Goal: Information Seeking & Learning: Learn about a topic

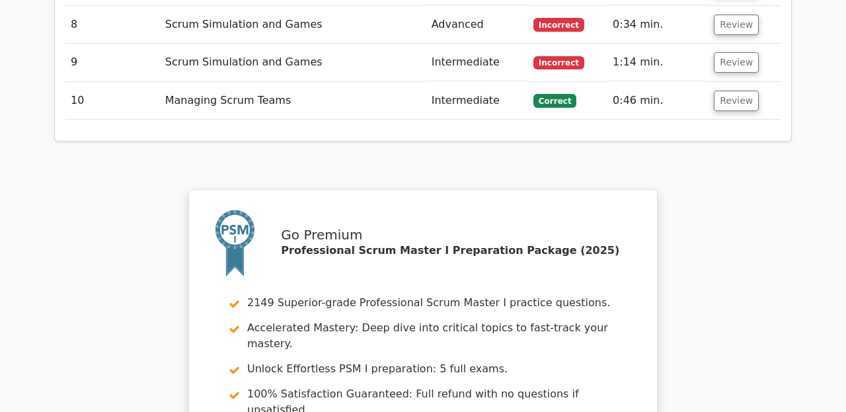
scroll to position [2200, 0]
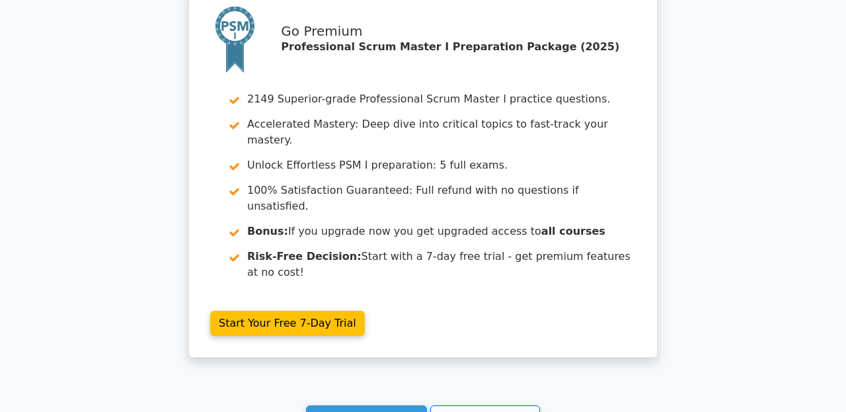
click at [357, 405] on link "Continue practicing" at bounding box center [366, 417] width 121 height 25
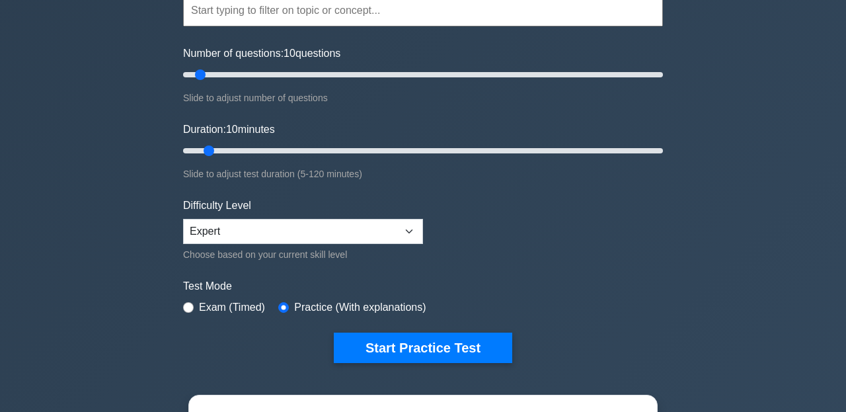
scroll to position [173, 0]
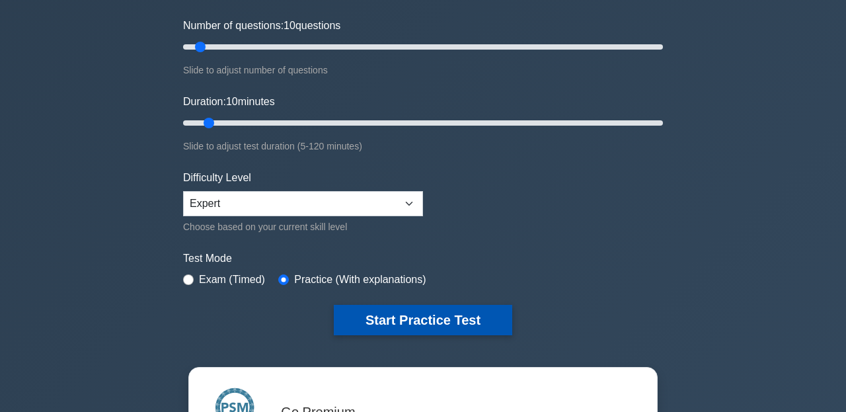
click at [397, 316] on button "Start Practice Test" at bounding box center [423, 320] width 179 height 30
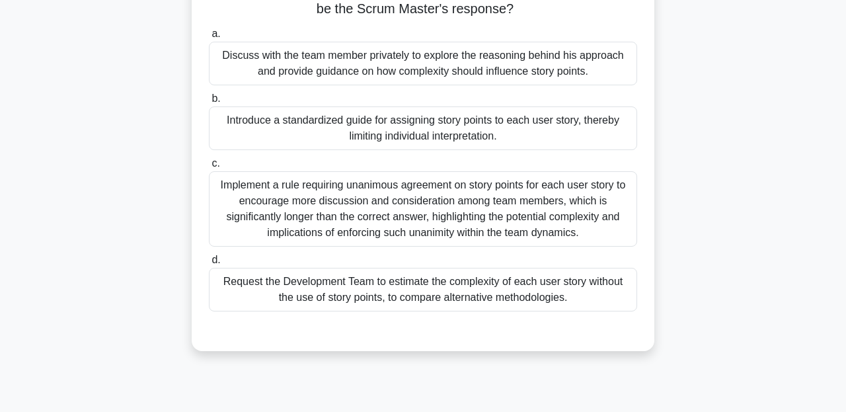
scroll to position [124, 0]
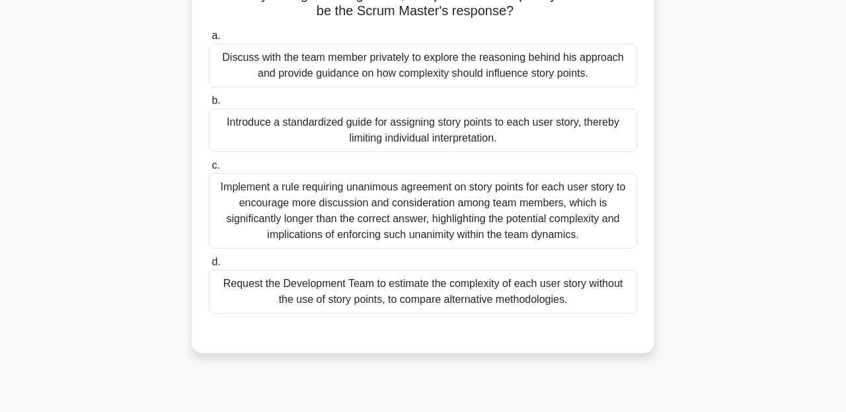
click at [545, 110] on div "Introduce a standardized guide for assigning story points to each user story, t…" at bounding box center [423, 130] width 428 height 44
click at [209, 105] on input "b. Introduce a standardized guide for assigning story points to each user story…" at bounding box center [209, 101] width 0 height 9
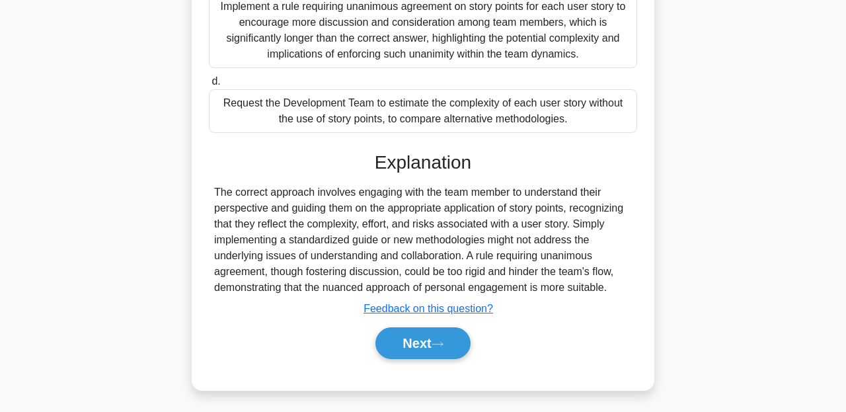
scroll to position [0, 0]
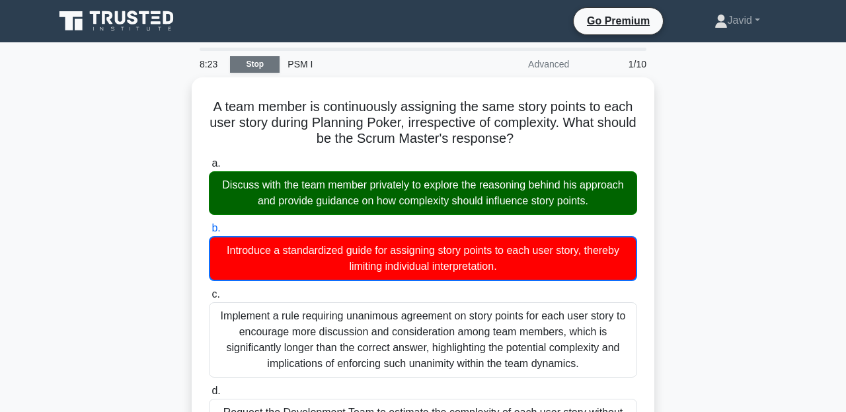
click at [257, 62] on link "Stop" at bounding box center [255, 64] width 50 height 17
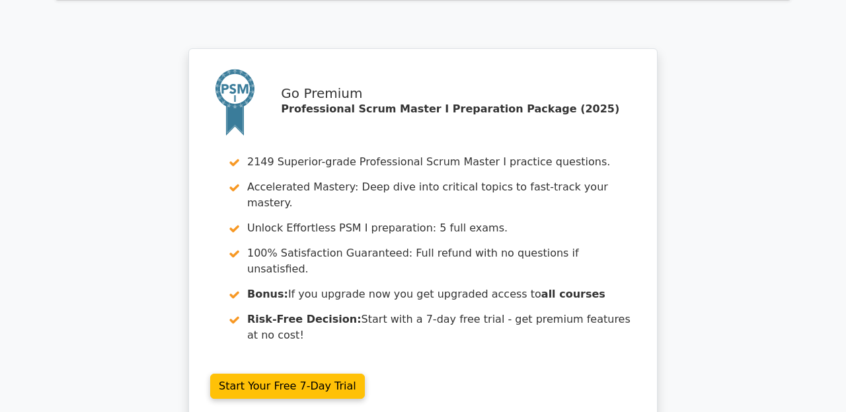
scroll to position [1294, 0]
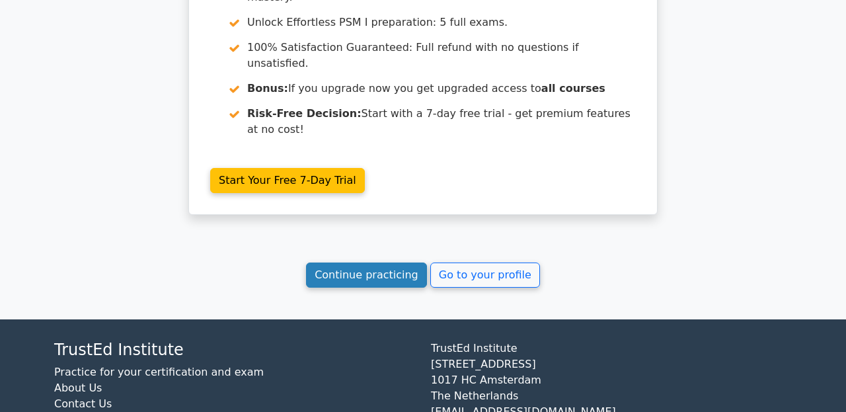
click at [342, 262] on link "Continue practicing" at bounding box center [366, 274] width 121 height 25
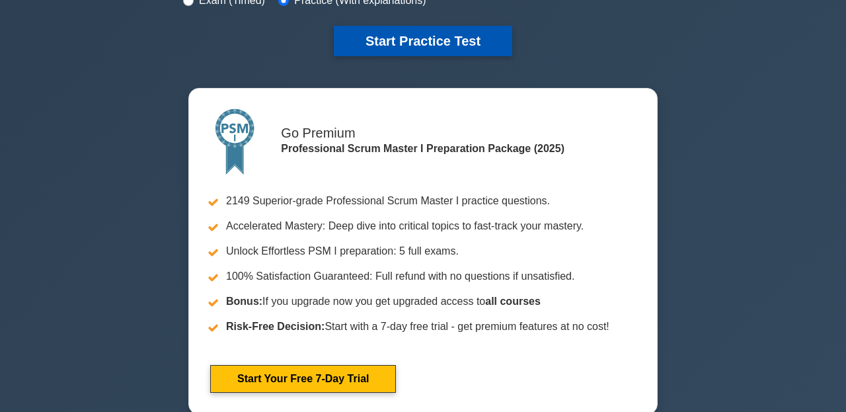
click at [381, 43] on button "Start Practice Test" at bounding box center [423, 41] width 179 height 30
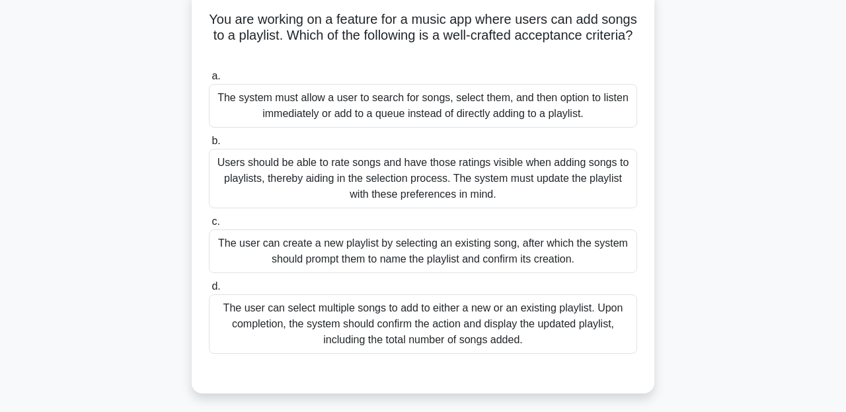
scroll to position [128, 0]
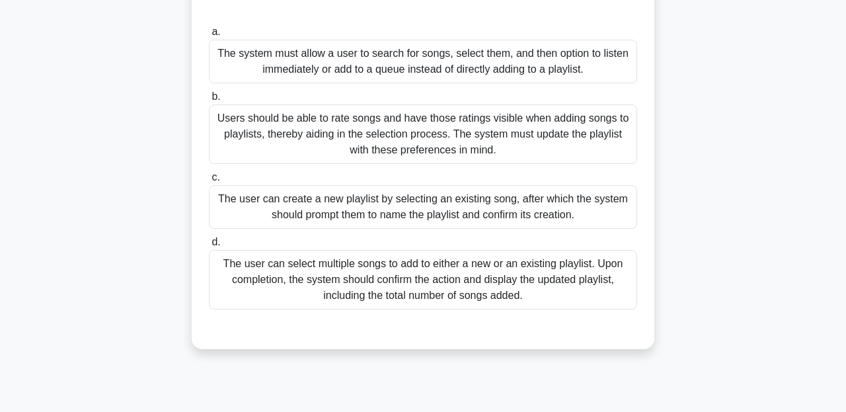
click at [349, 219] on div "The user can create a new playlist by selecting an existing song, after which t…" at bounding box center [423, 207] width 428 height 44
click at [209, 182] on input "c. The user can create a new playlist by selecting an existing song, after whic…" at bounding box center [209, 177] width 0 height 9
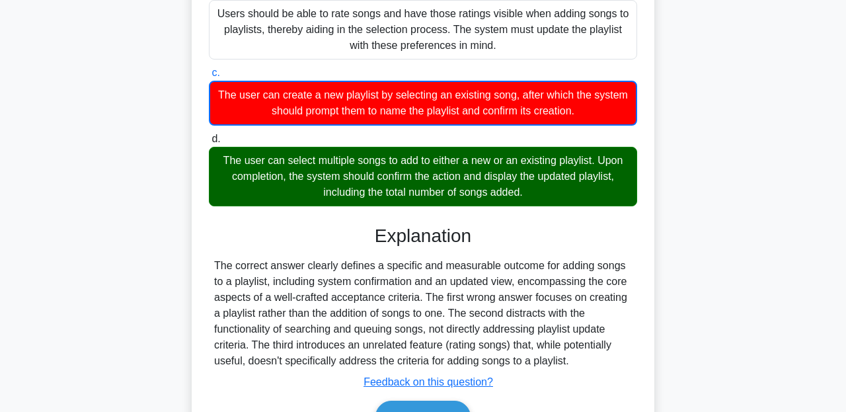
scroll to position [0, 0]
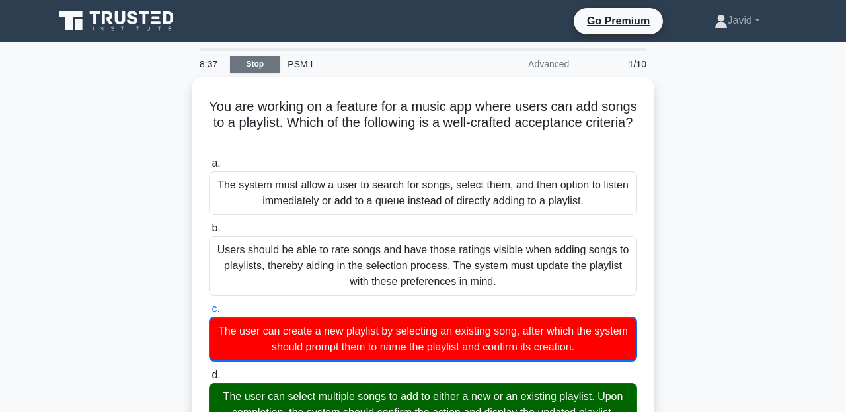
click at [270, 59] on link "Stop" at bounding box center [255, 64] width 50 height 17
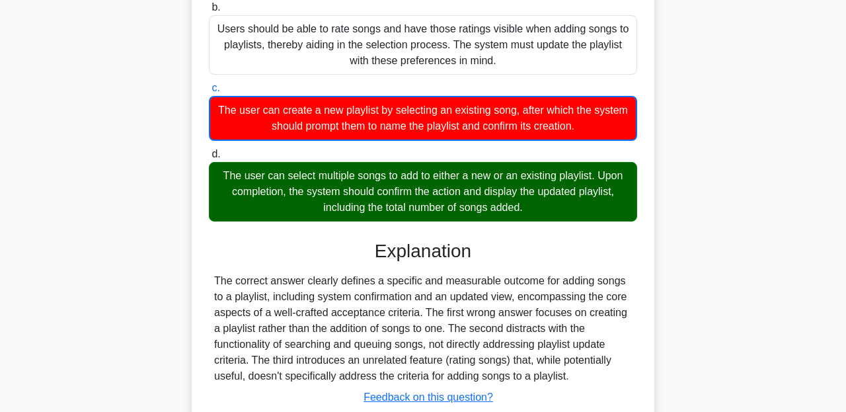
scroll to position [309, 0]
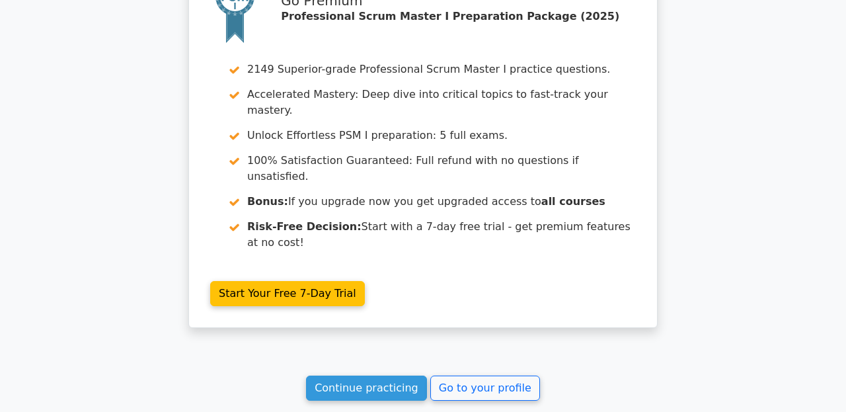
scroll to position [1294, 0]
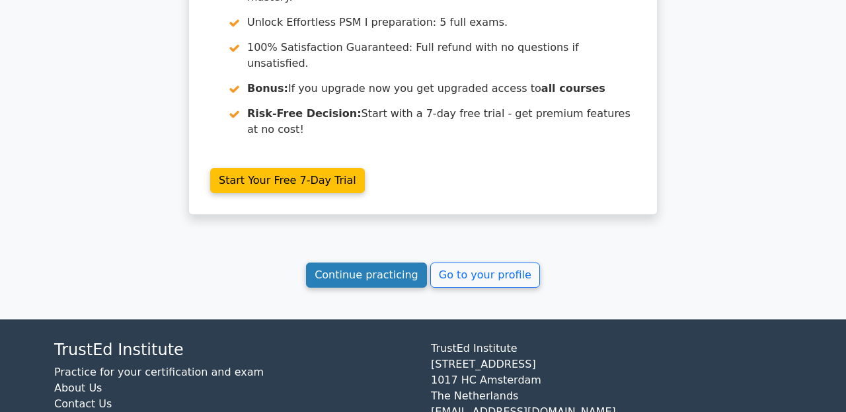
click at [403, 262] on link "Continue practicing" at bounding box center [366, 274] width 121 height 25
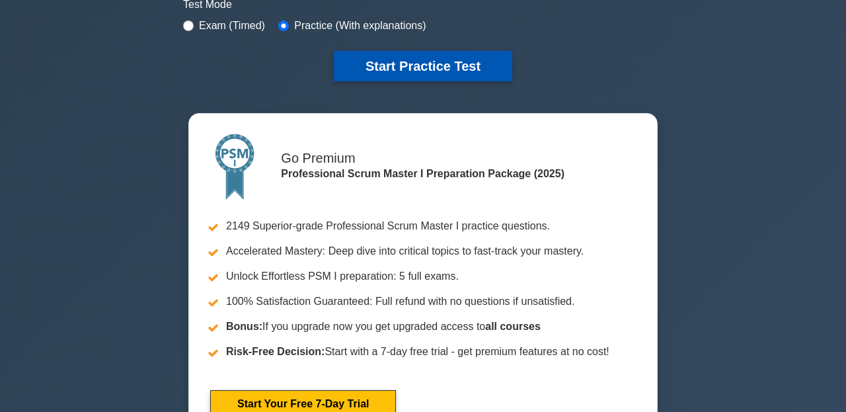
click at [405, 61] on button "Start Practice Test" at bounding box center [423, 66] width 179 height 30
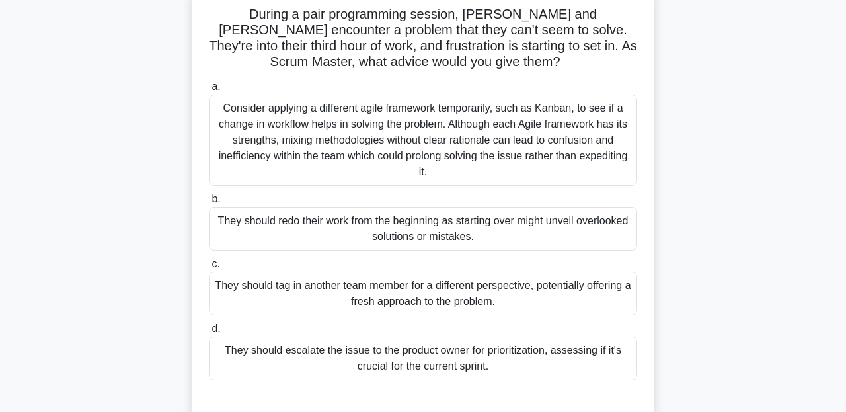
scroll to position [93, 0]
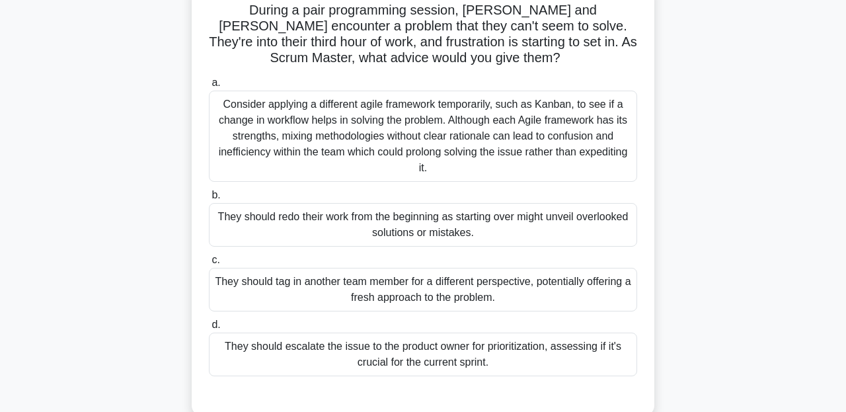
click at [417, 160] on div "Consider applying a different agile framework temporarily, such as Kanban, to s…" at bounding box center [423, 136] width 428 height 91
click at [209, 87] on input "a. Consider applying a different agile framework temporarily, such as Kanban, t…" at bounding box center [209, 83] width 0 height 9
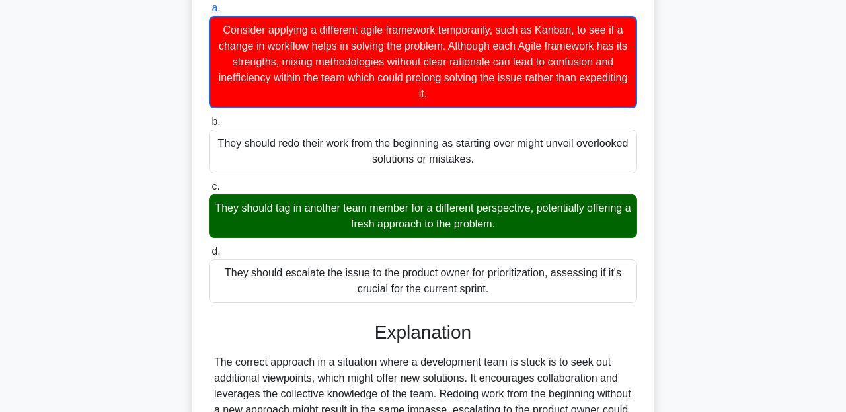
scroll to position [0, 0]
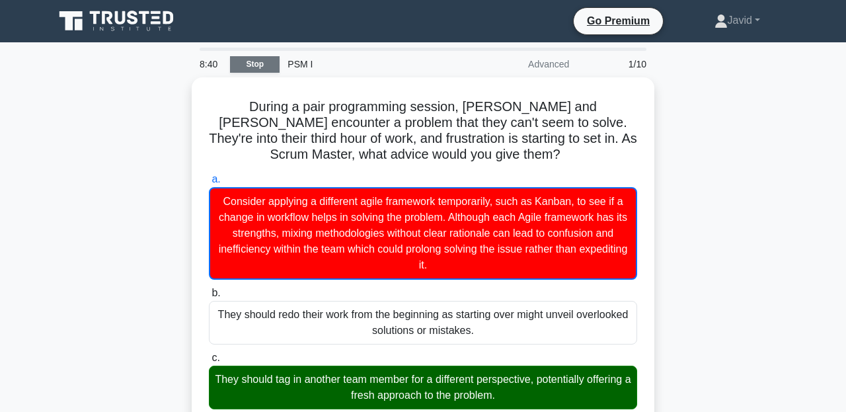
click at [245, 69] on link "Stop" at bounding box center [255, 64] width 50 height 17
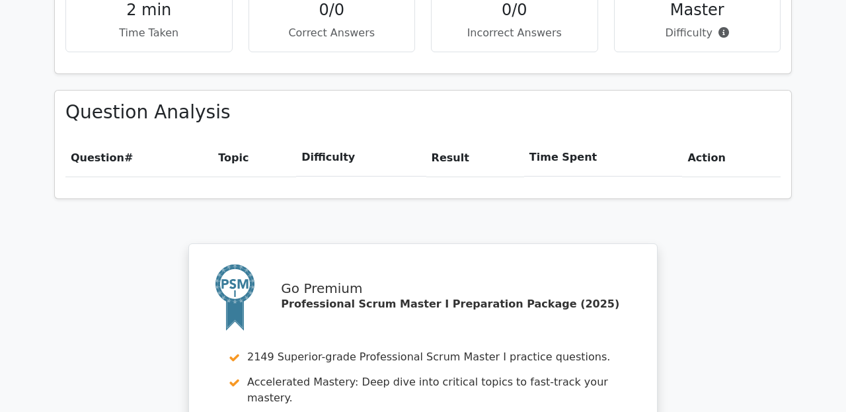
scroll to position [1294, 0]
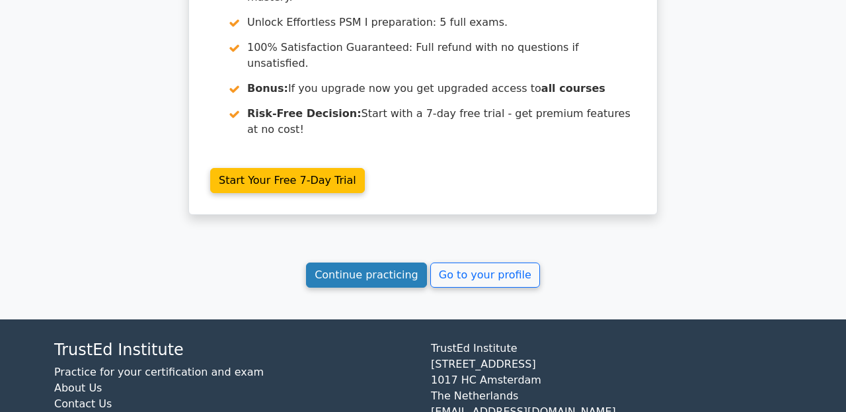
click at [383, 262] on link "Continue practicing" at bounding box center [366, 274] width 121 height 25
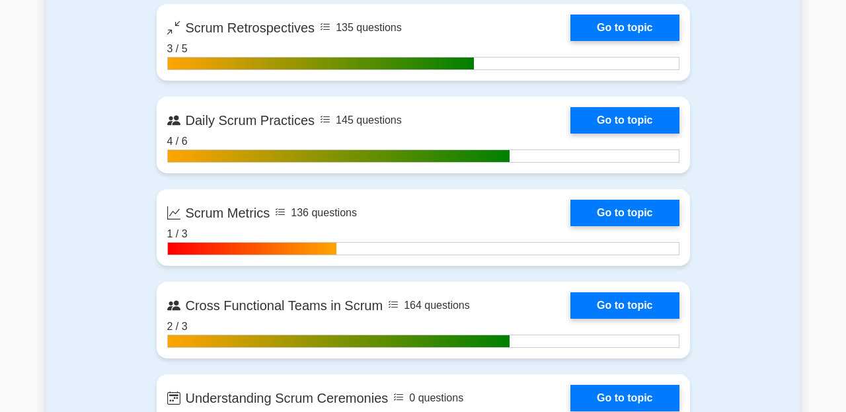
scroll to position [2168, 0]
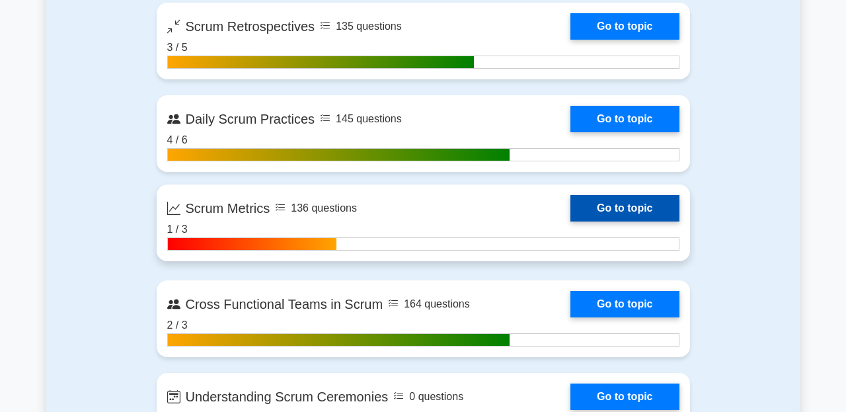
click at [571, 212] on link "Go to topic" at bounding box center [625, 208] width 108 height 26
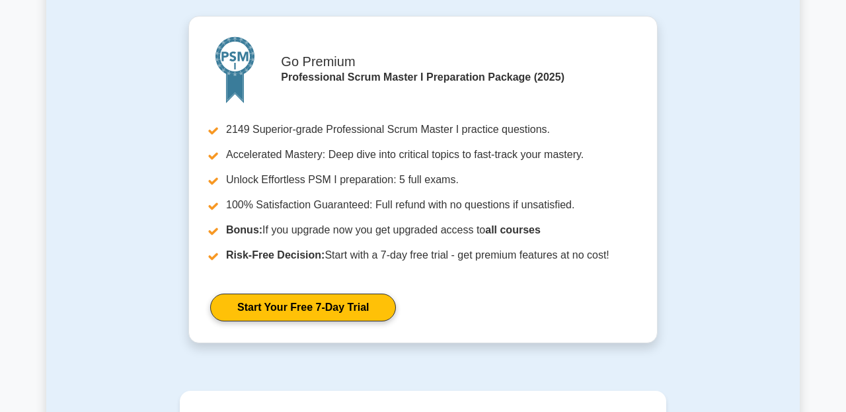
scroll to position [1506, 0]
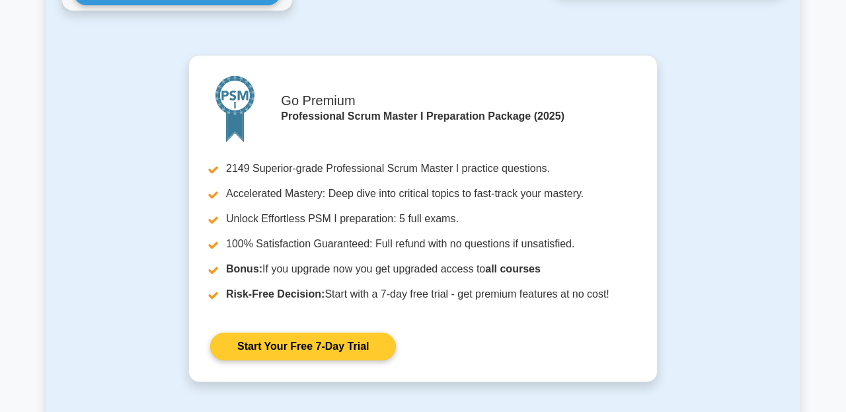
click at [244, 333] on link "Start Your Free 7-Day Trial" at bounding box center [303, 347] width 186 height 28
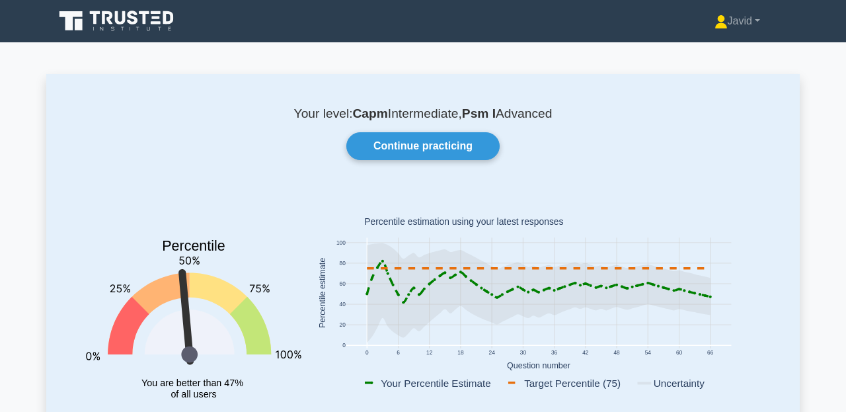
click at [733, 35] on div "Javid Profile Settings Profile" at bounding box center [423, 21] width 754 height 32
click at [760, 21] on link "Javid" at bounding box center [737, 21] width 109 height 26
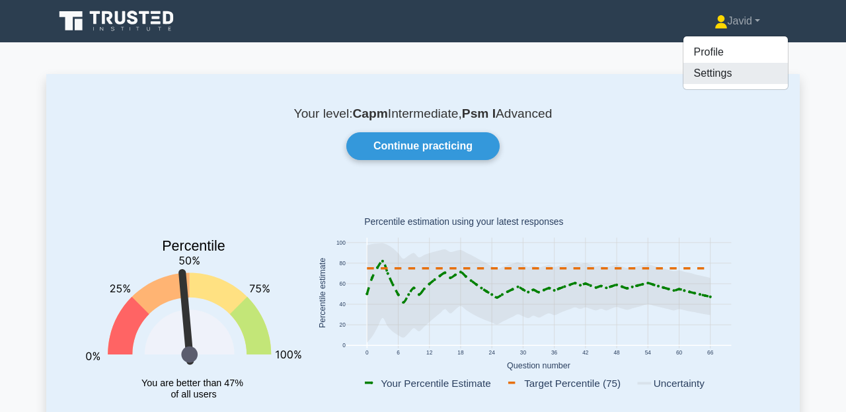
click at [710, 63] on link "Settings" at bounding box center [736, 73] width 104 height 21
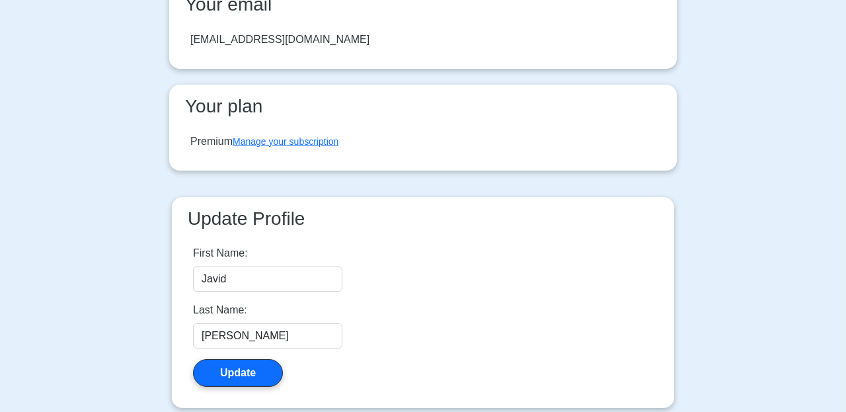
scroll to position [257, 0]
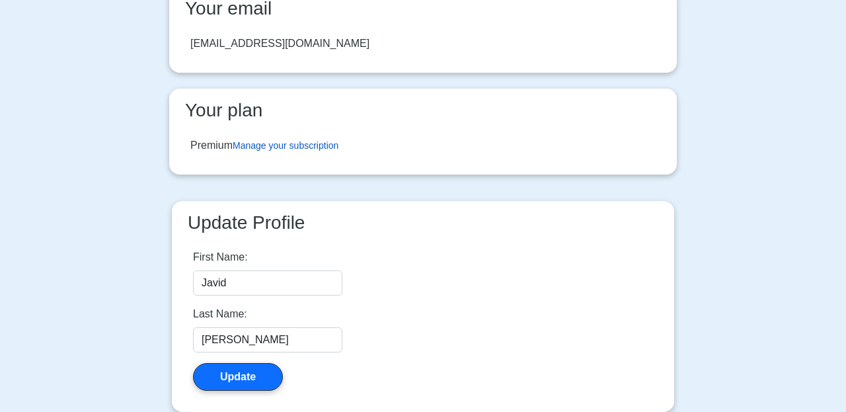
click at [317, 142] on link "Manage your subscription" at bounding box center [286, 145] width 106 height 11
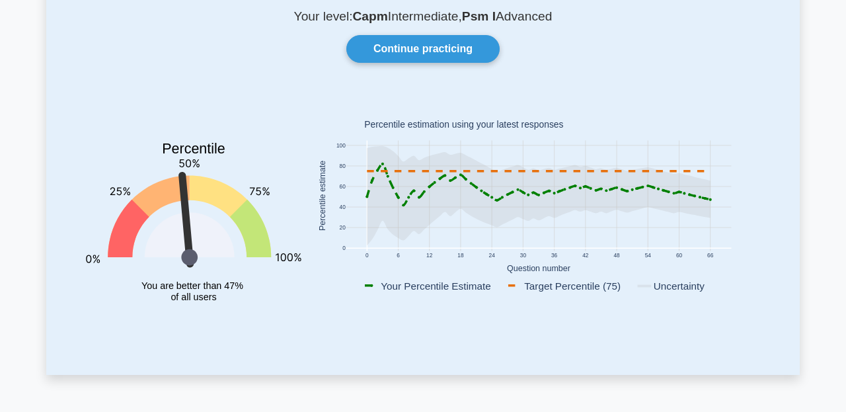
scroll to position [100, 0]
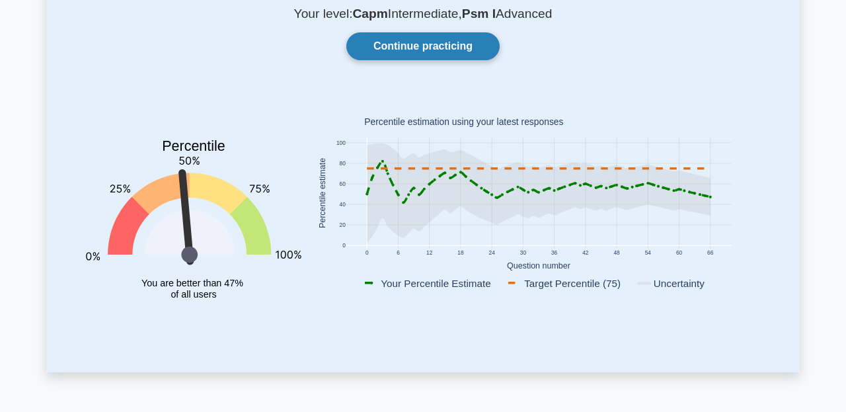
click at [390, 56] on link "Continue practicing" at bounding box center [422, 46] width 153 height 28
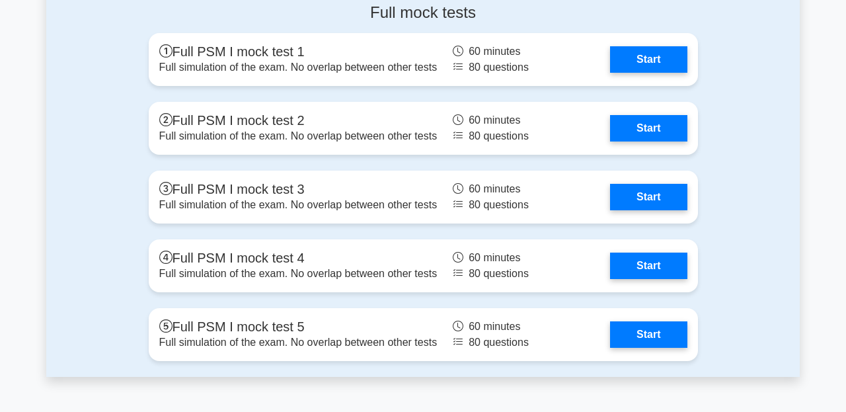
scroll to position [3457, 0]
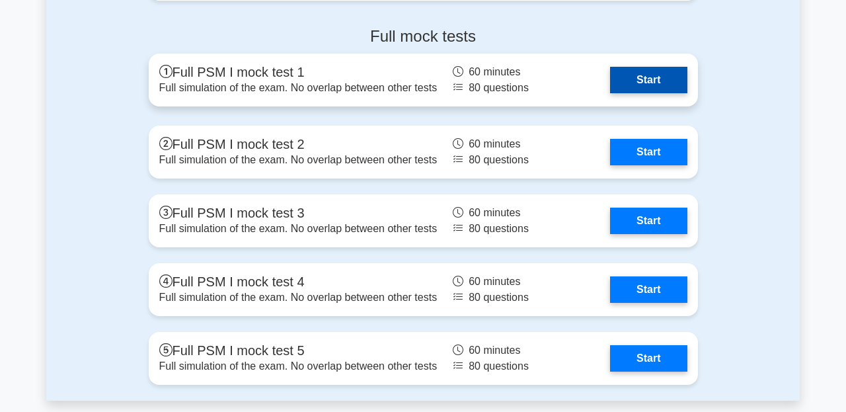
click at [621, 83] on link "Start" at bounding box center [648, 80] width 77 height 26
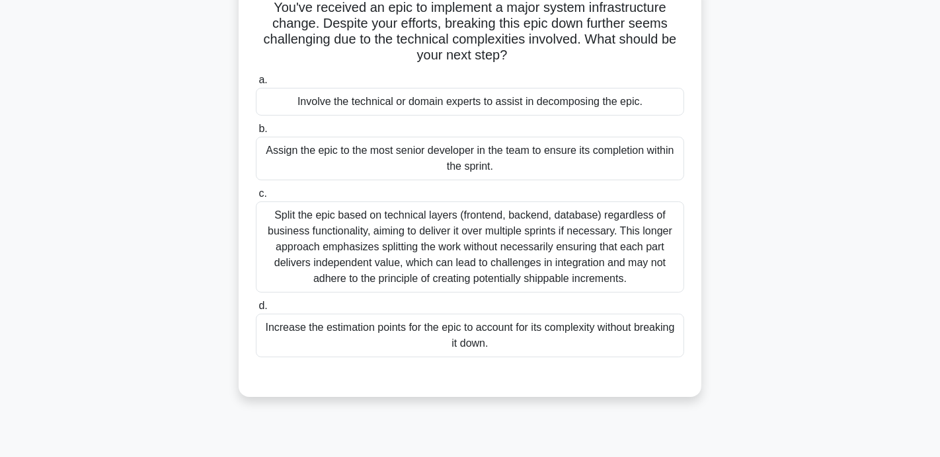
scroll to position [100, 0]
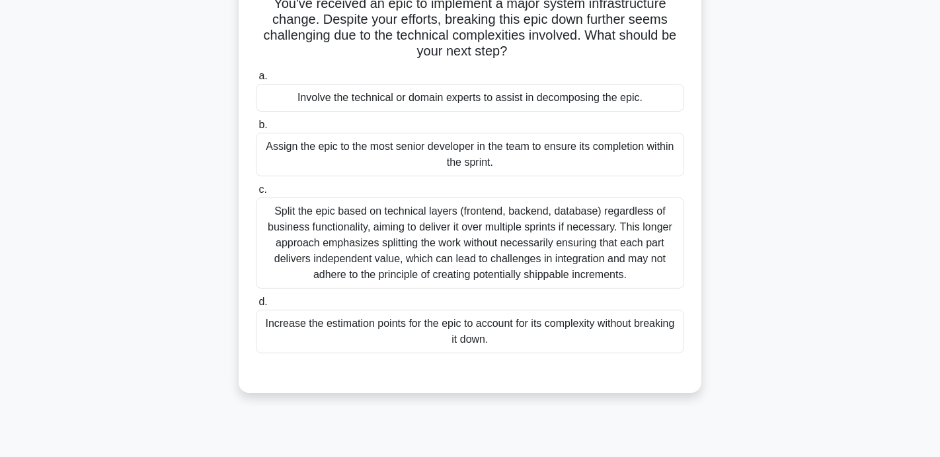
click at [498, 333] on div "Increase the estimation points for the epic to account for its complexity witho…" at bounding box center [470, 332] width 428 height 44
click at [256, 307] on input "d. Increase the estimation points for the epic to account for its complexity wi…" at bounding box center [256, 302] width 0 height 9
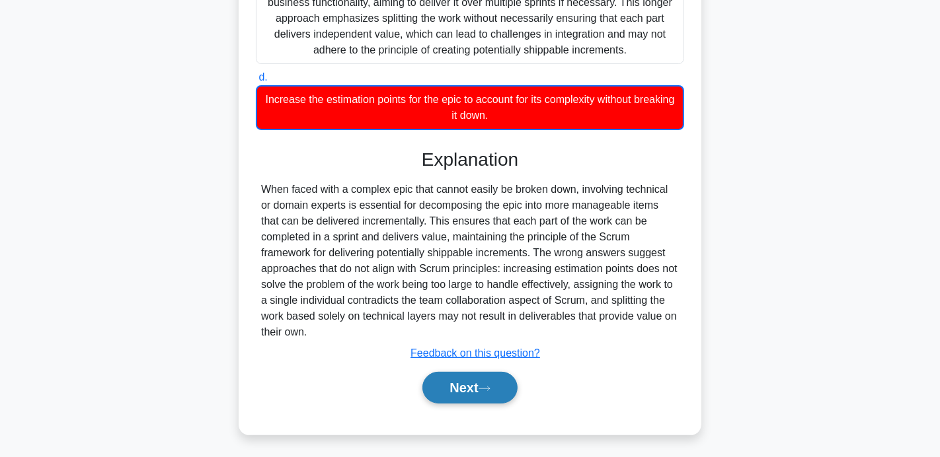
click at [497, 372] on button "Next" at bounding box center [469, 388] width 95 height 32
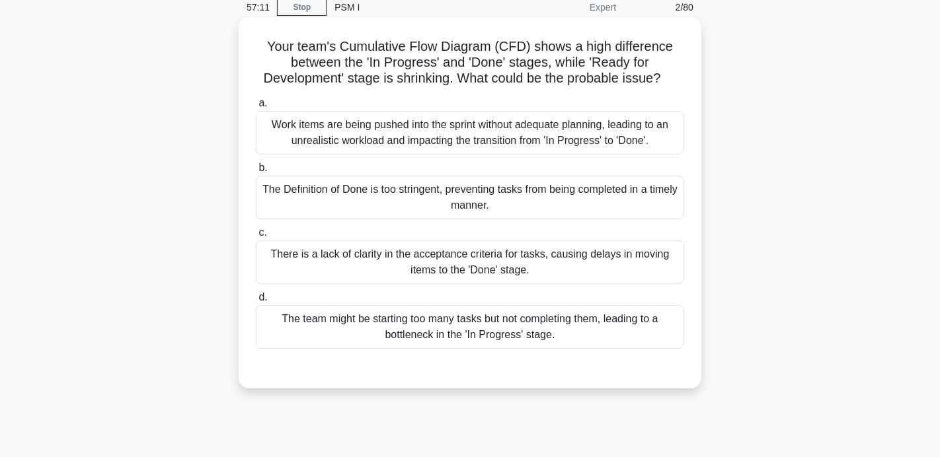
scroll to position [65, 0]
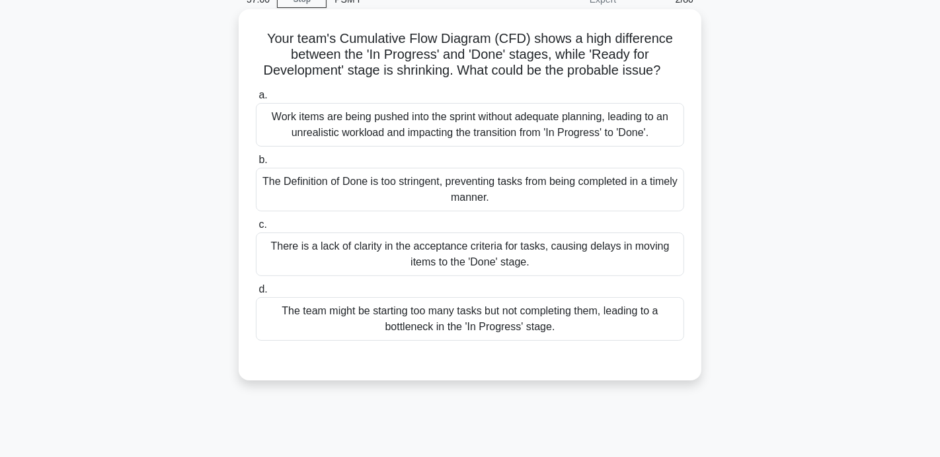
click at [479, 266] on div "There is a lack of clarity in the acceptance criteria for tasks, causing delays…" at bounding box center [470, 255] width 428 height 44
click at [256, 229] on input "c. There is a lack of clarity in the acceptance criteria for tasks, causing del…" at bounding box center [256, 225] width 0 height 9
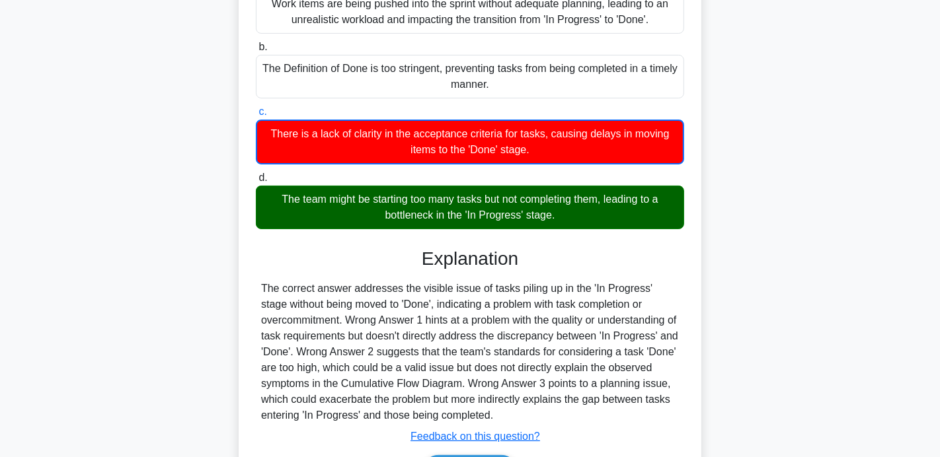
scroll to position [261, 0]
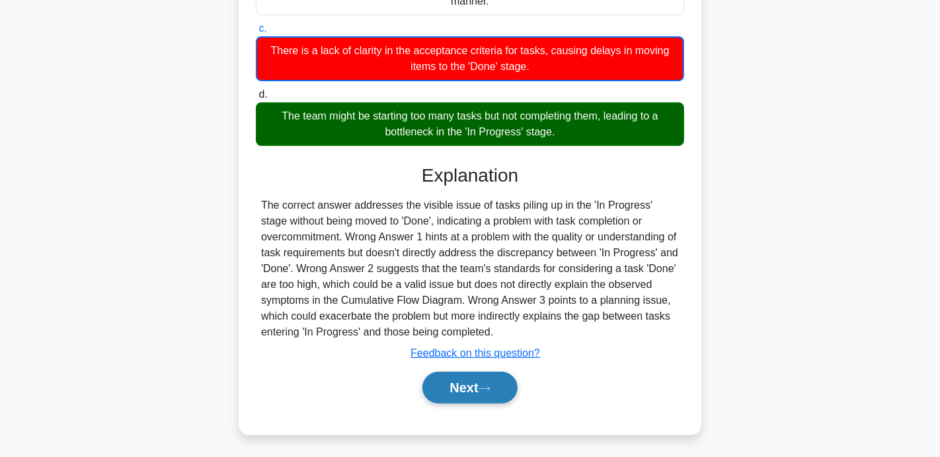
click at [480, 379] on button "Next" at bounding box center [469, 388] width 95 height 32
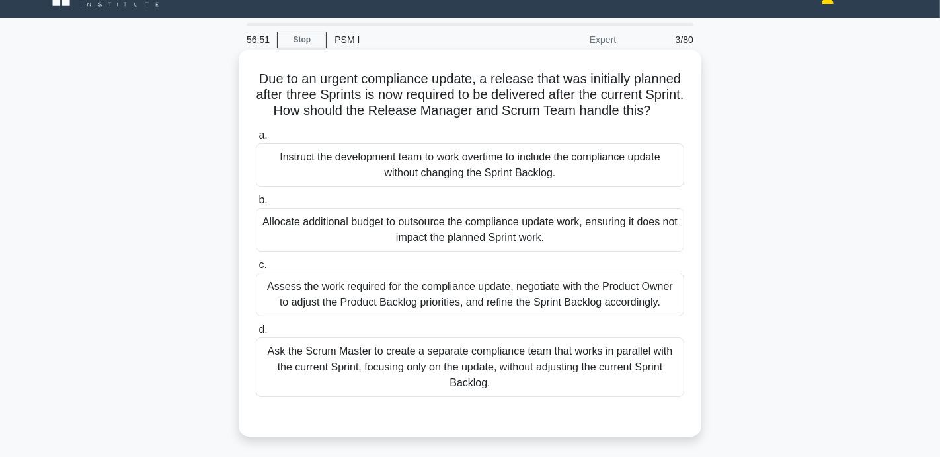
scroll to position [0, 0]
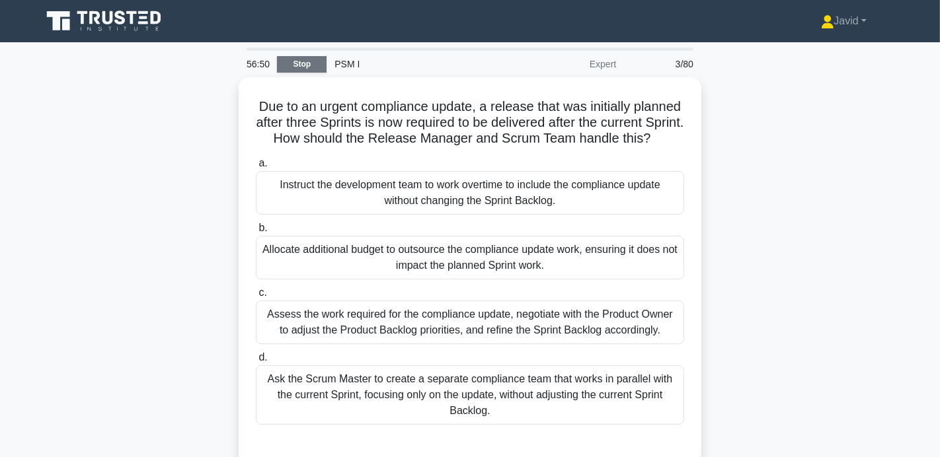
click at [302, 63] on link "Stop" at bounding box center [302, 64] width 50 height 17
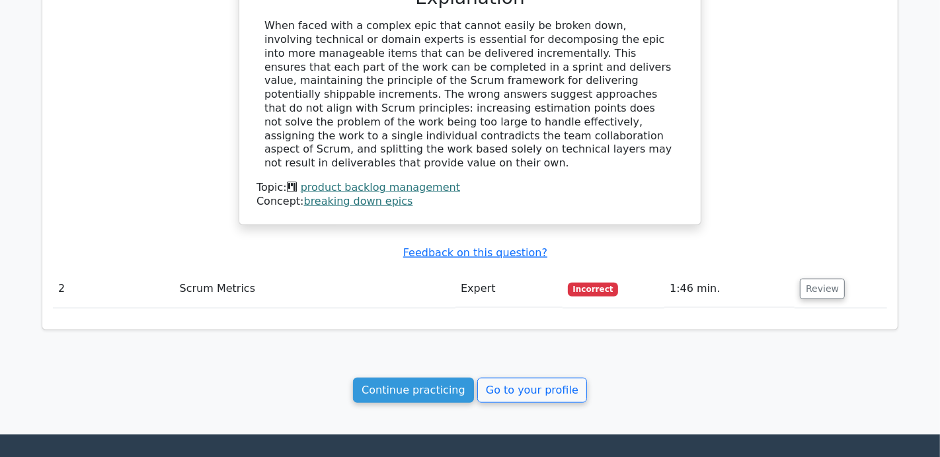
scroll to position [1211, 0]
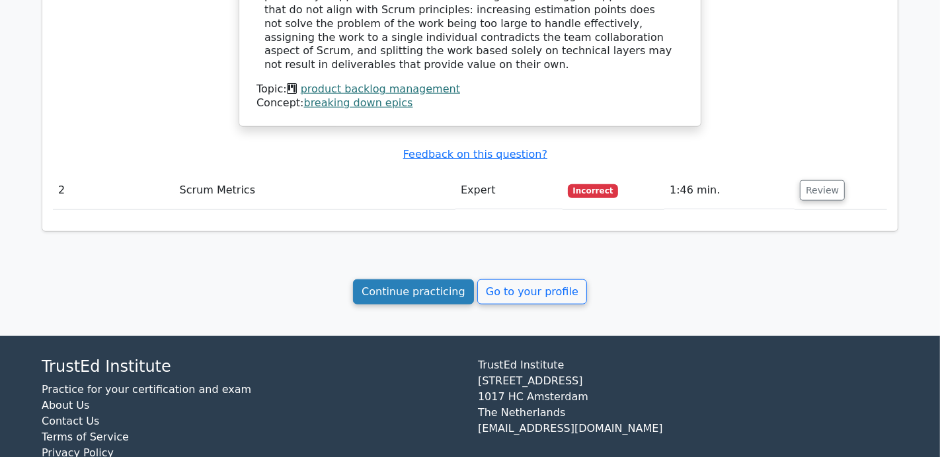
click at [432, 280] on link "Continue practicing" at bounding box center [413, 292] width 121 height 25
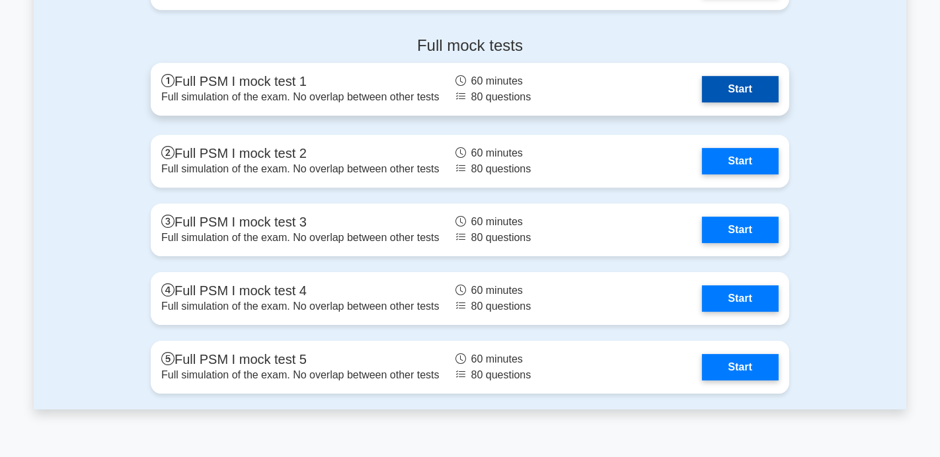
scroll to position [3446, 0]
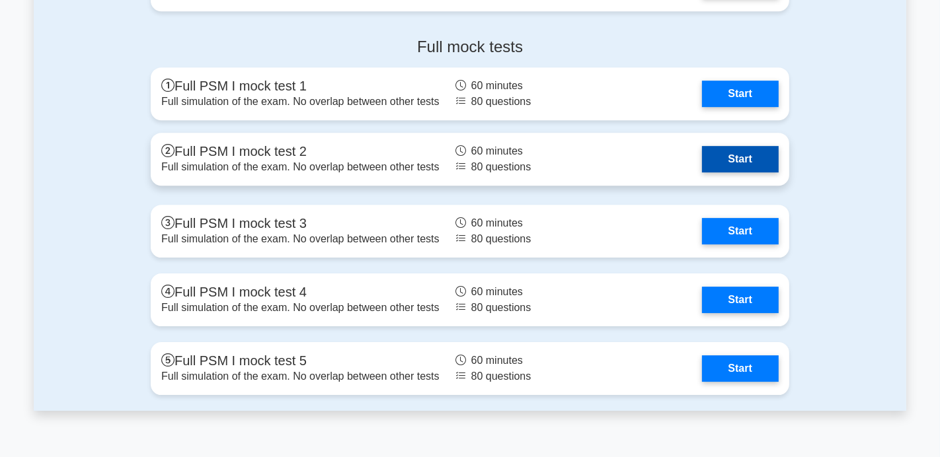
click at [709, 161] on link "Start" at bounding box center [740, 159] width 77 height 26
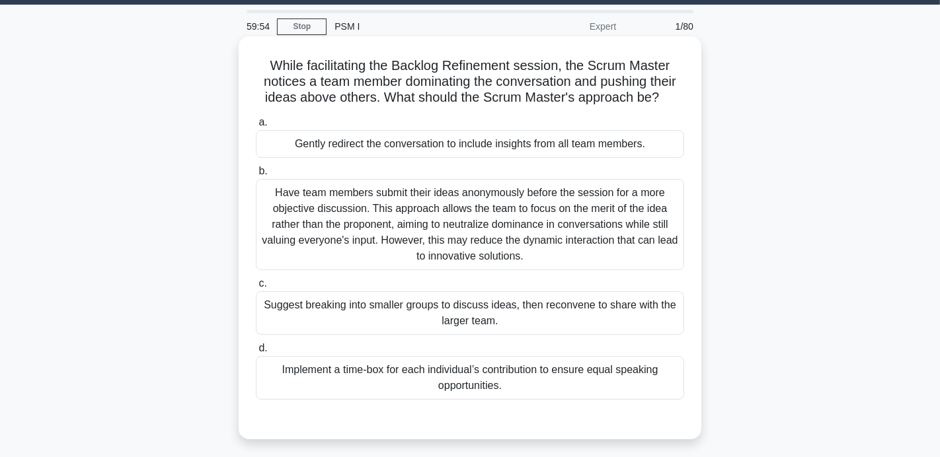
scroll to position [48, 0]
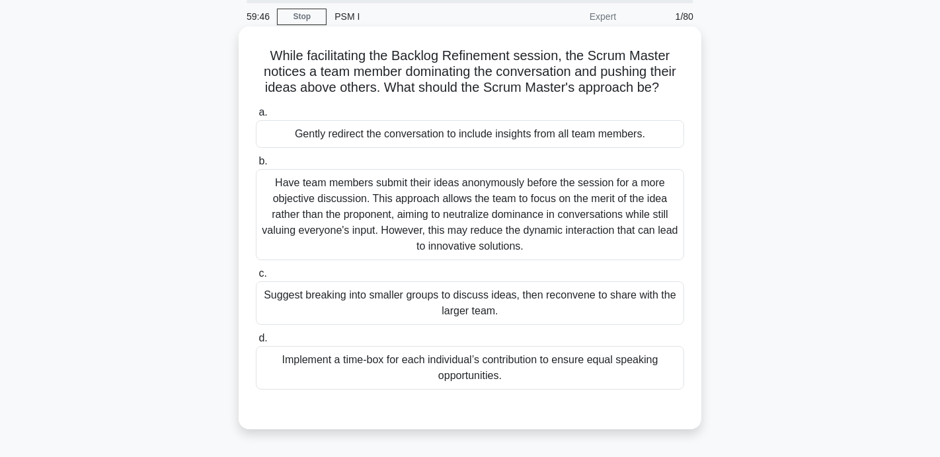
click at [443, 134] on div "Gently redirect the conversation to include insights from all team members." at bounding box center [470, 134] width 428 height 28
click at [256, 117] on input "a. Gently redirect the conversation to include insights from all team members." at bounding box center [256, 112] width 0 height 9
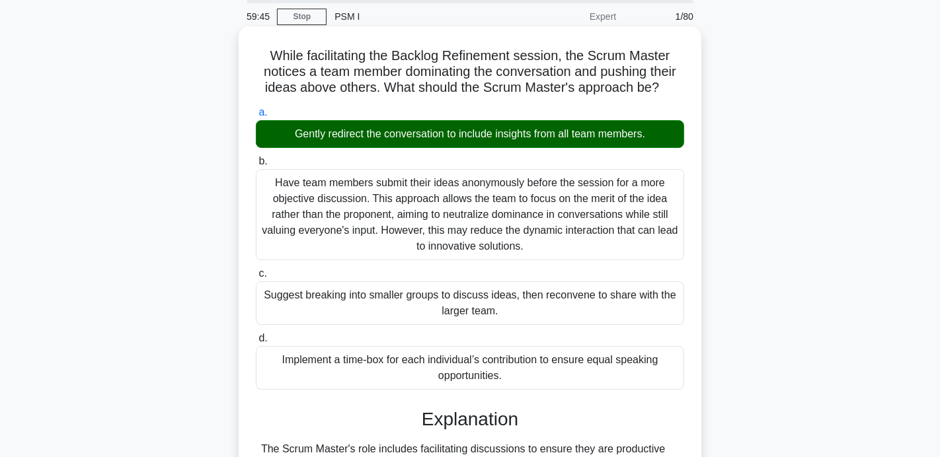
scroll to position [259, 0]
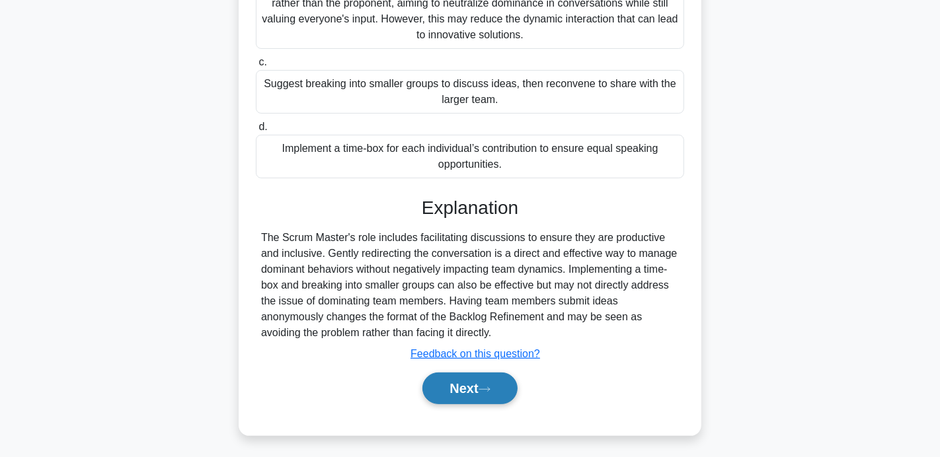
click at [455, 390] on button "Next" at bounding box center [469, 389] width 95 height 32
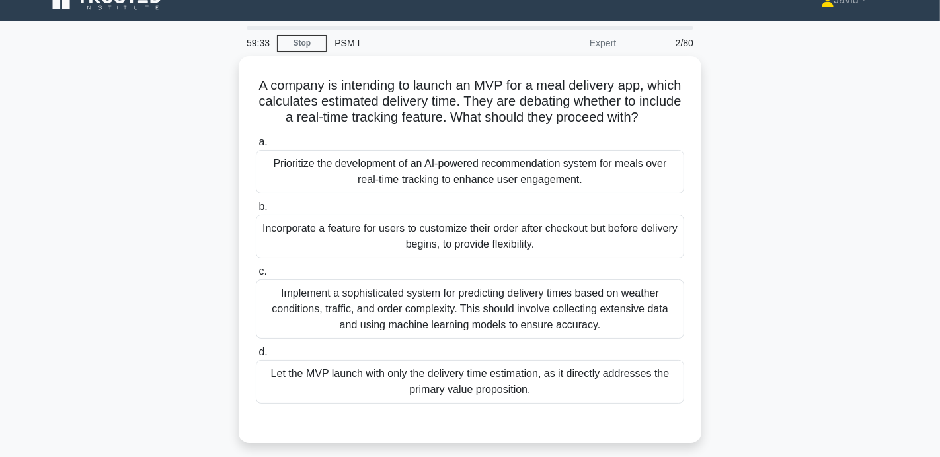
scroll to position [22, 0]
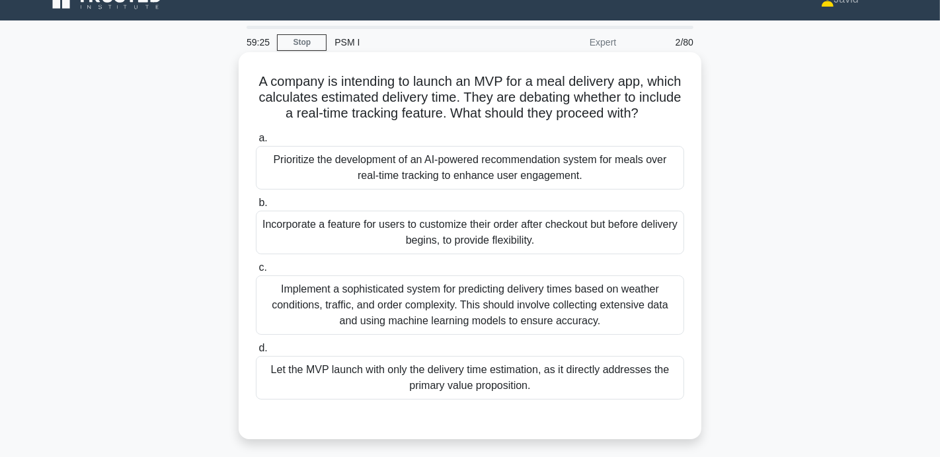
click at [455, 384] on div "Let the MVP launch with only the delivery time estimation, as it directly addre…" at bounding box center [470, 378] width 428 height 44
click at [256, 353] on input "d. Let the MVP launch with only the delivery time estimation, as it directly ad…" at bounding box center [256, 348] width 0 height 9
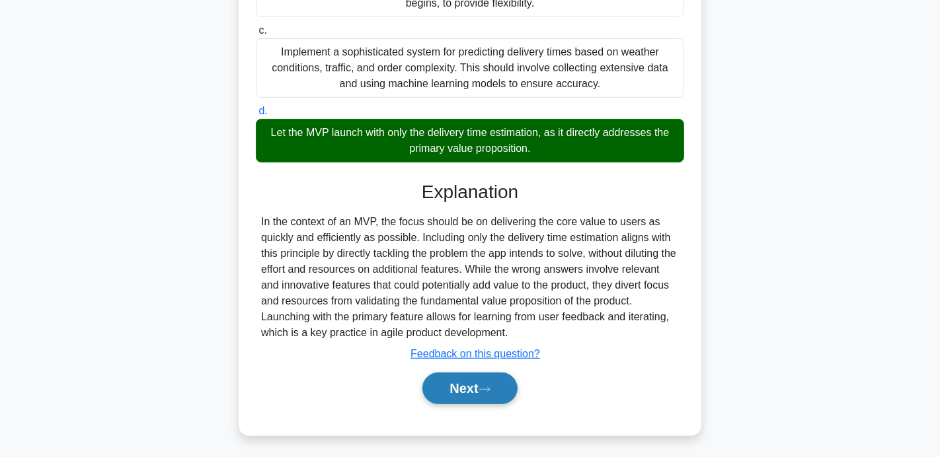
click at [459, 387] on button "Next" at bounding box center [469, 389] width 95 height 32
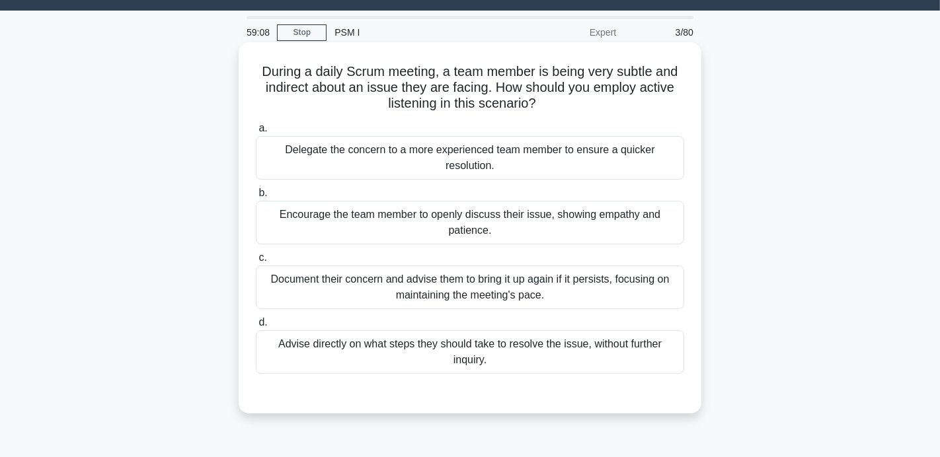
scroll to position [42, 0]
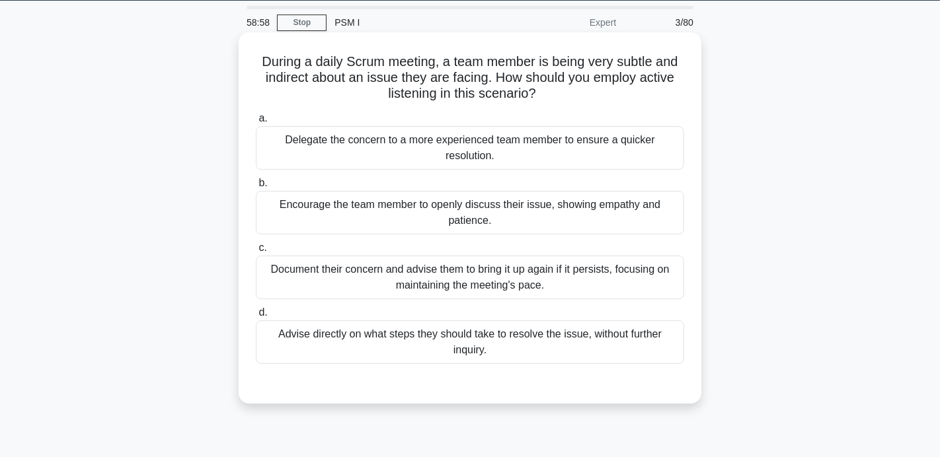
click at [480, 201] on div "Encourage the team member to openly discuss their issue, showing empathy and pa…" at bounding box center [470, 213] width 428 height 44
click at [256, 188] on input "b. Encourage the team member to openly discuss their issue, showing empathy and…" at bounding box center [256, 183] width 0 height 9
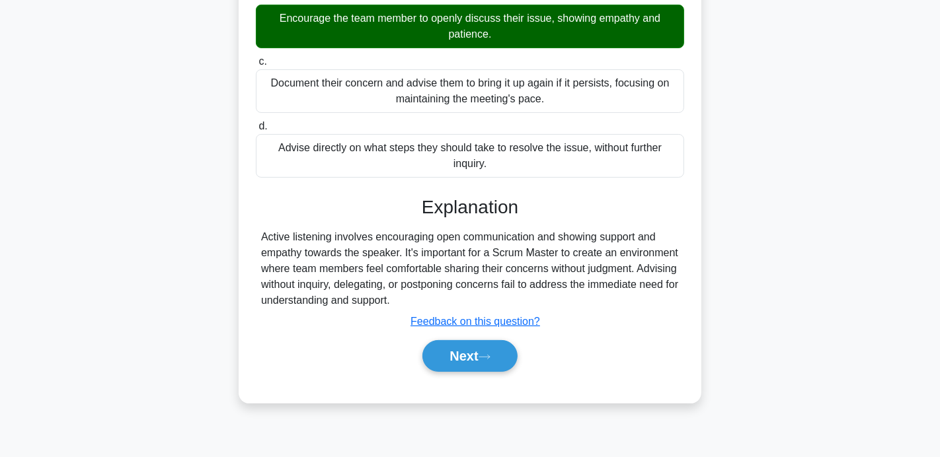
scroll to position [257, 0]
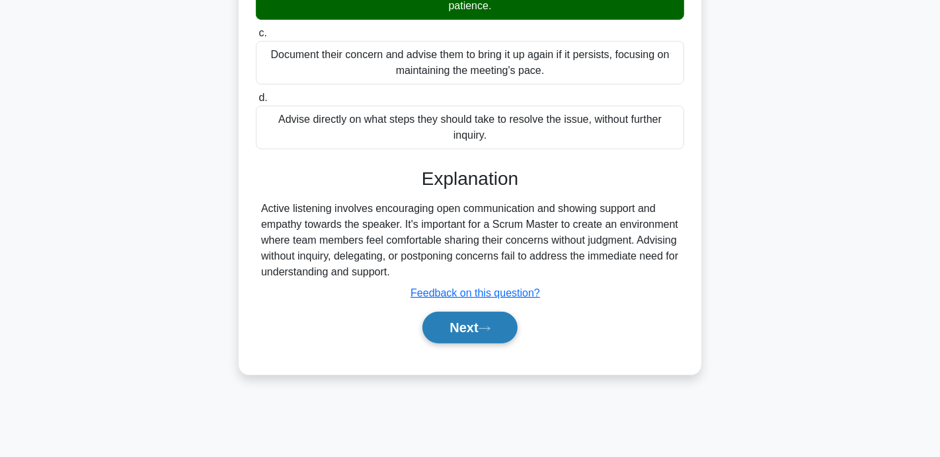
click at [481, 327] on button "Next" at bounding box center [469, 328] width 95 height 32
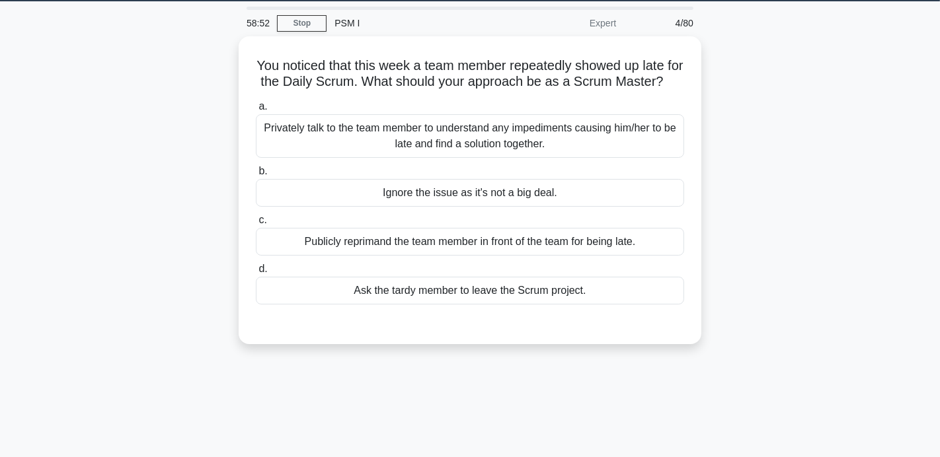
scroll to position [43, 0]
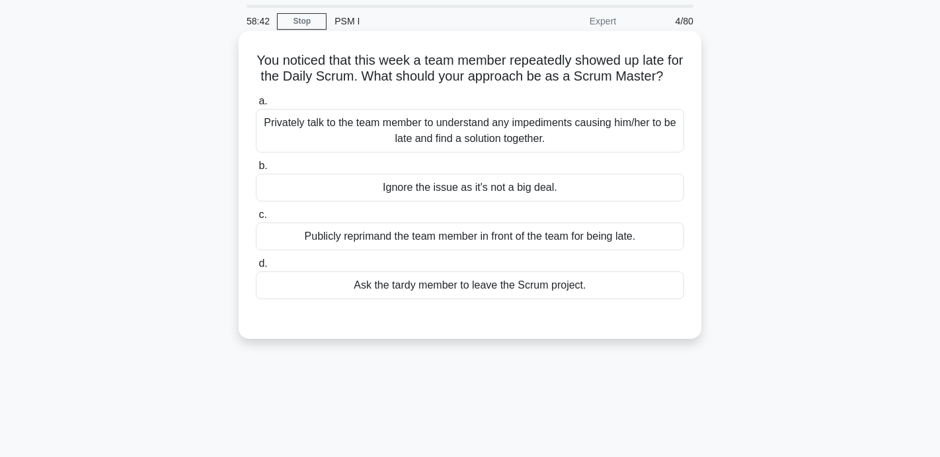
click at [404, 130] on div "Privately talk to the team member to understand any impediments causing him/her…" at bounding box center [470, 131] width 428 height 44
click at [256, 106] on input "a. Privately talk to the team member to understand any impediments causing him/…" at bounding box center [256, 101] width 0 height 9
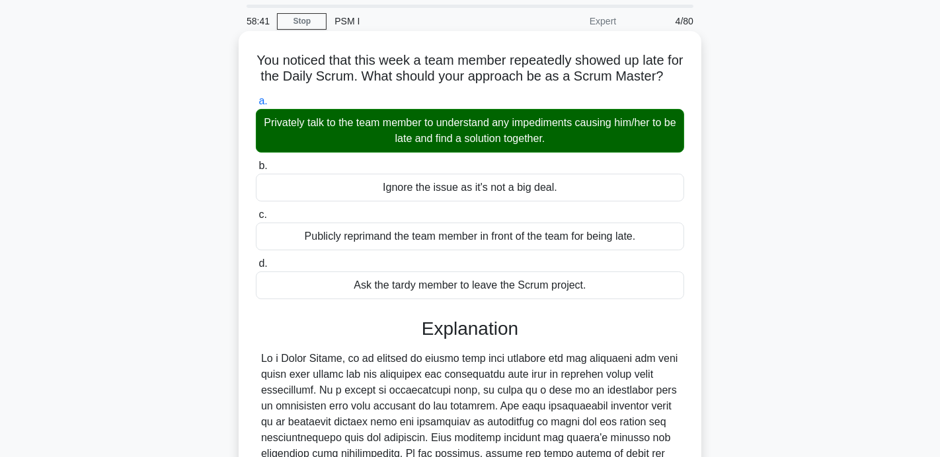
scroll to position [259, 0]
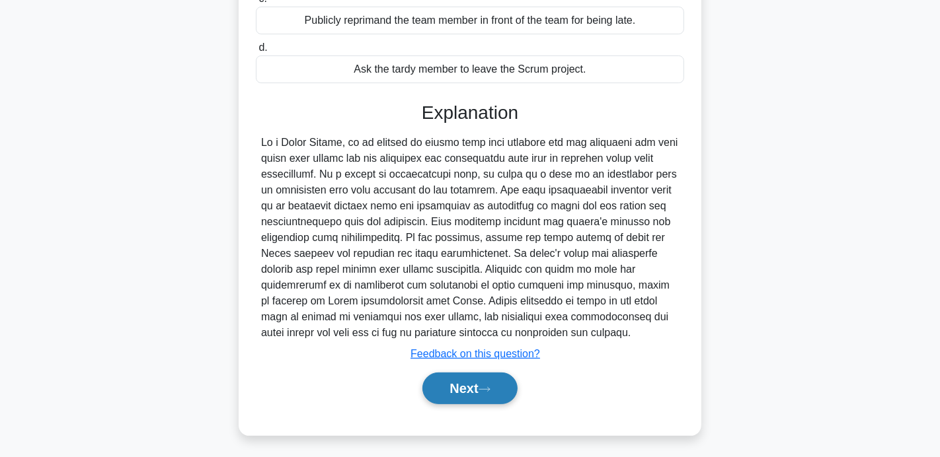
click at [502, 374] on button "Next" at bounding box center [469, 389] width 95 height 32
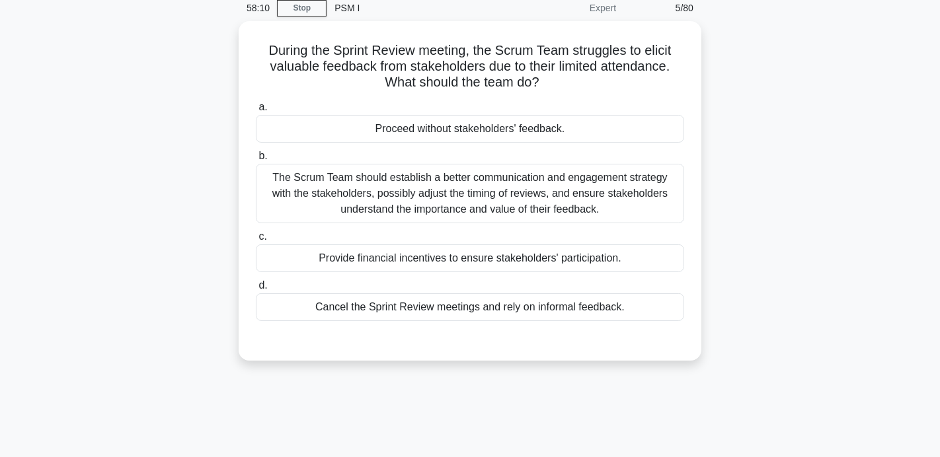
scroll to position [57, 0]
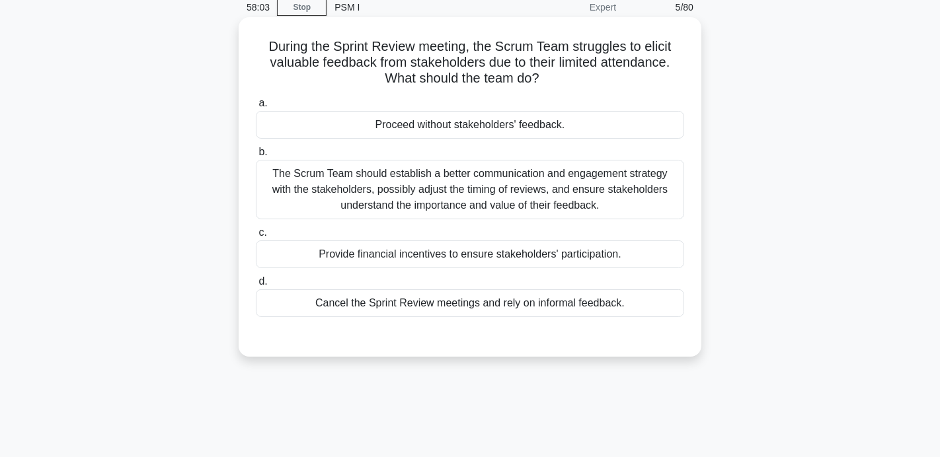
click at [441, 198] on div "The Scrum Team should establish a better communication and engagement strategy …" at bounding box center [470, 190] width 428 height 60
click at [256, 157] on input "b. The Scrum Team should establish a better communication and engagement strate…" at bounding box center [256, 152] width 0 height 9
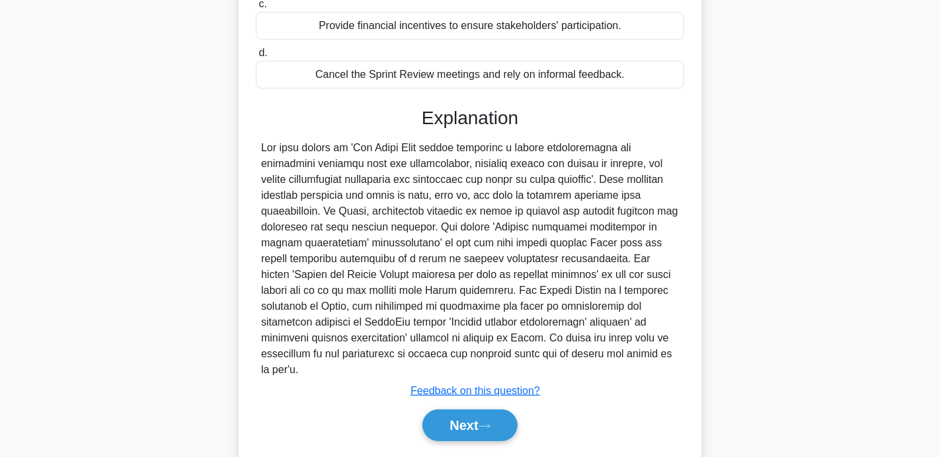
scroll to position [307, 0]
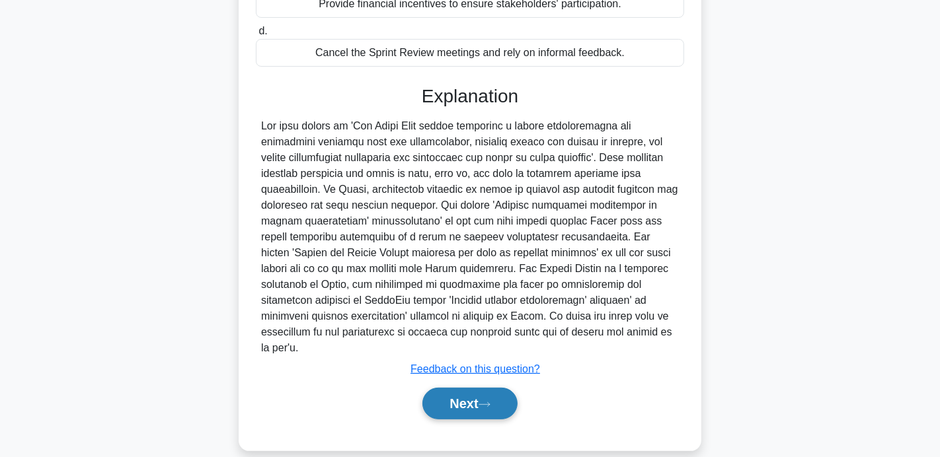
click at [485, 401] on icon at bounding box center [485, 404] width 12 height 7
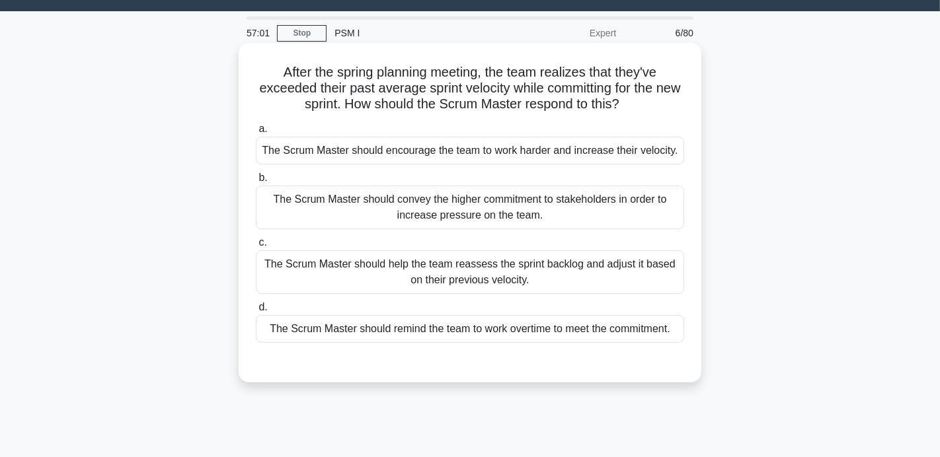
scroll to position [26, 0]
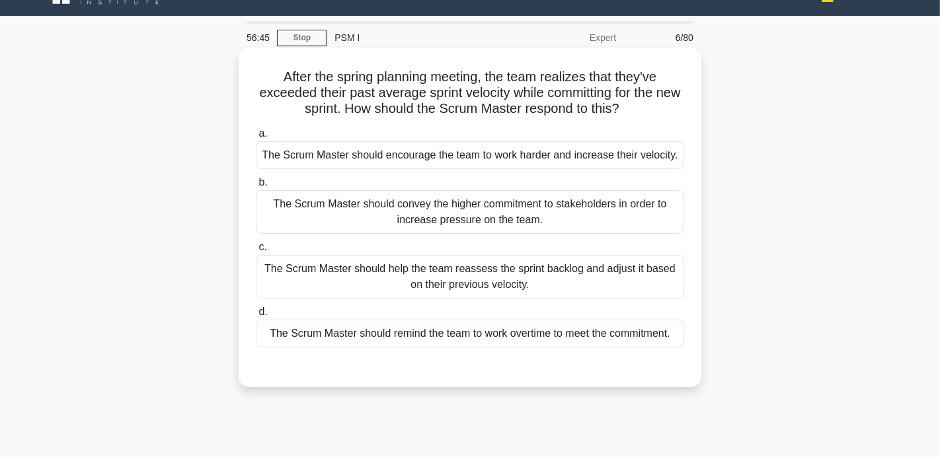
click at [479, 163] on div "The Scrum Master should encourage the team to work harder and increase their ve…" at bounding box center [470, 155] width 428 height 28
click at [256, 138] on input "a. The Scrum Master should encourage the team to work harder and increase their…" at bounding box center [256, 134] width 0 height 9
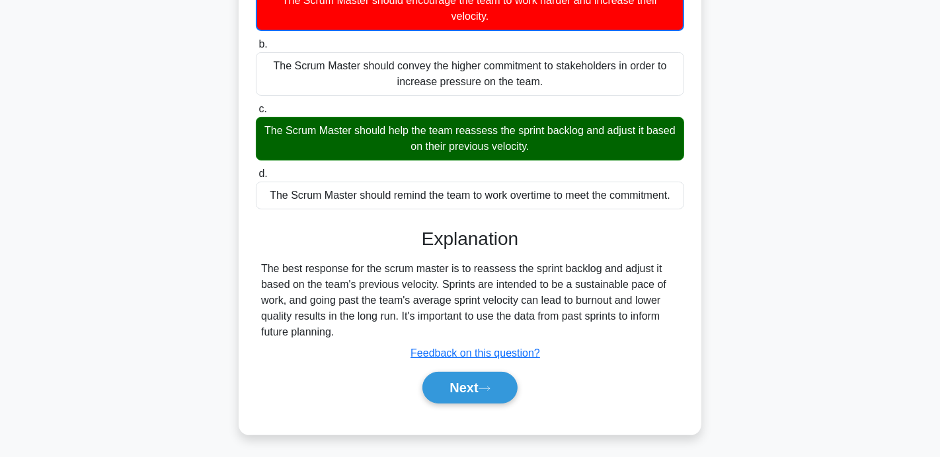
scroll to position [185, 0]
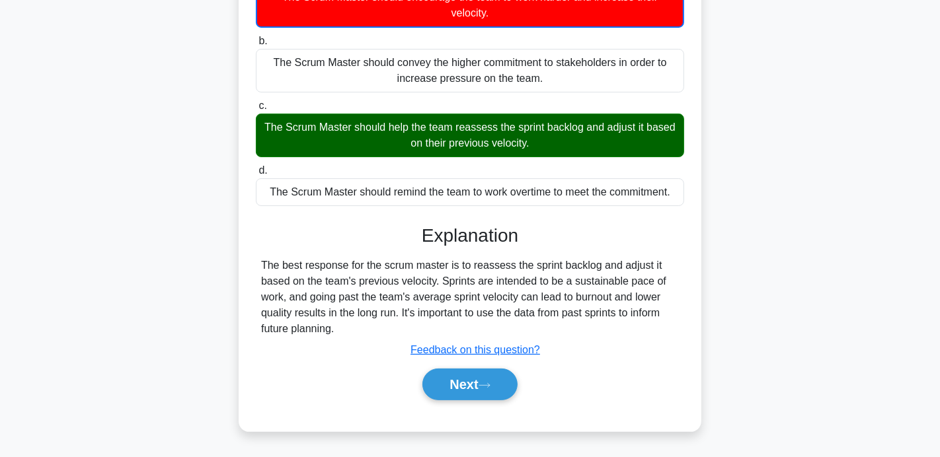
drag, startPoint x: 462, startPoint y: 364, endPoint x: 472, endPoint y: 274, distance: 90.5
click at [472, 261] on div "Explanation The best response for the scrum master is to reassess the sprint ba…" at bounding box center [470, 315] width 428 height 181
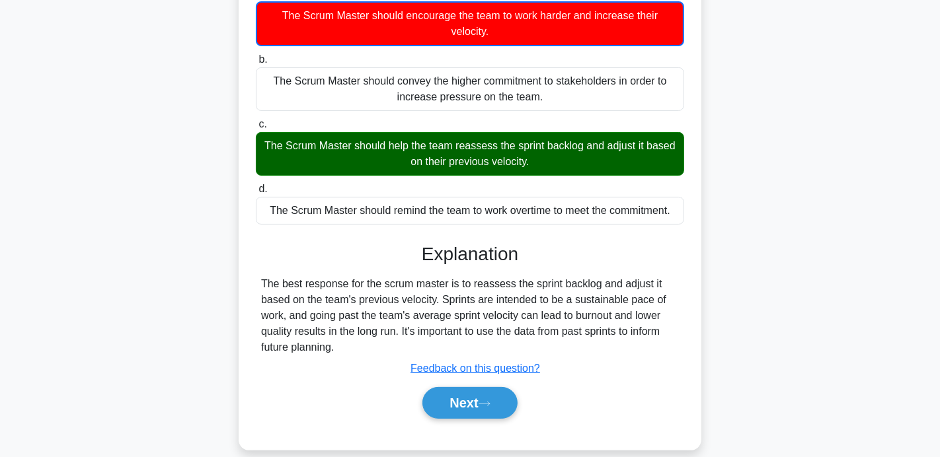
scroll to position [257, 0]
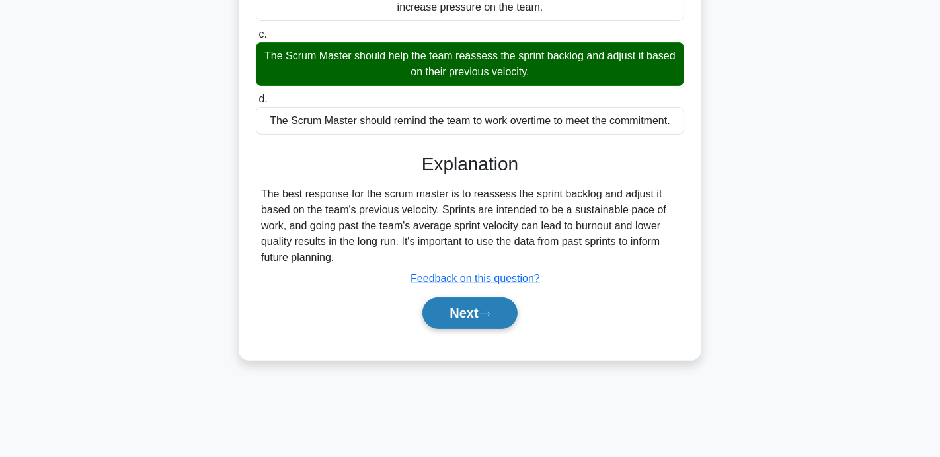
click at [472, 298] on button "Next" at bounding box center [469, 314] width 95 height 32
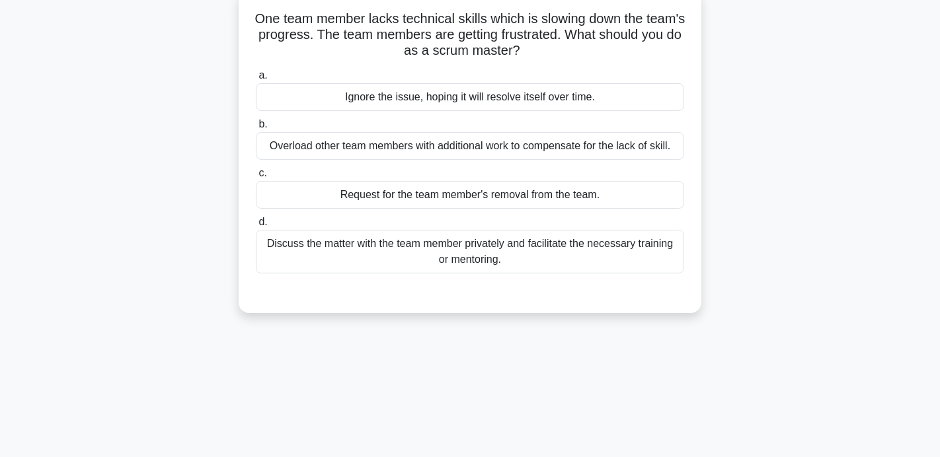
scroll to position [87, 0]
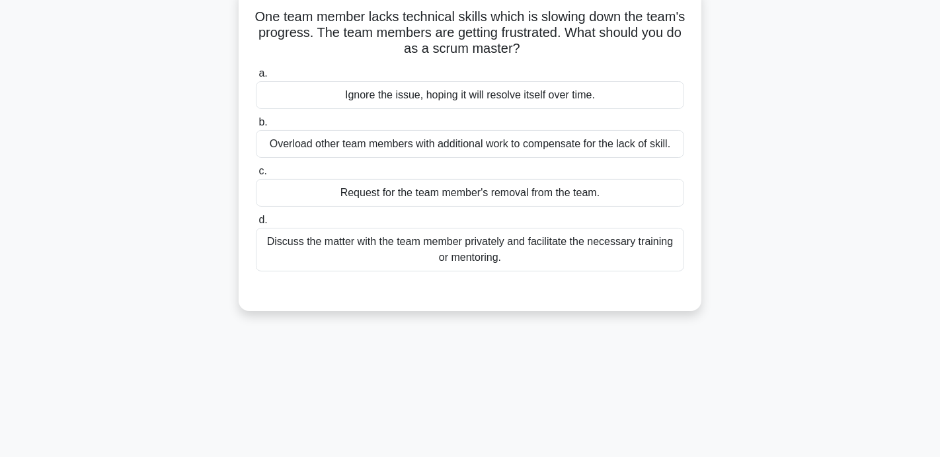
click at [412, 244] on div "Discuss the matter with the team member privately and facilitate the necessary …" at bounding box center [470, 250] width 428 height 44
click at [256, 225] on input "d. Discuss the matter with the team member privately and facilitate the necessa…" at bounding box center [256, 220] width 0 height 9
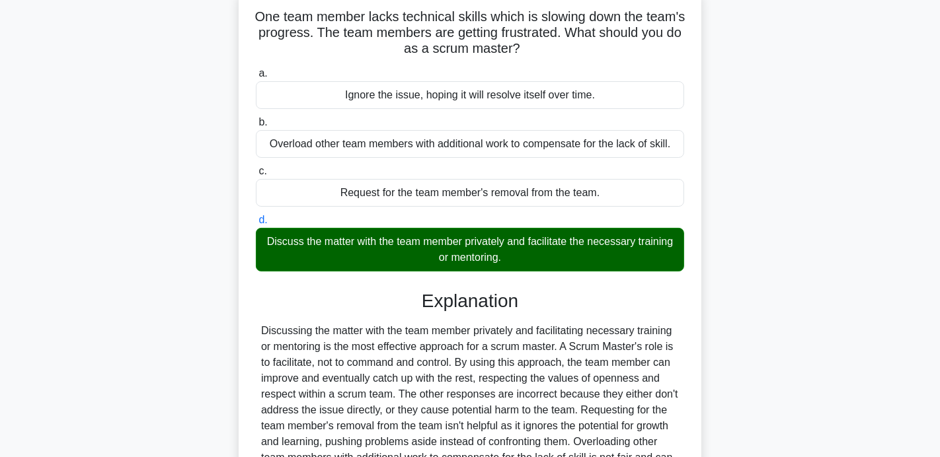
scroll to position [259, 0]
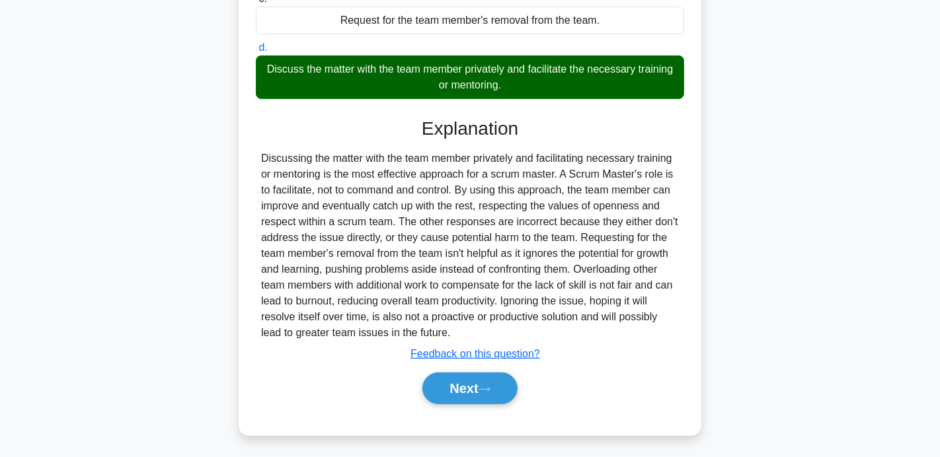
click at [463, 401] on div "Next" at bounding box center [470, 389] width 428 height 42
click at [457, 385] on button "Next" at bounding box center [469, 389] width 95 height 32
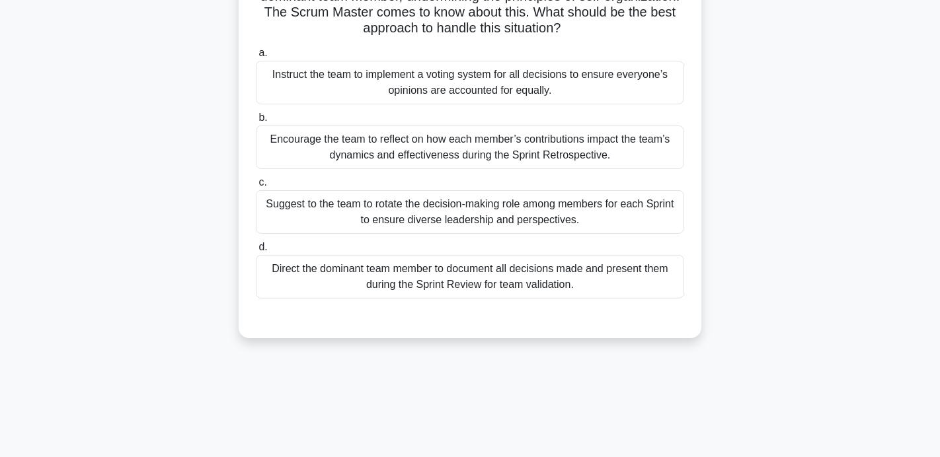
scroll to position [130, 0]
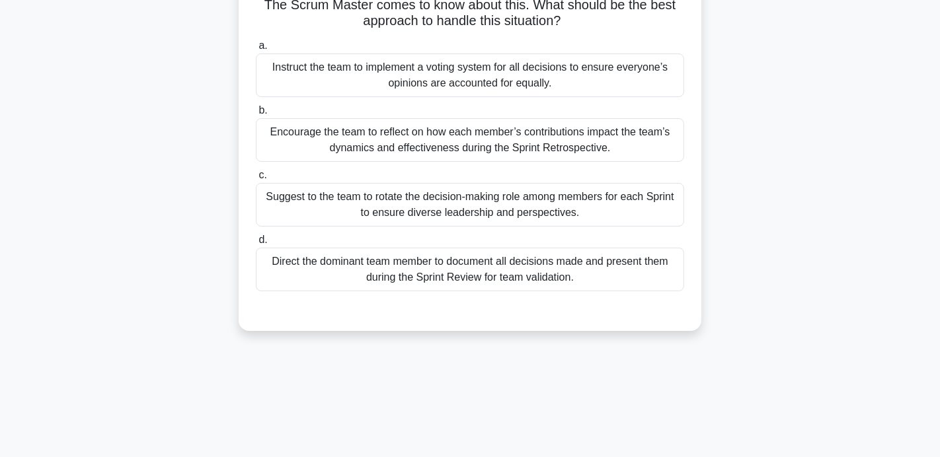
click at [416, 198] on div "Suggest to the team to rotate the decision-making role among members for each S…" at bounding box center [470, 205] width 428 height 44
click at [256, 180] on input "c. Suggest to the team to rotate the decision-making role among members for eac…" at bounding box center [256, 175] width 0 height 9
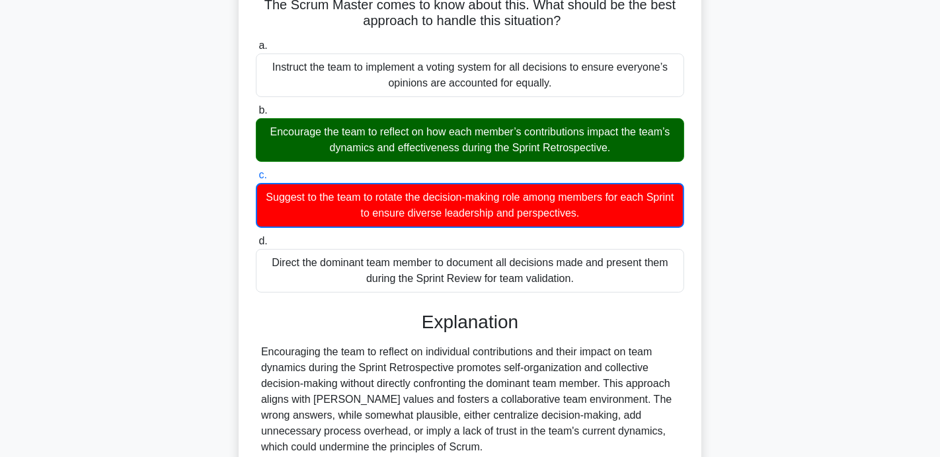
scroll to position [257, 0]
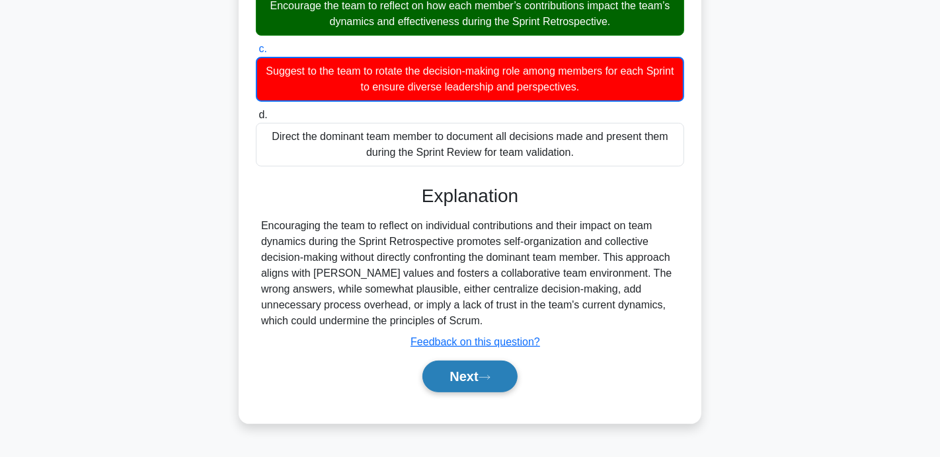
click at [463, 381] on button "Next" at bounding box center [469, 377] width 95 height 32
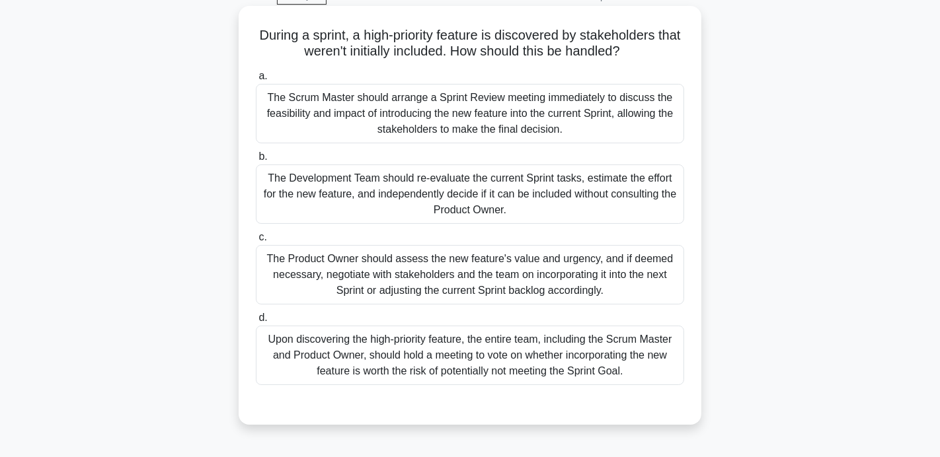
scroll to position [75, 0]
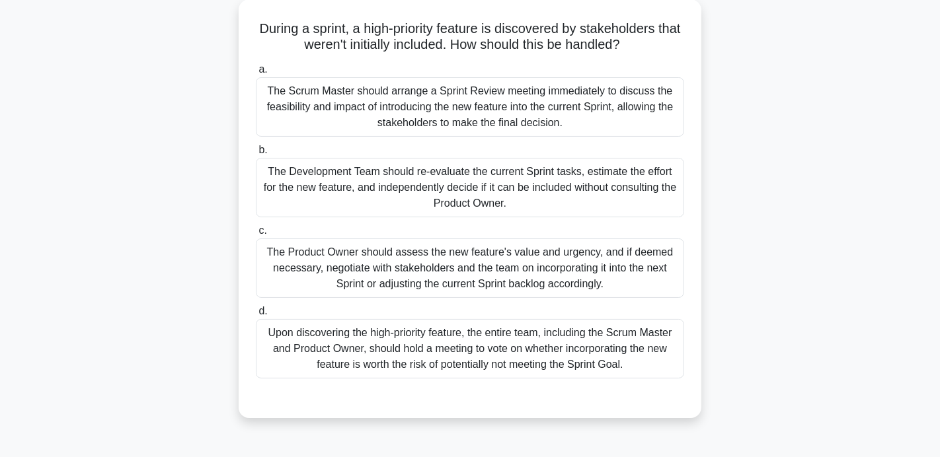
click at [500, 259] on div "The Product Owner should assess the new feature's value and urgency, and if dee…" at bounding box center [470, 269] width 428 height 60
click at [256, 235] on input "c. The Product Owner should assess the new feature's value and urgency, and if …" at bounding box center [256, 231] width 0 height 9
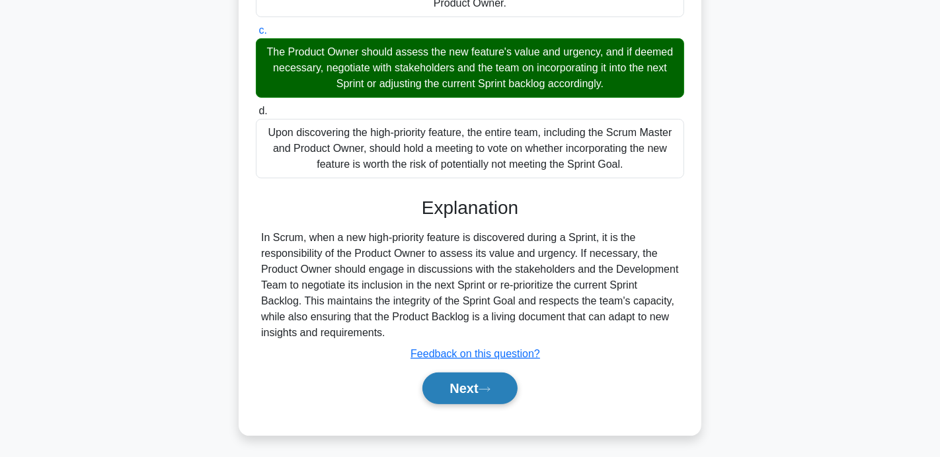
click at [479, 397] on button "Next" at bounding box center [469, 389] width 95 height 32
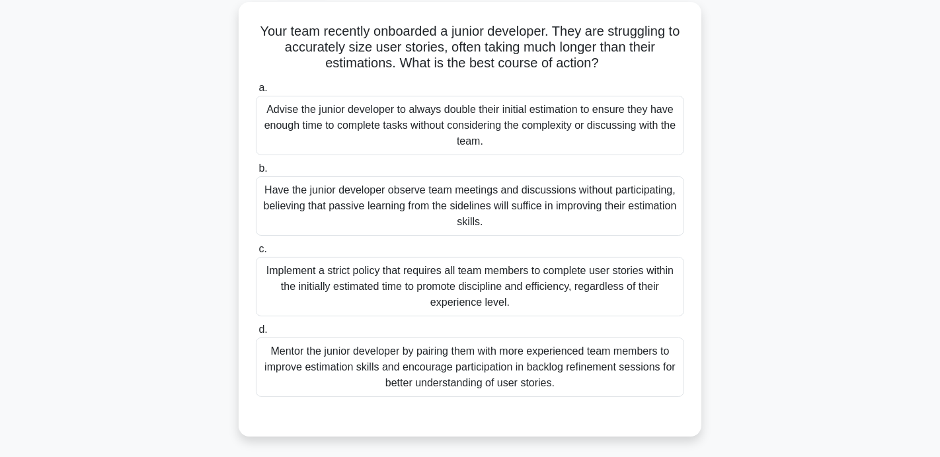
scroll to position [77, 0]
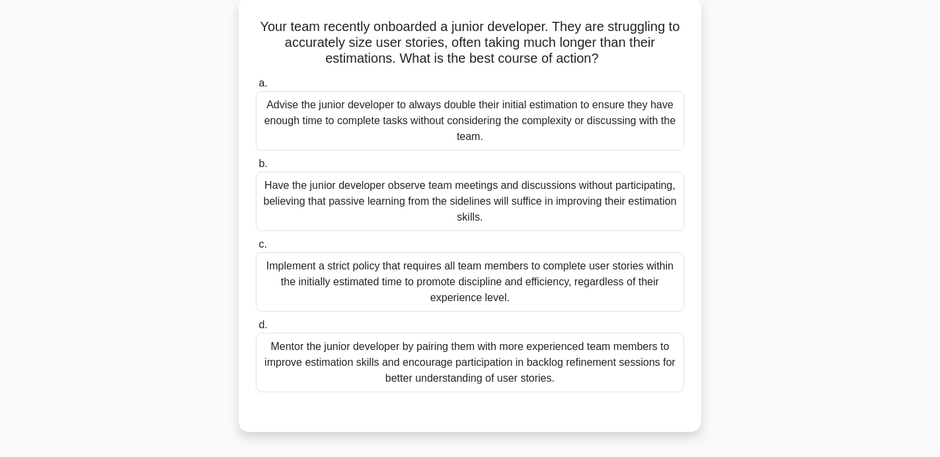
click at [335, 383] on div "Mentor the junior developer by pairing them with more experienced team members …" at bounding box center [470, 363] width 428 height 60
click at [256, 330] on input "d. Mentor the junior developer by pairing them with more experienced team membe…" at bounding box center [256, 325] width 0 height 9
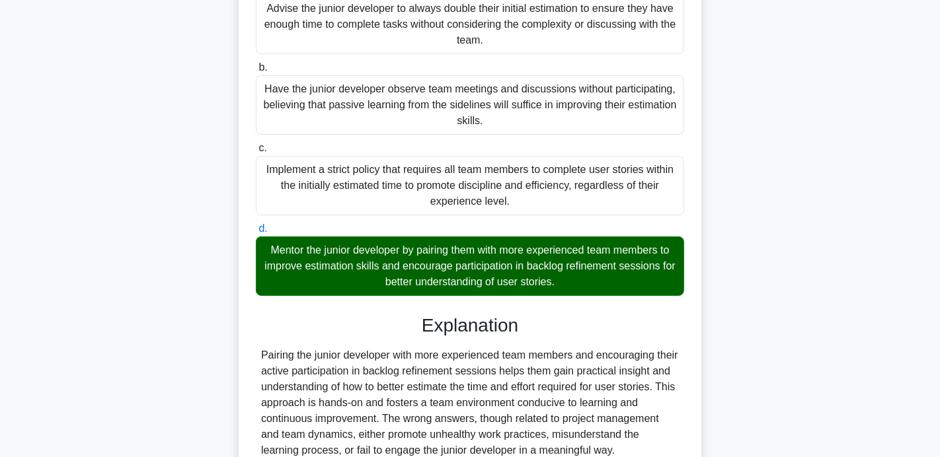
scroll to position [291, 0]
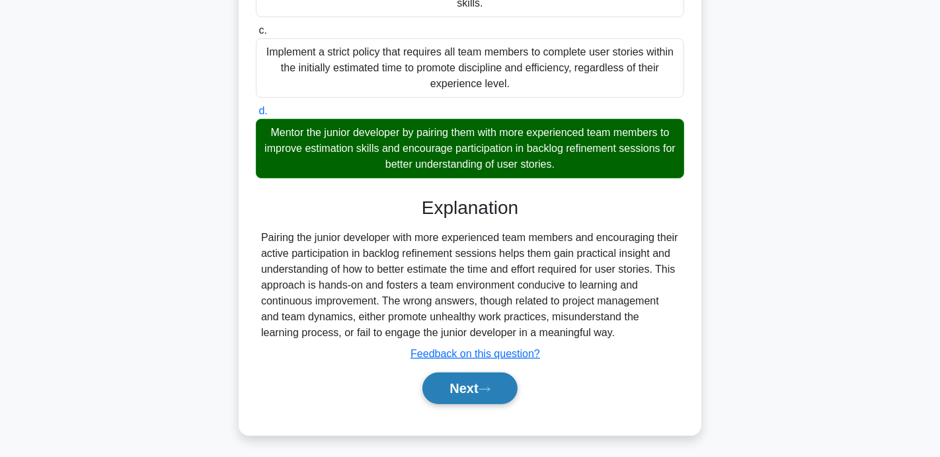
click at [450, 395] on button "Next" at bounding box center [469, 389] width 95 height 32
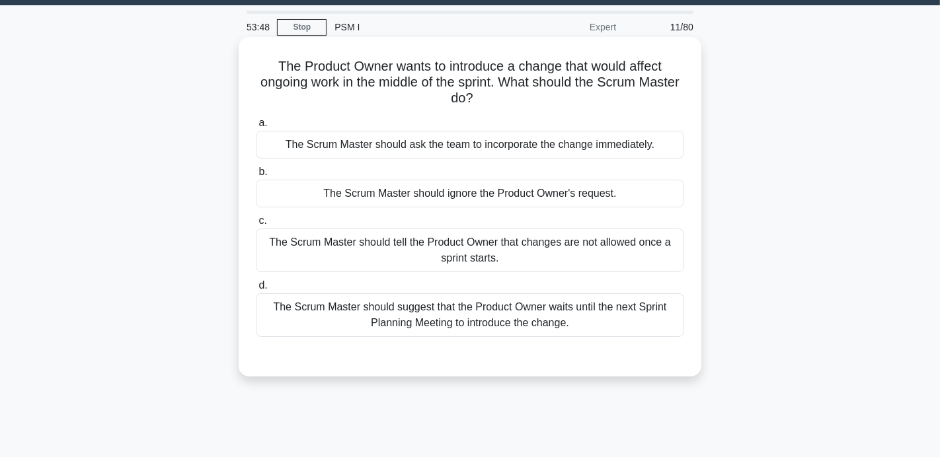
scroll to position [42, 0]
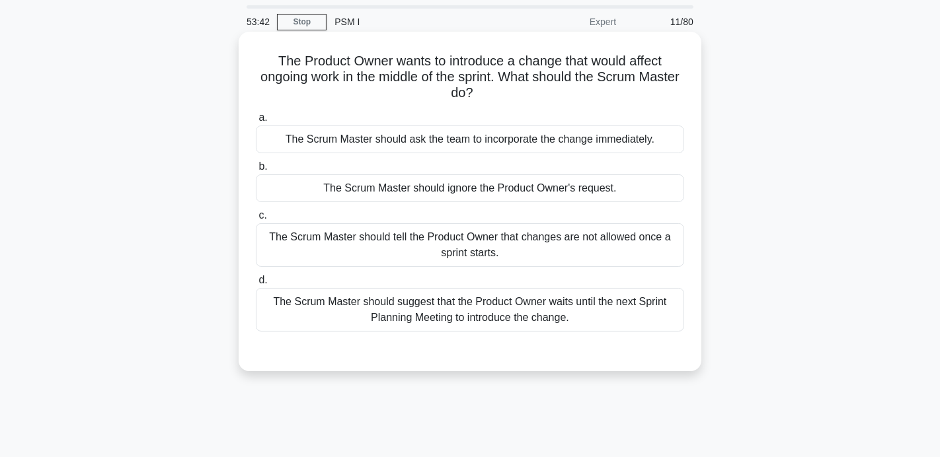
click at [528, 299] on div "The Scrum Master should suggest that the Product Owner waits until the next Spr…" at bounding box center [470, 310] width 428 height 44
click at [256, 285] on input "d. The Scrum Master should suggest that the Product Owner waits until the next …" at bounding box center [256, 280] width 0 height 9
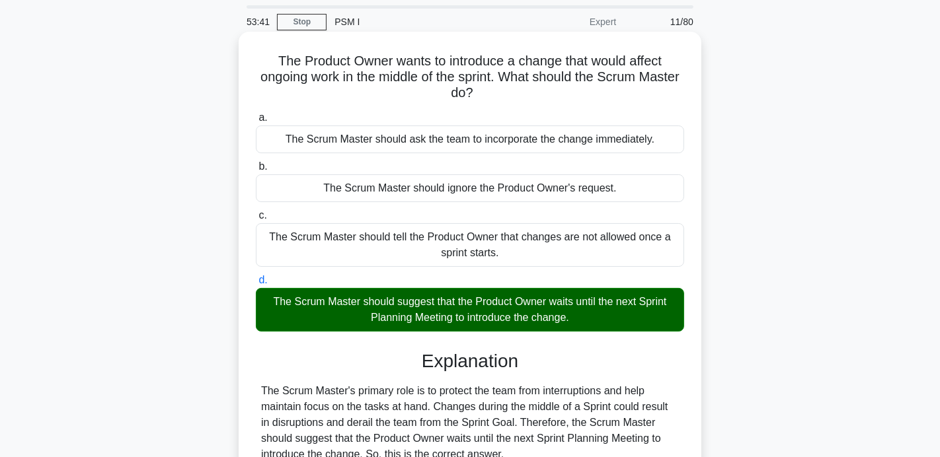
scroll to position [402, 0]
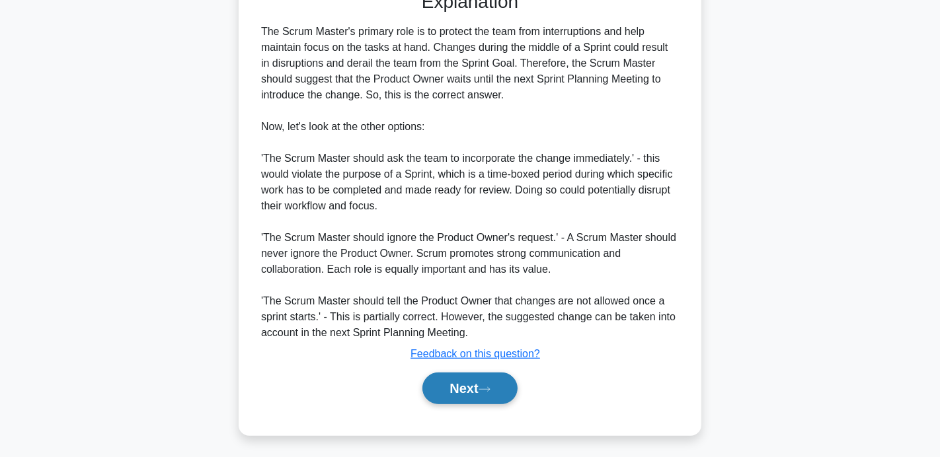
click at [498, 379] on button "Next" at bounding box center [469, 389] width 95 height 32
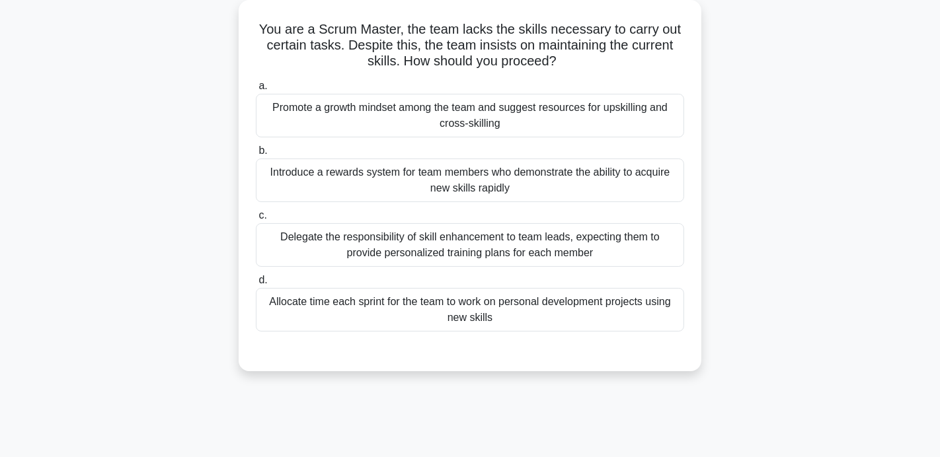
scroll to position [79, 0]
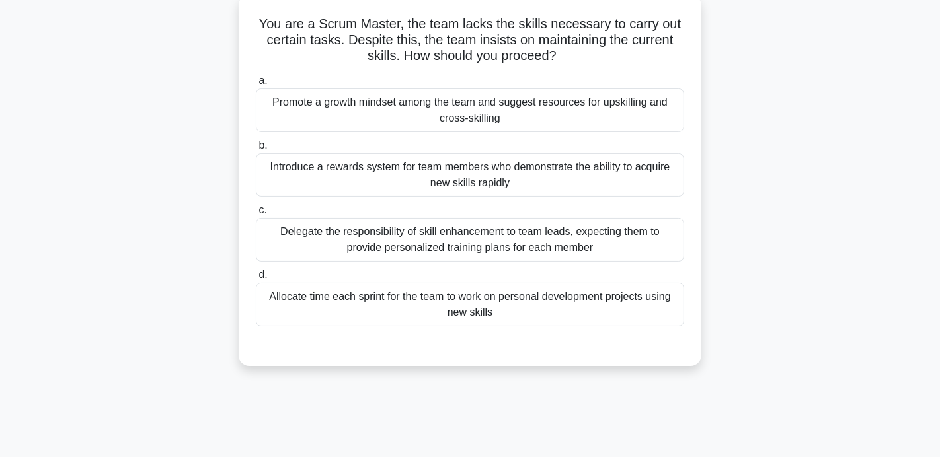
click at [430, 124] on div "Promote a growth mindset among the team and suggest resources for upskilling an…" at bounding box center [470, 111] width 428 height 44
click at [256, 85] on input "a. Promote a growth mindset among the team and suggest resources for upskilling…" at bounding box center [256, 81] width 0 height 9
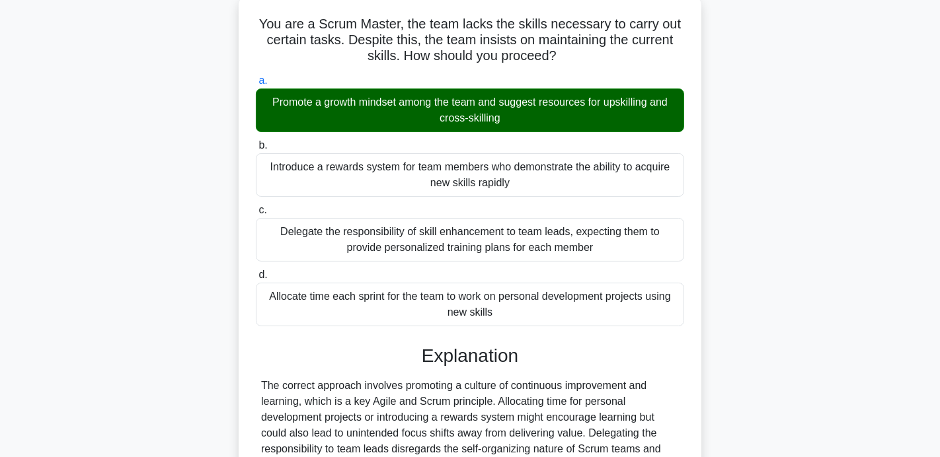
scroll to position [257, 0]
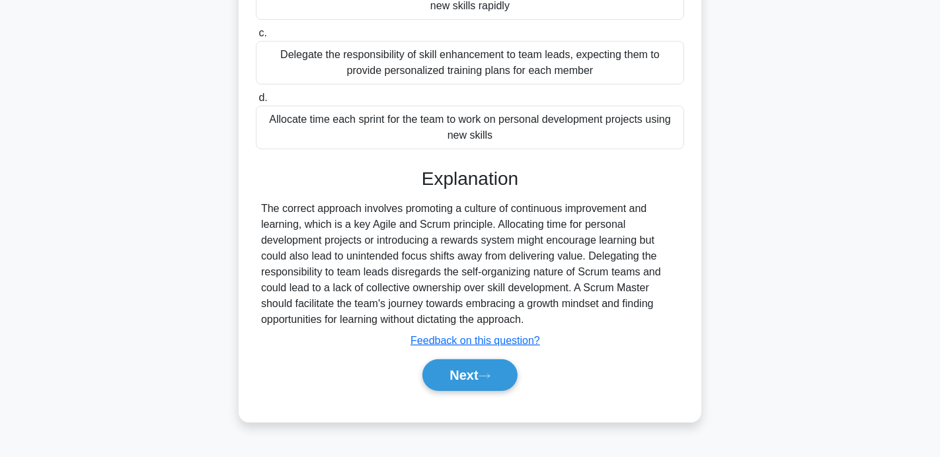
click at [470, 387] on button "Next" at bounding box center [469, 376] width 95 height 32
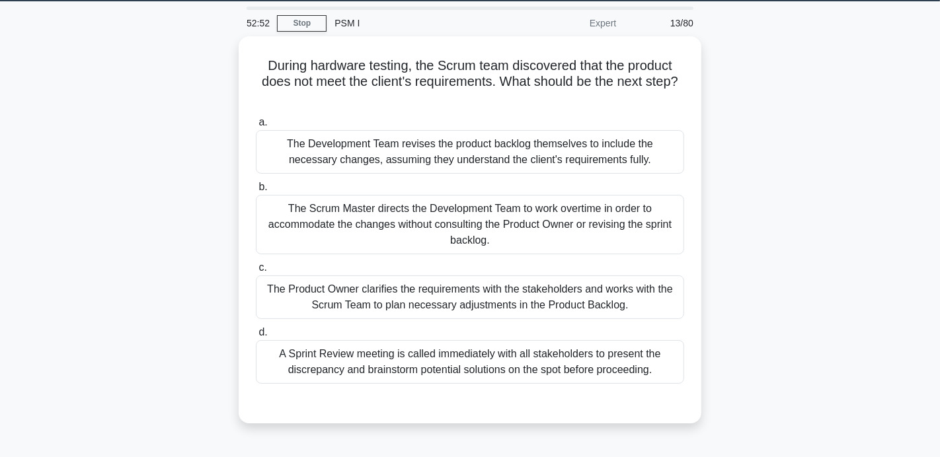
scroll to position [52, 0]
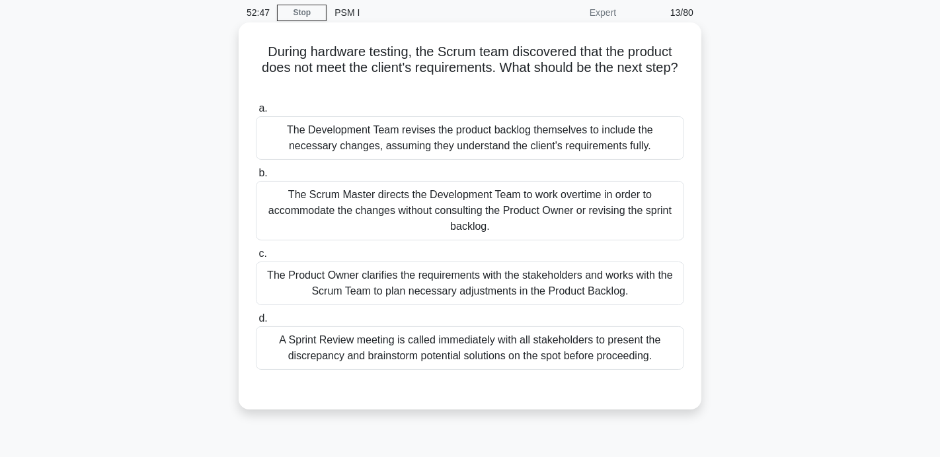
click at [365, 287] on div "The Product Owner clarifies the requirements with the stakeholders and works wi…" at bounding box center [470, 284] width 428 height 44
click at [256, 258] on input "c. The Product Owner clarifies the requirements with the stakeholders and works…" at bounding box center [256, 254] width 0 height 9
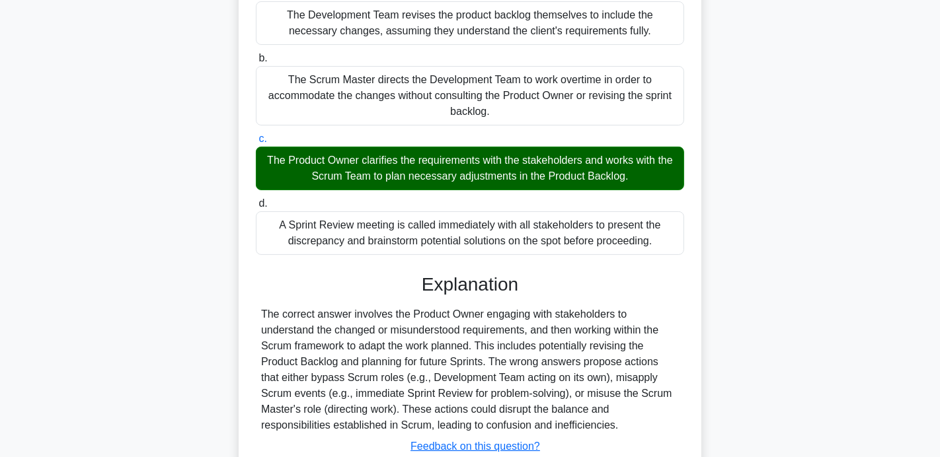
scroll to position [259, 0]
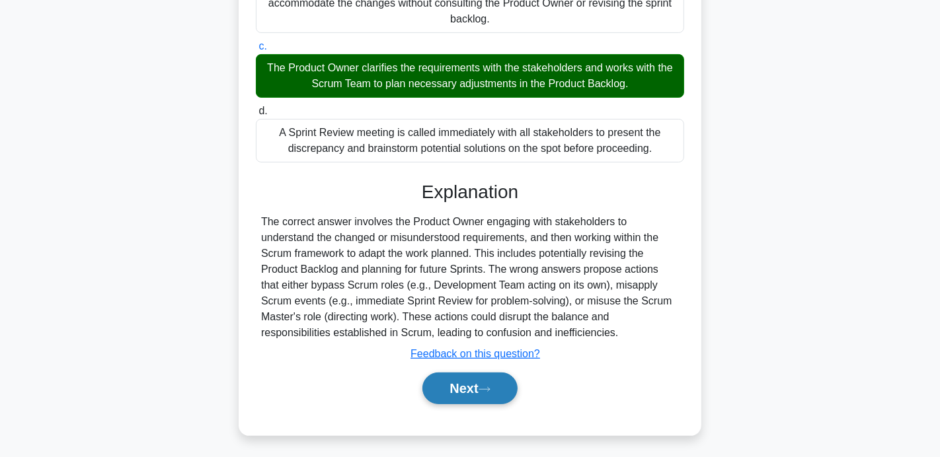
click at [454, 393] on button "Next" at bounding box center [469, 389] width 95 height 32
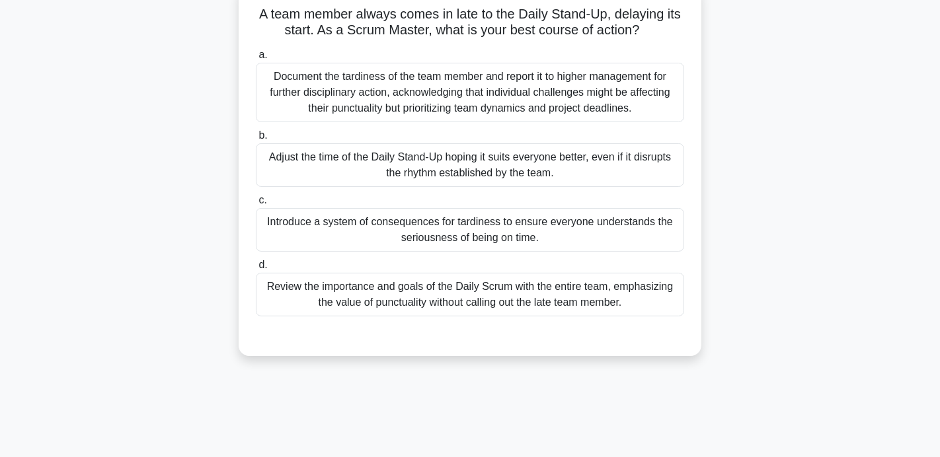
scroll to position [91, 0]
click at [472, 286] on div "Review the importance and goals of the Daily Scrum with the entire team, emphas…" at bounding box center [470, 294] width 428 height 44
click at [256, 268] on input "d. Review the importance and goals of the Daily Scrum with the entire team, emp…" at bounding box center [256, 264] width 0 height 9
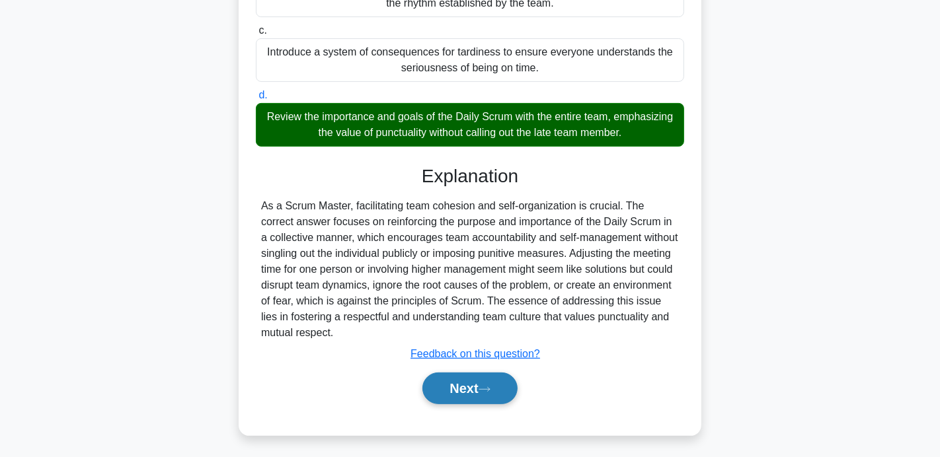
click at [465, 383] on button "Next" at bounding box center [469, 389] width 95 height 32
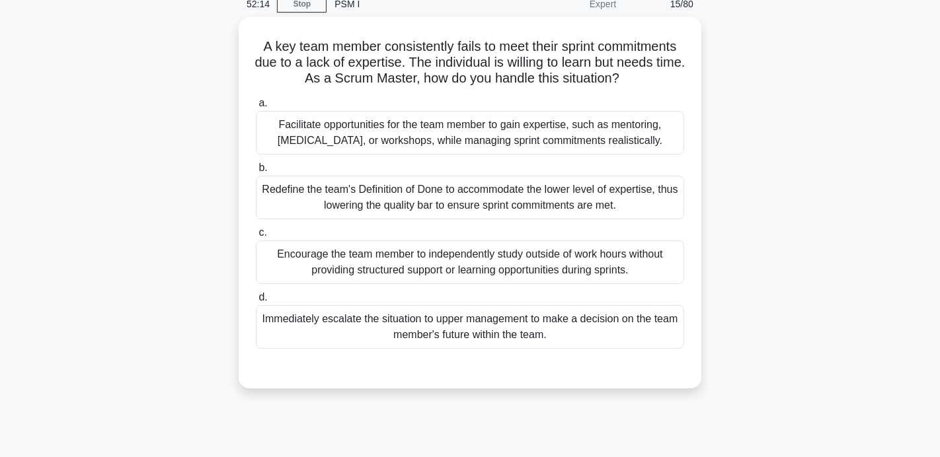
scroll to position [63, 0]
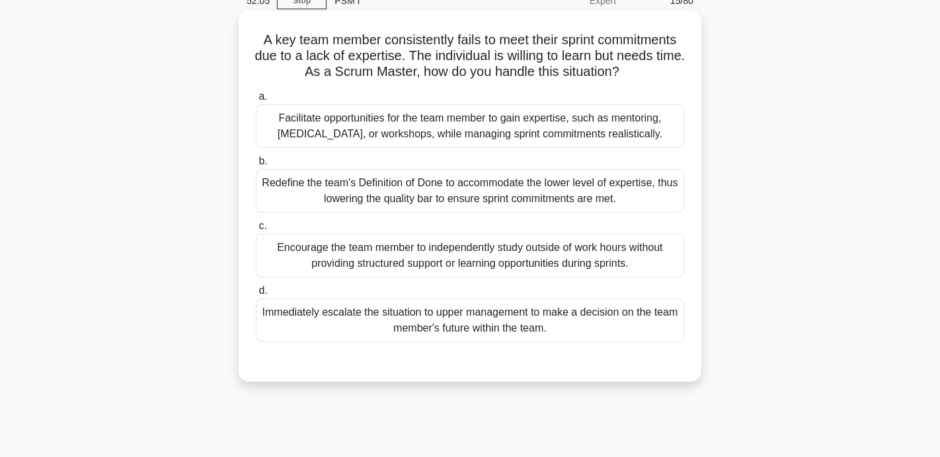
click at [444, 124] on div "Facilitate opportunities for the team member to gain expertise, such as mentori…" at bounding box center [470, 126] width 428 height 44
click at [256, 101] on input "a. Facilitate opportunities for the team member to gain expertise, such as ment…" at bounding box center [256, 97] width 0 height 9
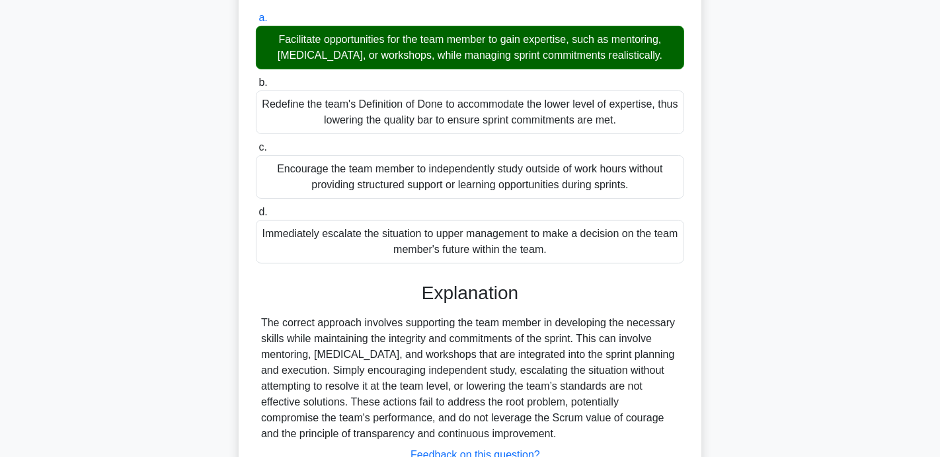
scroll to position [257, 0]
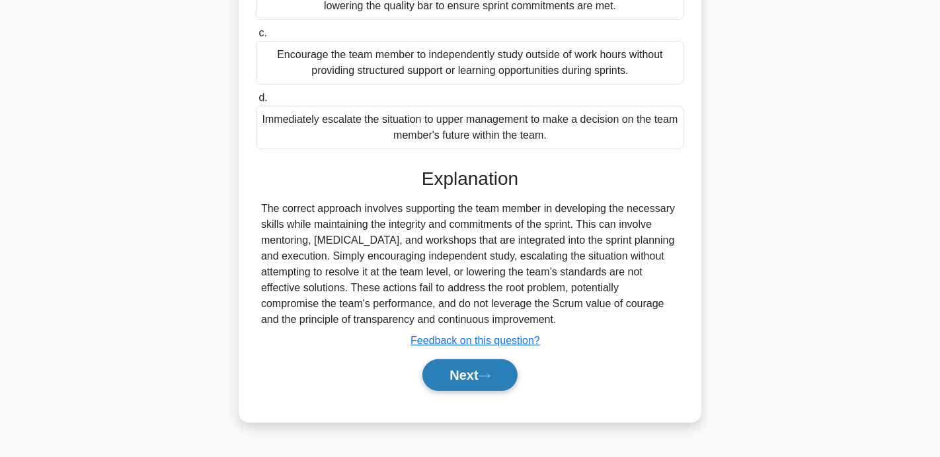
click at [471, 386] on button "Next" at bounding box center [469, 376] width 95 height 32
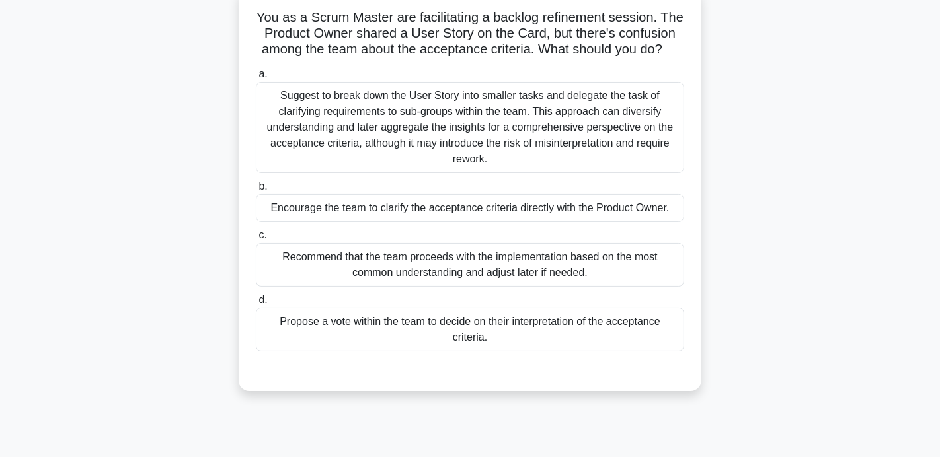
scroll to position [88, 0]
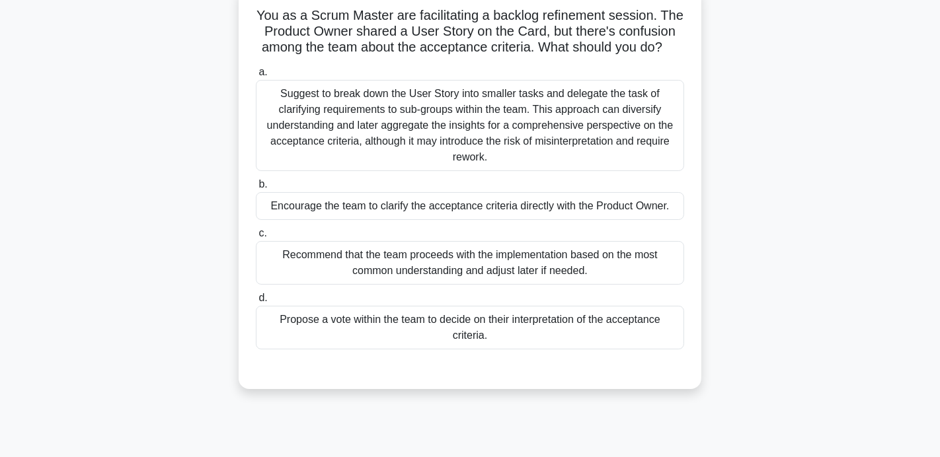
click at [445, 209] on div "Encourage the team to clarify the acceptance criteria directly with the Product…" at bounding box center [470, 206] width 428 height 28
click at [256, 189] on input "b. Encourage the team to clarify the acceptance criteria directly with the Prod…" at bounding box center [256, 184] width 0 height 9
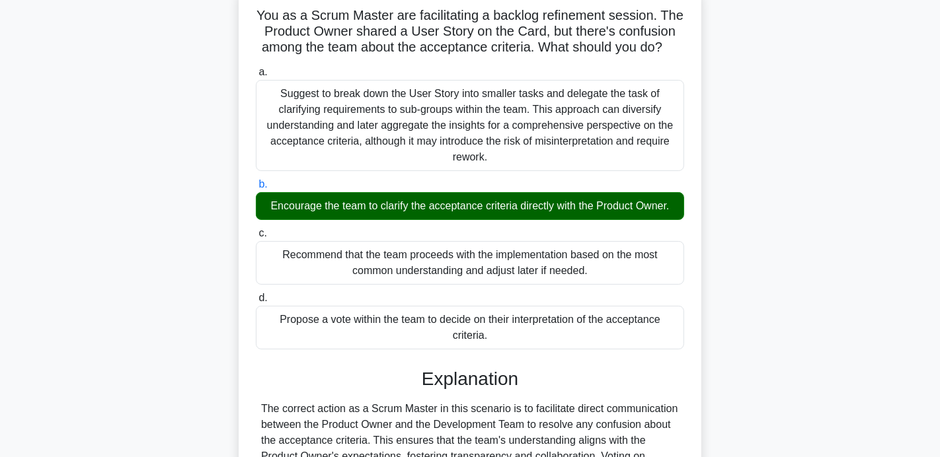
scroll to position [259, 0]
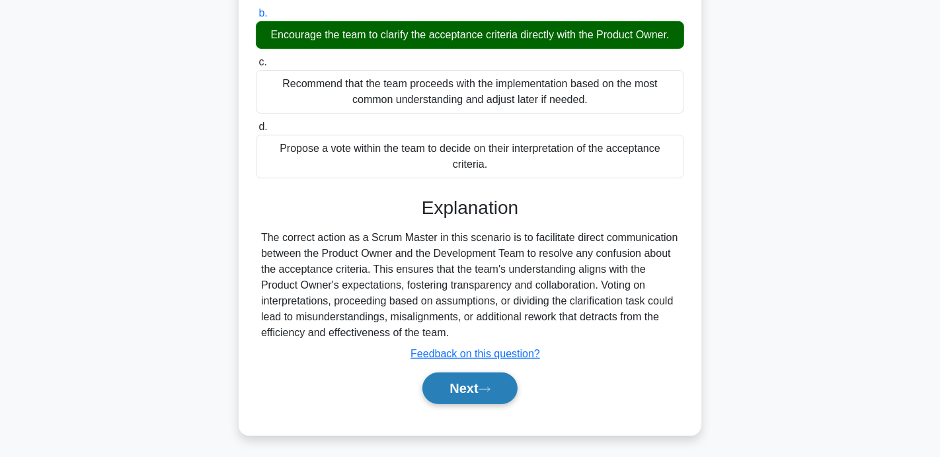
click at [483, 389] on button "Next" at bounding box center [469, 389] width 95 height 32
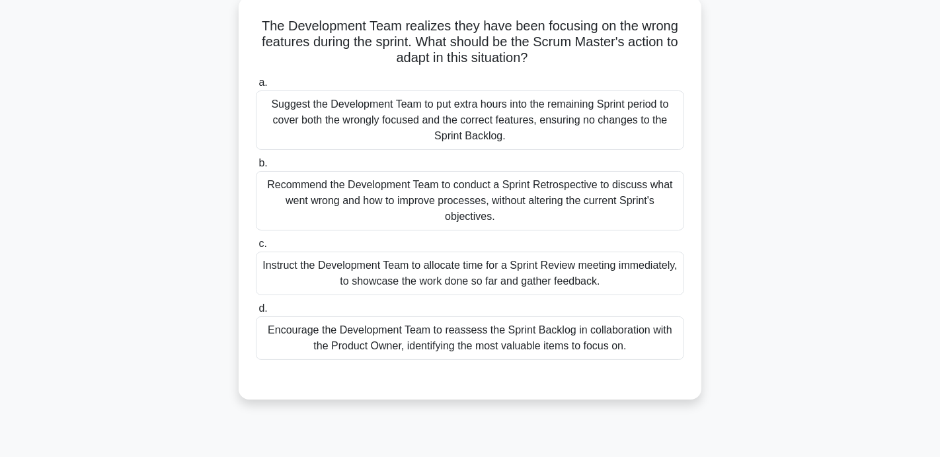
scroll to position [81, 0]
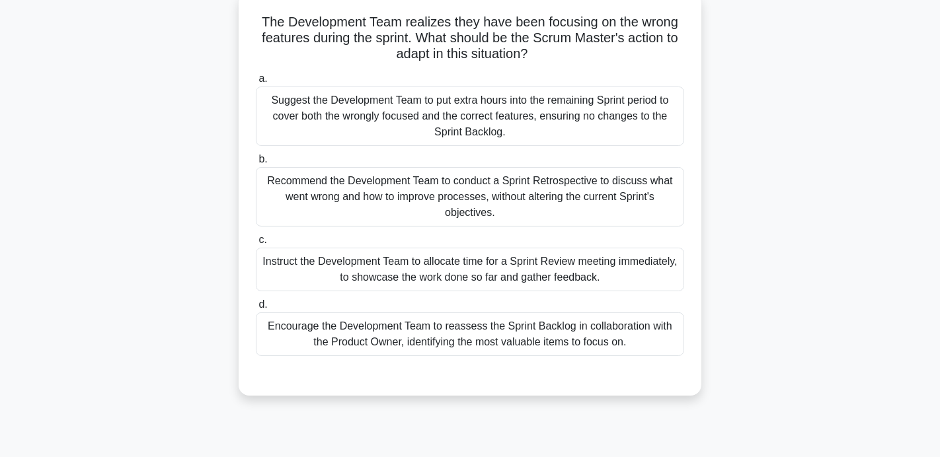
click at [472, 333] on div "Encourage the Development Team to reassess the Sprint Backlog in collaboration …" at bounding box center [470, 335] width 428 height 44
click at [256, 309] on input "d. Encourage the Development Team to reassess the Sprint Backlog in collaborati…" at bounding box center [256, 305] width 0 height 9
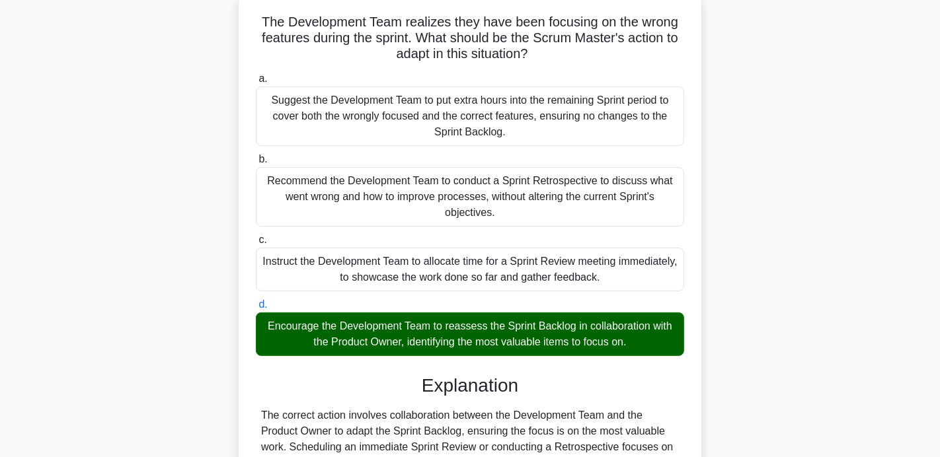
scroll to position [259, 0]
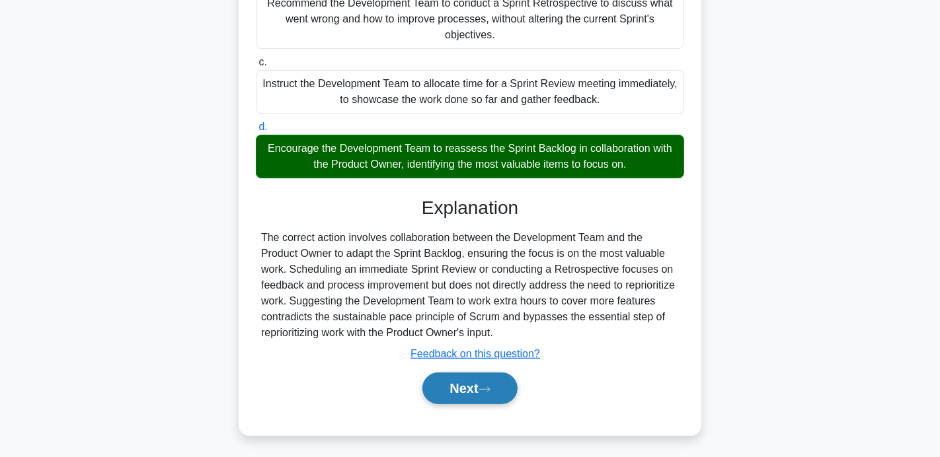
click at [477, 368] on div "Next" at bounding box center [470, 389] width 428 height 42
click at [480, 385] on button "Next" at bounding box center [469, 389] width 95 height 32
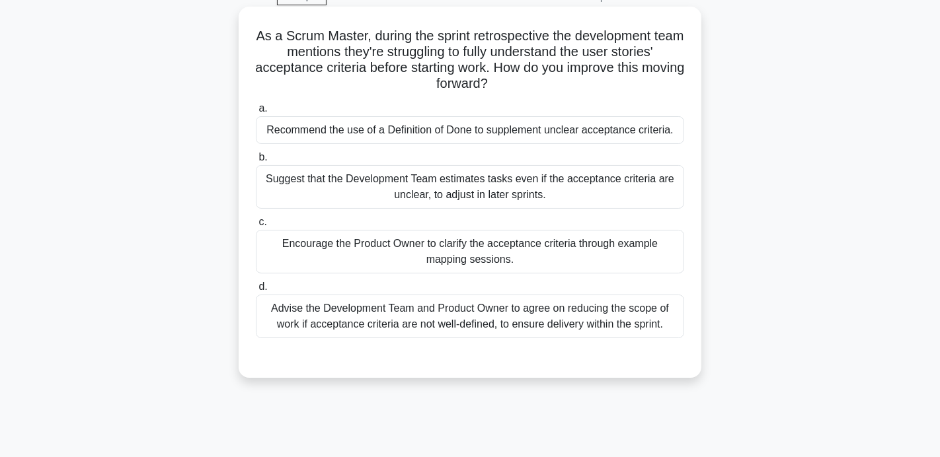
scroll to position [71, 0]
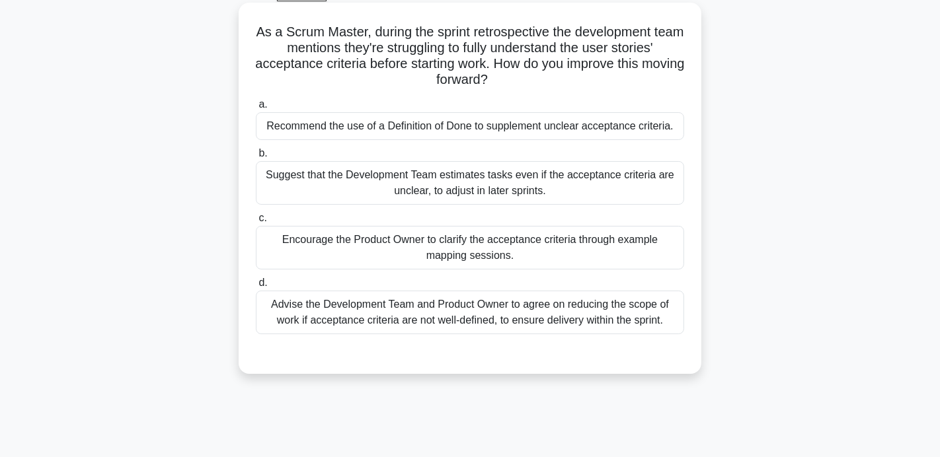
click at [329, 246] on div "Encourage the Product Owner to clarify the acceptance criteria through example …" at bounding box center [470, 248] width 428 height 44
click at [256, 223] on input "c. Encourage the Product Owner to clarify the acceptance criteria through examp…" at bounding box center [256, 218] width 0 height 9
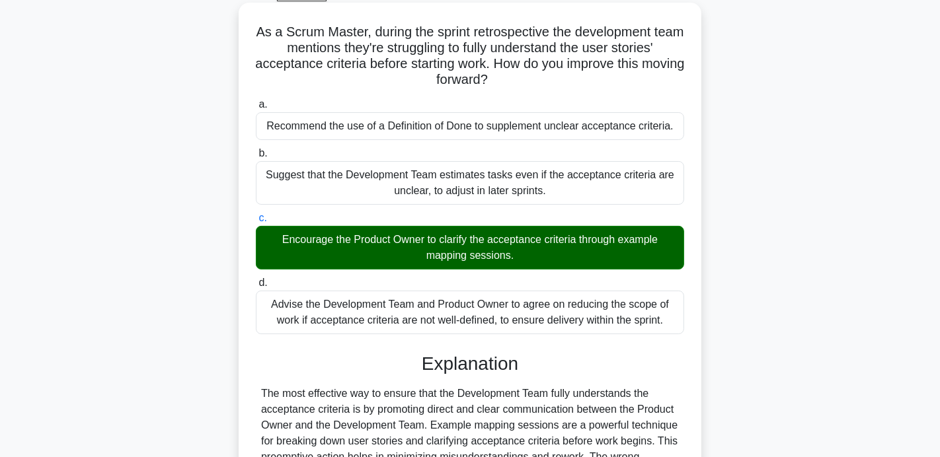
scroll to position [259, 0]
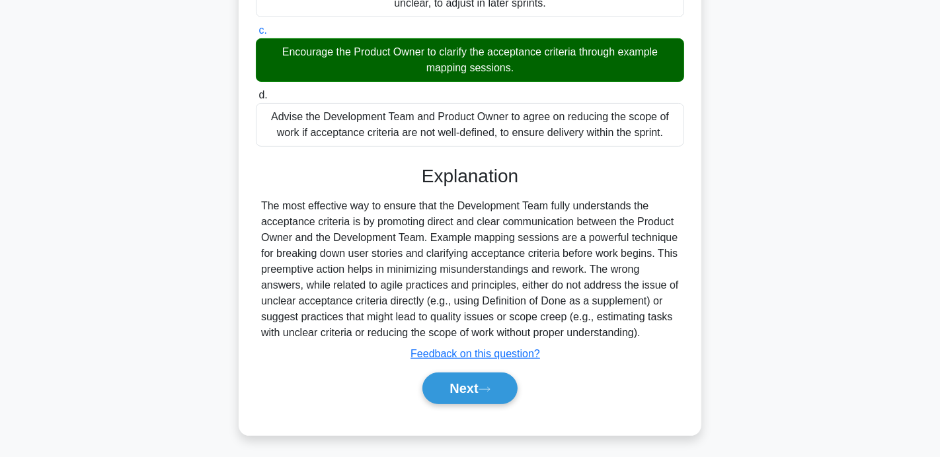
click at [471, 424] on div "As a Scrum Master, during the sprint retrospective the development team mention…" at bounding box center [470, 125] width 452 height 610
click at [473, 397] on button "Next" at bounding box center [469, 389] width 95 height 32
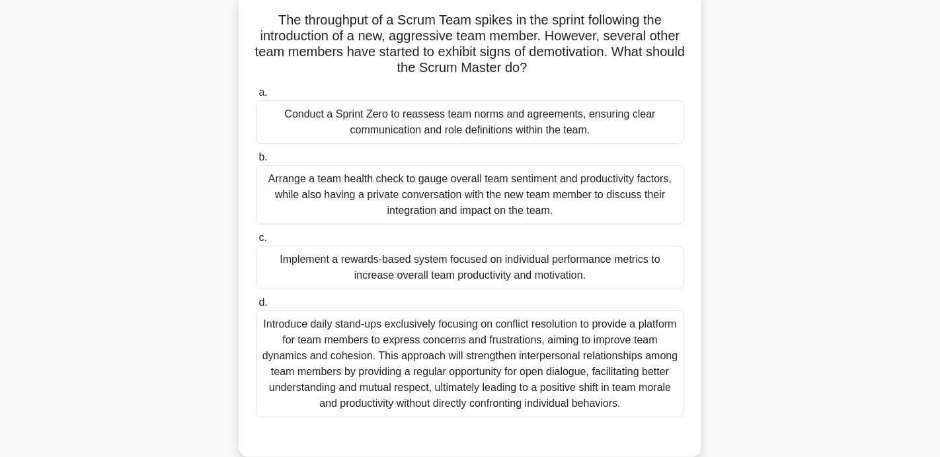
scroll to position [81, 0]
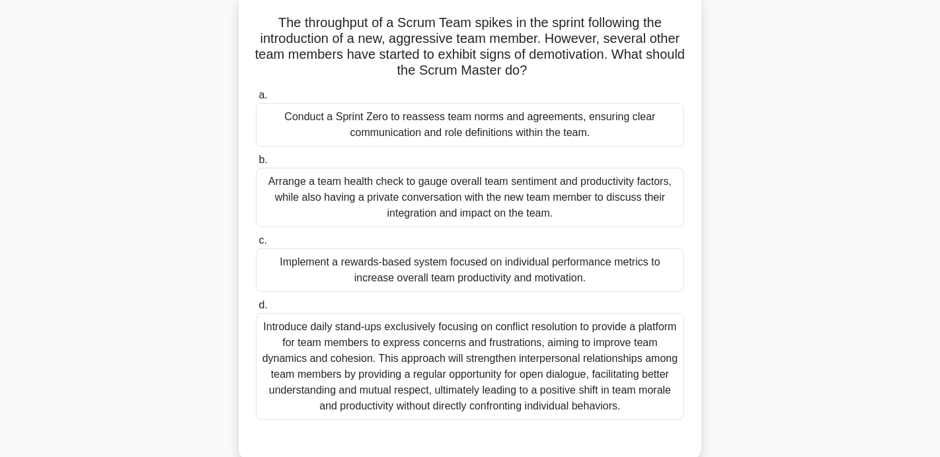
click at [527, 210] on div "Arrange a team health check to gauge overall team sentiment and productivity fa…" at bounding box center [470, 198] width 428 height 60
click at [256, 165] on input "b. Arrange a team health check to gauge overall team sentiment and productivity…" at bounding box center [256, 160] width 0 height 9
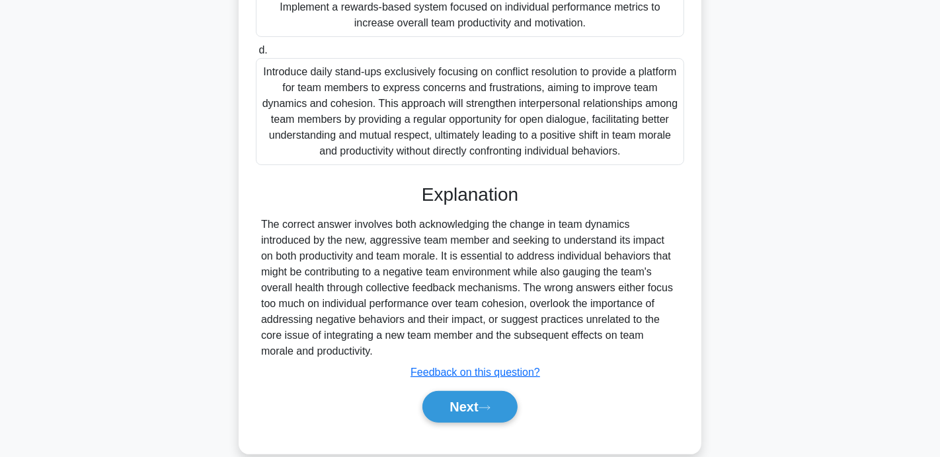
scroll to position [354, 0]
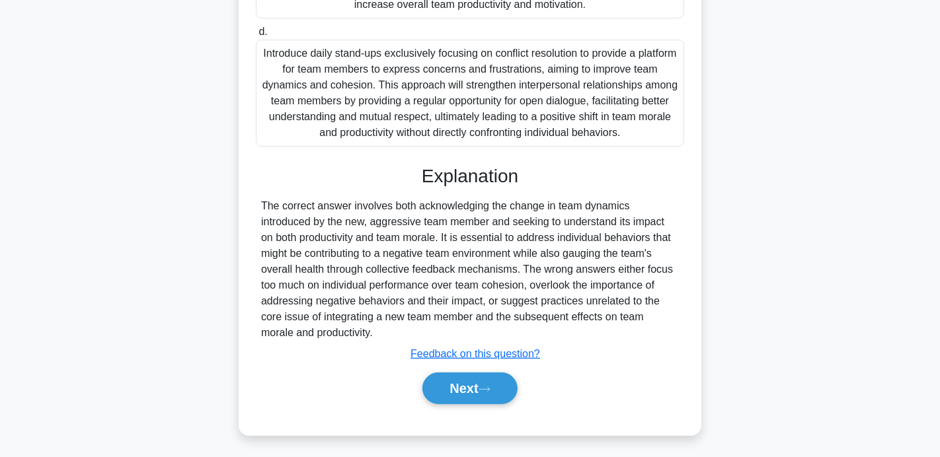
click at [497, 368] on div "Next" at bounding box center [470, 389] width 428 height 42
click at [497, 373] on button "Next" at bounding box center [469, 389] width 95 height 32
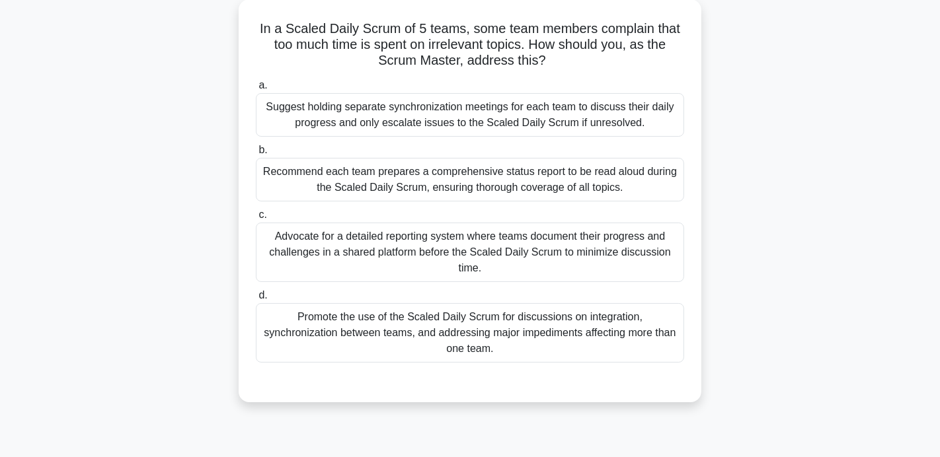
scroll to position [81, 0]
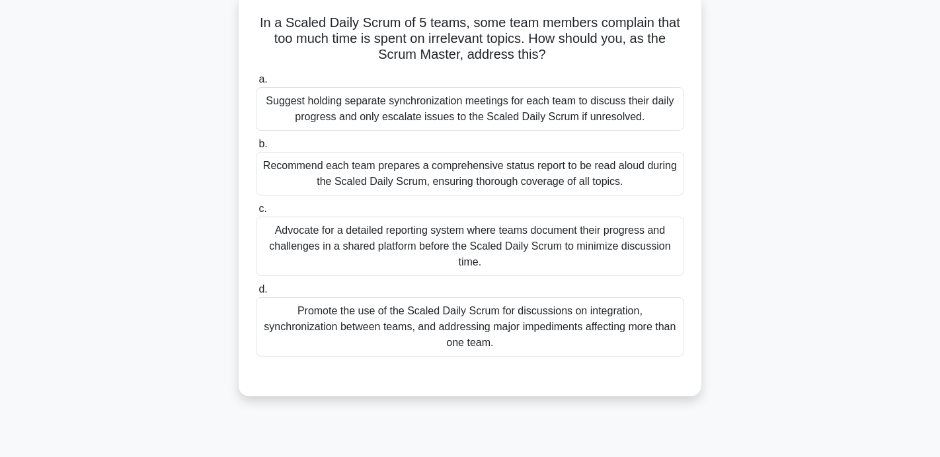
click at [431, 258] on div "Advocate for a detailed reporting system where teams document their progress an…" at bounding box center [470, 247] width 428 height 60
click at [256, 214] on input "c. Advocate for a detailed reporting system where teams document their progress…" at bounding box center [256, 209] width 0 height 9
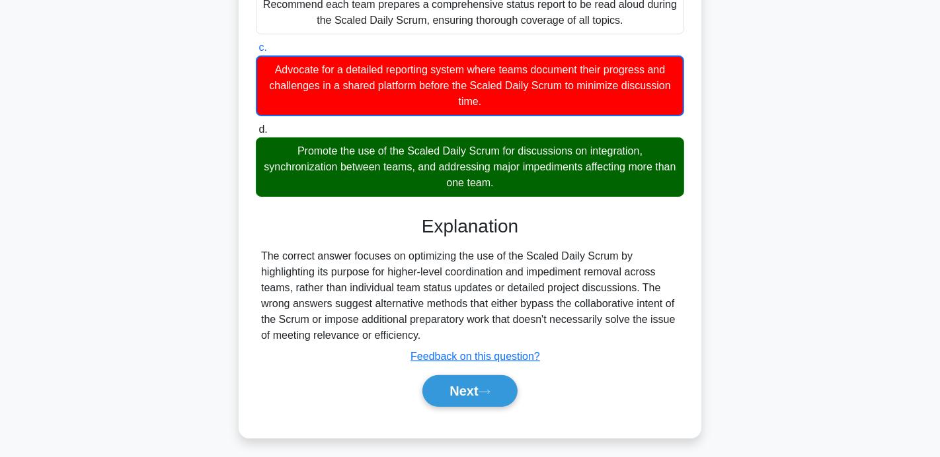
scroll to position [243, 0]
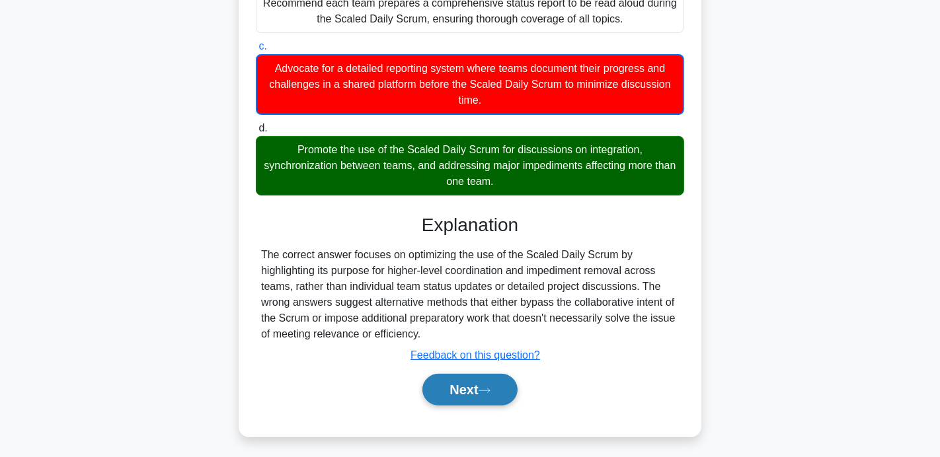
click at [453, 387] on button "Next" at bounding box center [469, 390] width 95 height 32
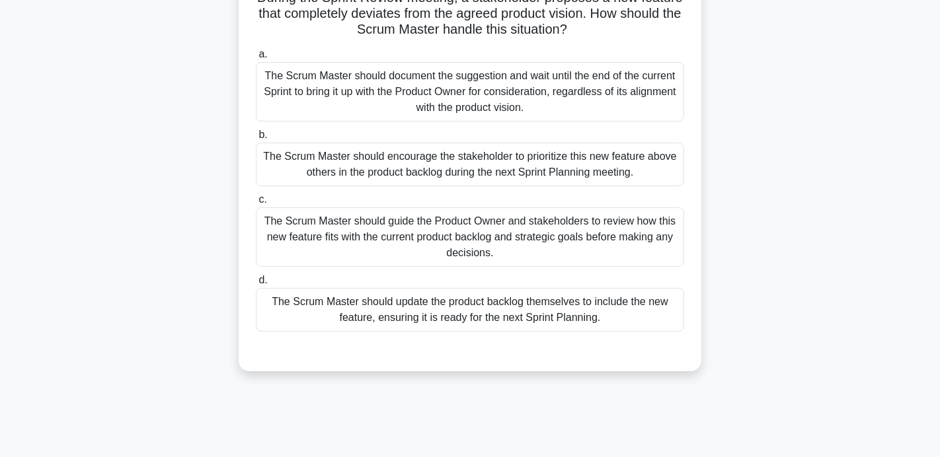
scroll to position [110, 0]
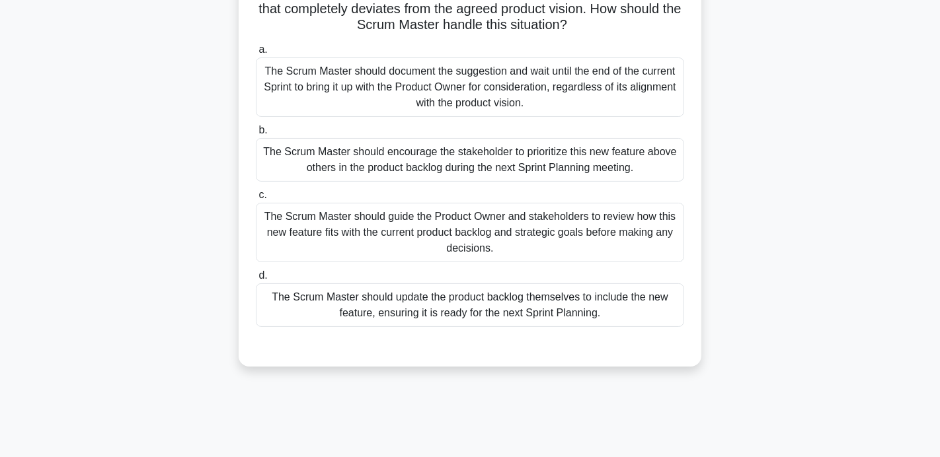
click at [410, 231] on div "The Scrum Master should guide the Product Owner and stakeholders to review how …" at bounding box center [470, 233] width 428 height 60
click at [256, 200] on input "c. The Scrum Master should guide the Product Owner and stakeholders to review h…" at bounding box center [256, 195] width 0 height 9
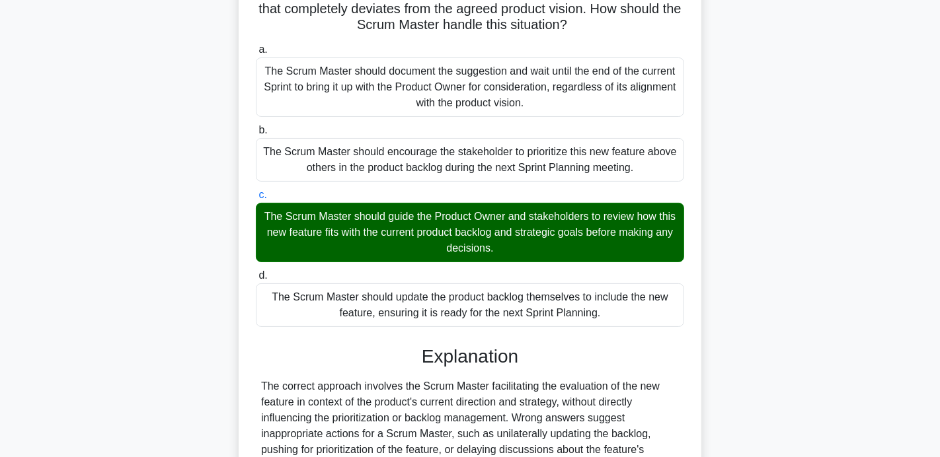
scroll to position [257, 0]
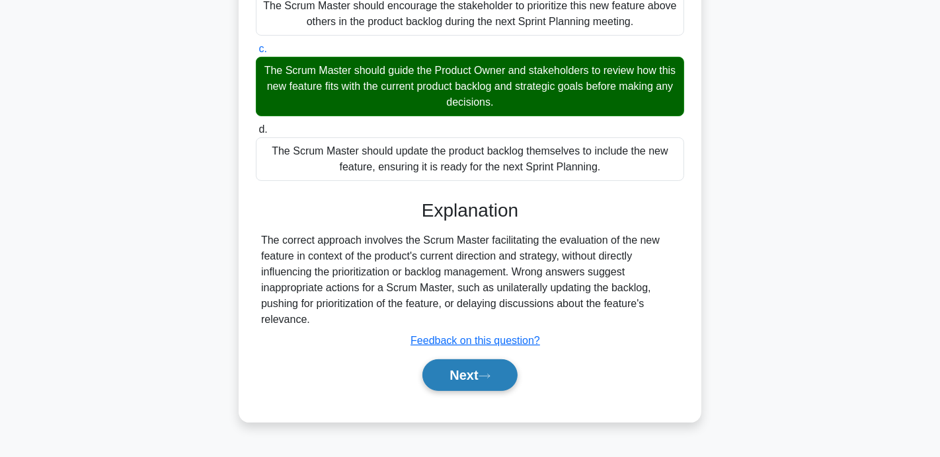
click at [502, 370] on button "Next" at bounding box center [469, 376] width 95 height 32
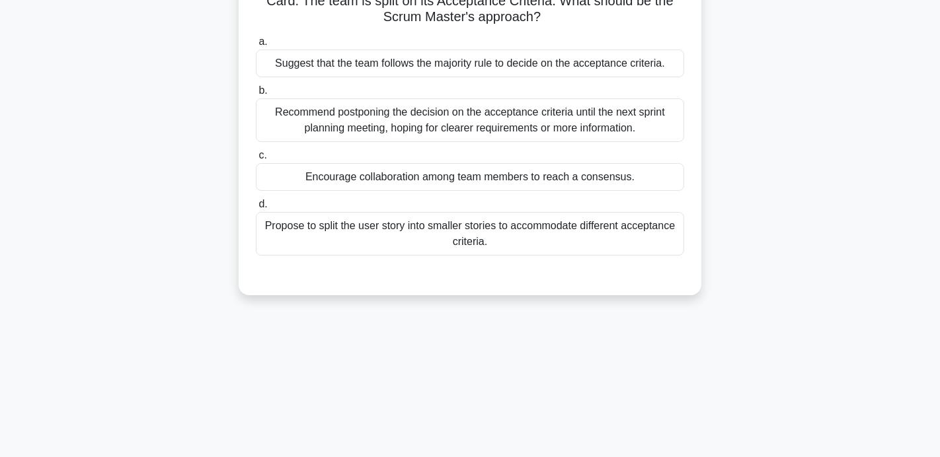
scroll to position [121, 0]
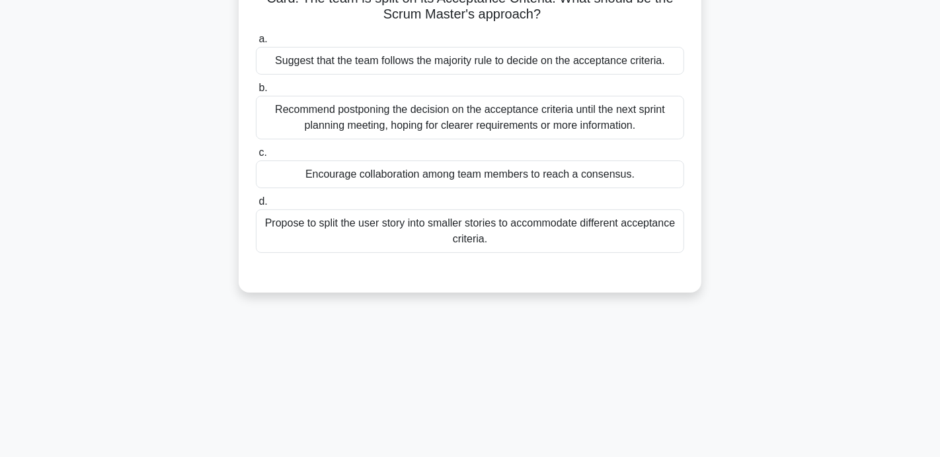
click at [492, 237] on div "Propose to split the user story into smaller stories to accommodate different a…" at bounding box center [470, 232] width 428 height 44
click at [256, 206] on input "d. Propose to split the user story into smaller stories to accommodate differen…" at bounding box center [256, 202] width 0 height 9
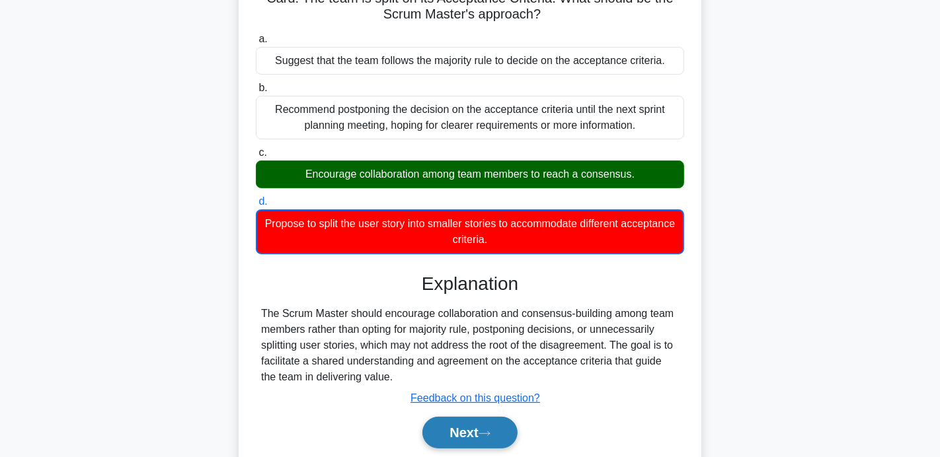
click at [475, 433] on button "Next" at bounding box center [469, 433] width 95 height 32
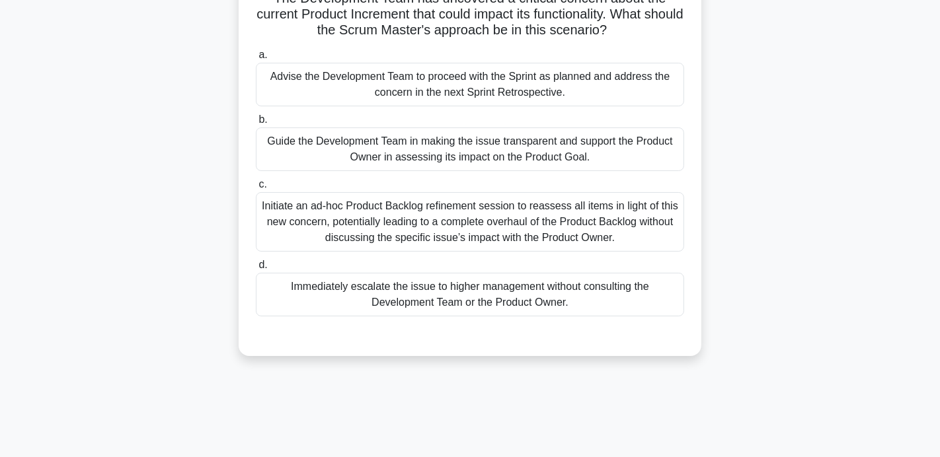
scroll to position [110, 0]
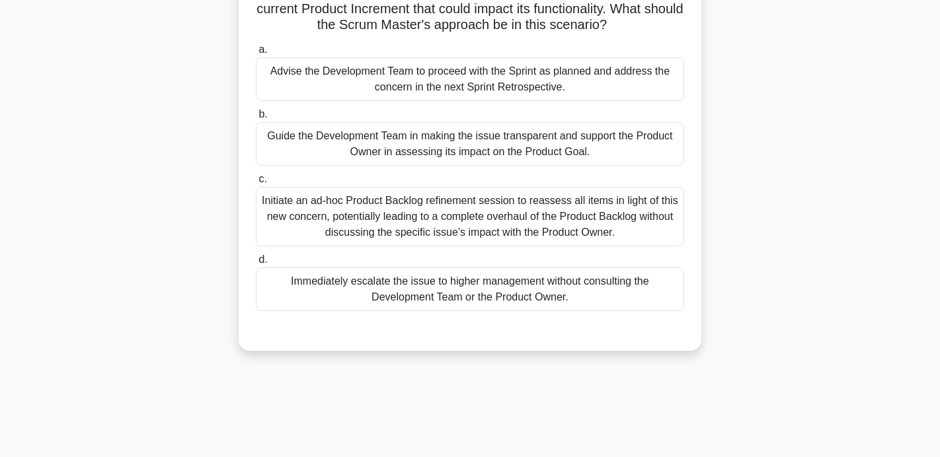
click at [428, 152] on div "Guide the Development Team in making the issue transparent and support the Prod…" at bounding box center [470, 144] width 428 height 44
click at [256, 119] on input "b. Guide the Development Team in making the issue transparent and support the P…" at bounding box center [256, 114] width 0 height 9
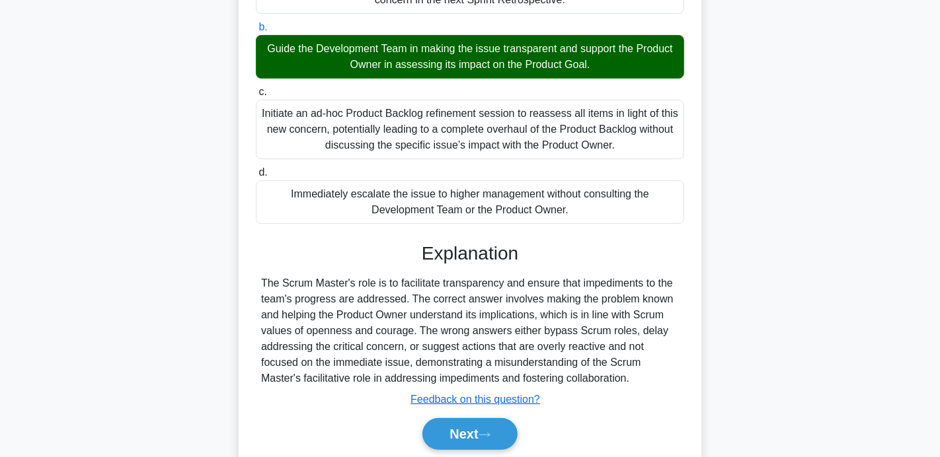
scroll to position [257, 0]
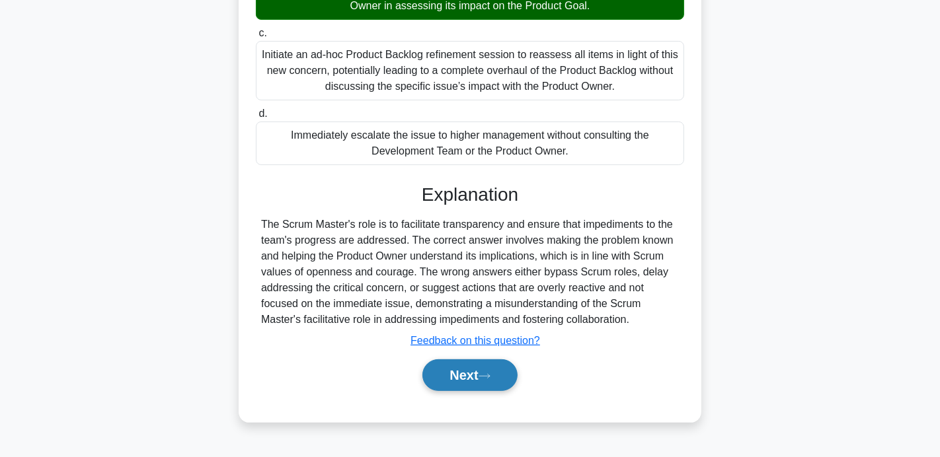
click at [464, 381] on button "Next" at bounding box center [469, 376] width 95 height 32
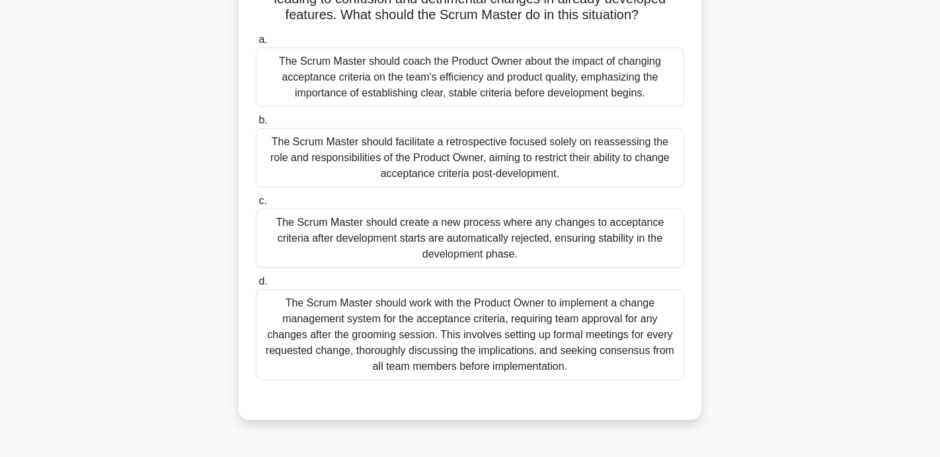
scroll to position [132, 0]
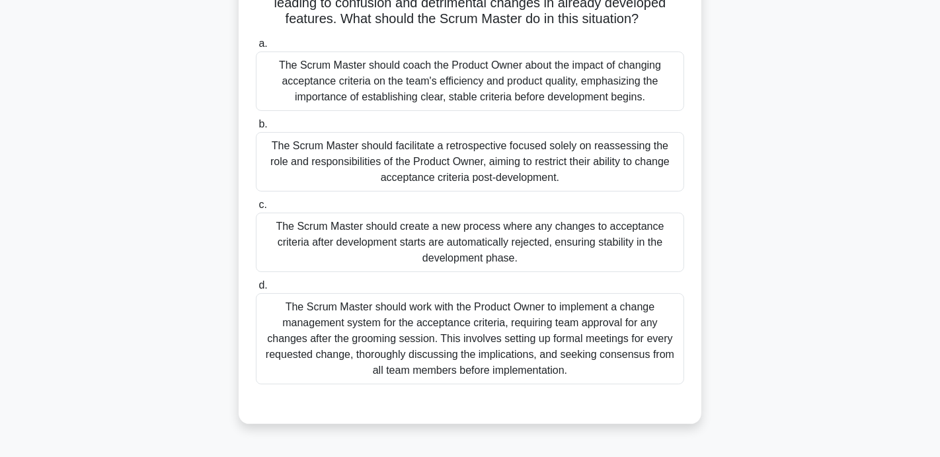
click at [484, 52] on div "The Scrum Master should coach the Product Owner about the impact of changing ac…" at bounding box center [470, 82] width 428 height 60
click at [256, 48] on input "a. The Scrum Master should coach the Product Owner about the impact of changing…" at bounding box center [256, 44] width 0 height 9
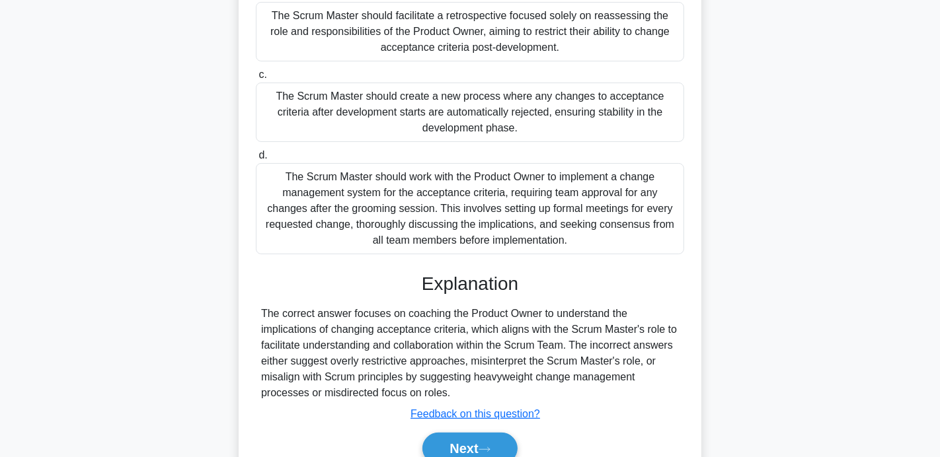
scroll to position [323, 0]
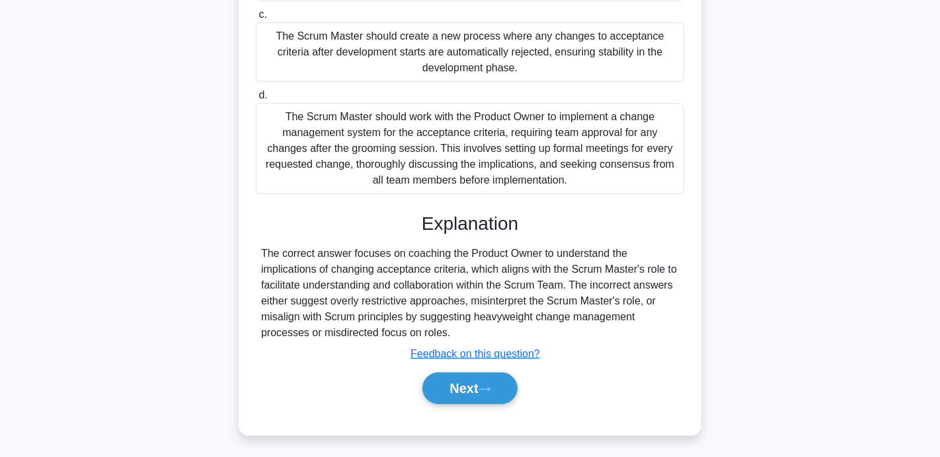
click at [458, 364] on div "Explanation The correct answer focuses on coaching the Product Owner to underst…" at bounding box center [470, 311] width 428 height 197
click at [458, 379] on button "Next" at bounding box center [469, 389] width 95 height 32
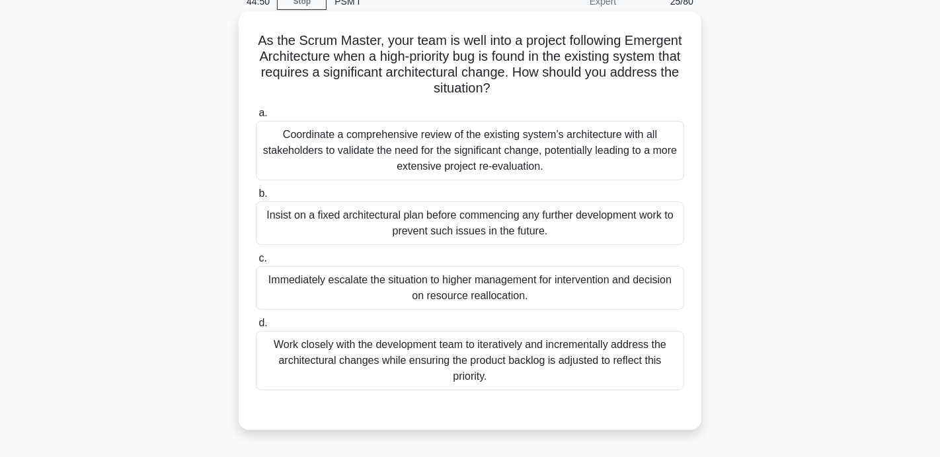
scroll to position [61, 0]
click at [385, 360] on div "Work closely with the development team to iteratively and incrementally address…" at bounding box center [470, 363] width 428 height 60
click at [256, 329] on input "d. Work closely with the development team to iteratively and incrementally addr…" at bounding box center [256, 325] width 0 height 9
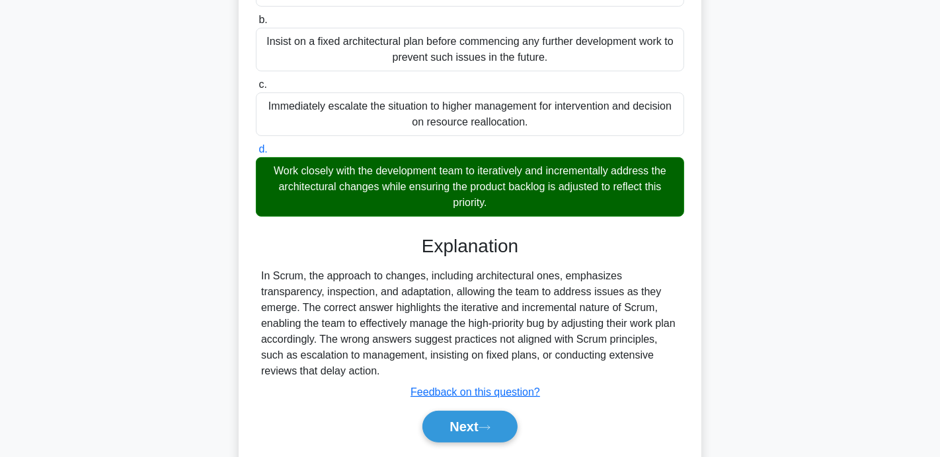
scroll to position [275, 0]
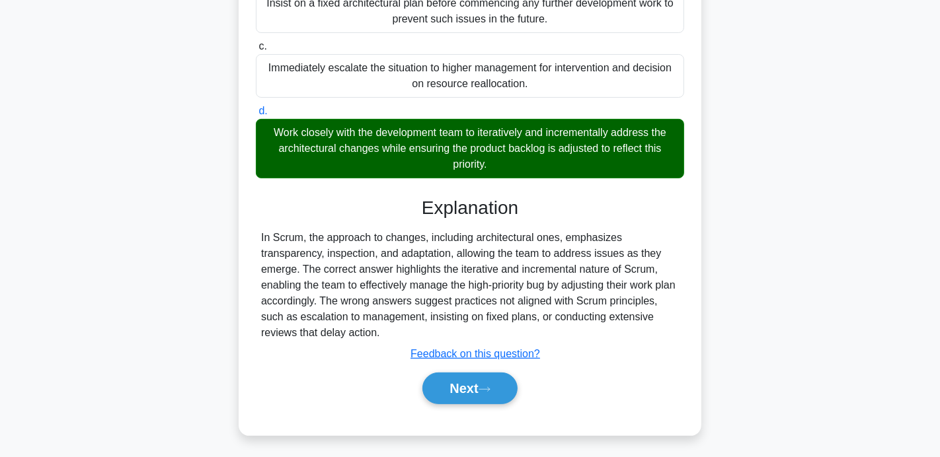
click at [454, 402] on div "Next" at bounding box center [470, 389] width 428 height 42
click at [473, 383] on button "Next" at bounding box center [469, 389] width 95 height 32
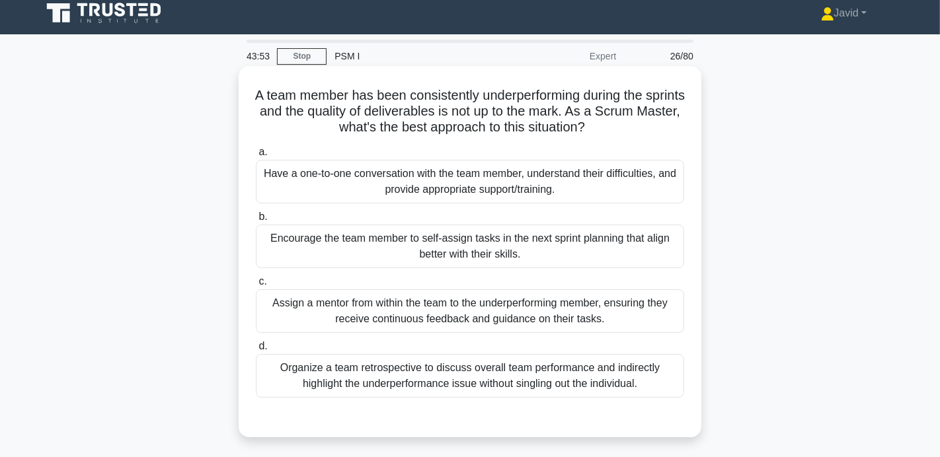
scroll to position [0, 0]
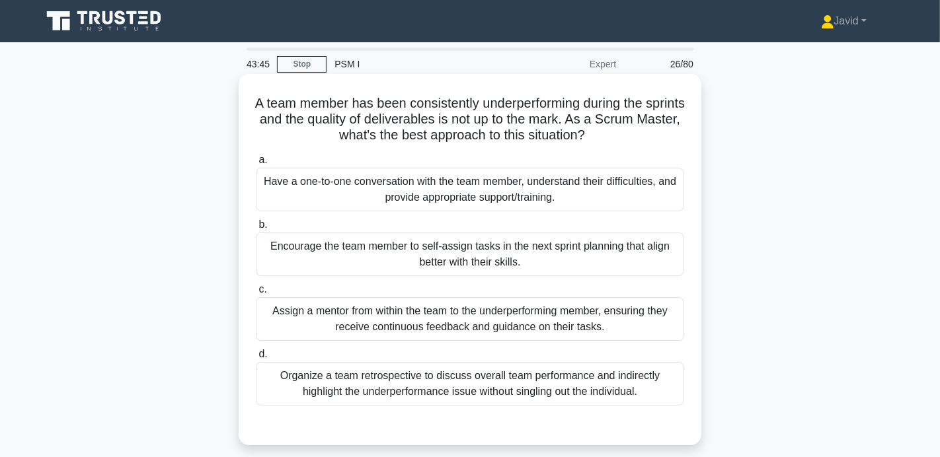
click at [476, 333] on div "Assign a mentor from within the team to the underperforming member, ensuring th…" at bounding box center [470, 320] width 428 height 44
click at [256, 294] on input "c. Assign a mentor from within the team to the underperforming member, ensuring…" at bounding box center [256, 290] width 0 height 9
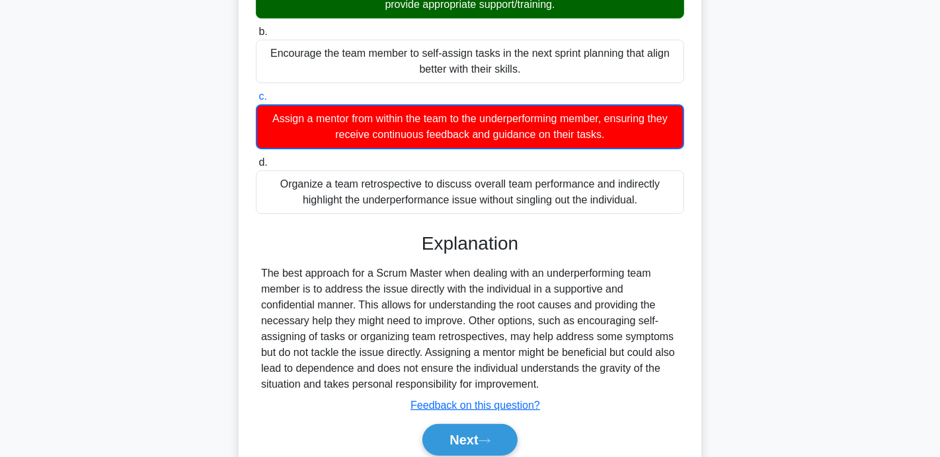
scroll to position [196, 0]
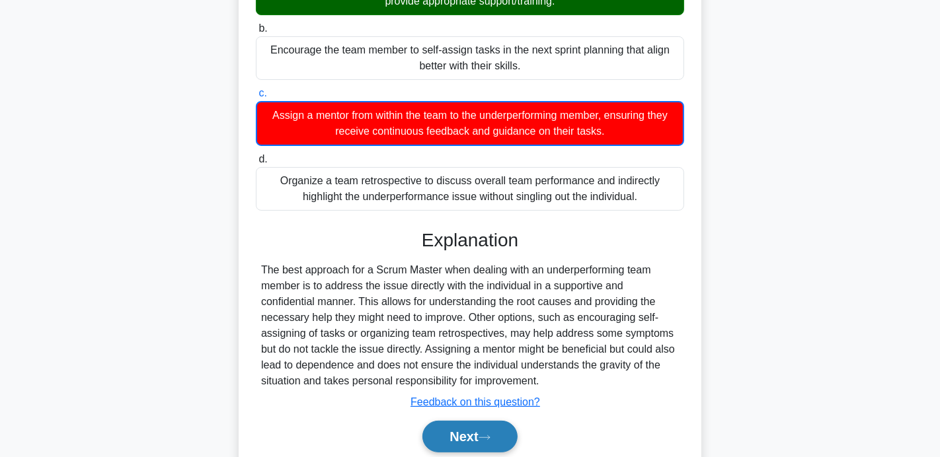
click at [480, 421] on button "Next" at bounding box center [469, 437] width 95 height 32
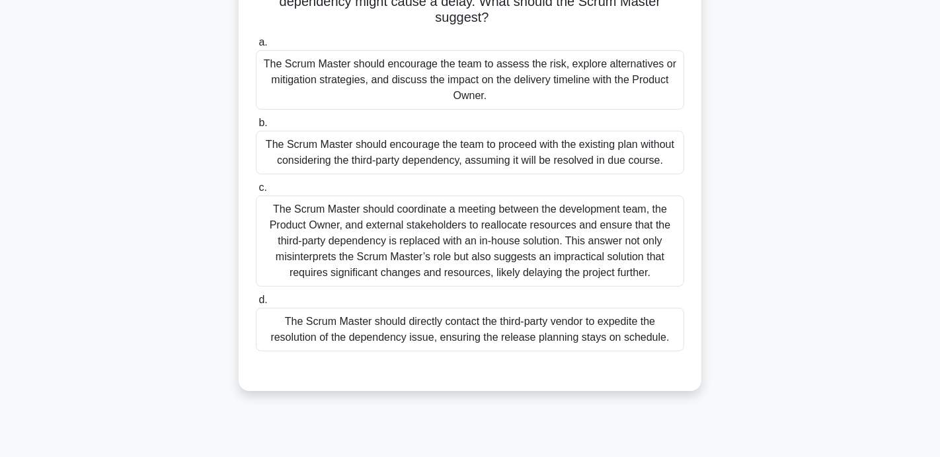
scroll to position [116, 0]
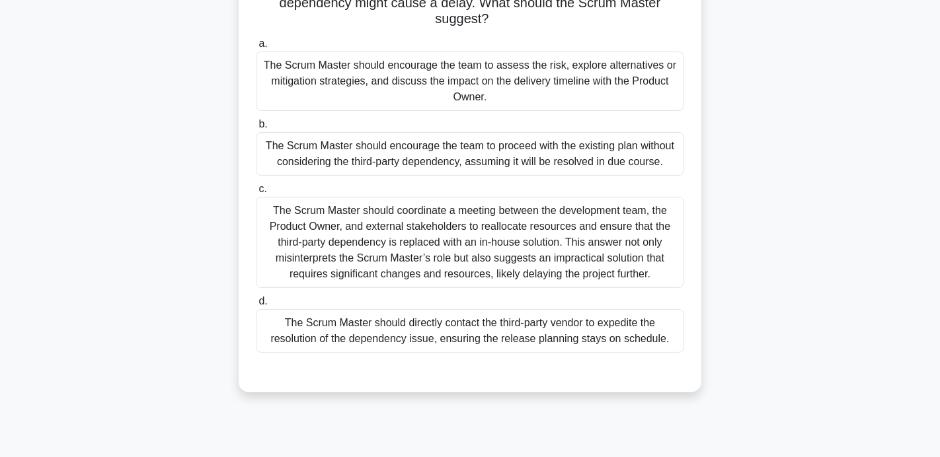
click at [397, 83] on div "The Scrum Master should encourage the team to assess the risk, explore alternat…" at bounding box center [470, 82] width 428 height 60
click at [256, 48] on input "a. The Scrum Master should encourage the team to assess the risk, explore alter…" at bounding box center [256, 44] width 0 height 9
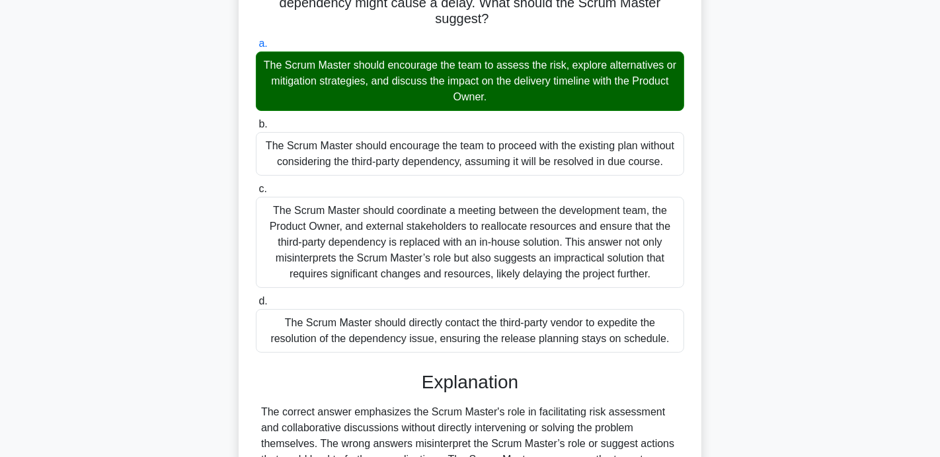
scroll to position [291, 0]
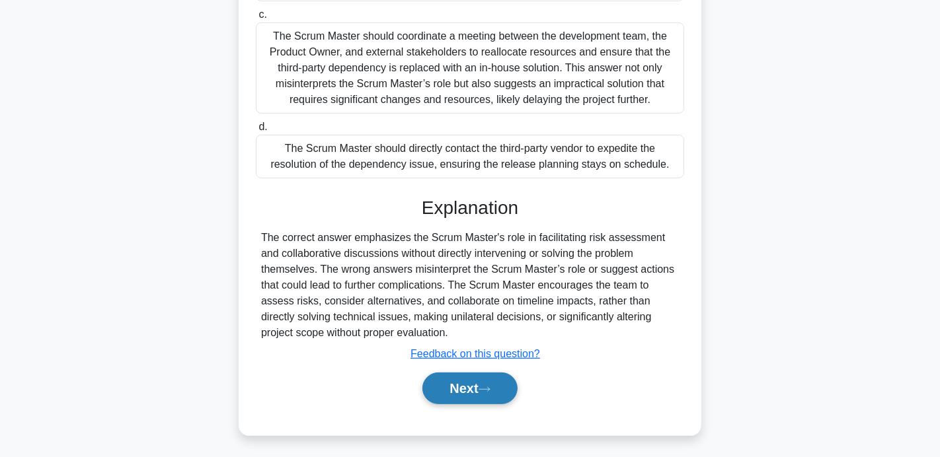
click at [454, 381] on button "Next" at bounding box center [469, 389] width 95 height 32
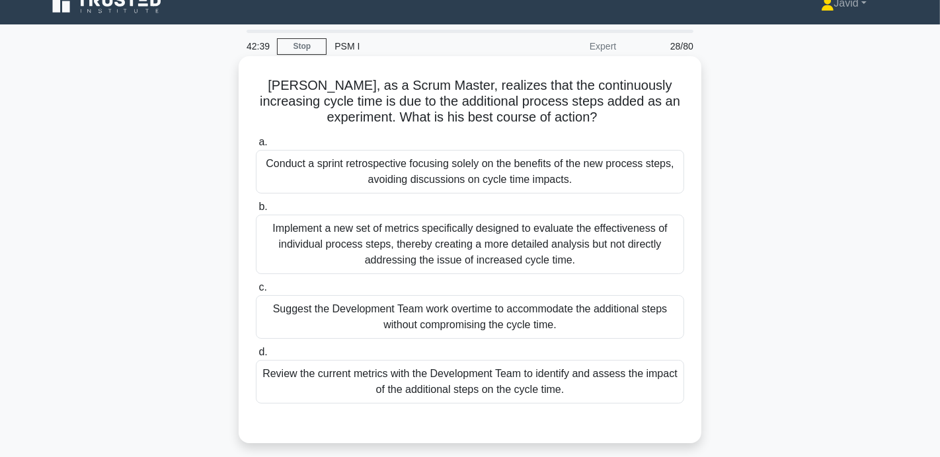
scroll to position [17, 0]
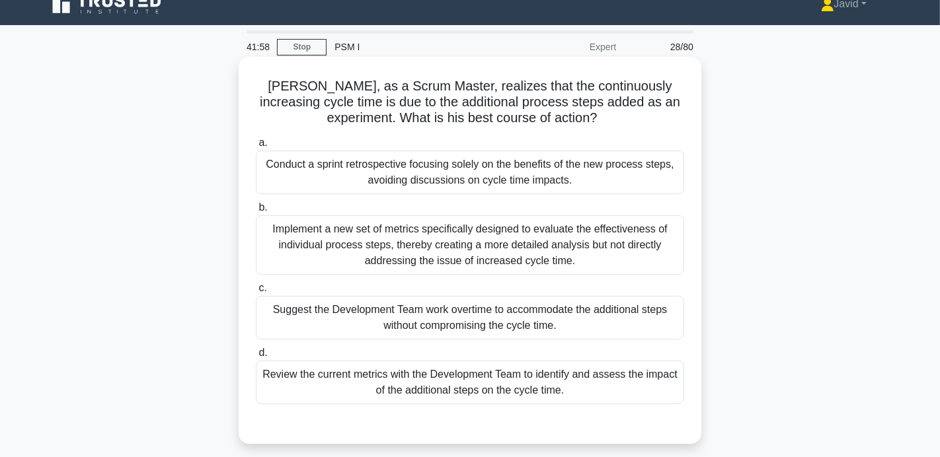
click at [395, 397] on div "Review the current metrics with the Development Team to identify and assess the…" at bounding box center [470, 383] width 428 height 44
click at [256, 358] on input "d. Review the current metrics with the Development Team to identify and assess …" at bounding box center [256, 353] width 0 height 9
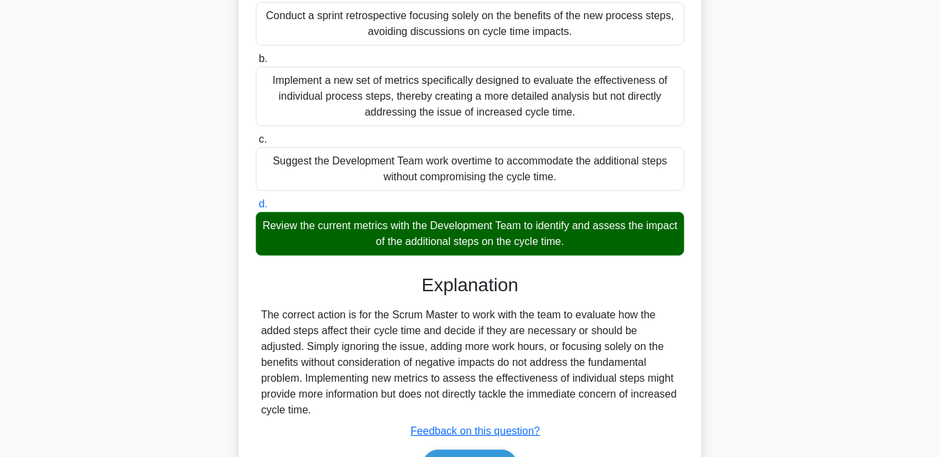
scroll to position [257, 0]
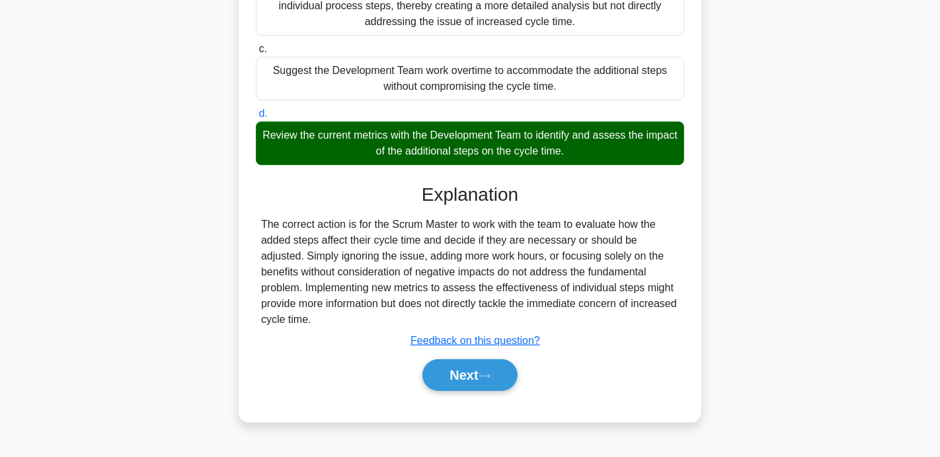
click at [467, 387] on button "Next" at bounding box center [469, 376] width 95 height 32
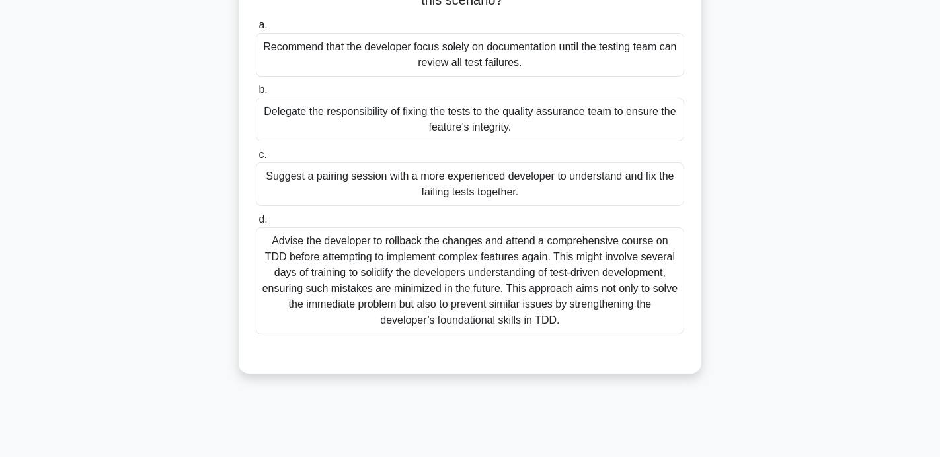
scroll to position [153, 0]
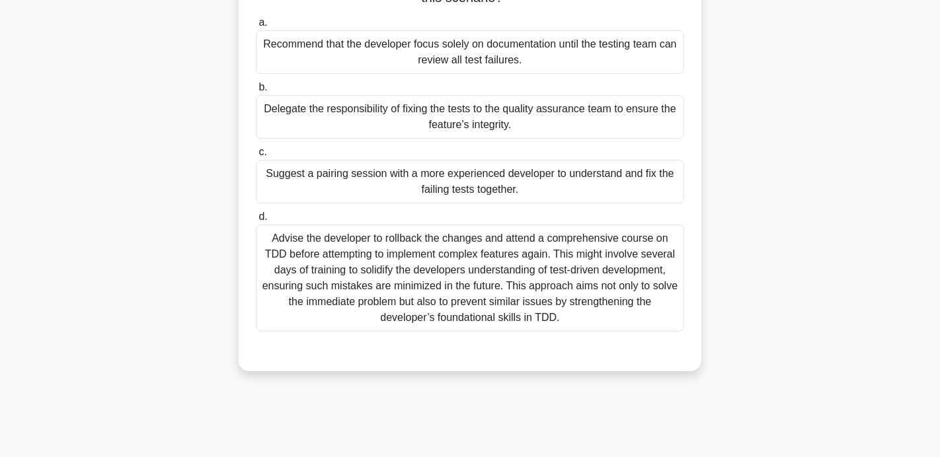
click at [590, 183] on div "Suggest a pairing session with a more experienced developer to understand and f…" at bounding box center [470, 182] width 428 height 44
click at [256, 157] on input "c. Suggest a pairing session with a more experienced developer to understand an…" at bounding box center [256, 152] width 0 height 9
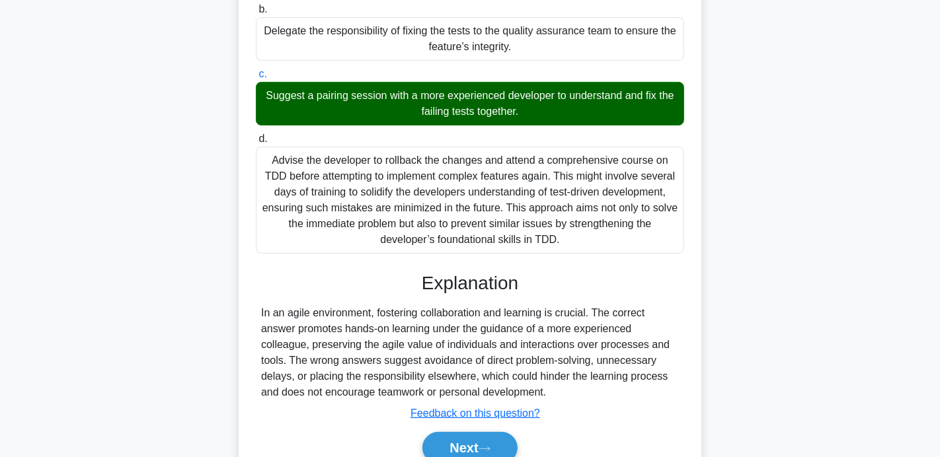
scroll to position [291, 0]
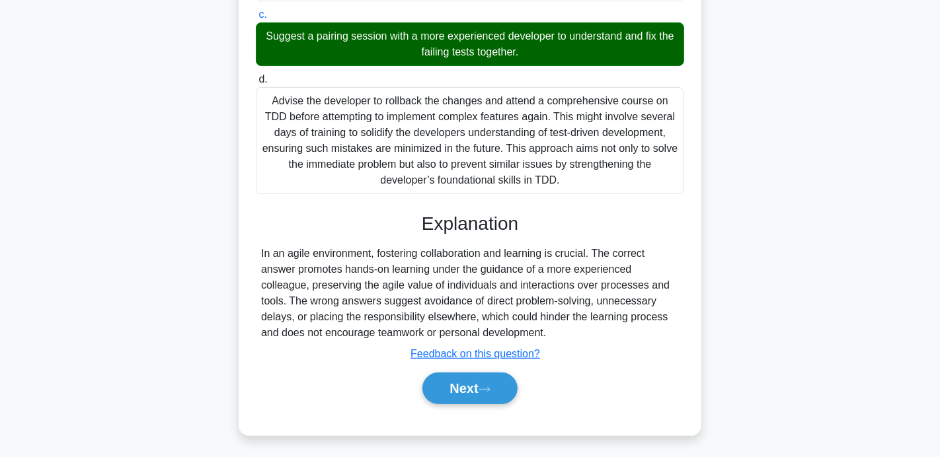
click at [501, 358] on div "Submit feedback Feedback on this question?" at bounding box center [475, 354] width 428 height 16
click at [500, 379] on button "Next" at bounding box center [469, 389] width 95 height 32
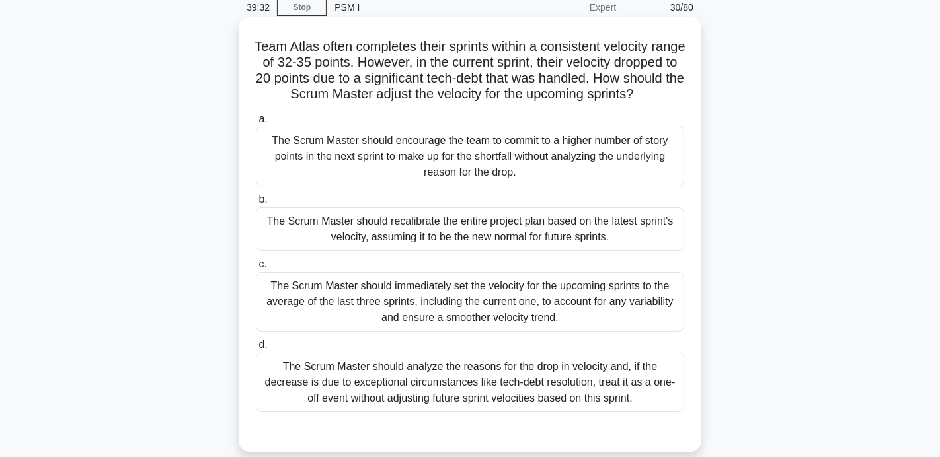
scroll to position [67, 0]
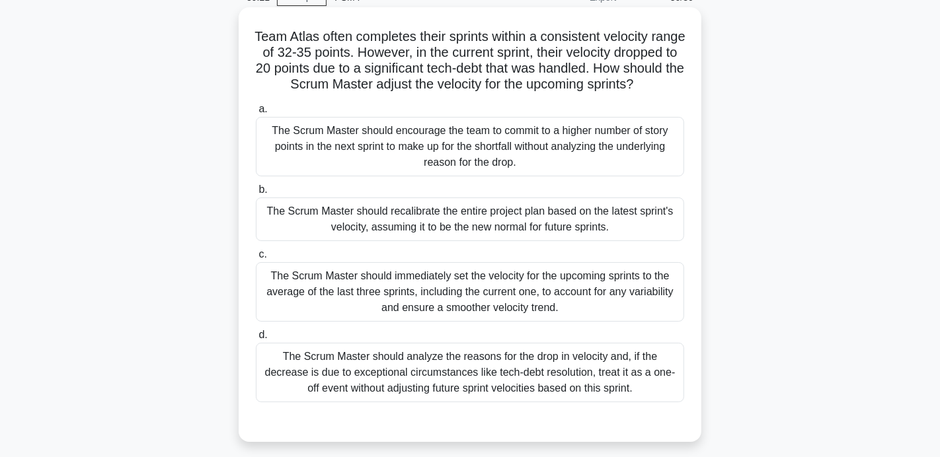
click at [416, 322] on div "The Scrum Master should immediately set the velocity for the upcoming sprints t…" at bounding box center [470, 292] width 428 height 60
click at [256, 259] on input "c. The Scrum Master should immediately set the velocity for the upcoming sprint…" at bounding box center [256, 255] width 0 height 9
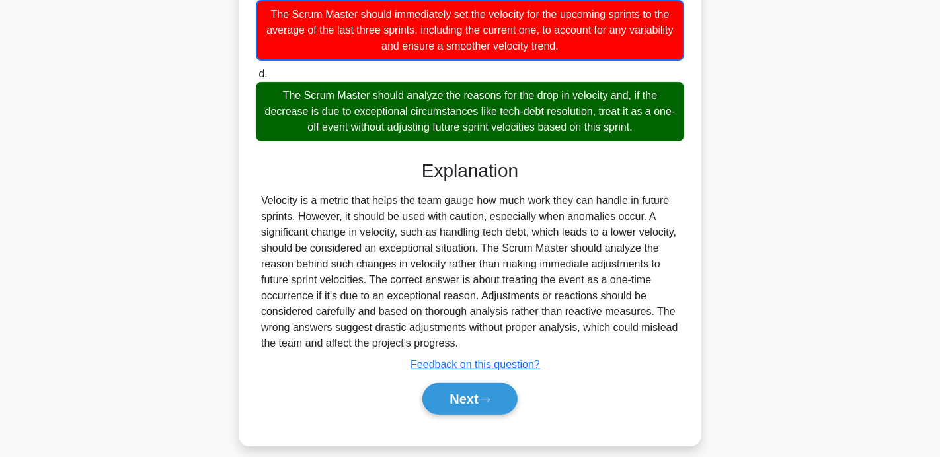
scroll to position [331, 0]
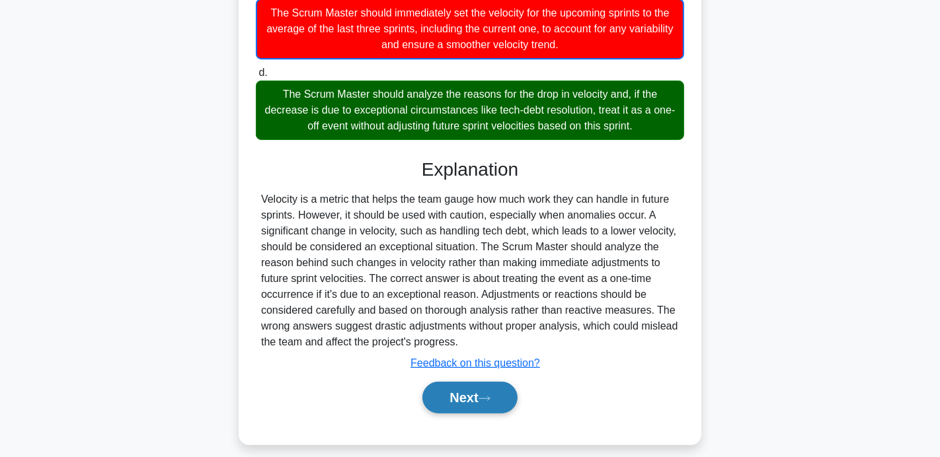
click at [448, 405] on button "Next" at bounding box center [469, 398] width 95 height 32
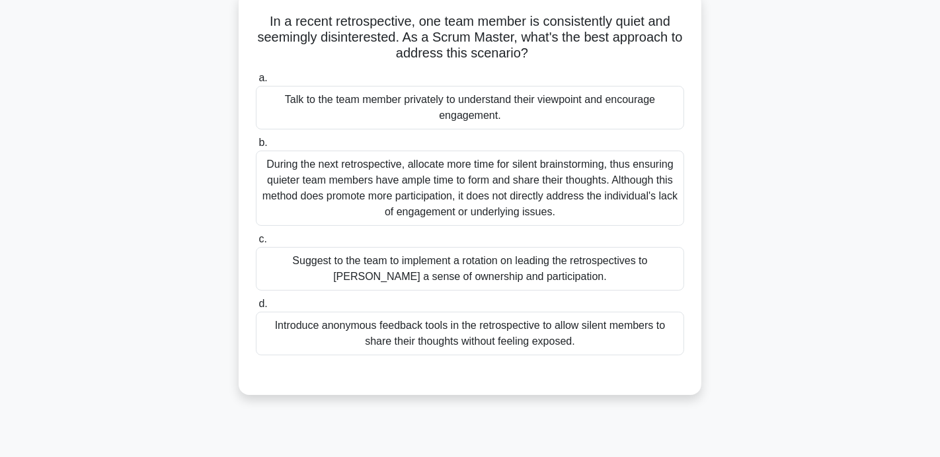
scroll to position [89, 0]
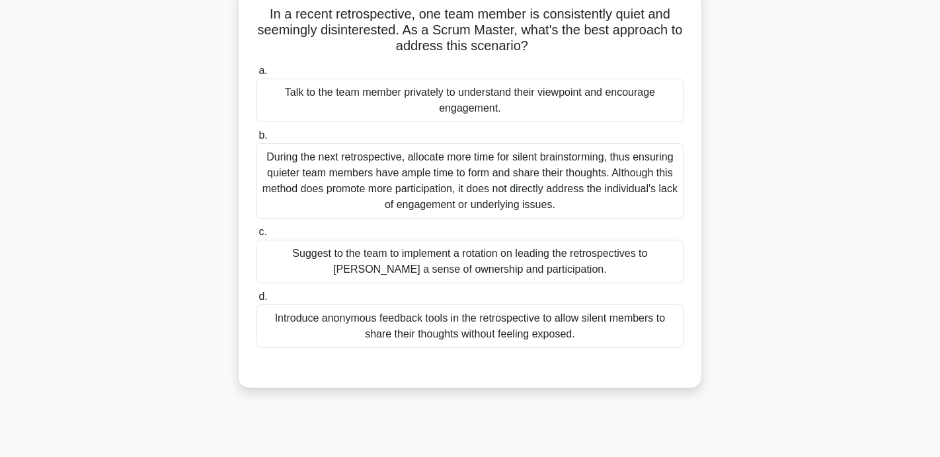
click at [416, 106] on div "Talk to the team member privately to understand their viewpoint and encourage e…" at bounding box center [470, 101] width 428 height 44
click at [256, 75] on input "a. Talk to the team member privately to understand their viewpoint and encourag…" at bounding box center [256, 71] width 0 height 9
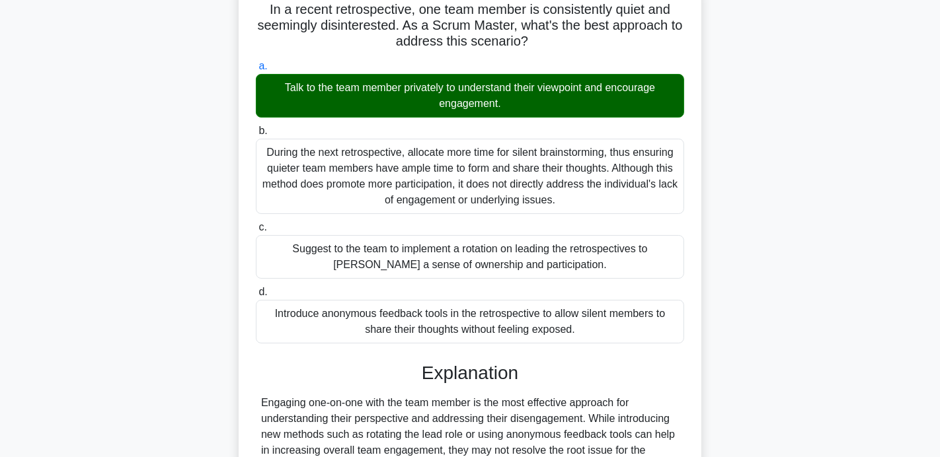
scroll to position [259, 0]
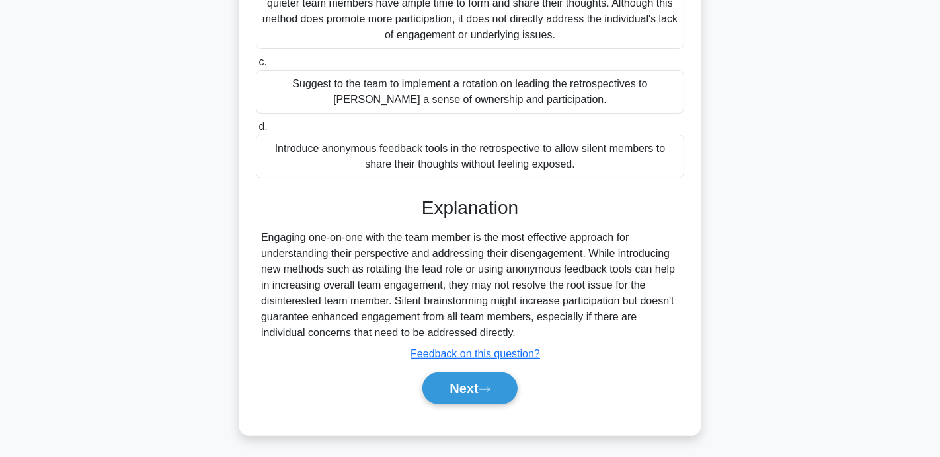
click at [475, 369] on div "Next" at bounding box center [470, 389] width 428 height 42
click at [477, 387] on button "Next" at bounding box center [469, 389] width 95 height 32
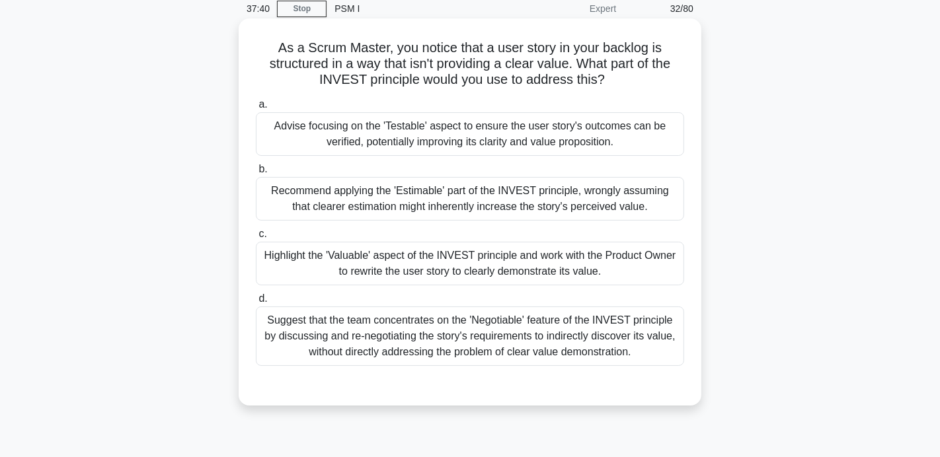
scroll to position [56, 0]
click at [557, 275] on div "Highlight the 'Valuable' aspect of the INVEST principle and work with the Produ…" at bounding box center [470, 263] width 428 height 44
click at [256, 238] on input "c. Highlight the 'Valuable' aspect of the INVEST principle and work with the Pr…" at bounding box center [256, 233] width 0 height 9
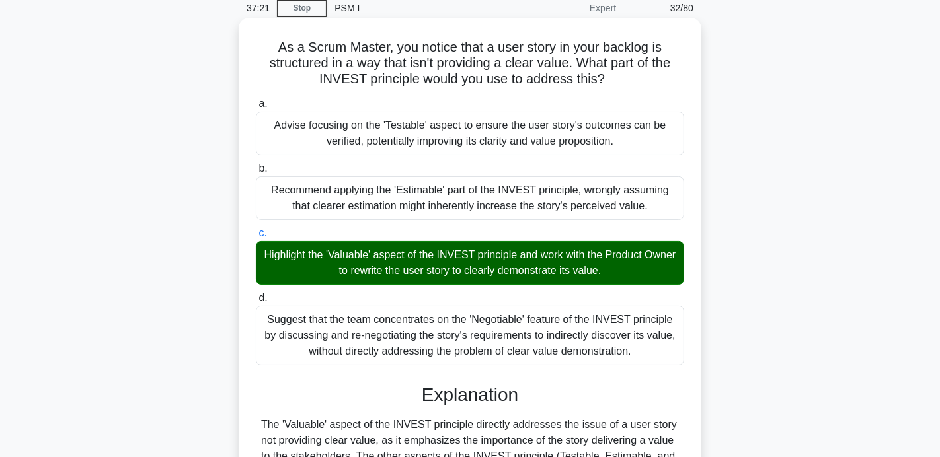
scroll to position [257, 0]
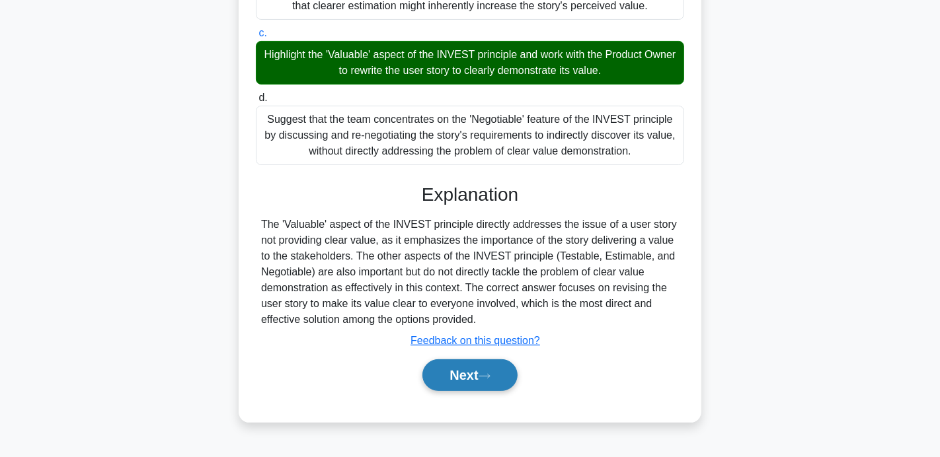
click at [482, 378] on button "Next" at bounding box center [469, 376] width 95 height 32
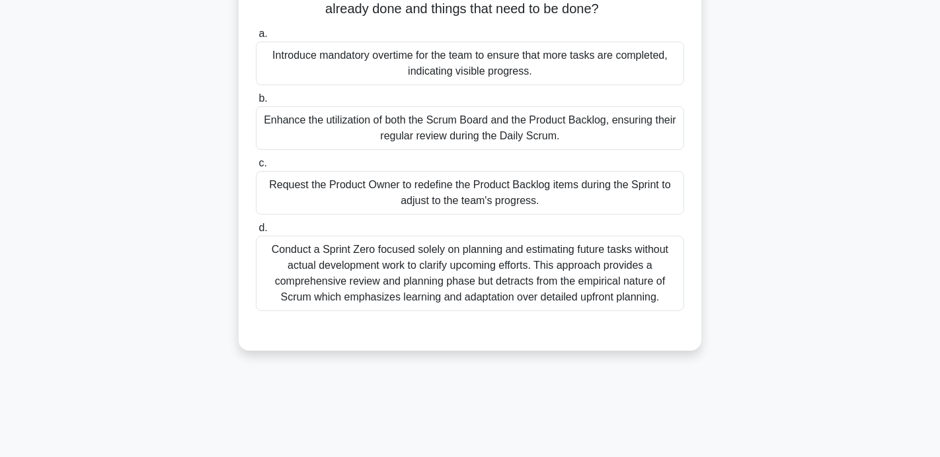
scroll to position [149, 0]
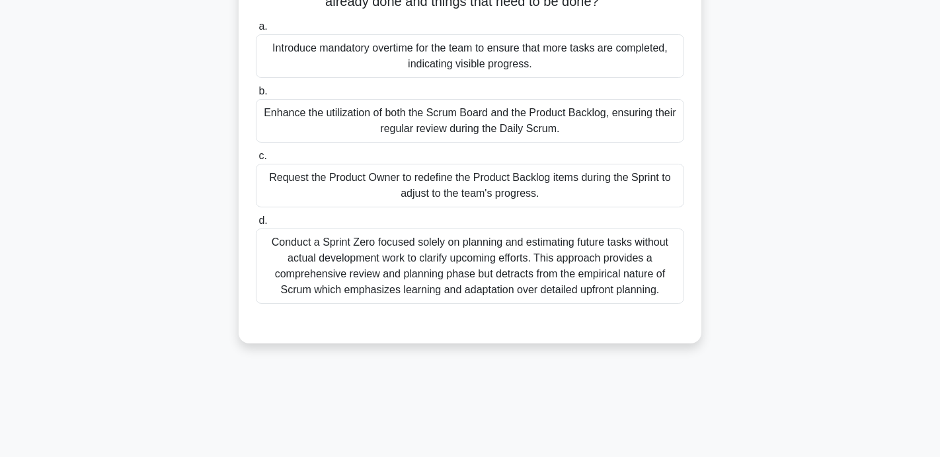
click at [432, 130] on div "Enhance the utilization of both the Scrum Board and the Product Backlog, ensuri…" at bounding box center [470, 121] width 428 height 44
click at [256, 96] on input "b. Enhance the utilization of both the Scrum Board and the Product Backlog, ens…" at bounding box center [256, 91] width 0 height 9
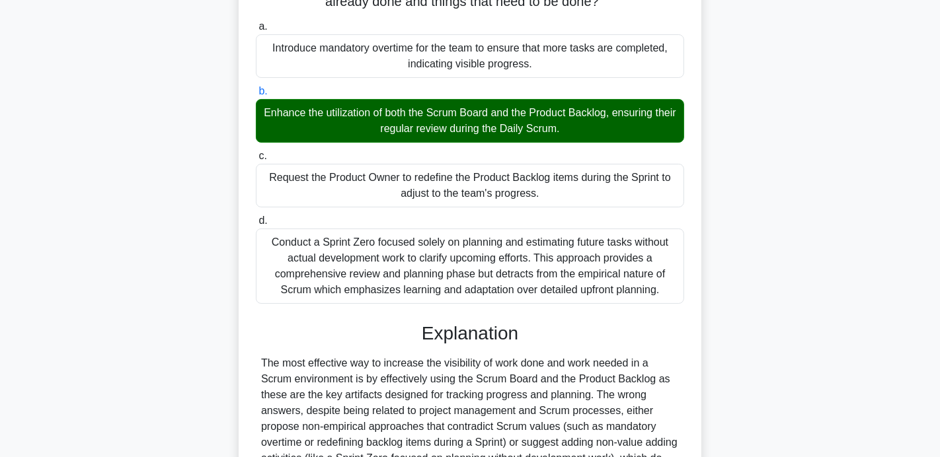
scroll to position [307, 0]
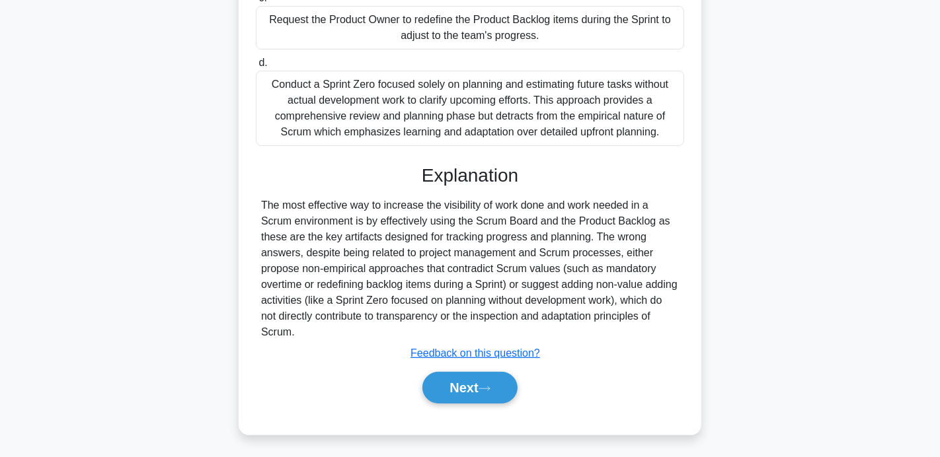
click at [454, 403] on div "Next" at bounding box center [470, 388] width 428 height 42
click at [451, 389] on button "Next" at bounding box center [469, 388] width 95 height 32
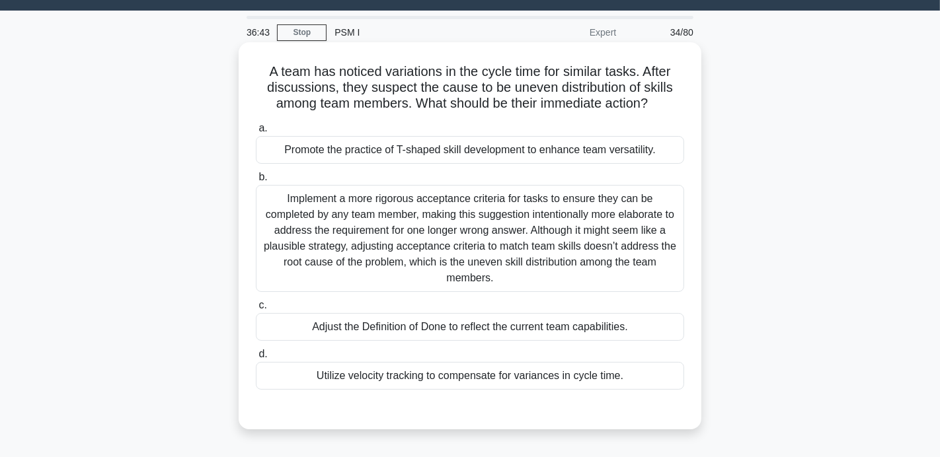
scroll to position [38, 0]
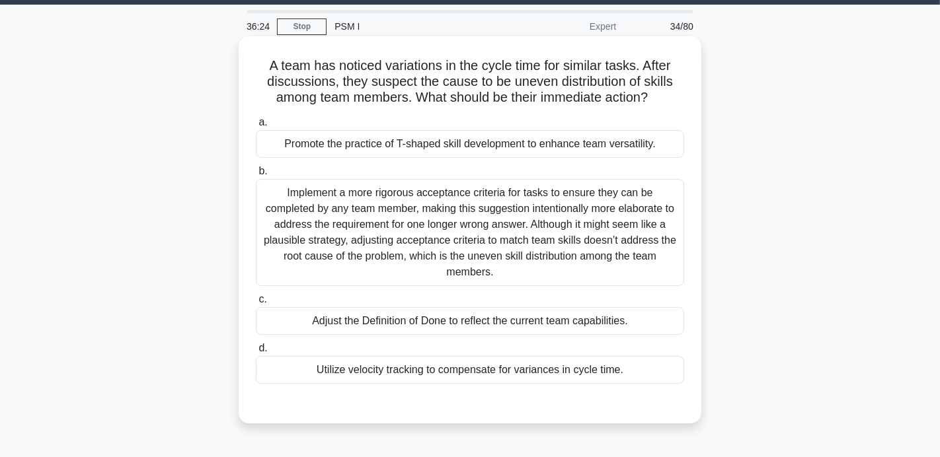
click at [508, 145] on div "Promote the practice of T-shaped skill development to enhance team versatility." at bounding box center [470, 144] width 428 height 28
click at [256, 127] on input "a. Promote the practice of T-shaped skill development to enhance team versatili…" at bounding box center [256, 122] width 0 height 9
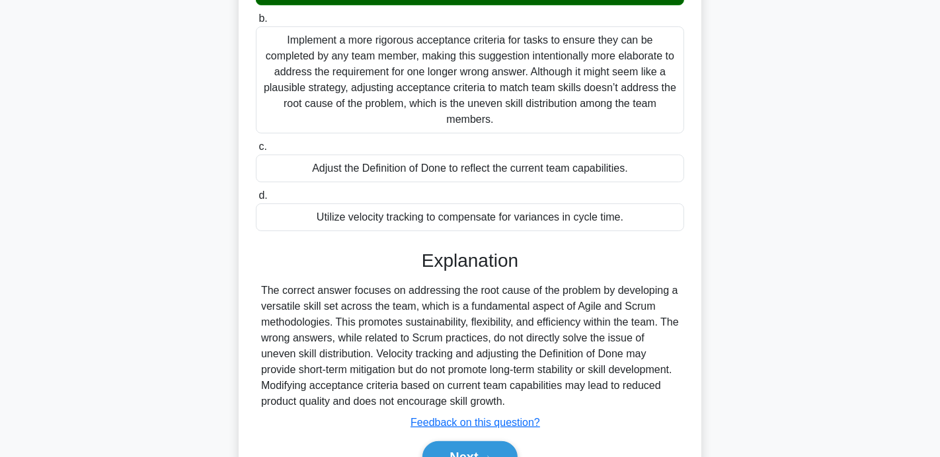
scroll to position [253, 0]
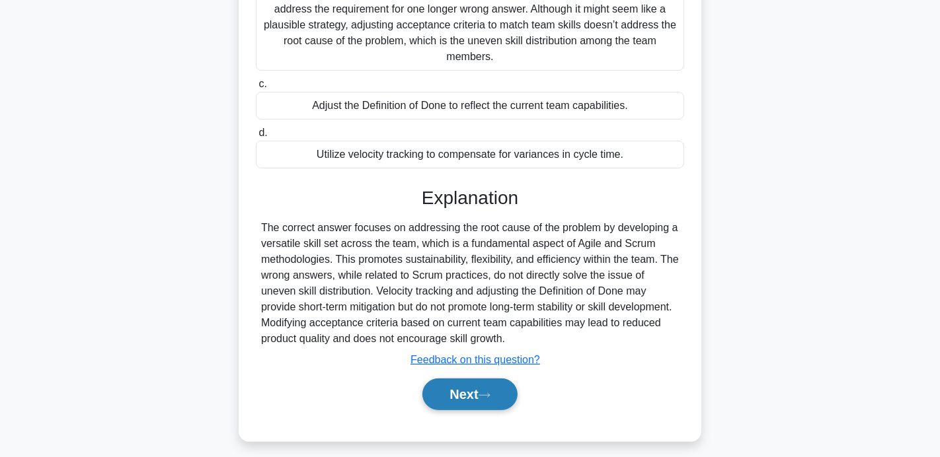
click at [493, 381] on button "Next" at bounding box center [469, 395] width 95 height 32
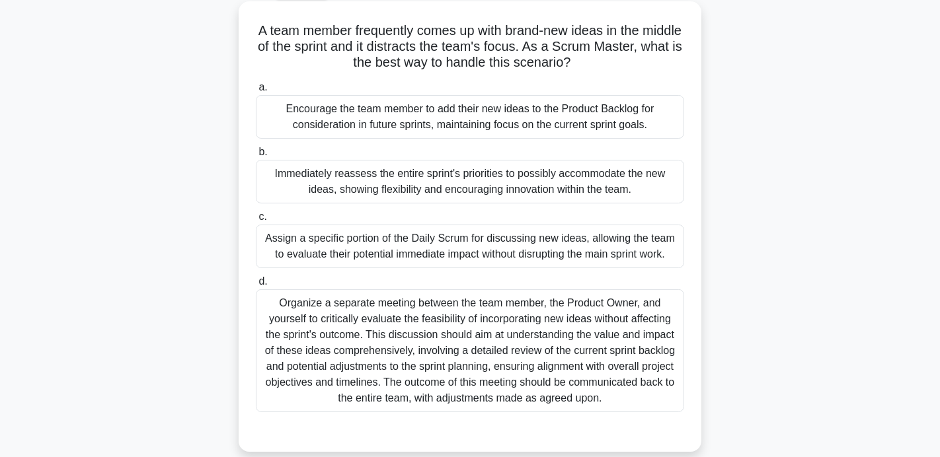
scroll to position [73, 0]
click at [512, 108] on div "Encourage the team member to add their new ideas to the Product Backlog for con…" at bounding box center [470, 117] width 428 height 44
click at [256, 91] on input "a. Encourage the team member to add their new ideas to the Product Backlog for …" at bounding box center [256, 87] width 0 height 9
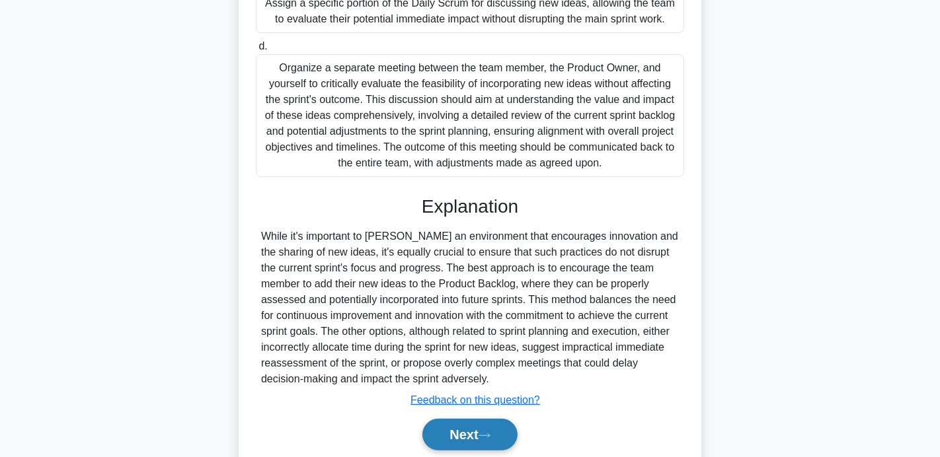
click at [483, 431] on button "Next" at bounding box center [469, 435] width 95 height 32
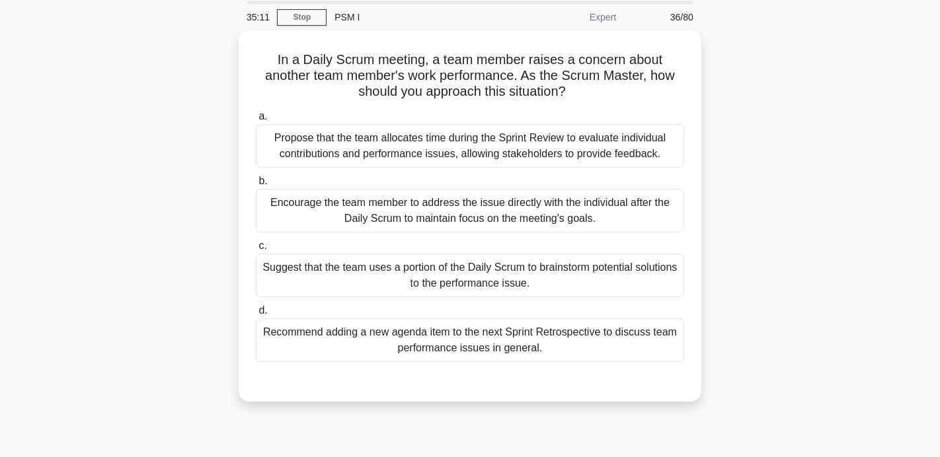
scroll to position [43, 0]
click at [435, 221] on div "Encourage the team member to address the issue directly with the individual aft…" at bounding box center [470, 212] width 428 height 44
click at [256, 186] on input "b. Encourage the team member to address the issue directly with the individual …" at bounding box center [256, 182] width 0 height 9
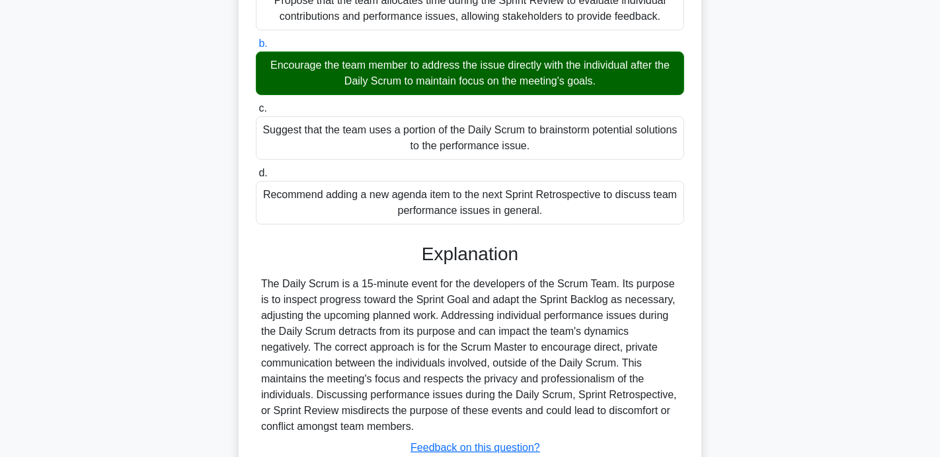
scroll to position [275, 0]
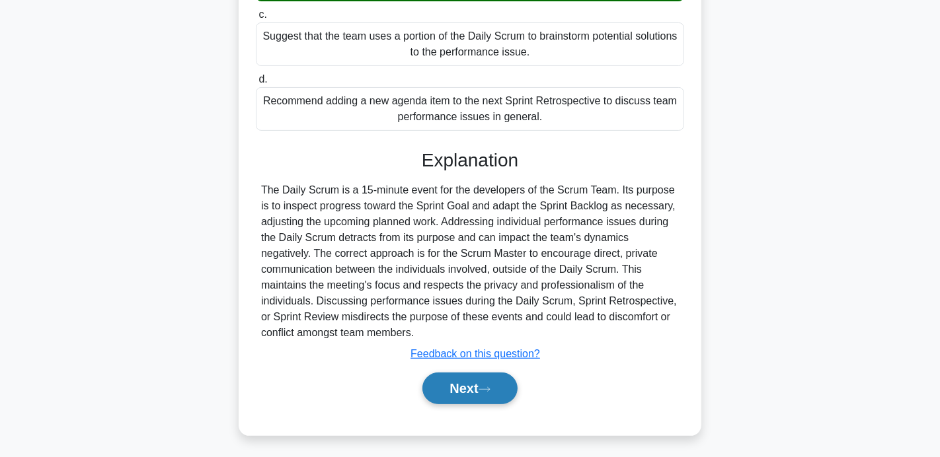
click at [479, 373] on button "Next" at bounding box center [469, 389] width 95 height 32
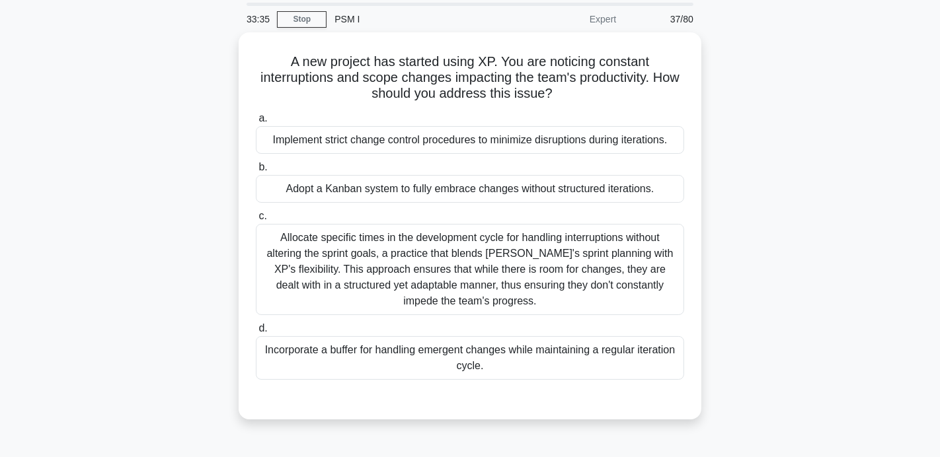
scroll to position [27, 0]
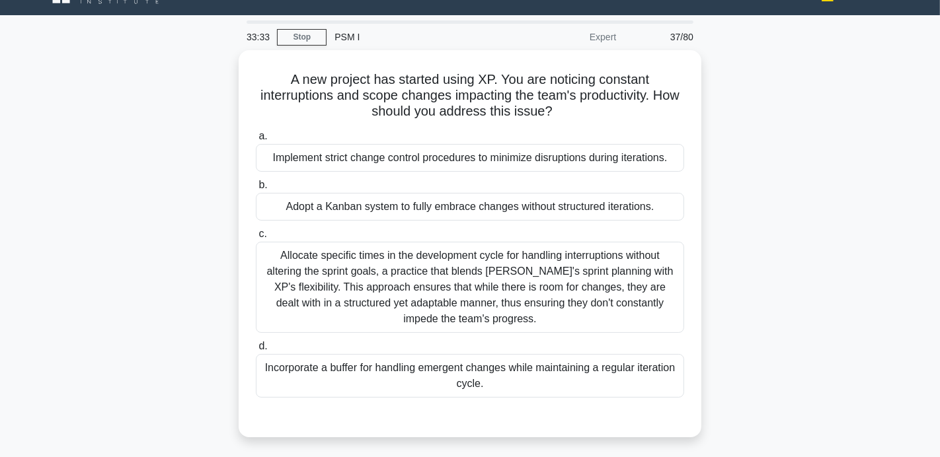
click at [682, 38] on div "37/80" at bounding box center [662, 37] width 77 height 26
click at [604, 37] on div "Expert" at bounding box center [566, 37] width 116 height 26
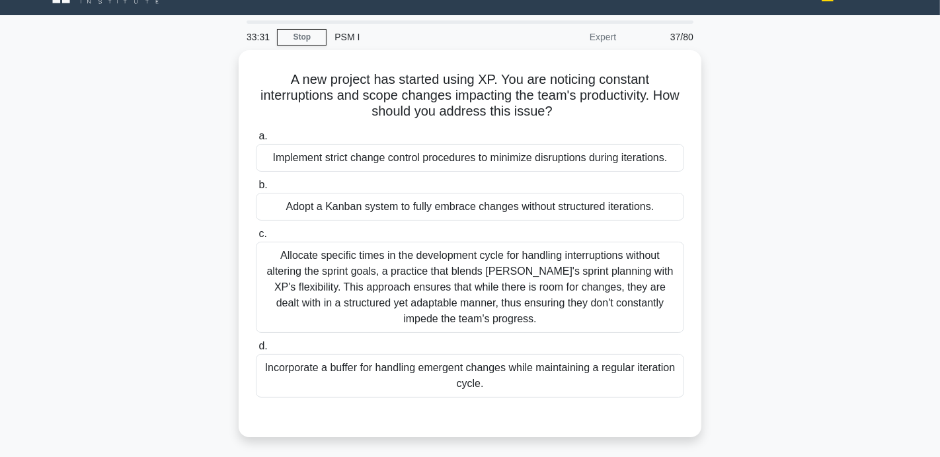
click at [604, 37] on div "Expert" at bounding box center [566, 37] width 116 height 26
click at [688, 40] on div "37/80" at bounding box center [662, 37] width 77 height 26
click at [757, 79] on div "A new project has started using XP. You are noticing constant interruptions and…" at bounding box center [470, 251] width 873 height 403
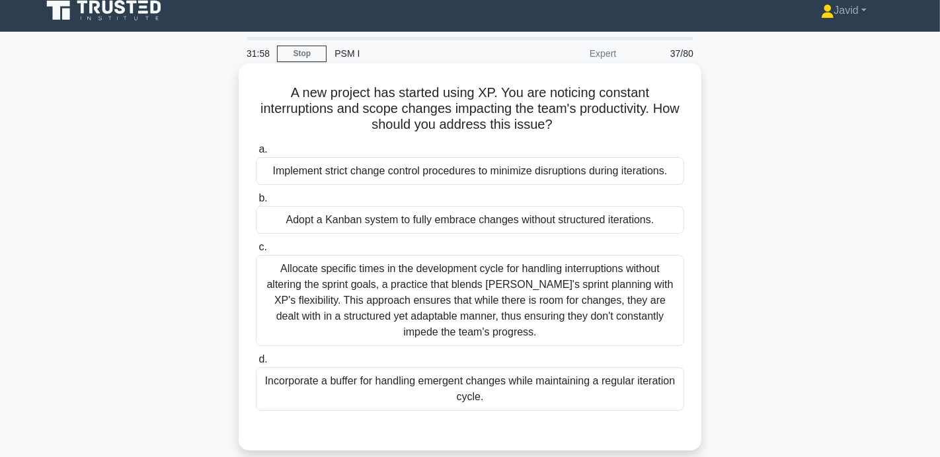
scroll to position [0, 0]
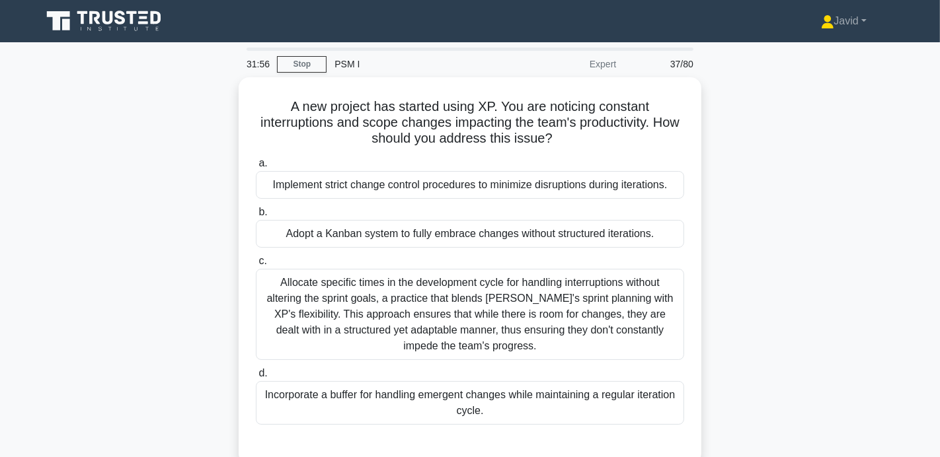
click at [680, 61] on div "37/80" at bounding box center [662, 64] width 77 height 26
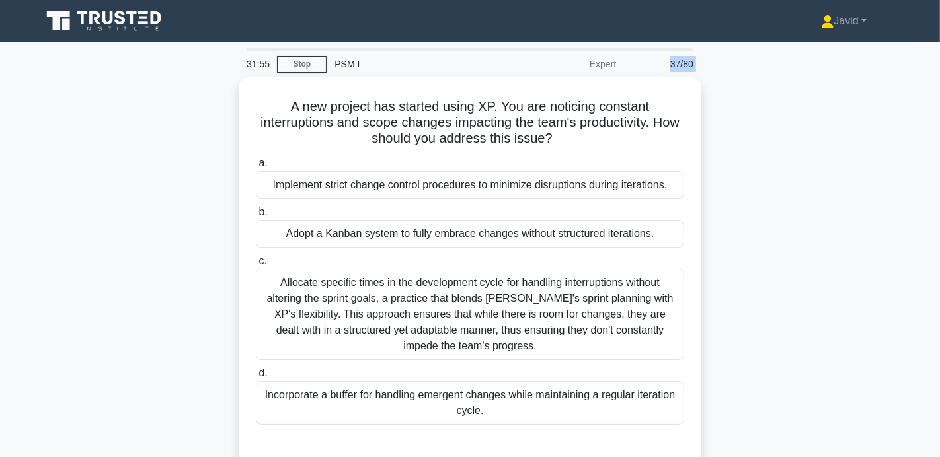
click at [679, 73] on div "37/80" at bounding box center [662, 64] width 77 height 26
click at [679, 61] on div "37/80" at bounding box center [662, 64] width 77 height 26
click at [682, 65] on div "37/80" at bounding box center [662, 64] width 77 height 26
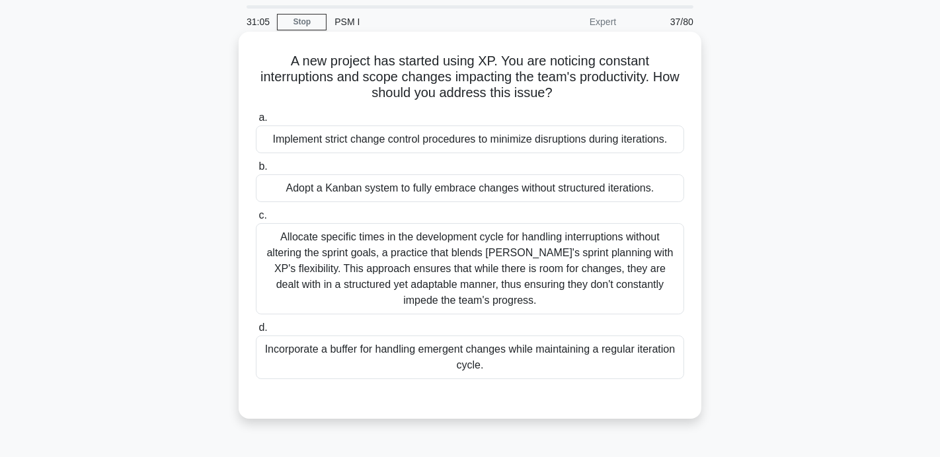
scroll to position [46, 0]
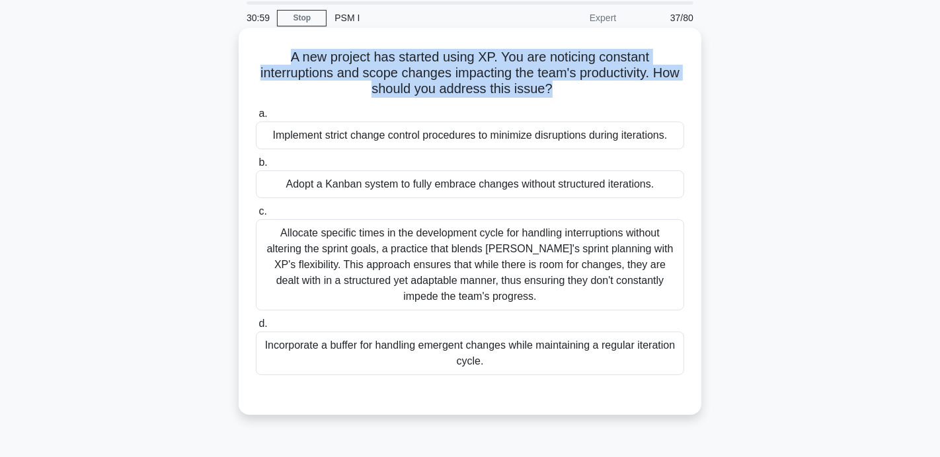
drag, startPoint x: 549, startPoint y: 91, endPoint x: 284, endPoint y: 62, distance: 267.4
click at [284, 62] on h5 "A new project has started using XP. You are noticing constant interruptions and…" at bounding box center [470, 73] width 431 height 49
click at [291, 58] on h5 "A new project has started using XP. You are noticing constant interruptions and…" at bounding box center [470, 73] width 431 height 49
drag, startPoint x: 291, startPoint y: 58, endPoint x: 556, endPoint y: 89, distance: 266.9
click at [557, 89] on h5 "A new project has started using XP. You are noticing constant interruptions and…" at bounding box center [470, 73] width 431 height 49
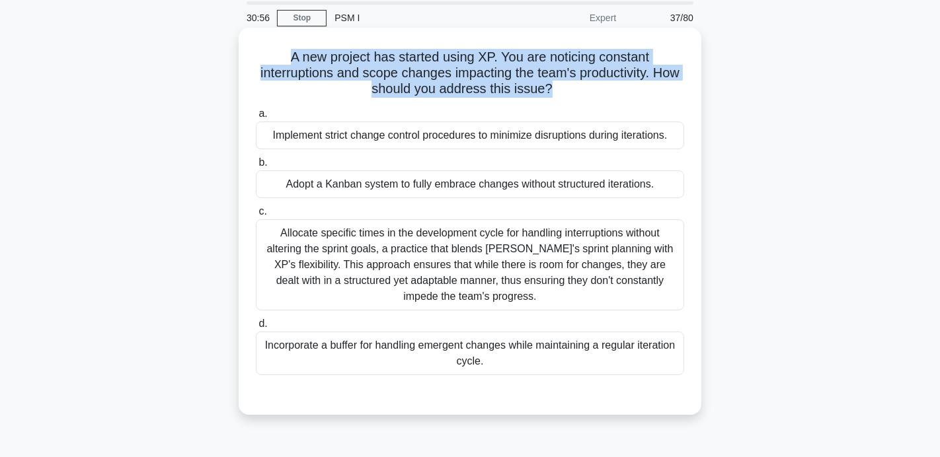
click at [556, 89] on icon ".spinner_0XTQ{transform-origin:center;animation:spinner_y6GP .75s linear infini…" at bounding box center [561, 90] width 16 height 16
drag, startPoint x: 549, startPoint y: 89, endPoint x: 288, endPoint y: 55, distance: 264.1
click at [288, 55] on h5 "A new project has started using XP. You are noticing constant interruptions and…" at bounding box center [470, 73] width 431 height 49
click at [295, 57] on h5 "A new project has started using XP. You are noticing constant interruptions and…" at bounding box center [470, 73] width 431 height 49
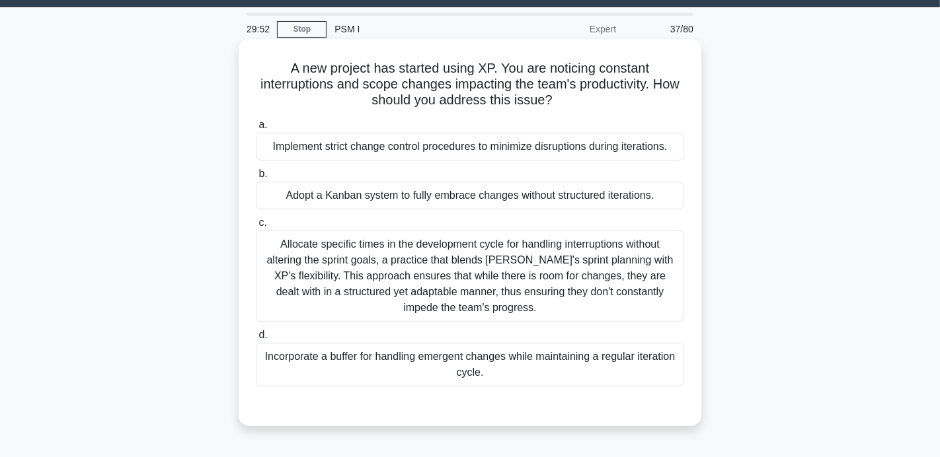
scroll to position [25, 0]
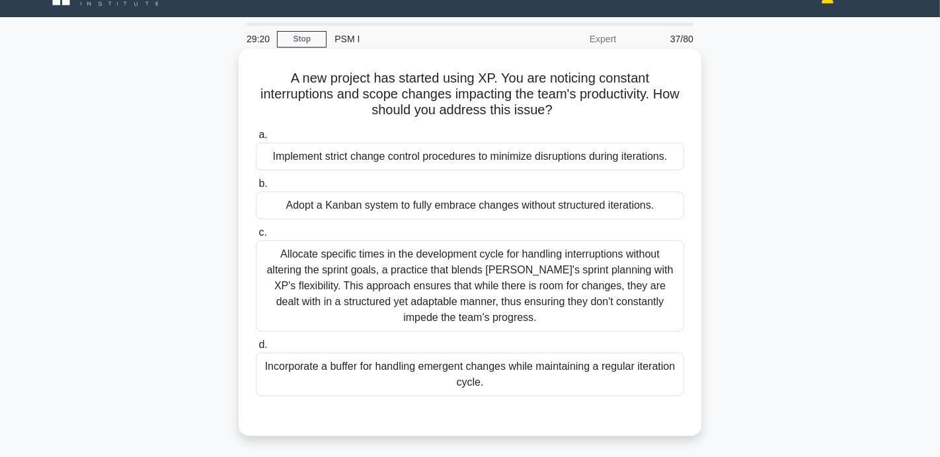
click at [411, 383] on div "Incorporate a buffer for handling emergent changes while maintaining a regular …" at bounding box center [470, 375] width 428 height 44
click at [256, 350] on input "d. Incorporate a buffer for handling emergent changes while maintaining a regul…" at bounding box center [256, 345] width 0 height 9
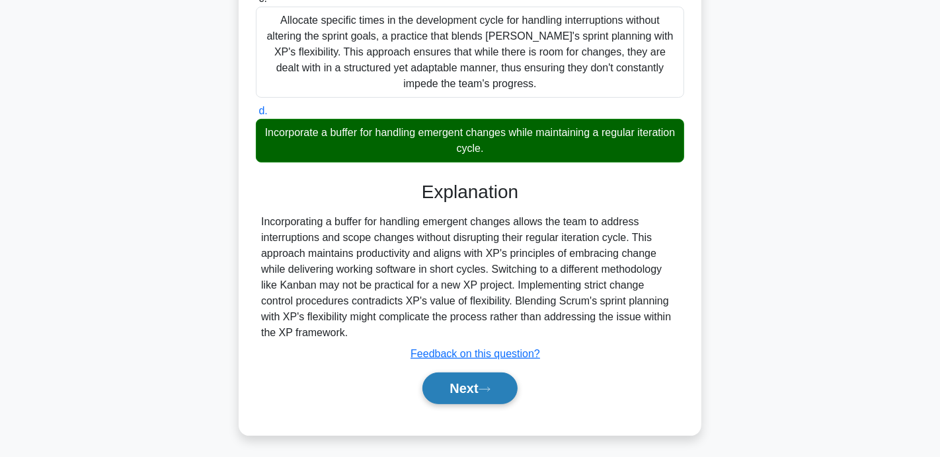
click at [438, 391] on button "Next" at bounding box center [469, 389] width 95 height 32
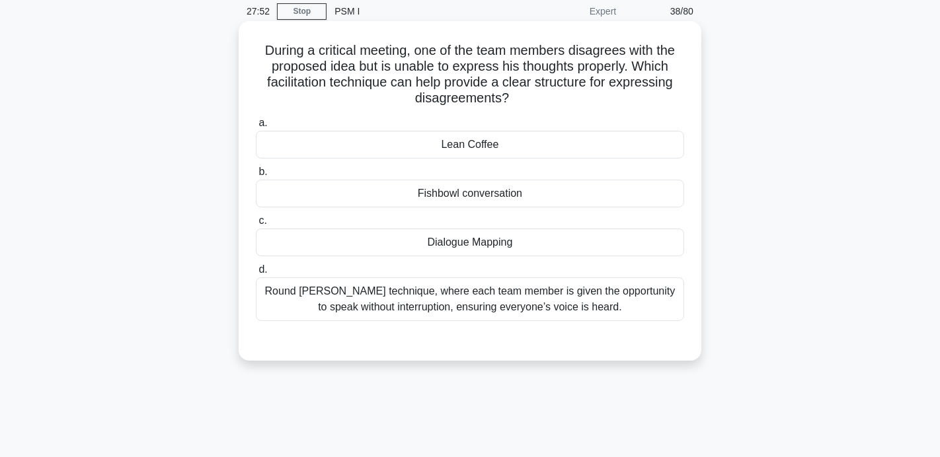
scroll to position [37, 0]
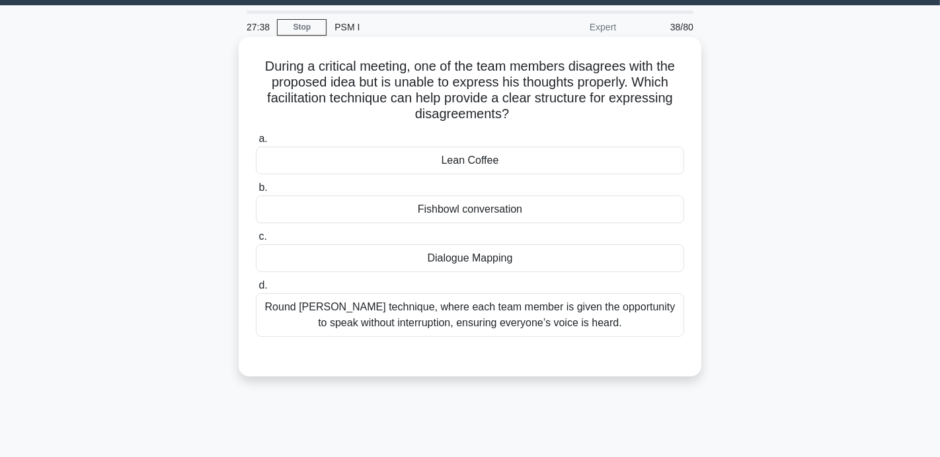
click at [327, 303] on div "Round Robin technique, where each team member is given the opportunity to speak…" at bounding box center [470, 316] width 428 height 44
click at [256, 290] on input "d. Round Robin technique, where each team member is given the opportunity to sp…" at bounding box center [256, 286] width 0 height 9
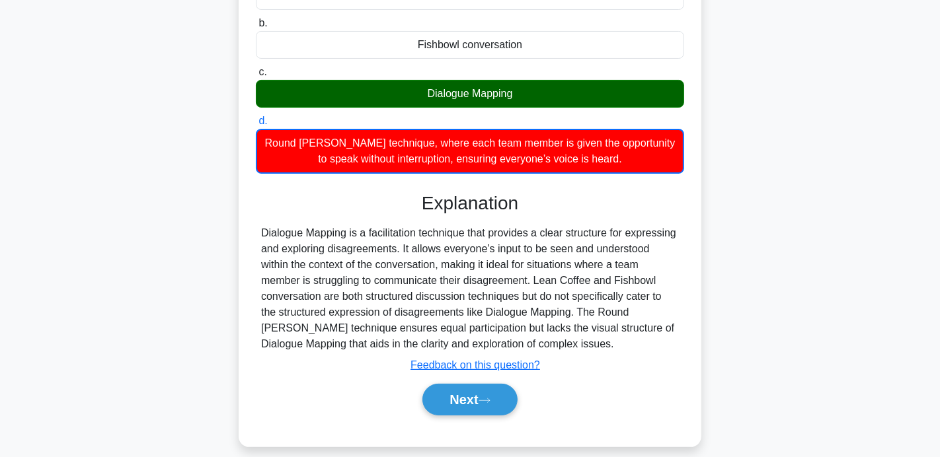
scroll to position [257, 0]
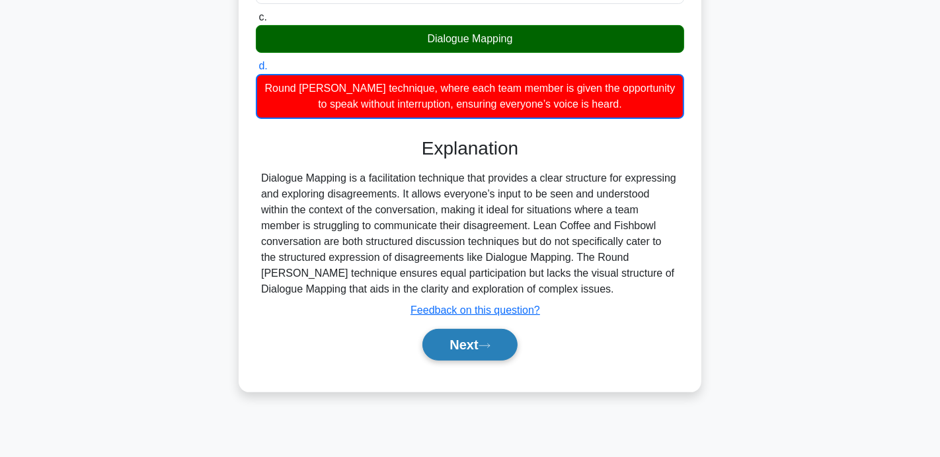
click at [454, 341] on button "Next" at bounding box center [469, 345] width 95 height 32
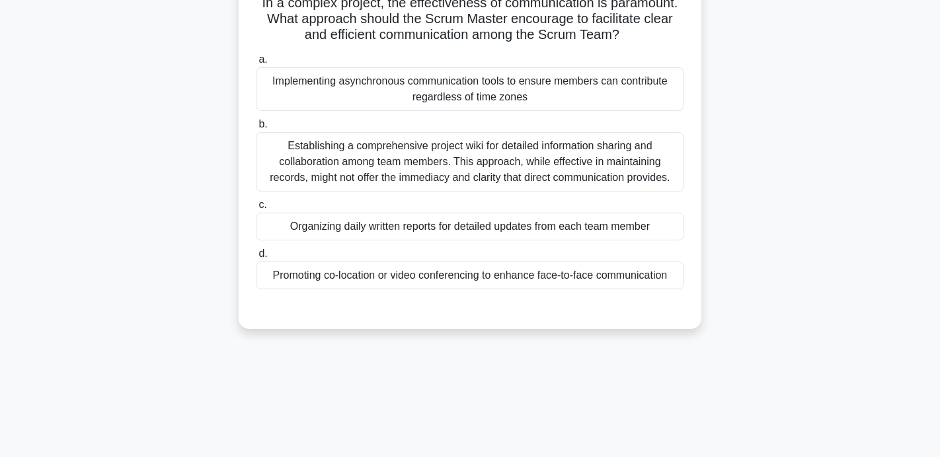
scroll to position [101, 0]
click at [364, 108] on div "Implementing asynchronous communication tools to ensure members can contribute …" at bounding box center [470, 89] width 428 height 44
click at [256, 63] on input "a. Implementing asynchronous communication tools to ensure members can contribu…" at bounding box center [256, 59] width 0 height 9
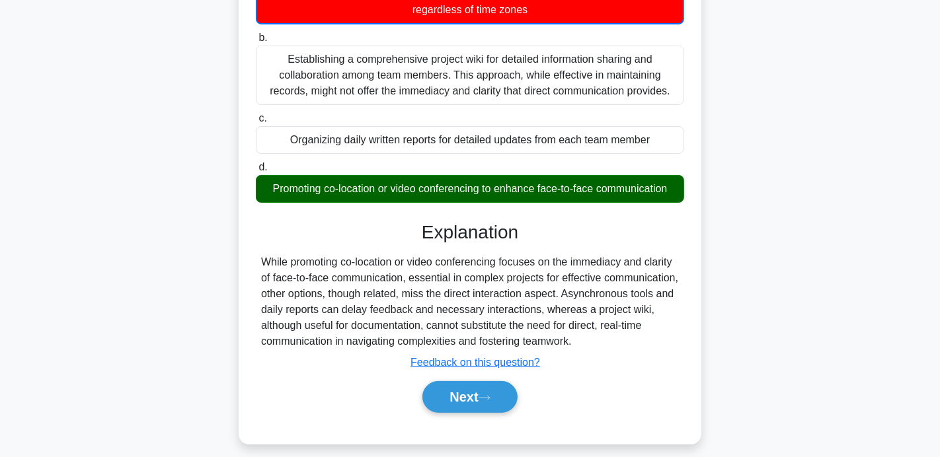
scroll to position [189, 0]
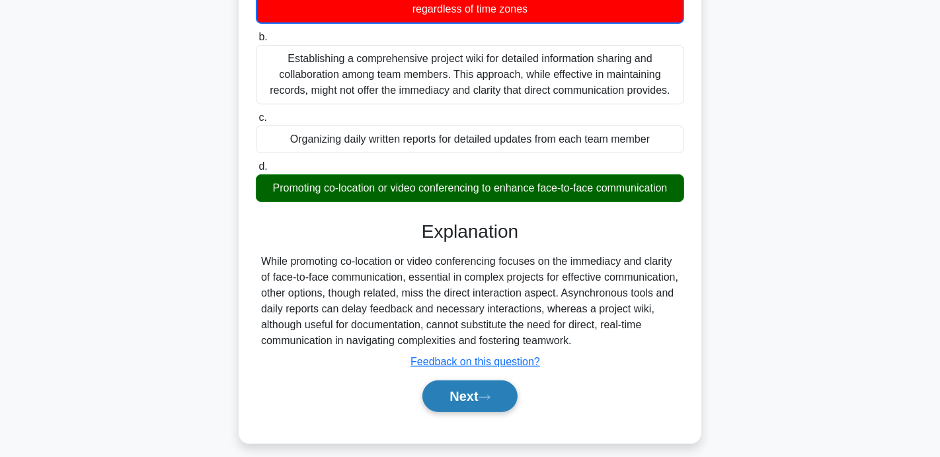
click at [489, 401] on button "Next" at bounding box center [469, 397] width 95 height 32
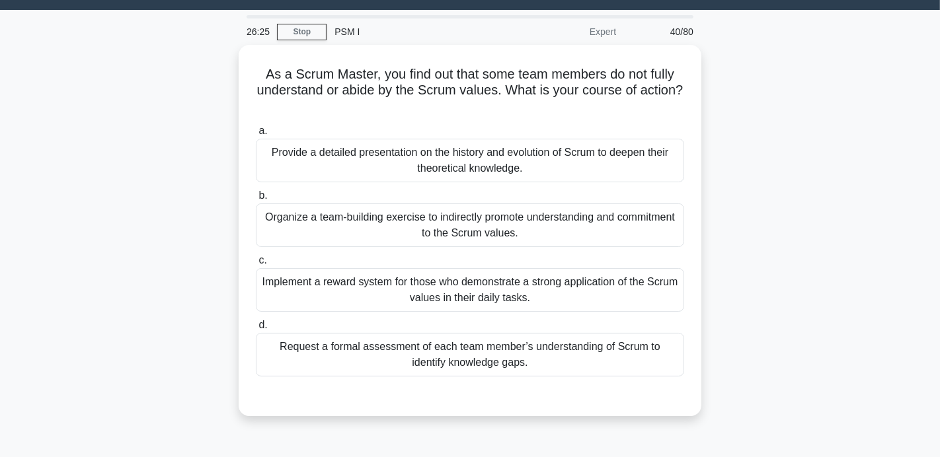
scroll to position [28, 0]
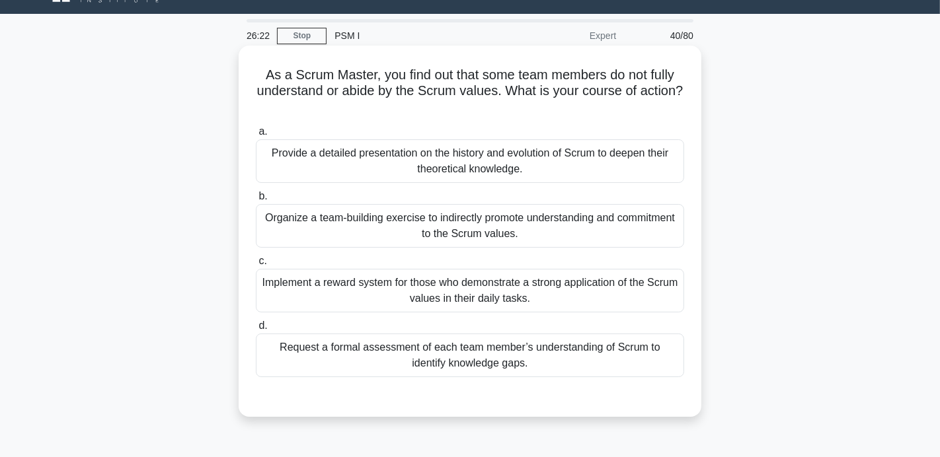
click at [413, 214] on div "Organize a team-building exercise to indirectly promote understanding and commi…" at bounding box center [470, 226] width 428 height 44
click at [256, 201] on input "b. Organize a team-building exercise to indirectly promote understanding and co…" at bounding box center [256, 196] width 0 height 9
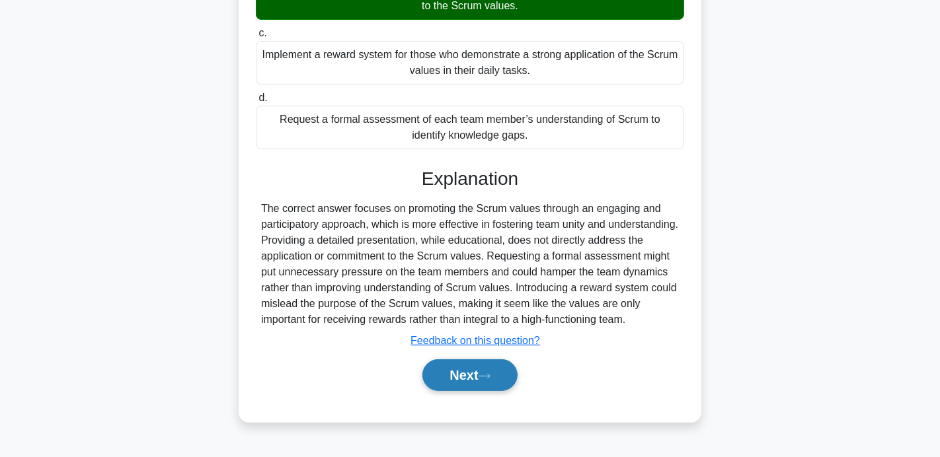
click at [454, 384] on button "Next" at bounding box center [469, 376] width 95 height 32
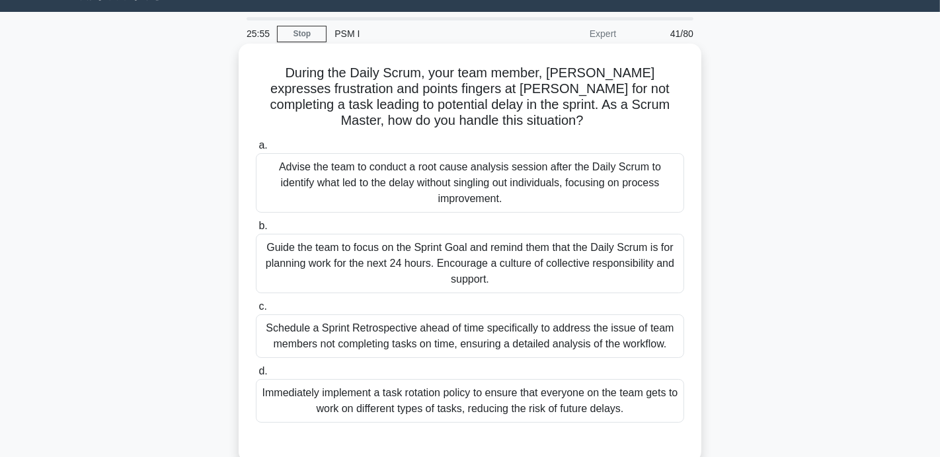
scroll to position [31, 0]
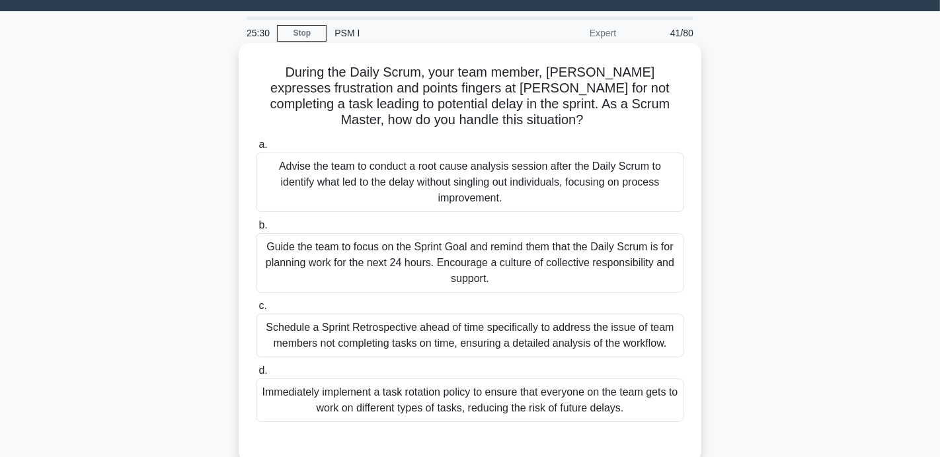
click at [502, 202] on div "Advise the team to conduct a root cause analysis session after the Daily Scrum …" at bounding box center [470, 183] width 428 height 60
click at [256, 149] on input "a. Advise the team to conduct a root cause analysis session after the Daily Scr…" at bounding box center [256, 145] width 0 height 9
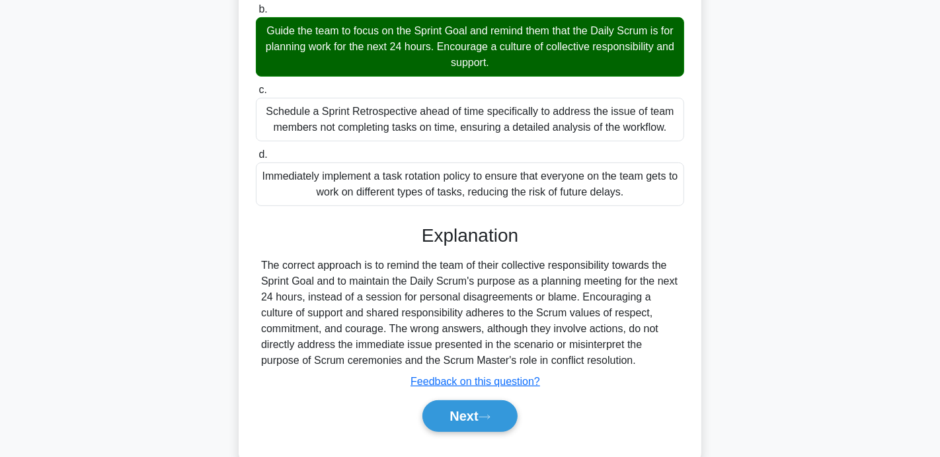
scroll to position [235, 0]
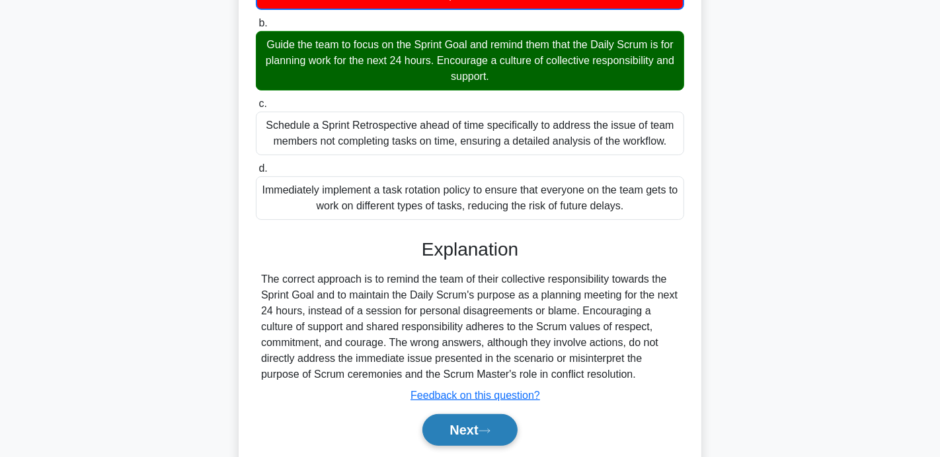
click at [472, 420] on button "Next" at bounding box center [469, 431] width 95 height 32
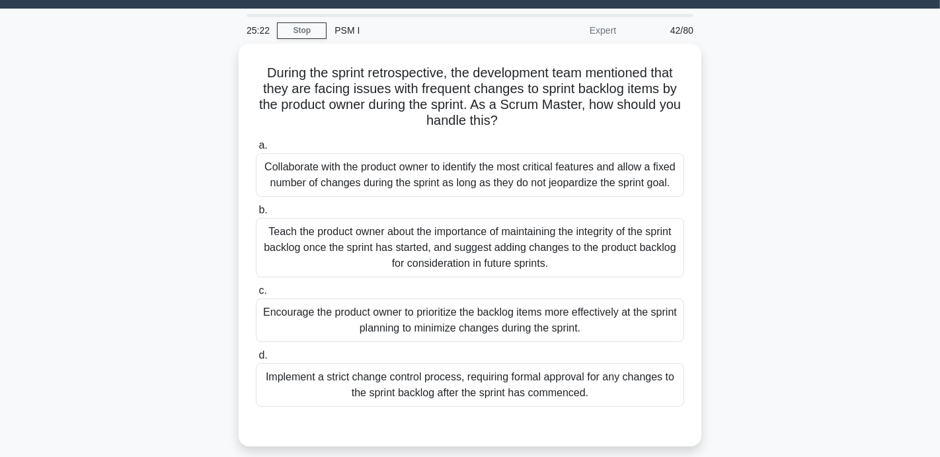
scroll to position [18, 0]
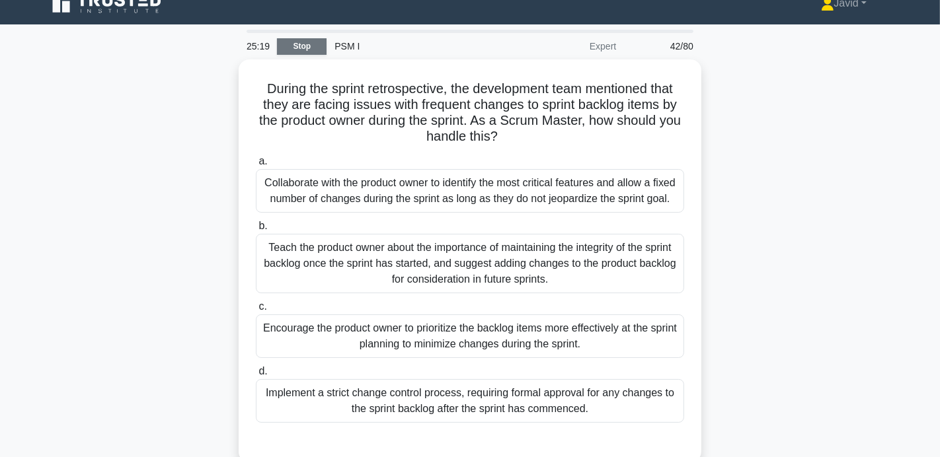
click at [292, 52] on link "Stop" at bounding box center [302, 46] width 50 height 17
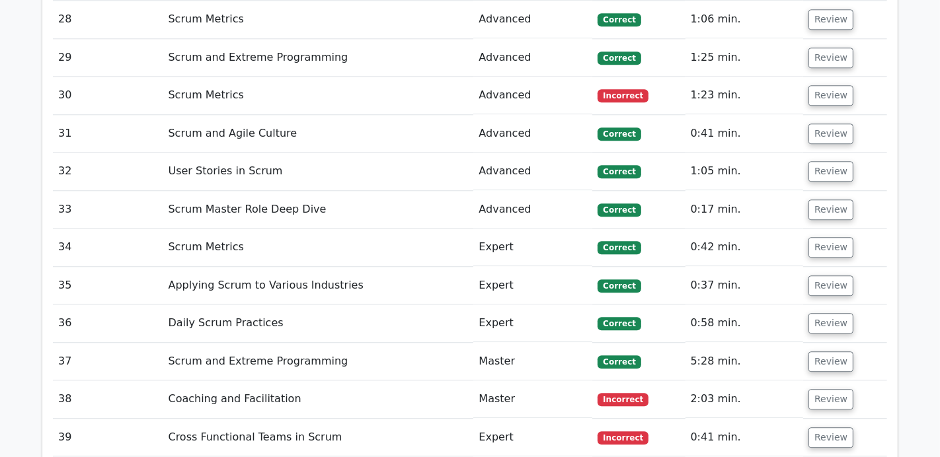
scroll to position [2885, 0]
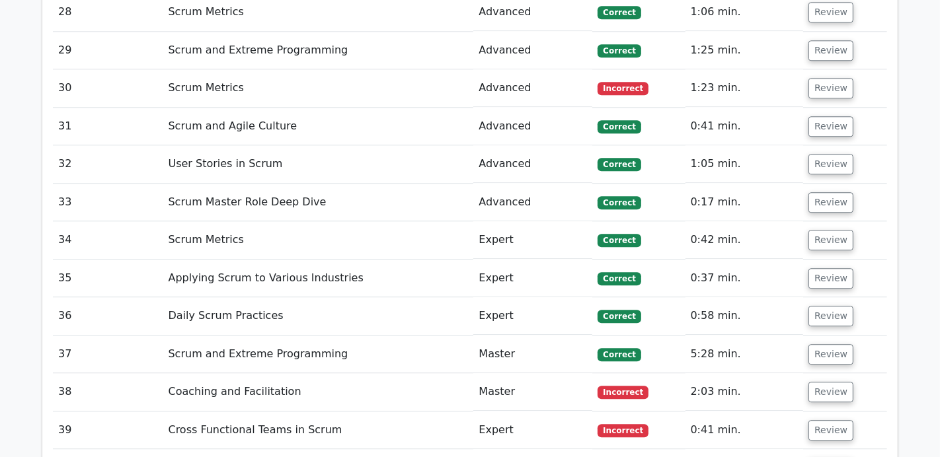
click at [286, 336] on td "Scrum and Extreme Programming" at bounding box center [318, 355] width 311 height 38
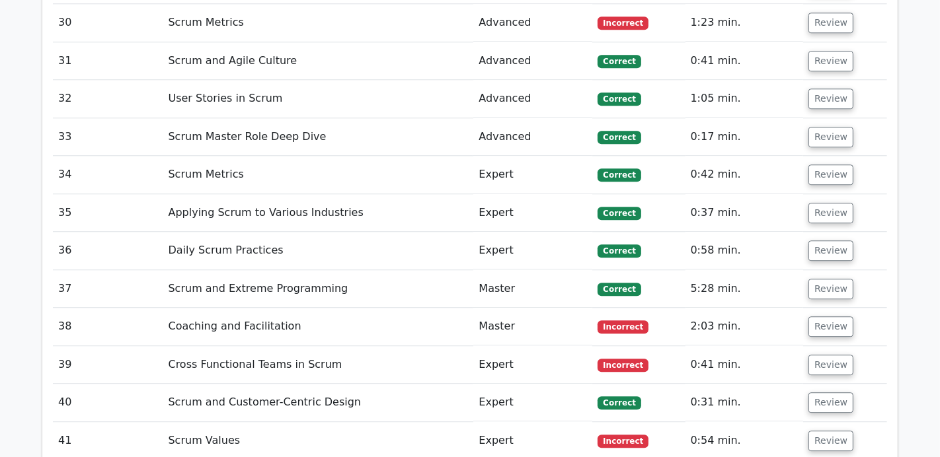
scroll to position [2939, 0]
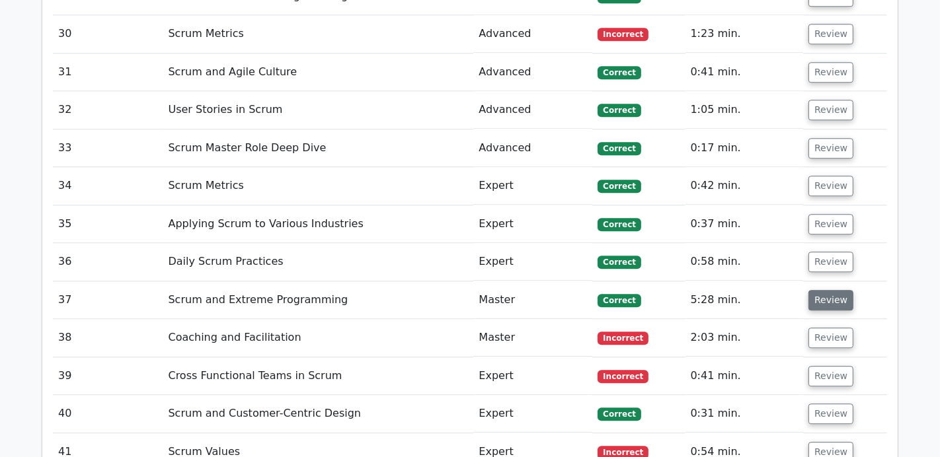
click at [820, 290] on button "Review" at bounding box center [831, 300] width 45 height 20
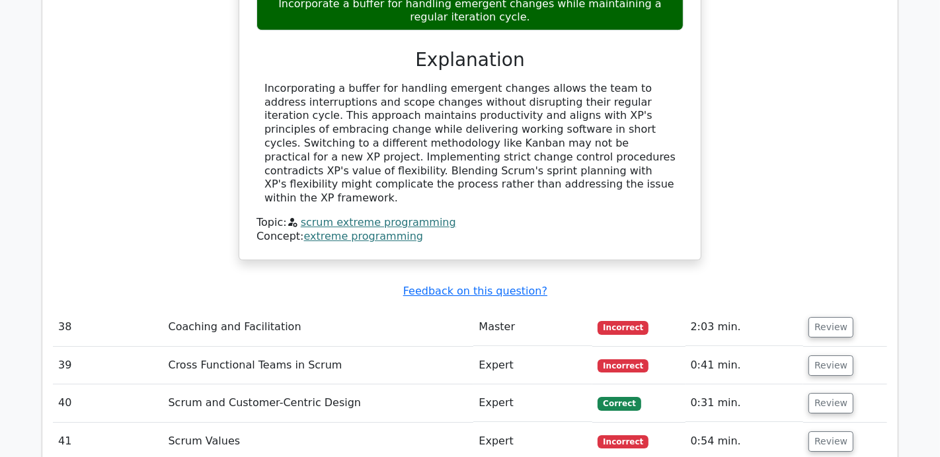
scroll to position [3762, 0]
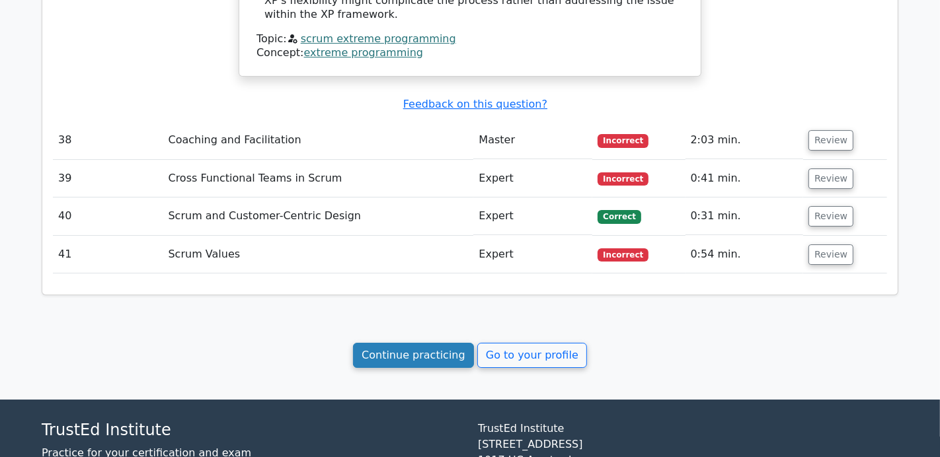
click at [374, 343] on link "Continue practicing" at bounding box center [413, 355] width 121 height 25
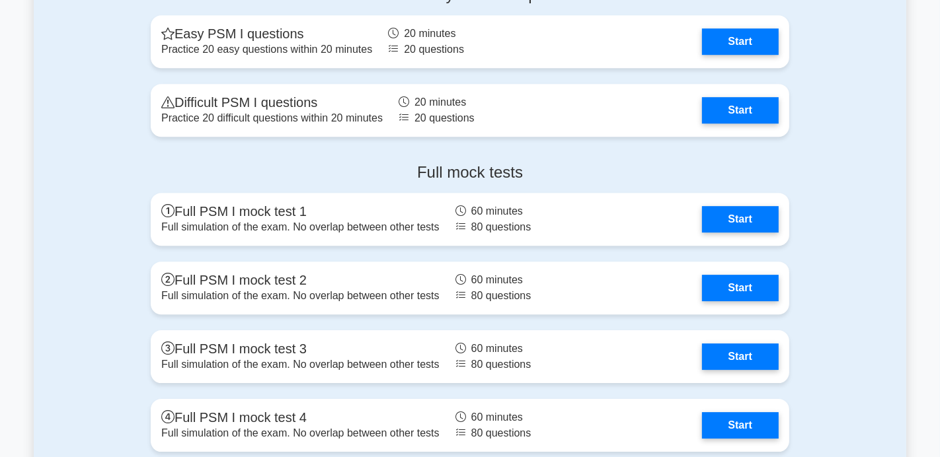
scroll to position [3375, 0]
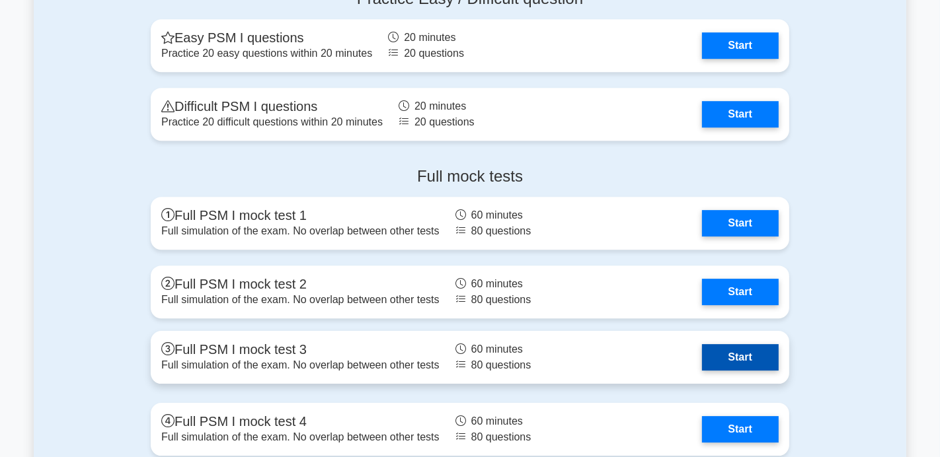
click at [729, 344] on link "Start" at bounding box center [740, 357] width 77 height 26
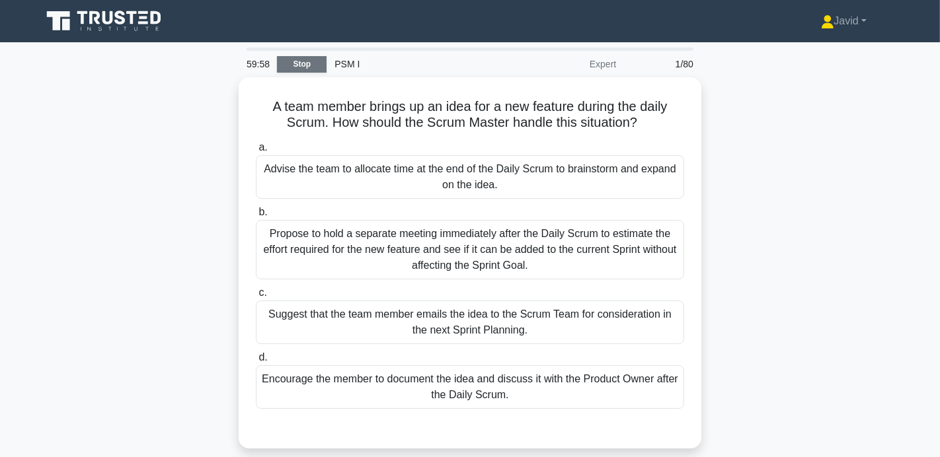
click at [307, 60] on link "Stop" at bounding box center [302, 64] width 50 height 17
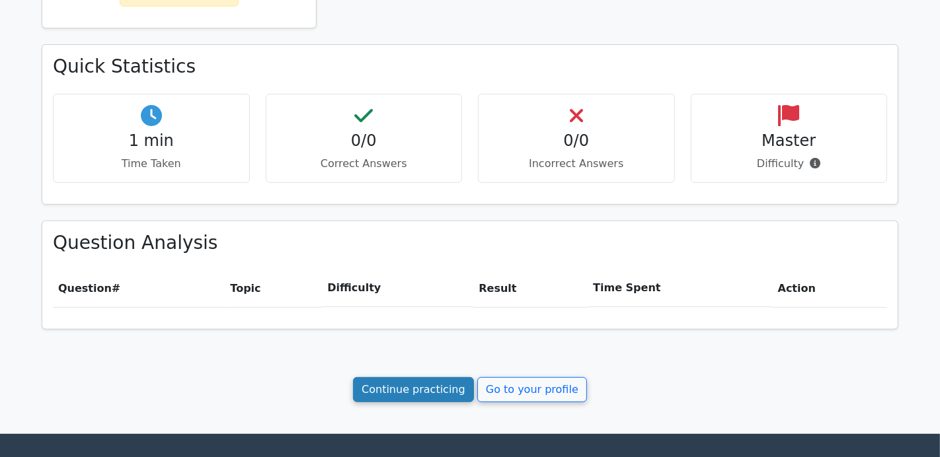
scroll to position [368, 0]
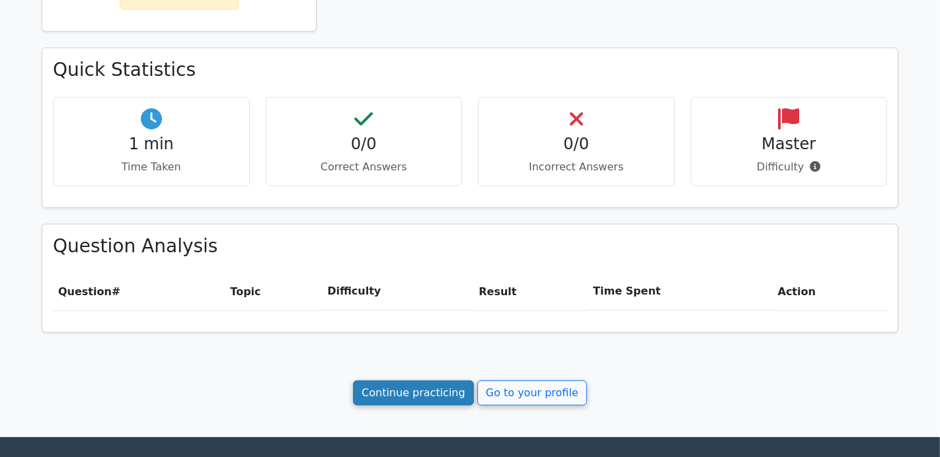
click at [405, 381] on link "Continue practicing" at bounding box center [413, 393] width 121 height 25
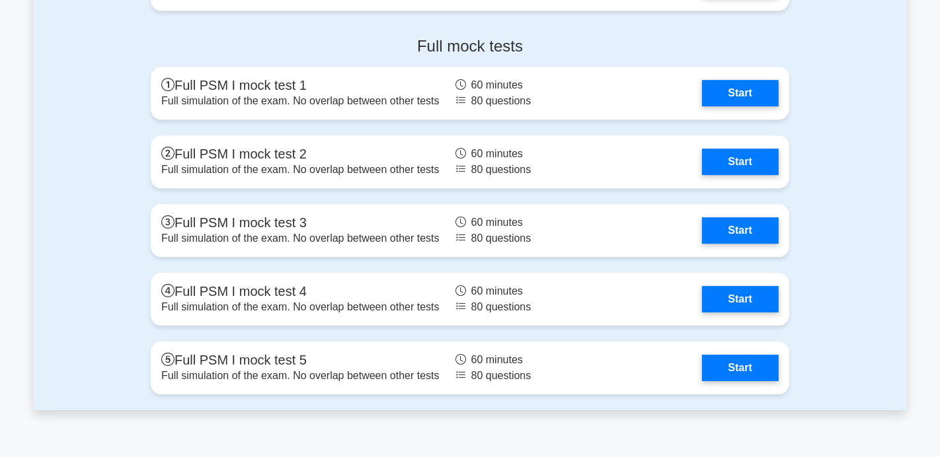
scroll to position [3503, 0]
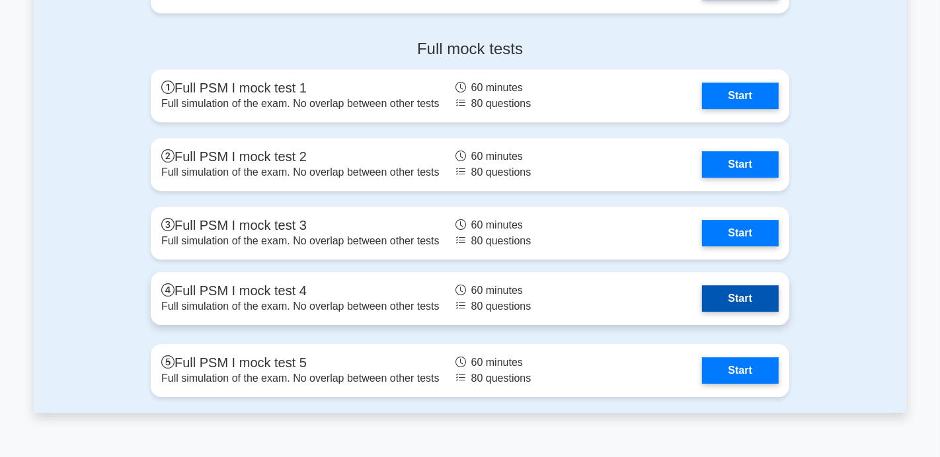
click at [727, 303] on link "Start" at bounding box center [740, 299] width 77 height 26
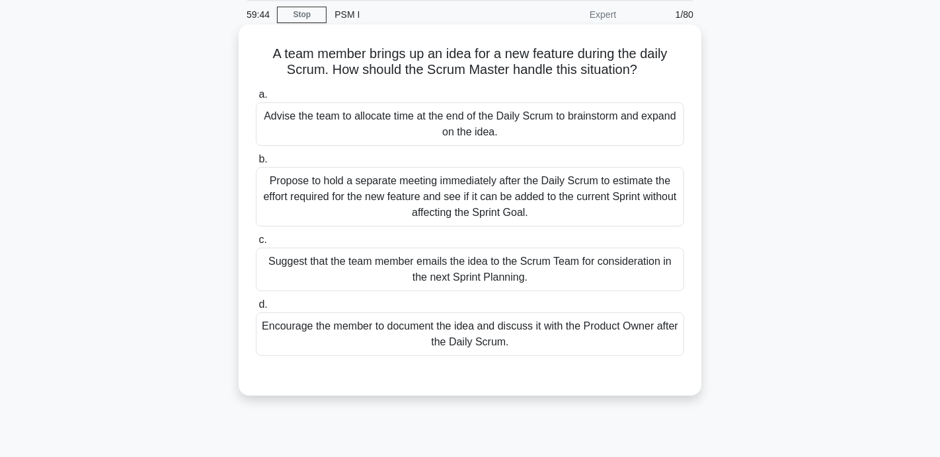
scroll to position [49, 0]
click at [576, 276] on div "Suggest that the team member emails the idea to the Scrum Team for consideratio…" at bounding box center [470, 271] width 428 height 44
click at [256, 245] on input "c. Suggest that the team member emails the idea to the Scrum Team for considera…" at bounding box center [256, 241] width 0 height 9
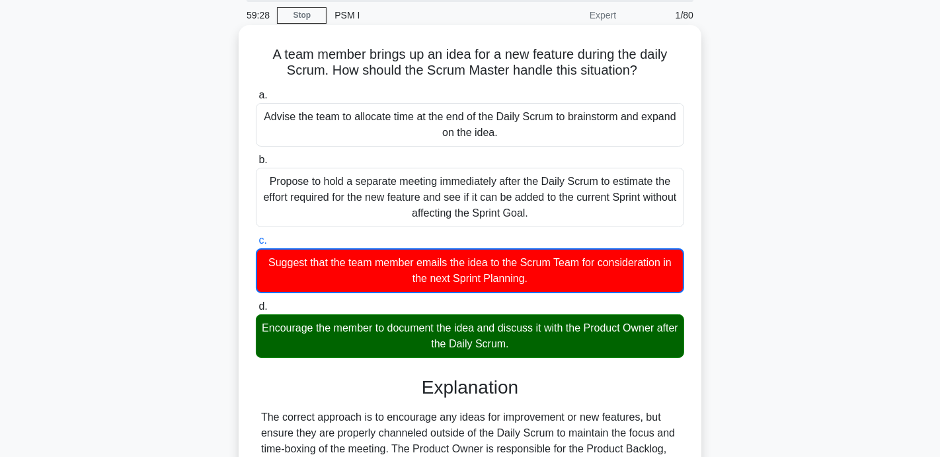
click at [258, 182] on div "Propose to hold a separate meeting immediately after the Daily Scrum to estimat…" at bounding box center [470, 198] width 428 height 60
click at [256, 165] on input "b. Propose to hold a separate meeting immediately after the Daily Scrum to esti…" at bounding box center [256, 160] width 0 height 9
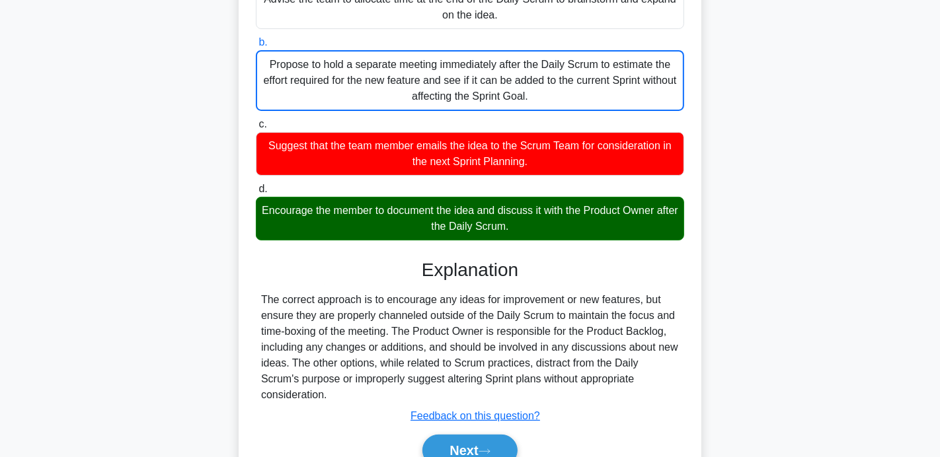
scroll to position [257, 0]
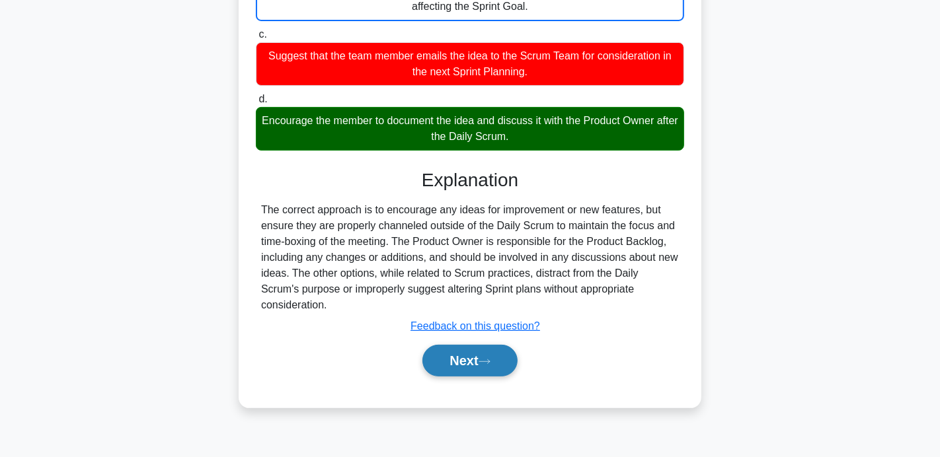
click at [451, 354] on button "Next" at bounding box center [469, 361] width 95 height 32
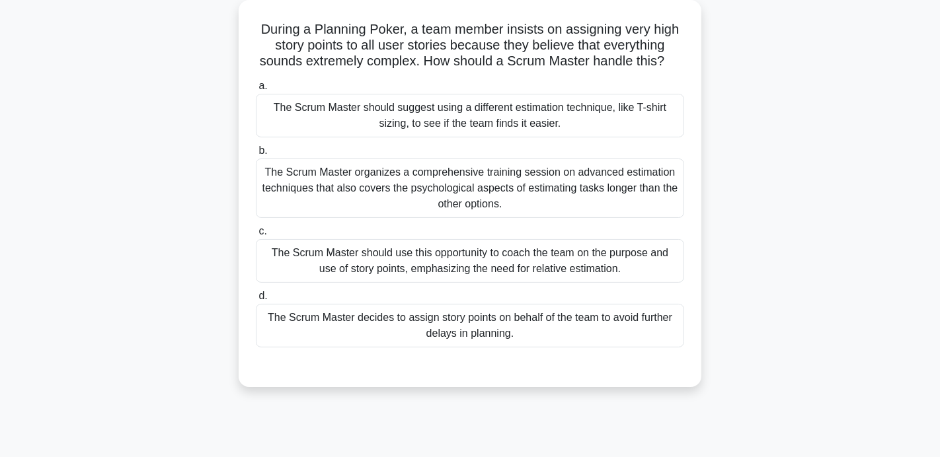
scroll to position [73, 0]
click at [411, 132] on div "The Scrum Master should suggest using a different estimation technique, like T-…" at bounding box center [470, 117] width 428 height 44
click at [256, 91] on input "a. The Scrum Master should suggest using a different estimation technique, like…" at bounding box center [256, 87] width 0 height 9
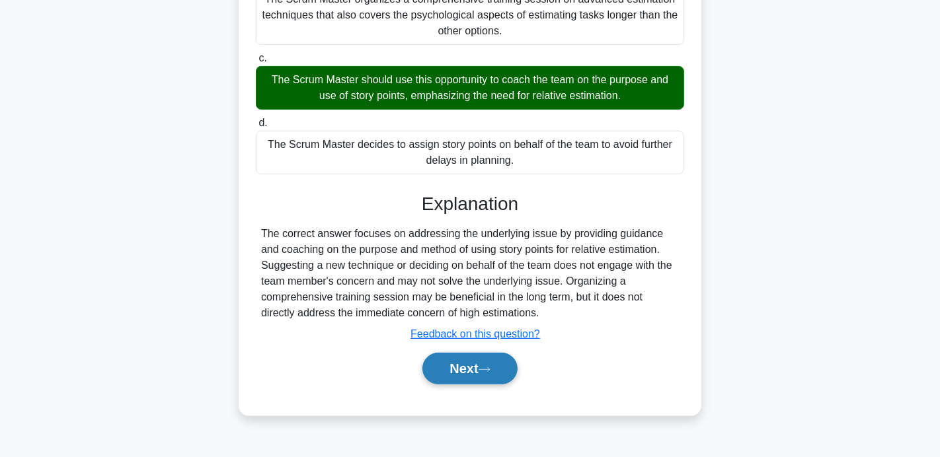
scroll to position [248, 0]
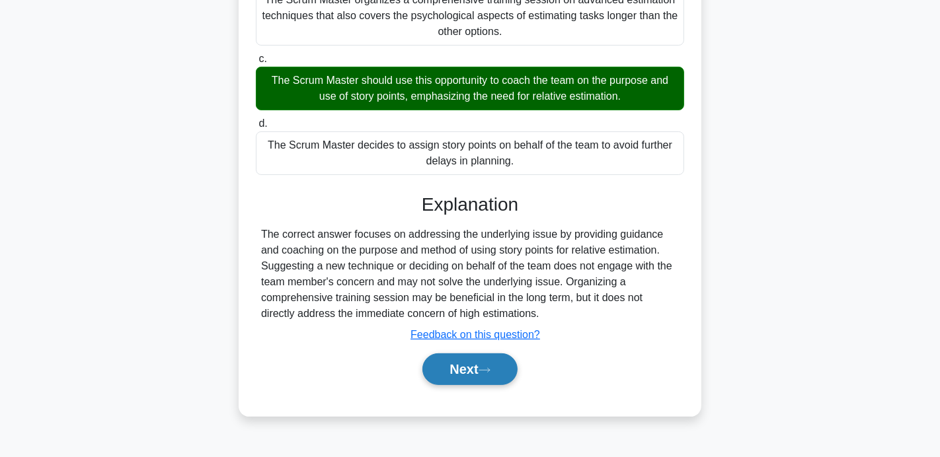
click at [475, 360] on button "Next" at bounding box center [469, 370] width 95 height 32
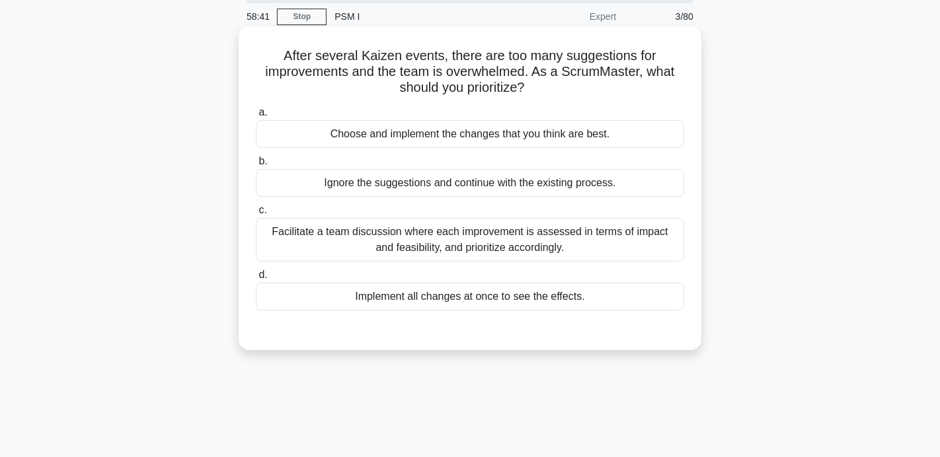
scroll to position [52, 0]
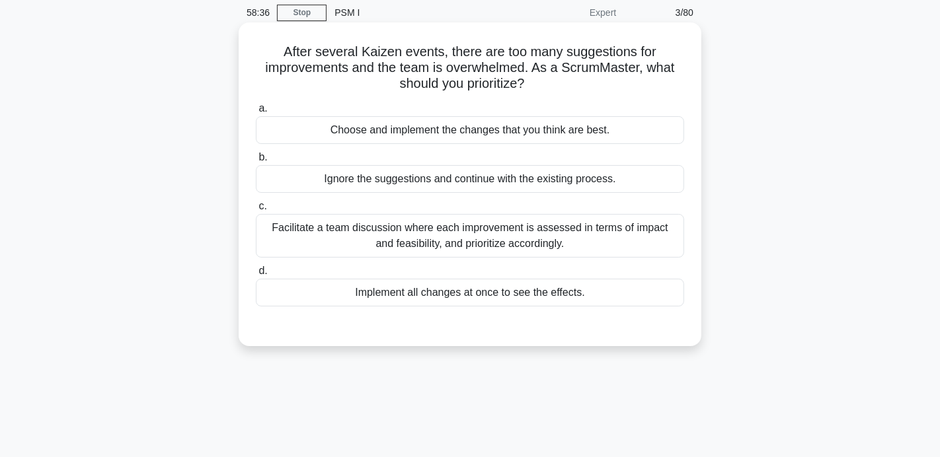
click at [487, 233] on div "Facilitate a team discussion where each improvement is assessed in terms of imp…" at bounding box center [470, 236] width 428 height 44
click at [256, 211] on input "c. Facilitate a team discussion where each improvement is assessed in terms of …" at bounding box center [256, 206] width 0 height 9
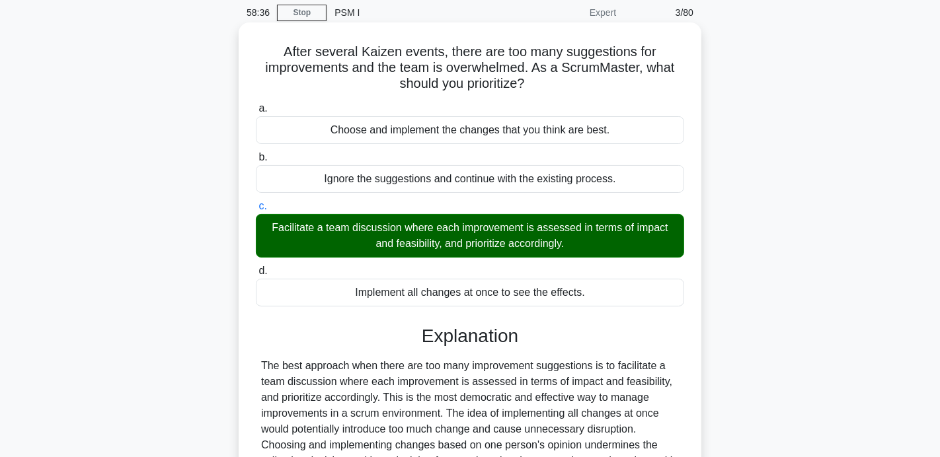
scroll to position [257, 0]
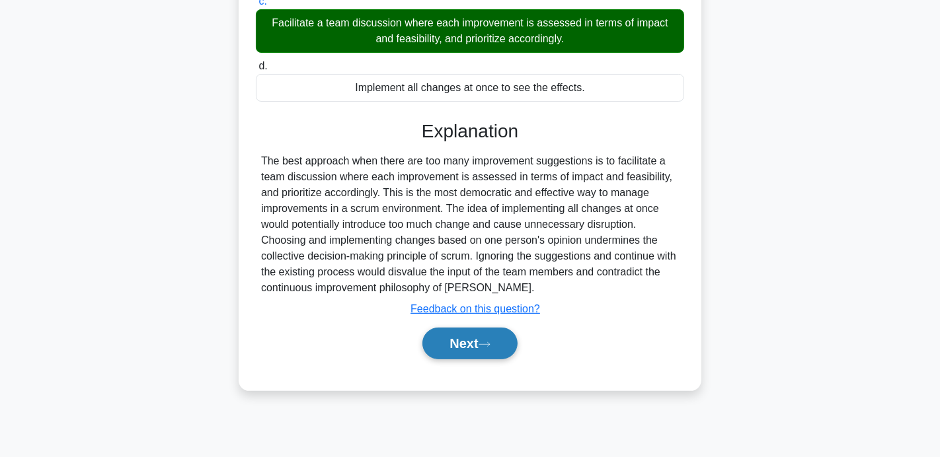
click at [492, 350] on button "Next" at bounding box center [469, 344] width 95 height 32
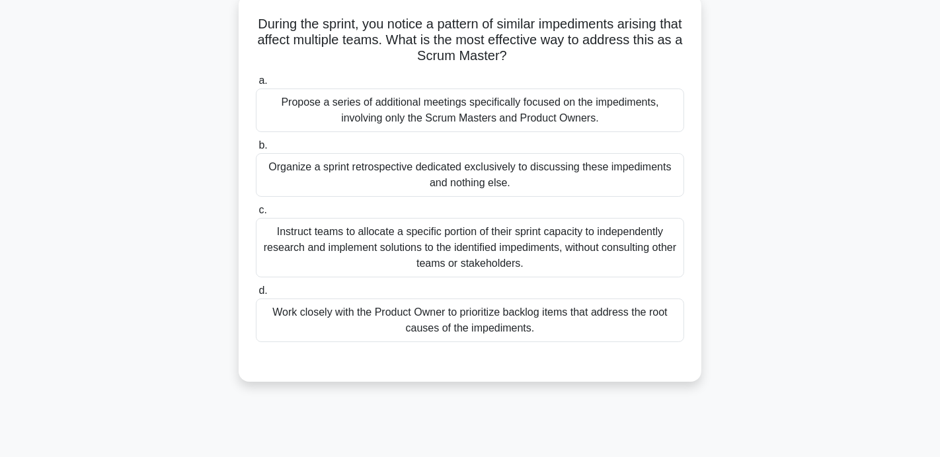
scroll to position [77, 0]
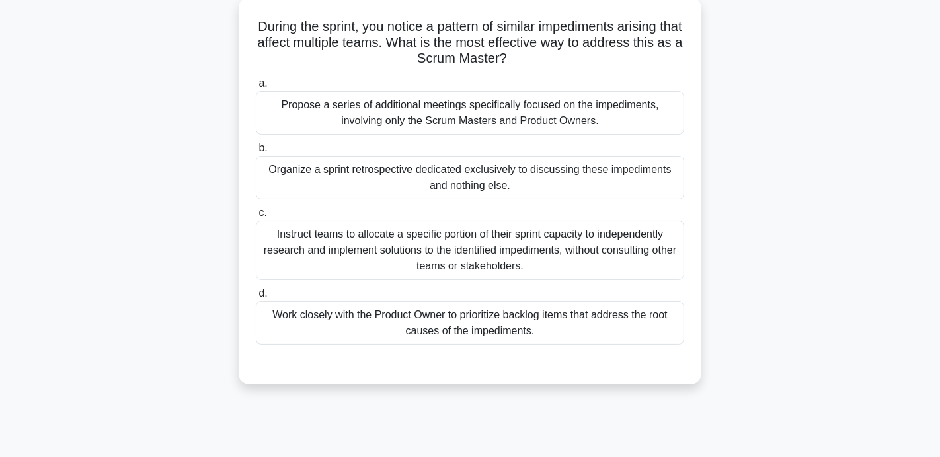
click at [469, 334] on div "Work closely with the Product Owner to prioritize backlog items that address th…" at bounding box center [470, 323] width 428 height 44
click at [256, 298] on input "d. Work closely with the Product Owner to prioritize backlog items that address…" at bounding box center [256, 294] width 0 height 9
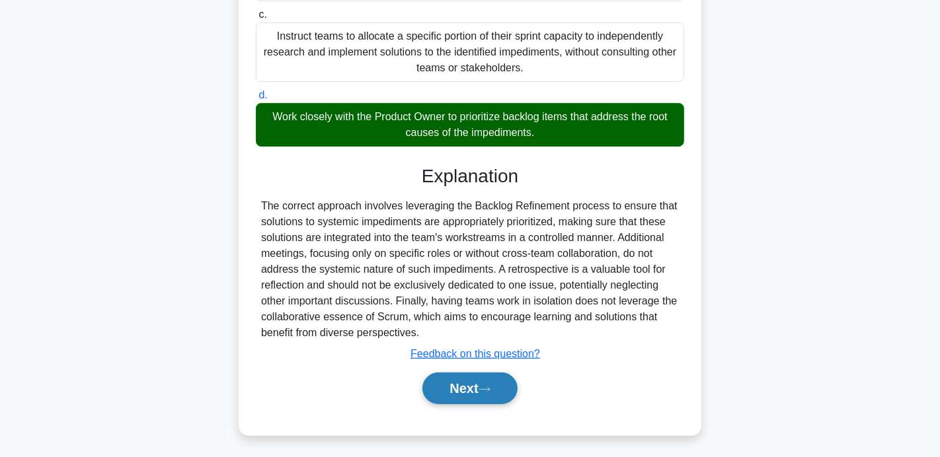
click at [469, 379] on button "Next" at bounding box center [469, 389] width 95 height 32
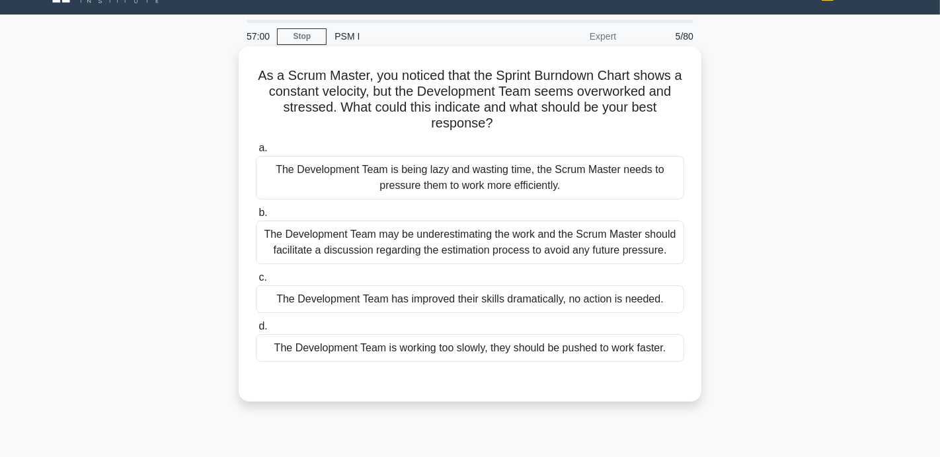
scroll to position [29, 0]
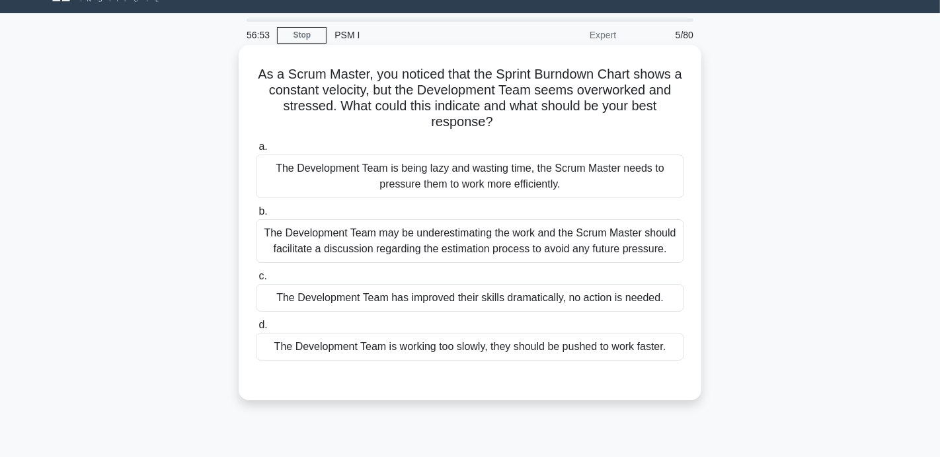
click at [446, 244] on div "The Development Team may be underestimating the work and the Scrum Master shoul…" at bounding box center [470, 241] width 428 height 44
click at [256, 216] on input "b. The Development Team may be underestimating the work and the Scrum Master sh…" at bounding box center [256, 212] width 0 height 9
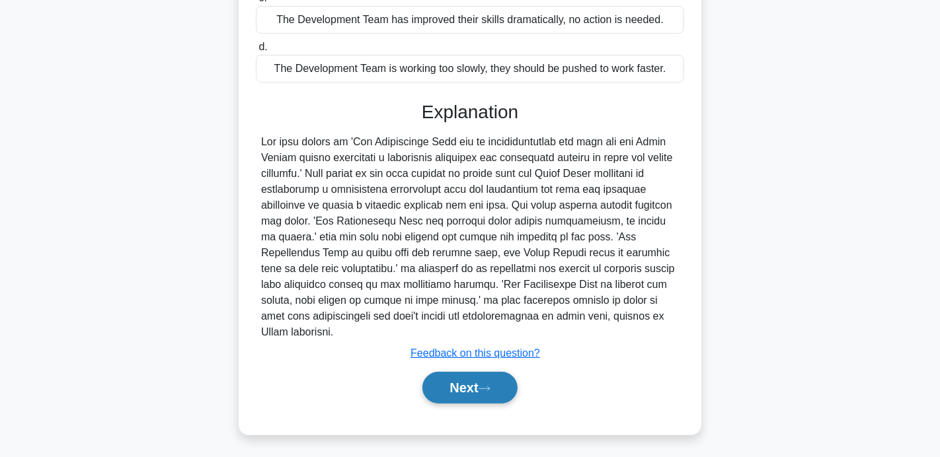
click at [452, 397] on button "Next" at bounding box center [469, 388] width 95 height 32
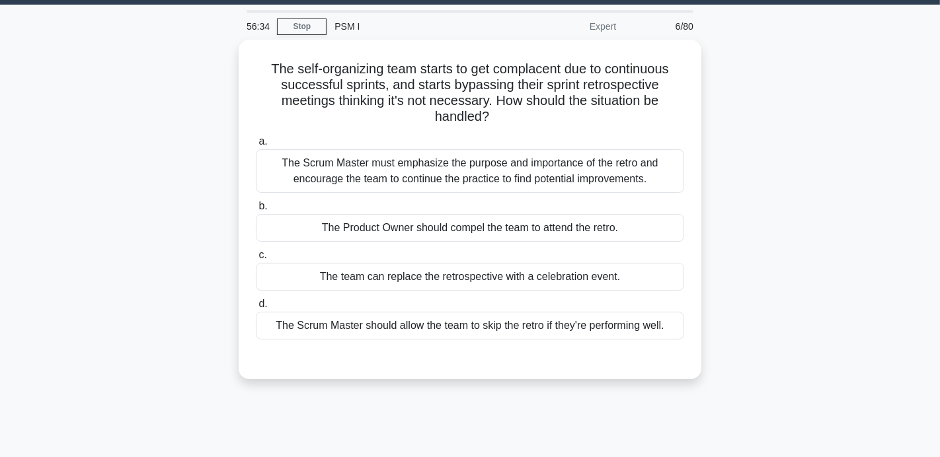
scroll to position [43, 0]
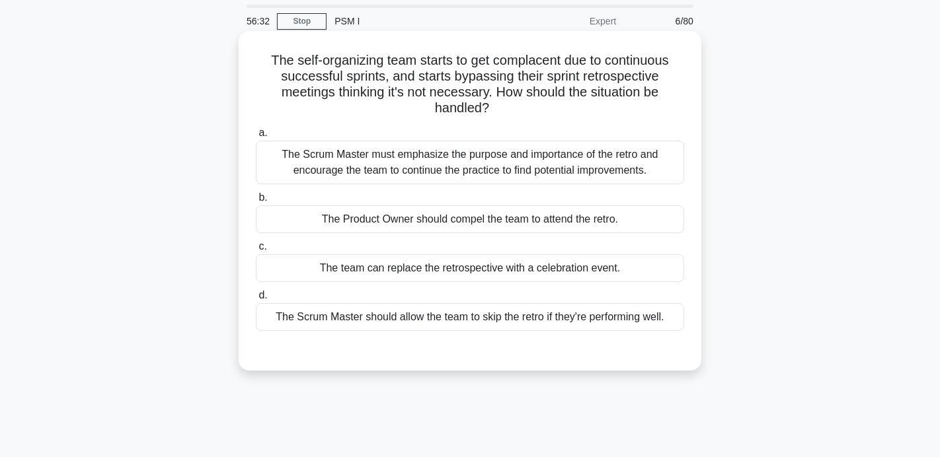
click at [434, 152] on div "The Scrum Master must emphasize the purpose and importance of the retro and enc…" at bounding box center [470, 163] width 428 height 44
click at [256, 138] on input "a. The Scrum Master must emphasize the purpose and importance of the retro and …" at bounding box center [256, 133] width 0 height 9
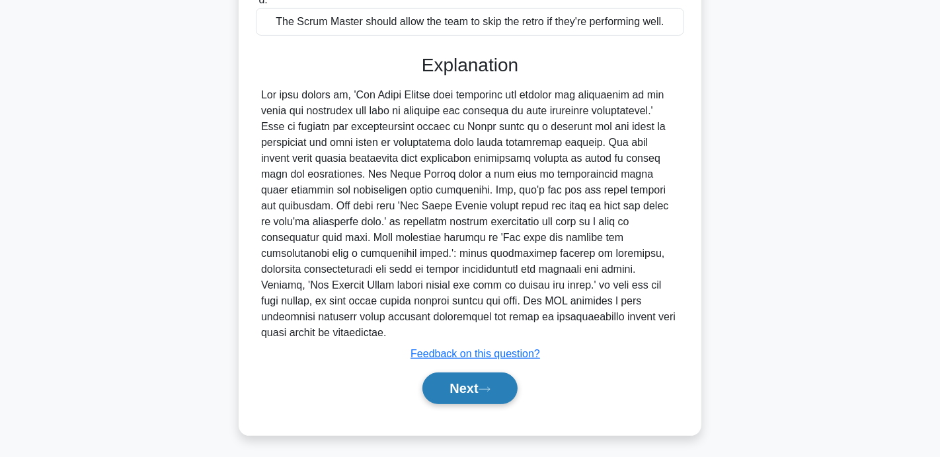
click at [454, 393] on button "Next" at bounding box center [469, 389] width 95 height 32
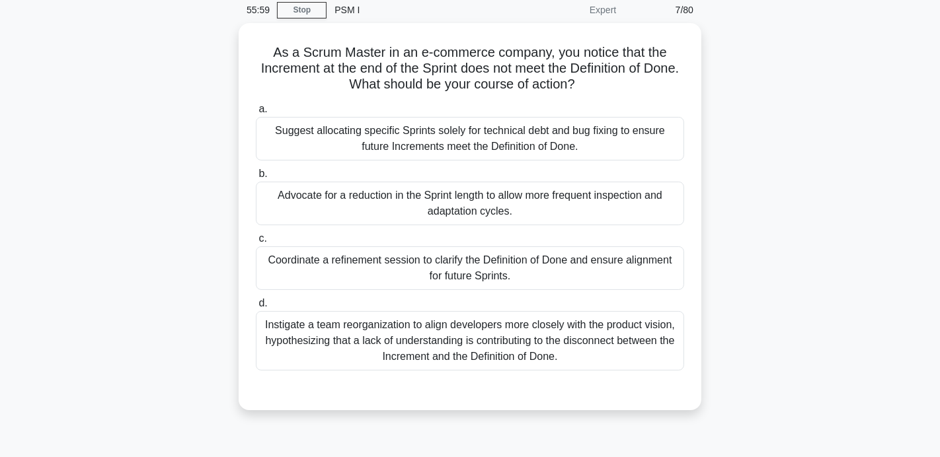
scroll to position [57, 0]
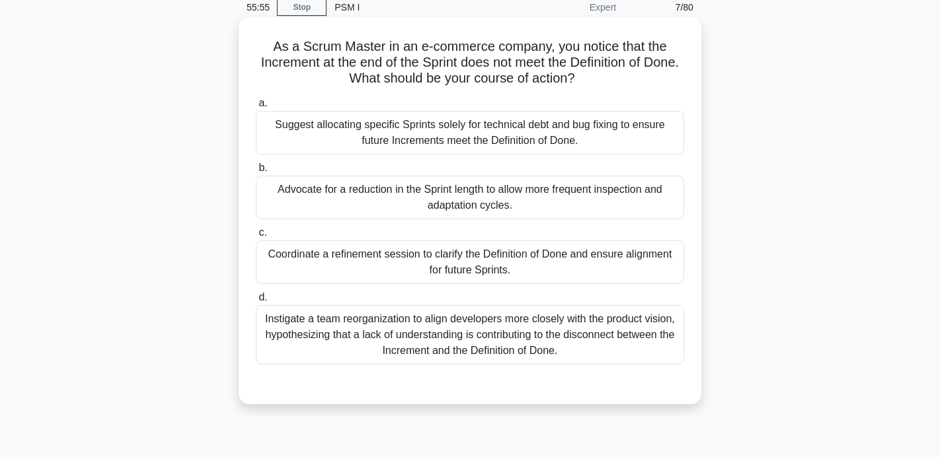
click at [411, 249] on div "Coordinate a refinement session to clarify the Definition of Done and ensure al…" at bounding box center [470, 263] width 428 height 44
click at [256, 237] on input "c. Coordinate a refinement session to clarify the Definition of Done and ensure…" at bounding box center [256, 233] width 0 height 9
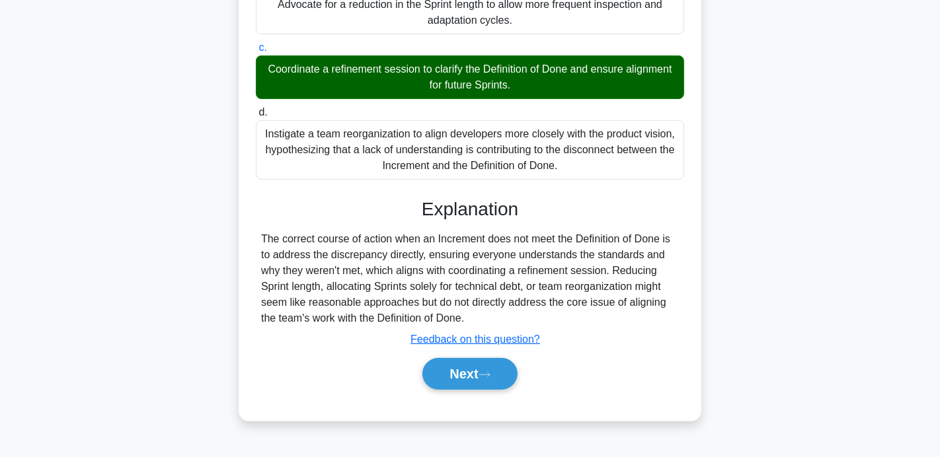
scroll to position [257, 0]
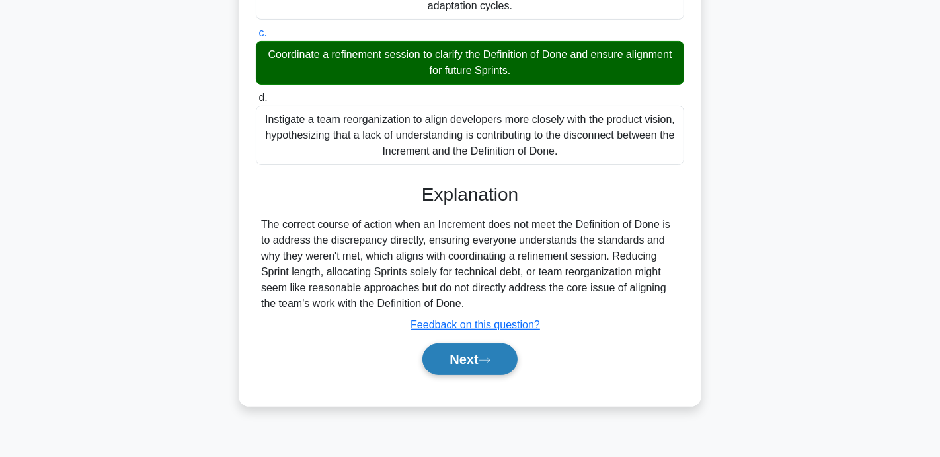
click at [458, 355] on button "Next" at bounding box center [469, 360] width 95 height 32
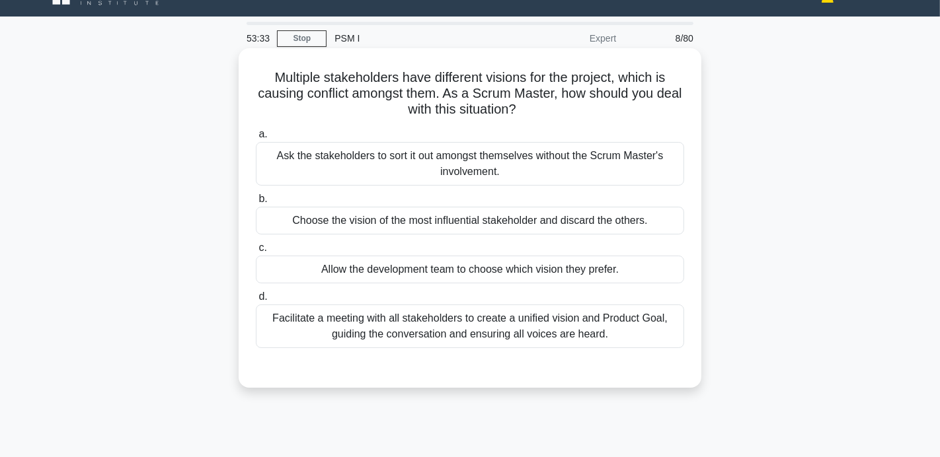
scroll to position [28, 0]
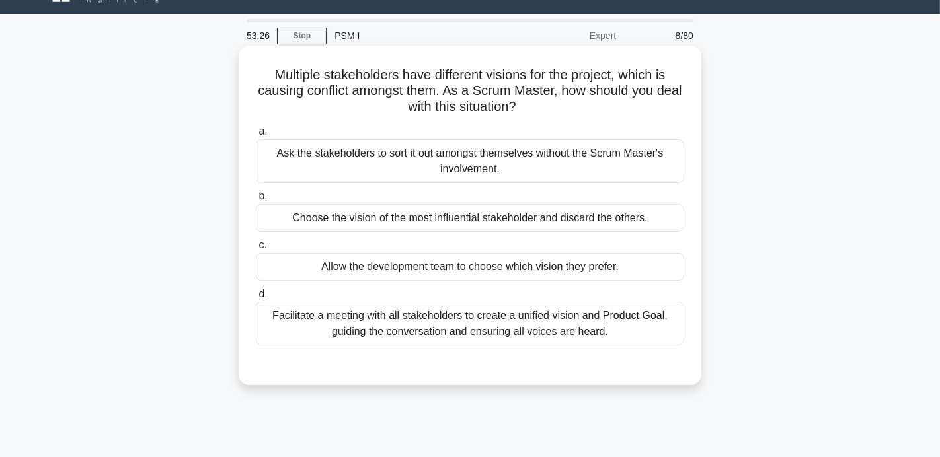
click at [440, 324] on div "Facilitate a meeting with all stakeholders to create a unified vision and Produ…" at bounding box center [470, 324] width 428 height 44
click at [256, 299] on input "d. Facilitate a meeting with all stakeholders to create a unified vision and Pr…" at bounding box center [256, 294] width 0 height 9
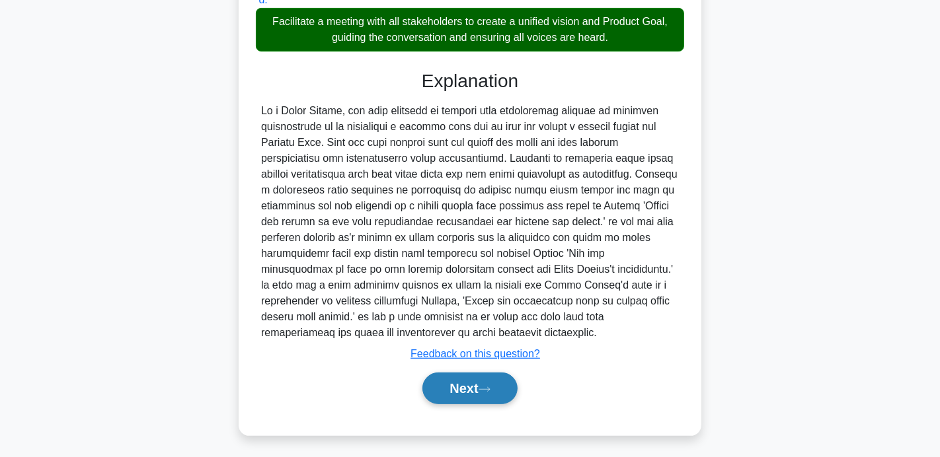
click at [469, 387] on button "Next" at bounding box center [469, 389] width 95 height 32
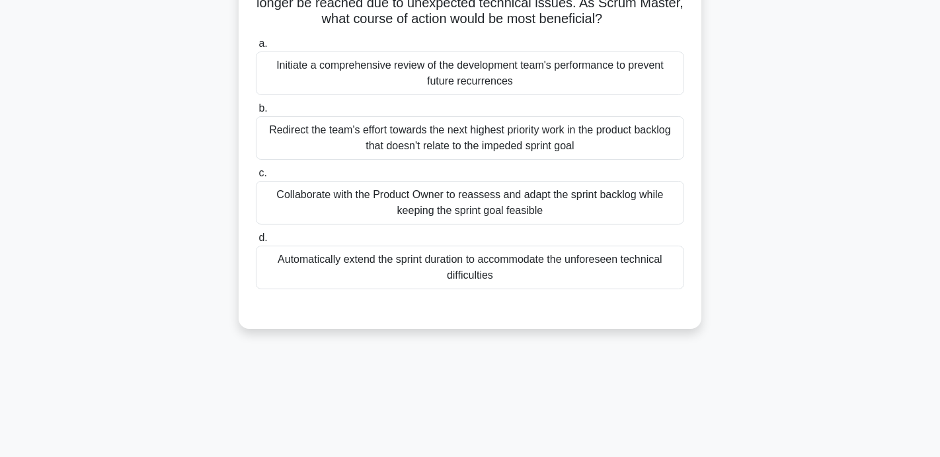
scroll to position [124, 0]
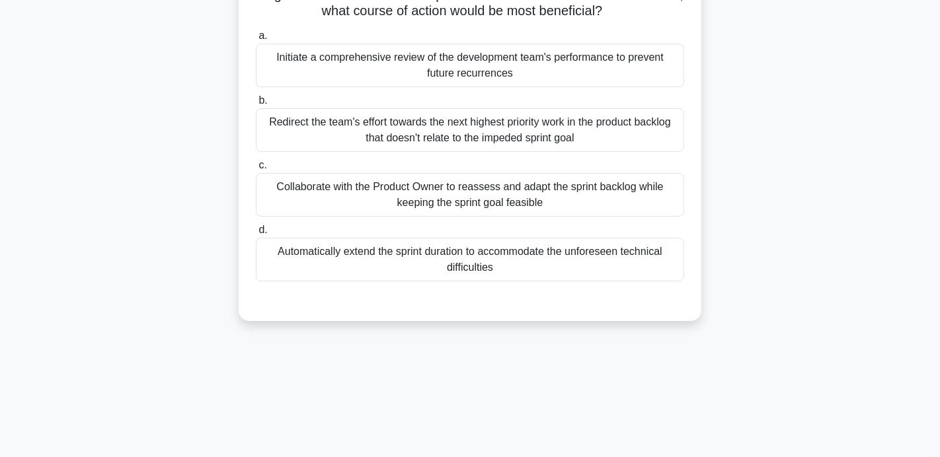
click at [464, 192] on div "Collaborate with the Product Owner to reassess and adapt the sprint backlog whi…" at bounding box center [470, 195] width 428 height 44
click at [256, 170] on input "c. Collaborate with the Product Owner to reassess and adapt the sprint backlog …" at bounding box center [256, 165] width 0 height 9
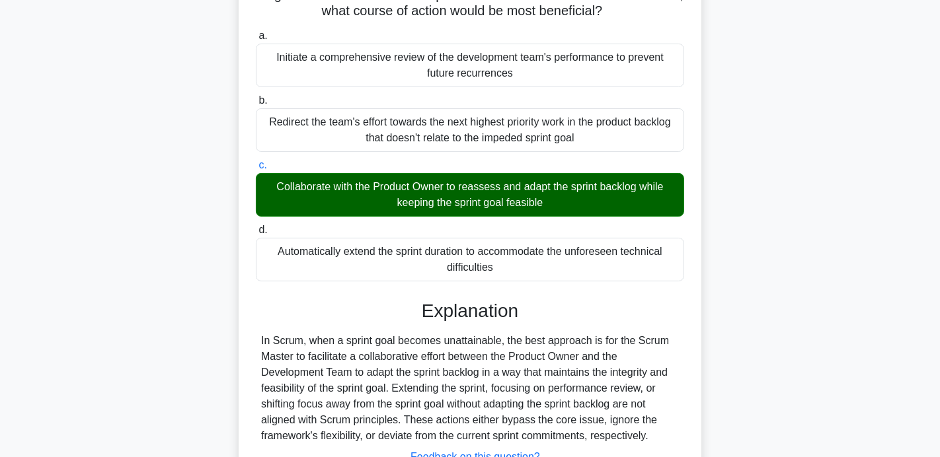
scroll to position [257, 0]
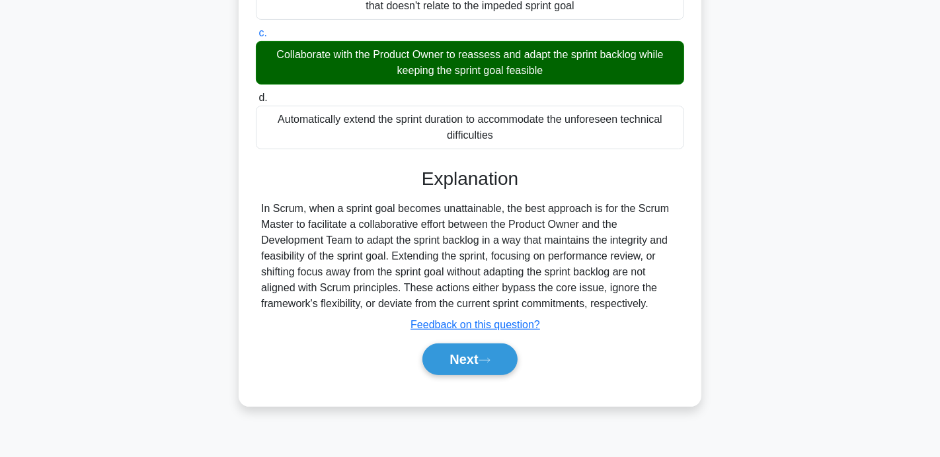
click at [458, 372] on div "Next" at bounding box center [470, 360] width 434 height 32
click at [456, 365] on button "Next" at bounding box center [469, 360] width 95 height 32
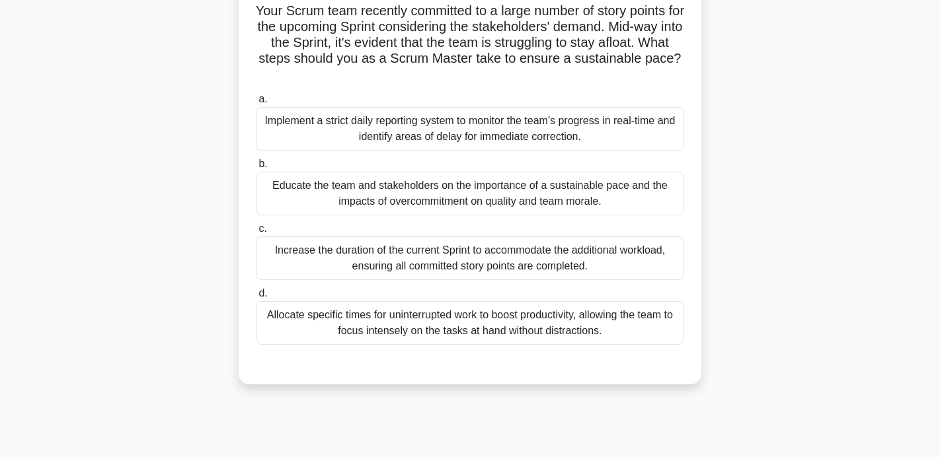
scroll to position [91, 0]
click at [491, 252] on div "Increase the duration of the current Sprint to accommodate the additional workl…" at bounding box center [470, 260] width 428 height 44
click at [256, 235] on input "c. Increase the duration of the current Sprint to accommodate the additional wo…" at bounding box center [256, 230] width 0 height 9
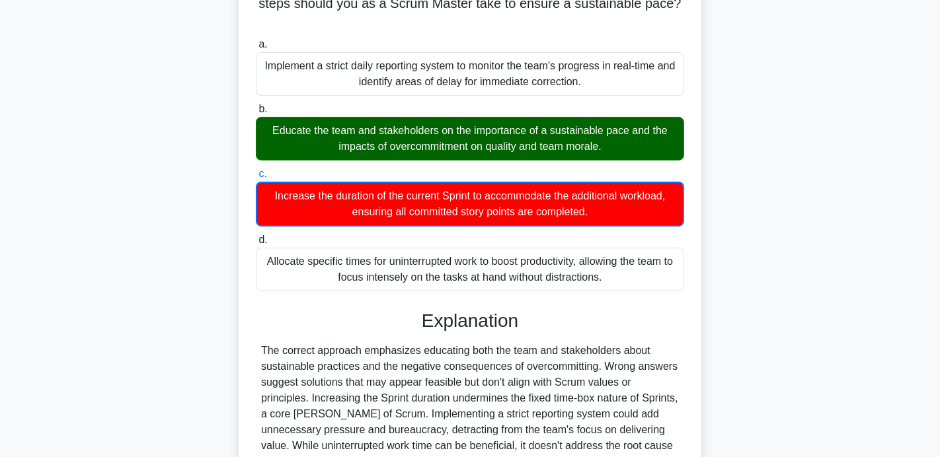
scroll to position [276, 0]
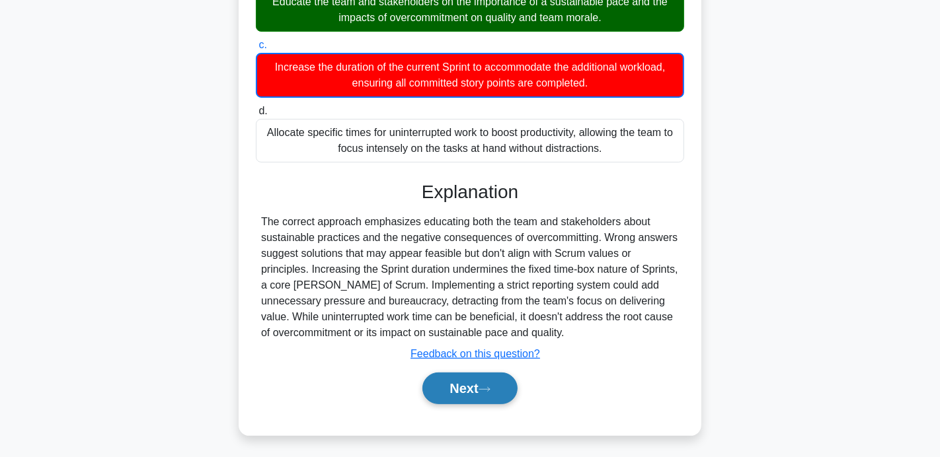
click at [475, 389] on button "Next" at bounding box center [469, 389] width 95 height 32
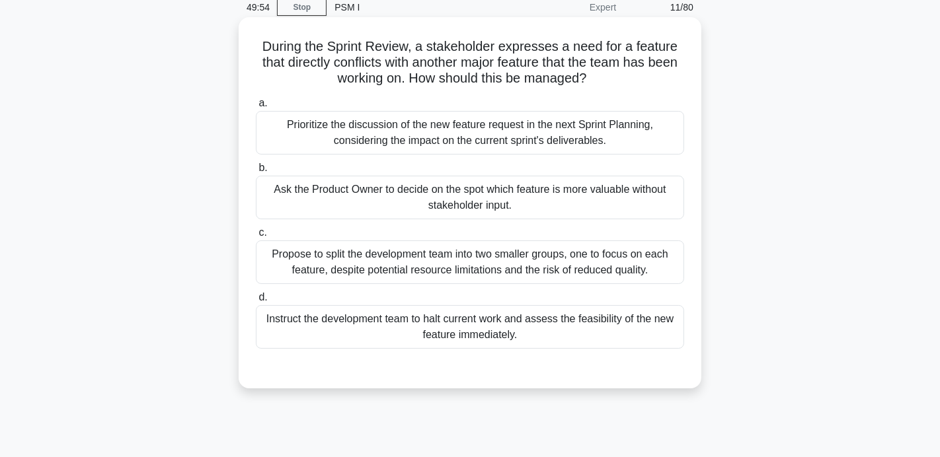
scroll to position [56, 0]
click at [313, 153] on div "Prioritize the discussion of the new feature request in the next Sprint Plannin…" at bounding box center [470, 134] width 428 height 44
click at [256, 109] on input "a. Prioritize the discussion of the new feature request in the next Sprint Plan…" at bounding box center [256, 104] width 0 height 9
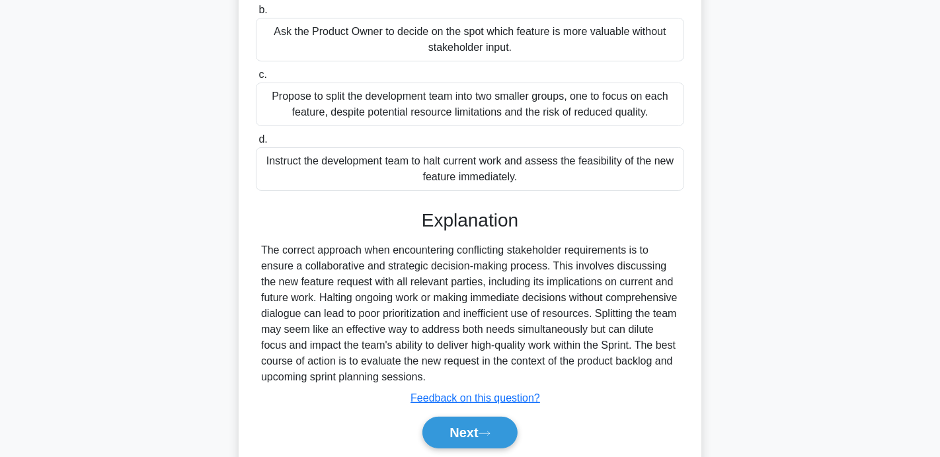
scroll to position [259, 0]
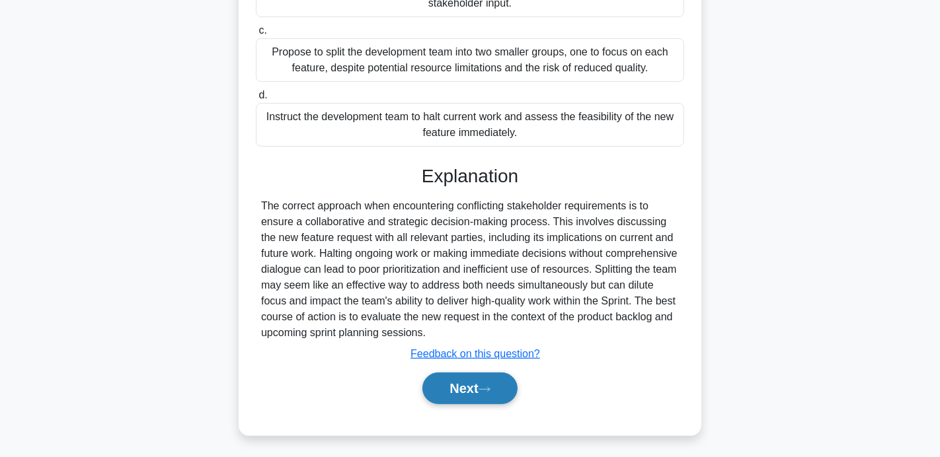
click at [459, 383] on button "Next" at bounding box center [469, 389] width 95 height 32
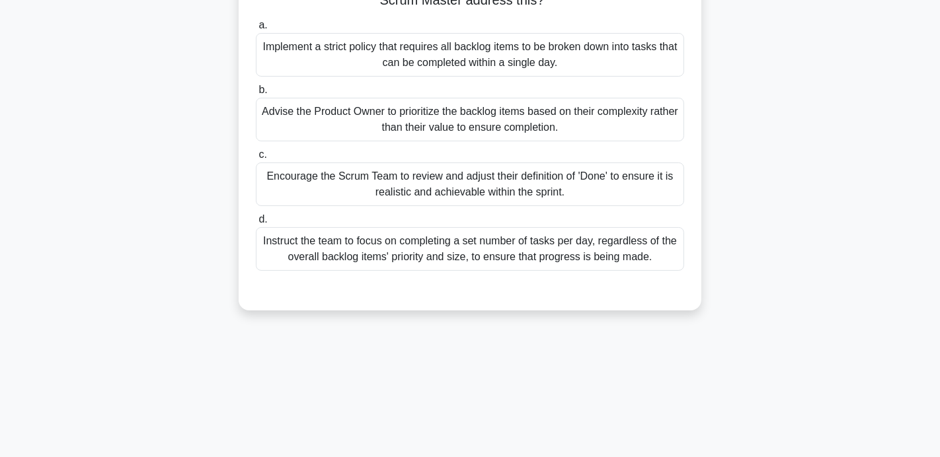
scroll to position [137, 0]
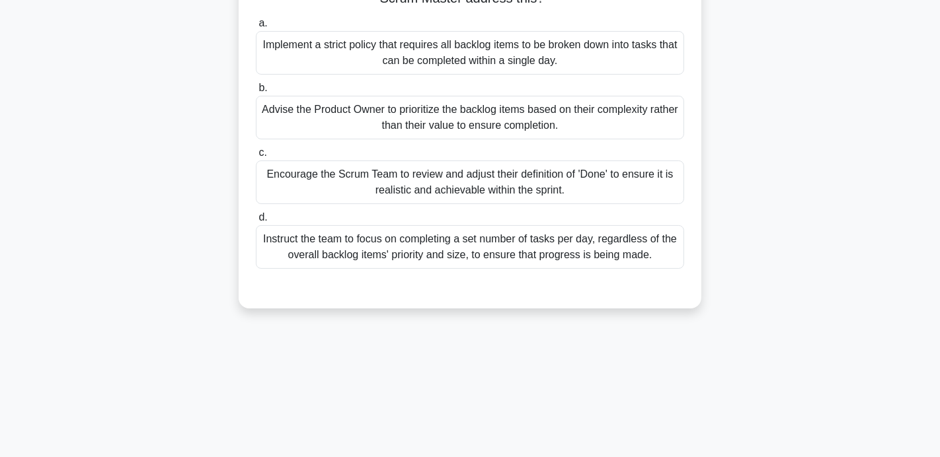
click at [450, 124] on div "Advise the Product Owner to prioritize the backlog items based on their complex…" at bounding box center [470, 118] width 428 height 44
click at [256, 93] on input "b. Advise the Product Owner to prioritize the backlog items based on their comp…" at bounding box center [256, 88] width 0 height 9
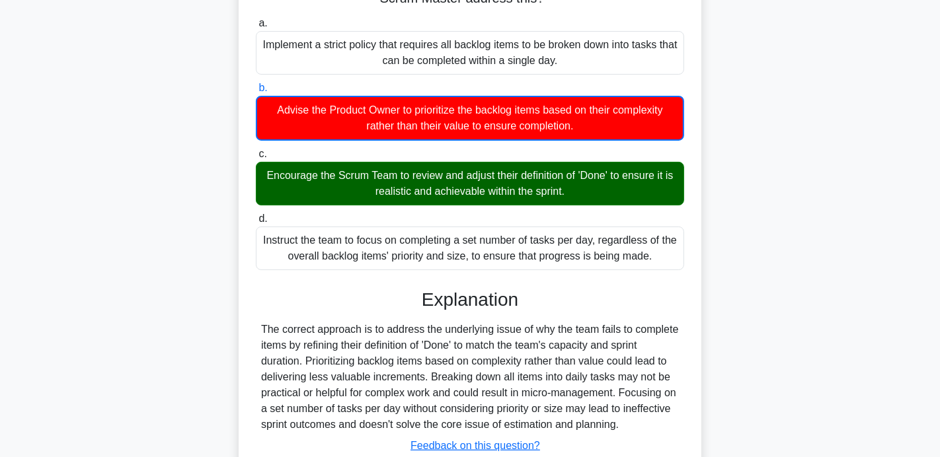
scroll to position [257, 0]
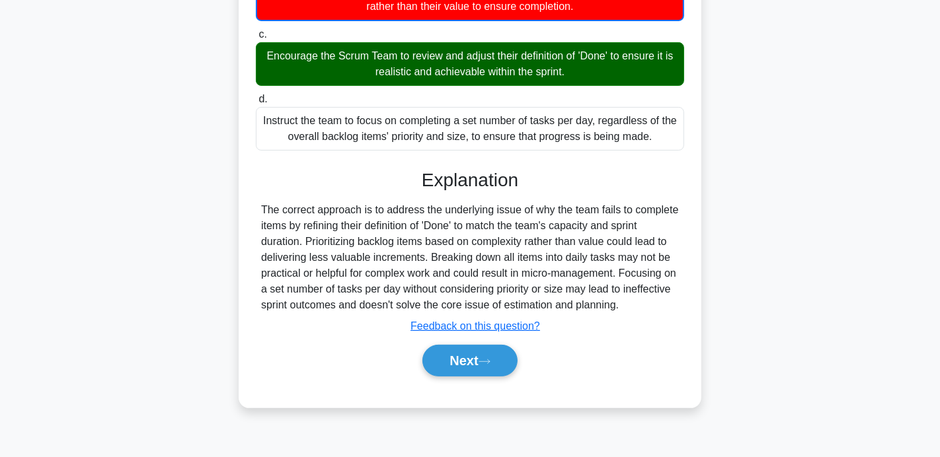
click at [486, 393] on div "a. Implement a strict policy that requires all backlog items to be broken down …" at bounding box center [470, 143] width 431 height 500
click at [489, 377] on button "Next" at bounding box center [469, 361] width 95 height 32
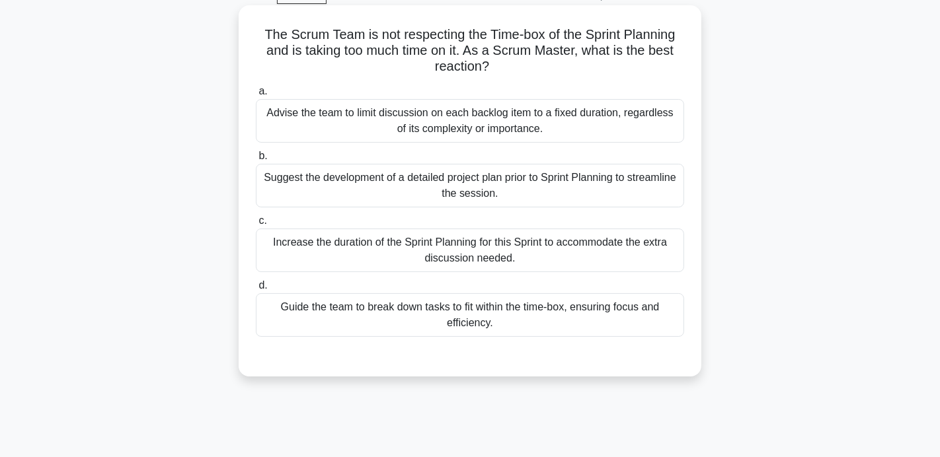
scroll to position [65, 0]
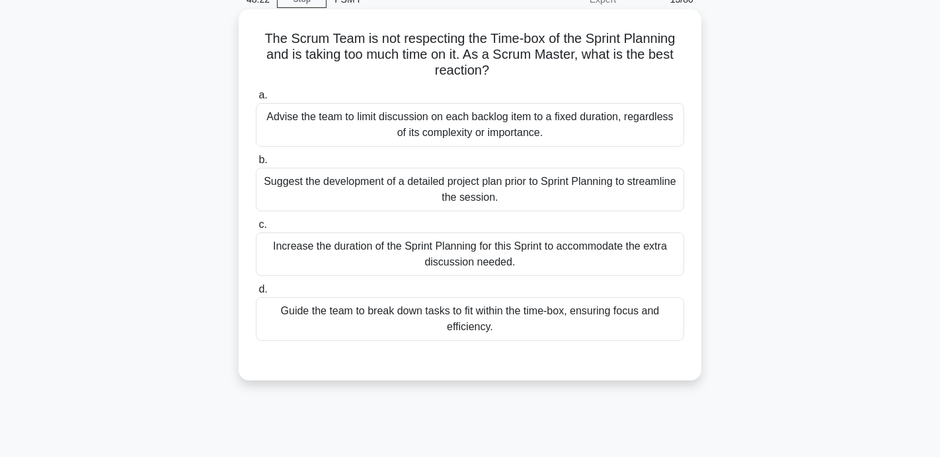
click at [385, 312] on div "Guide the team to break down tasks to fit within the time-box, ensuring focus a…" at bounding box center [470, 320] width 428 height 44
click at [256, 294] on input "d. Guide the team to break down tasks to fit within the time-box, ensuring focu…" at bounding box center [256, 290] width 0 height 9
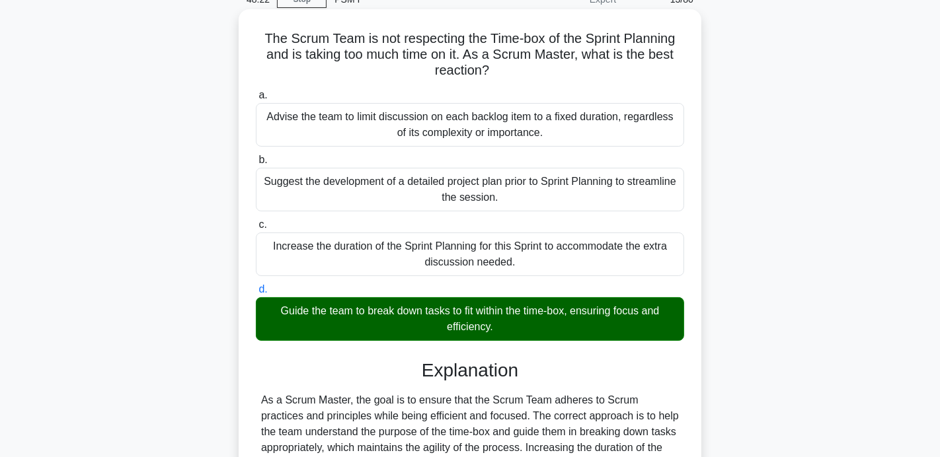
scroll to position [257, 0]
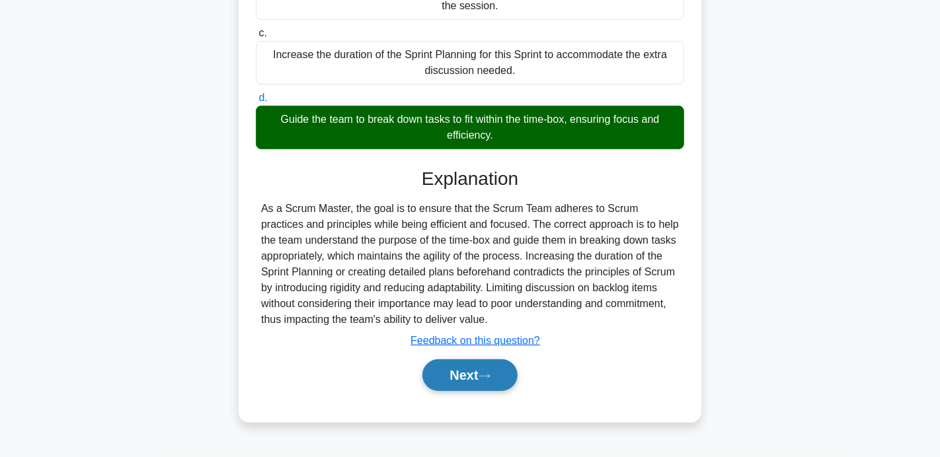
click at [436, 372] on button "Next" at bounding box center [469, 376] width 95 height 32
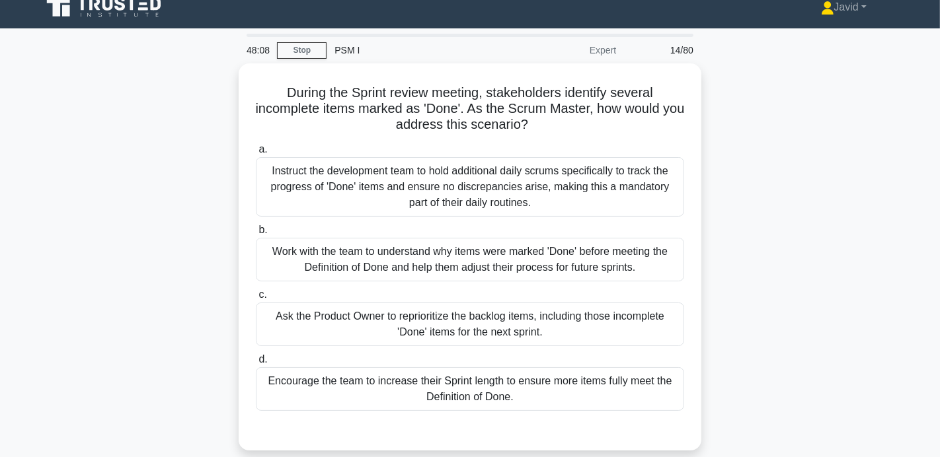
scroll to position [32, 0]
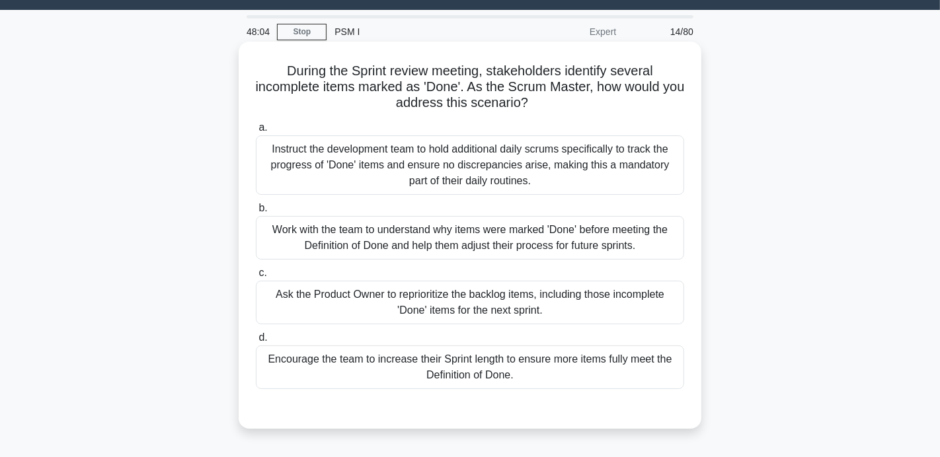
click at [387, 247] on div "Work with the team to understand why items were marked 'Done' before meeting th…" at bounding box center [470, 238] width 428 height 44
click at [256, 213] on input "b. Work with the team to understand why items were marked 'Done' before meeting…" at bounding box center [256, 208] width 0 height 9
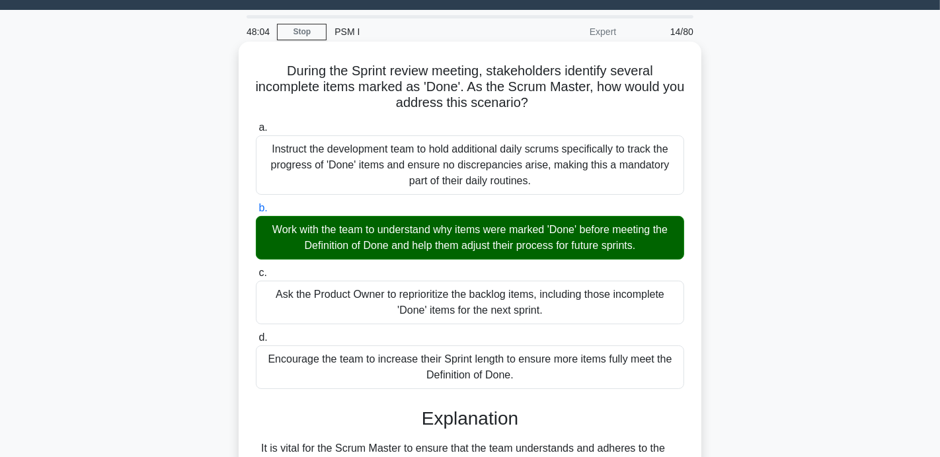
scroll to position [184, 0]
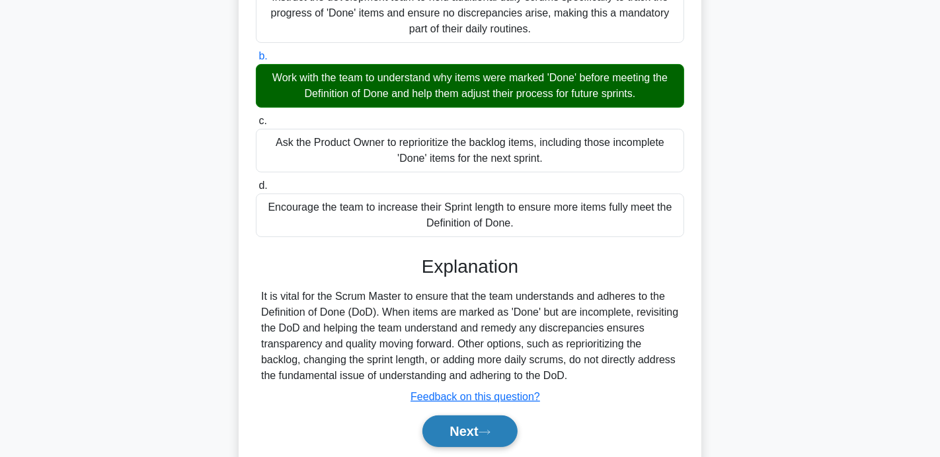
click at [444, 420] on button "Next" at bounding box center [469, 432] width 95 height 32
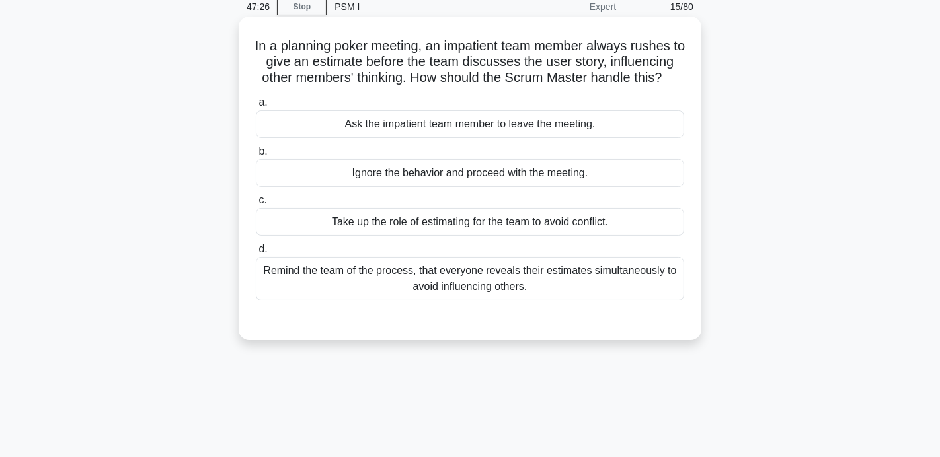
scroll to position [56, 0]
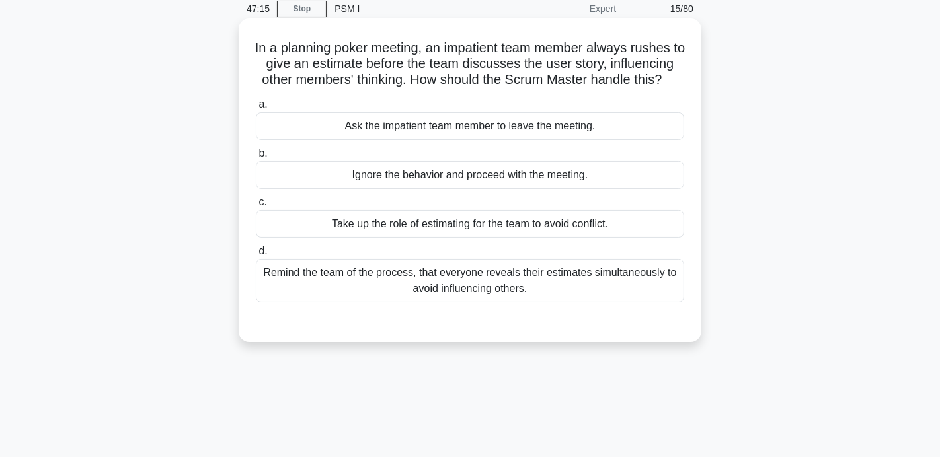
click at [477, 278] on div "Remind the team of the process, that everyone reveals their estimates simultane…" at bounding box center [470, 281] width 428 height 44
click at [256, 256] on input "d. Remind the team of the process, that everyone reveals their estimates simult…" at bounding box center [256, 251] width 0 height 9
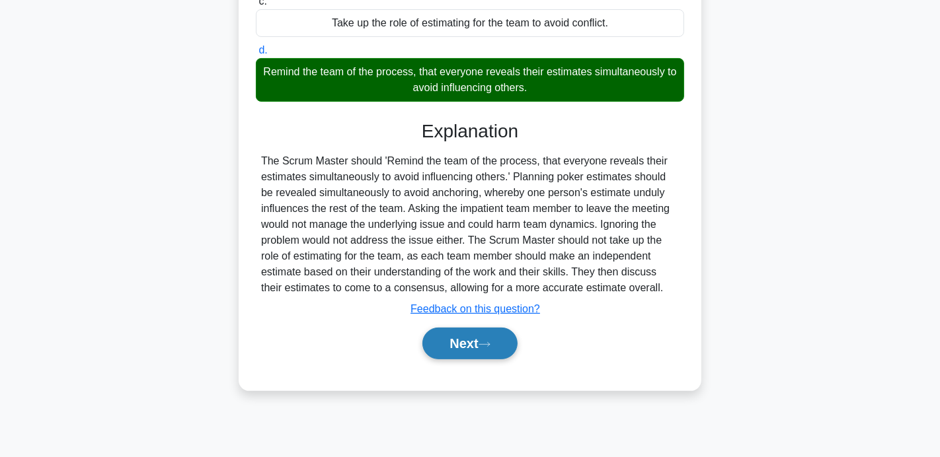
click at [467, 340] on button "Next" at bounding box center [469, 344] width 95 height 32
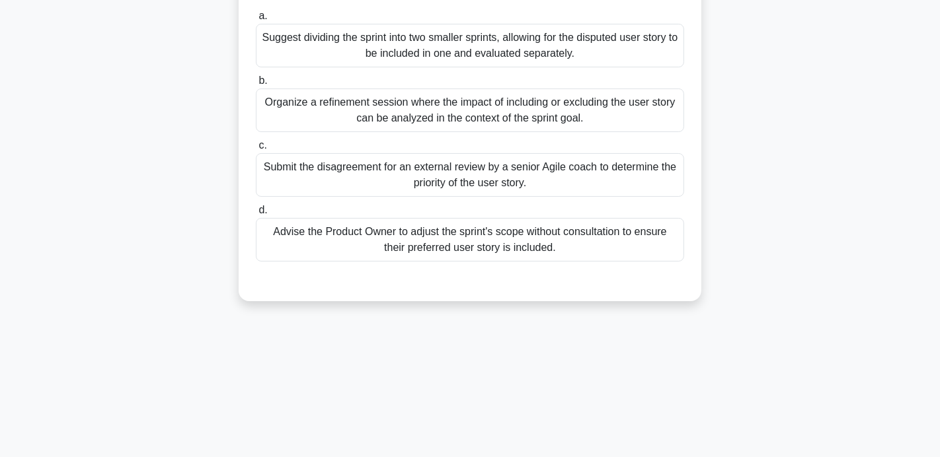
scroll to position [174, 0]
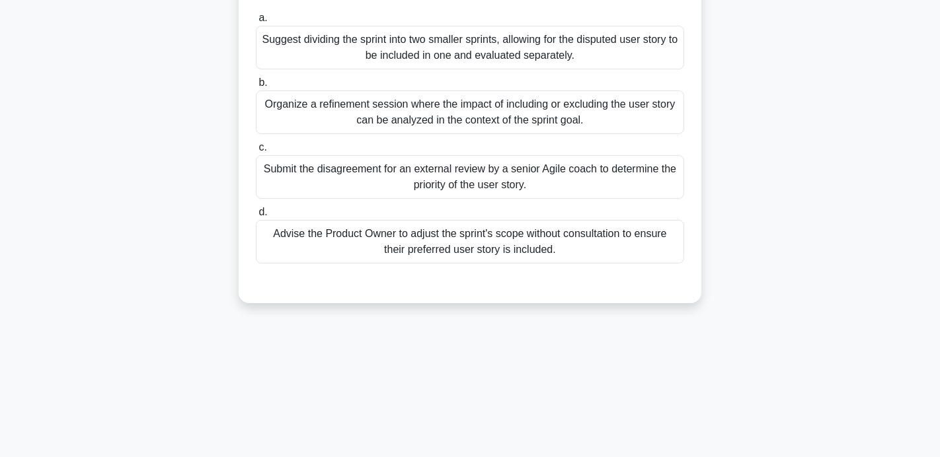
click at [441, 120] on div "Organize a refinement session where the impact of including or excluding the us…" at bounding box center [470, 113] width 428 height 44
click at [256, 87] on input "b. Organize a refinement session where the impact of including or excluding the…" at bounding box center [256, 83] width 0 height 9
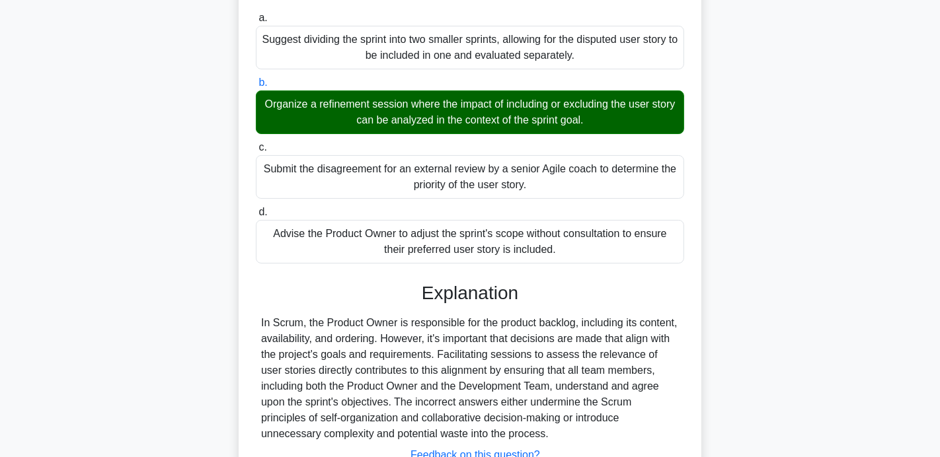
scroll to position [275, 0]
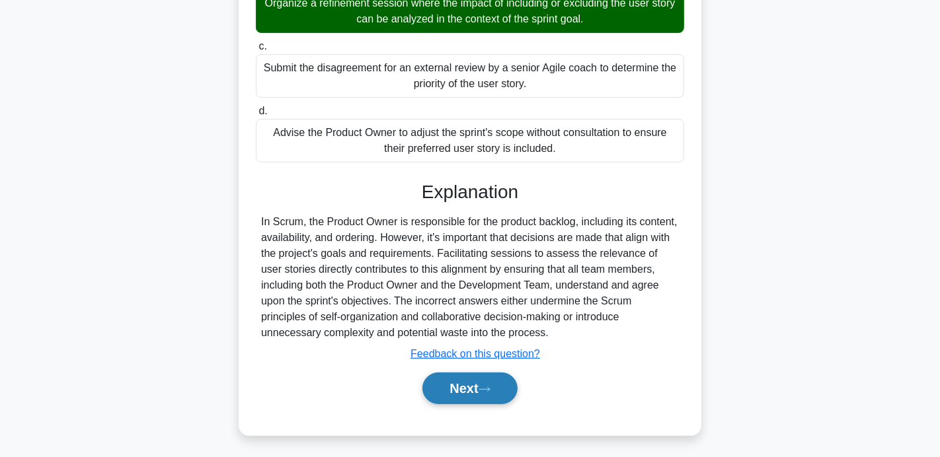
click at [450, 396] on button "Next" at bounding box center [469, 389] width 95 height 32
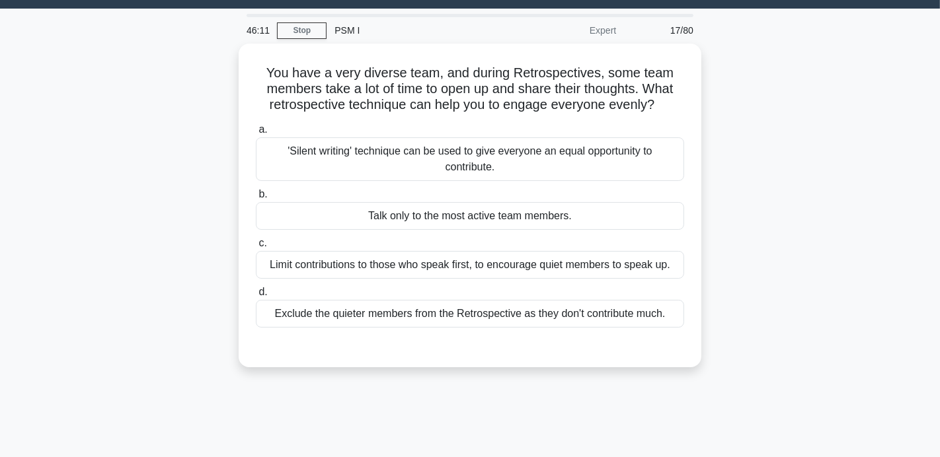
scroll to position [40, 0]
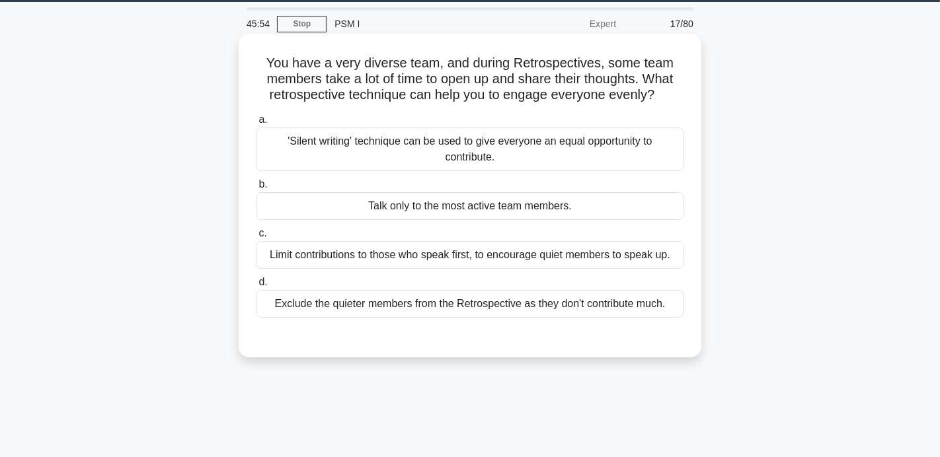
click at [387, 141] on div "'Silent writing' technique can be used to give everyone an equal opportunity to…" at bounding box center [470, 150] width 428 height 44
click at [256, 124] on input "a. 'Silent writing' technique can be used to give everyone an equal opportunity…" at bounding box center [256, 120] width 0 height 9
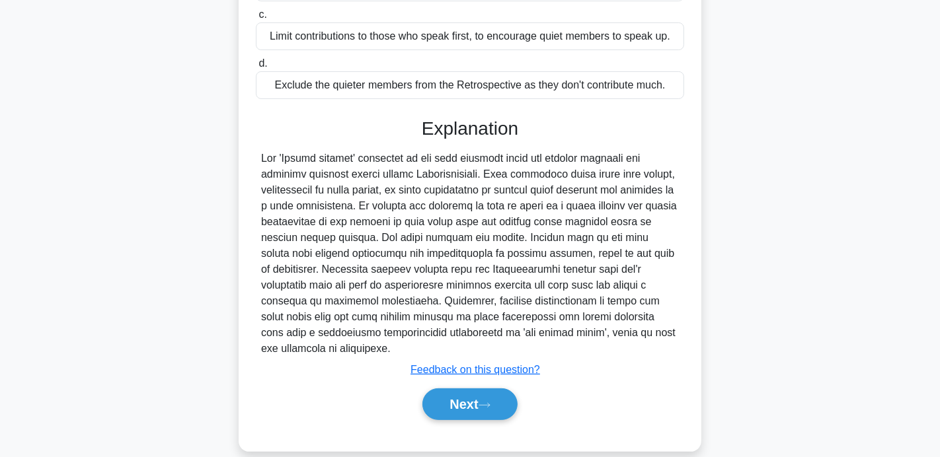
scroll to position [260, 0]
click at [461, 395] on button "Next" at bounding box center [469, 404] width 95 height 32
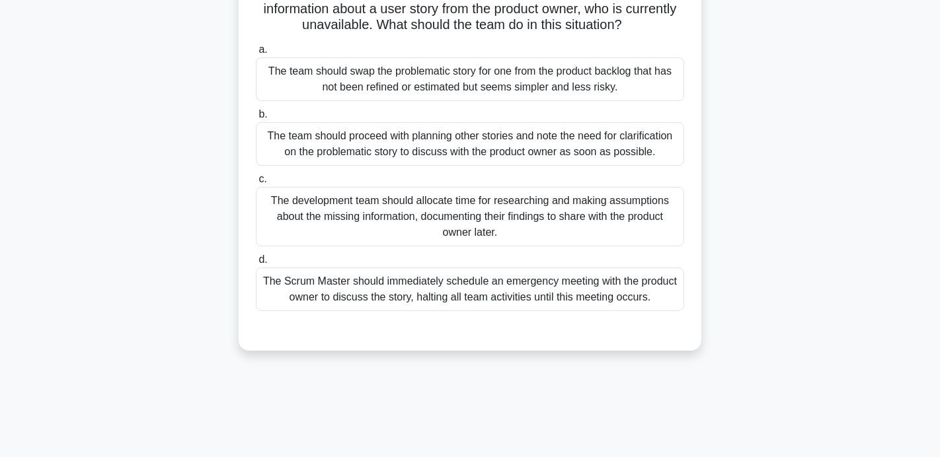
scroll to position [114, 0]
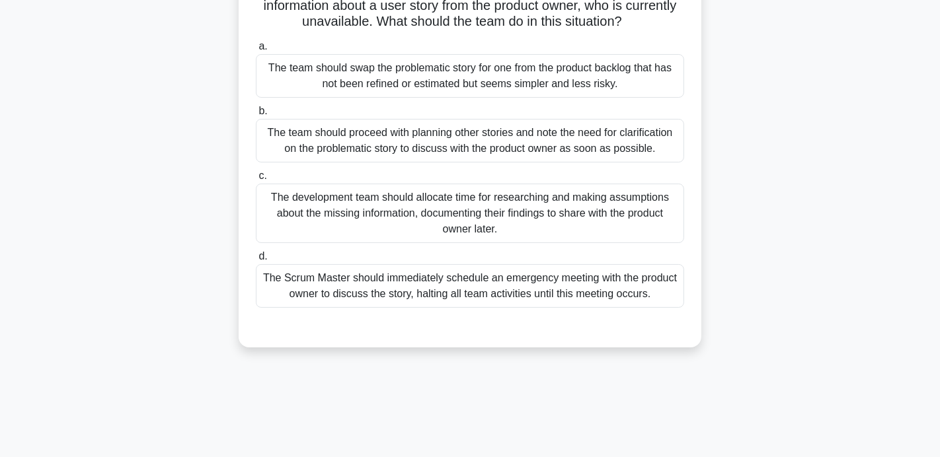
click at [608, 117] on label "b. The team should proceed with planning other stories and note the need for cl…" at bounding box center [470, 133] width 428 height 60
click at [256, 116] on input "b. The team should proceed with planning other stories and note the need for cl…" at bounding box center [256, 111] width 0 height 9
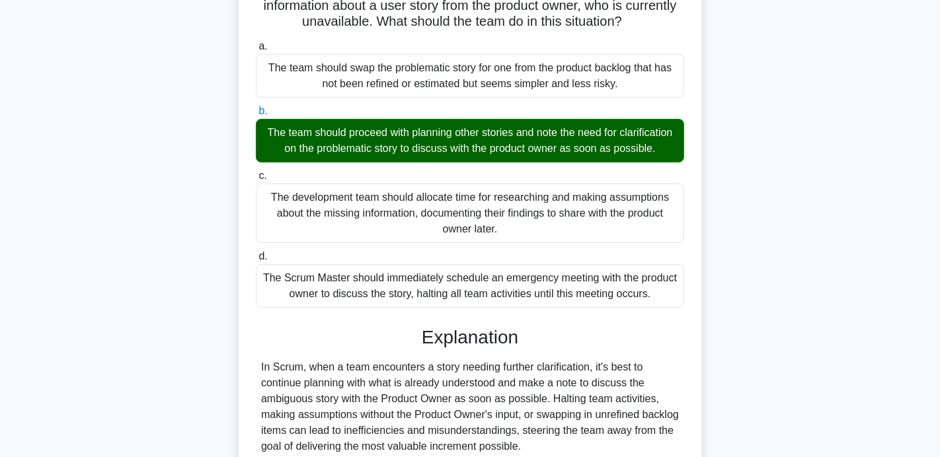
scroll to position [257, 0]
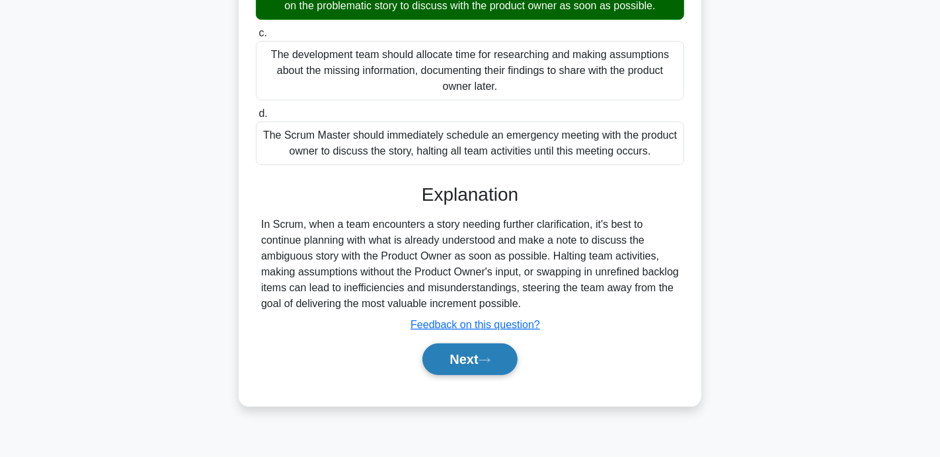
click at [498, 356] on button "Next" at bounding box center [469, 360] width 95 height 32
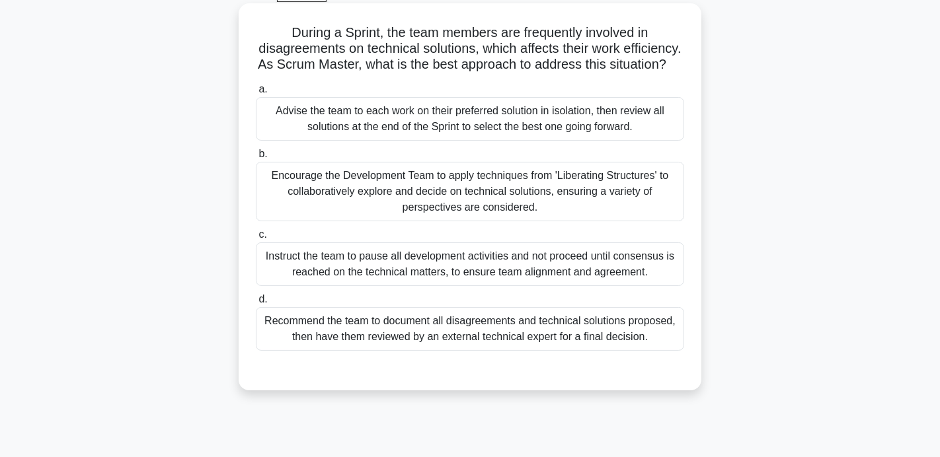
scroll to position [70, 0]
click at [446, 179] on div "Encourage the Development Team to apply techniques from 'Liberating Structures'…" at bounding box center [470, 193] width 428 height 60
click at [256, 159] on input "b. Encourage the Development Team to apply techniques from 'Liberating Structur…" at bounding box center [256, 155] width 0 height 9
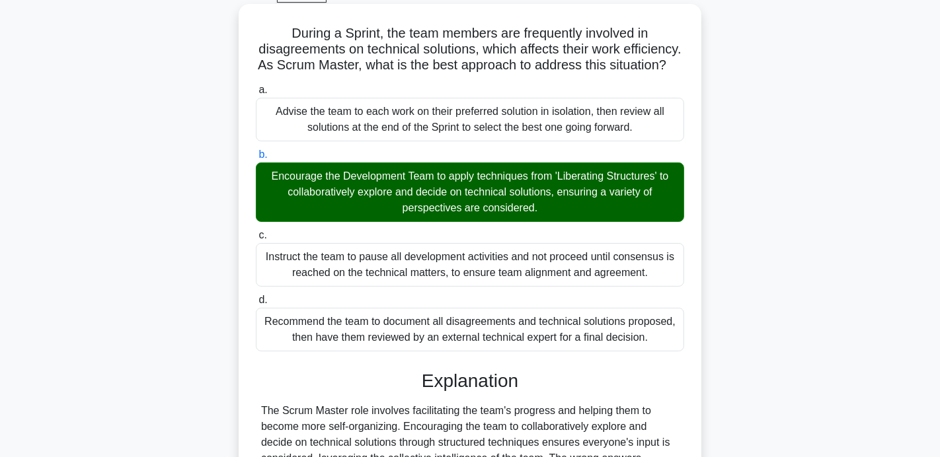
scroll to position [257, 0]
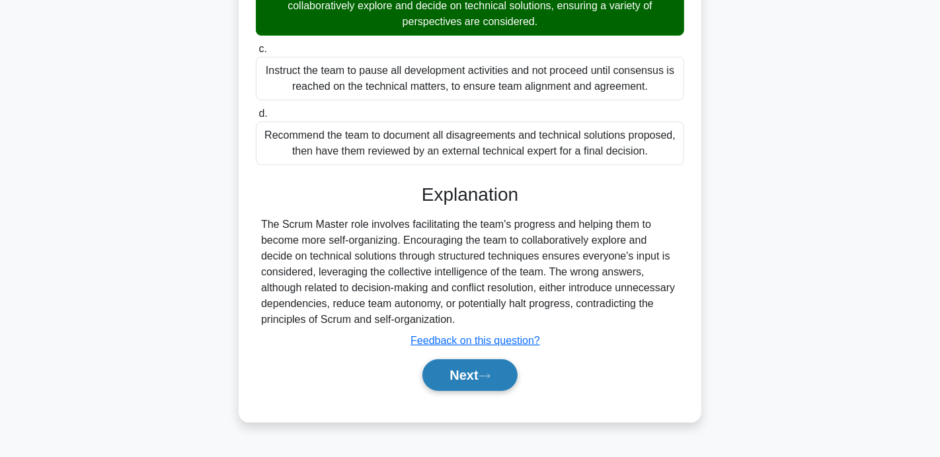
click at [451, 368] on button "Next" at bounding box center [469, 376] width 95 height 32
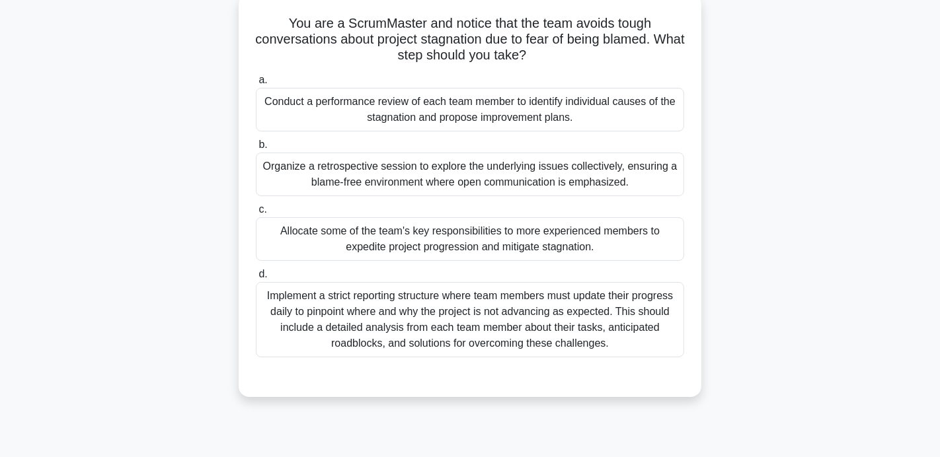
scroll to position [88, 0]
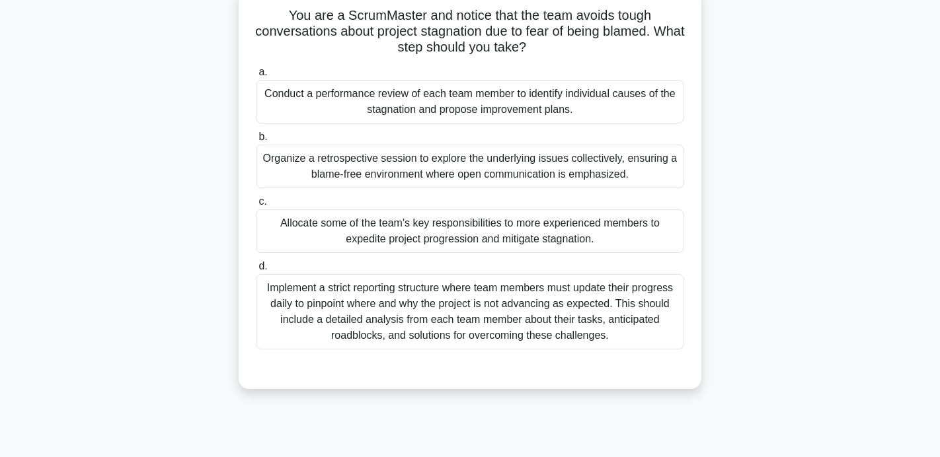
click at [437, 178] on div "Organize a retrospective session to explore the underlying issues collectively,…" at bounding box center [470, 167] width 428 height 44
click at [256, 141] on input "b. Organize a retrospective session to explore the underlying issues collective…" at bounding box center [256, 137] width 0 height 9
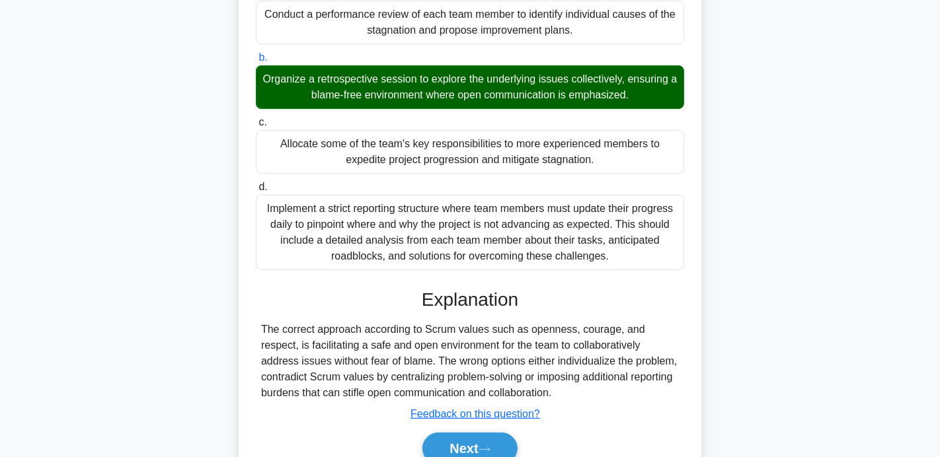
scroll to position [225, 0]
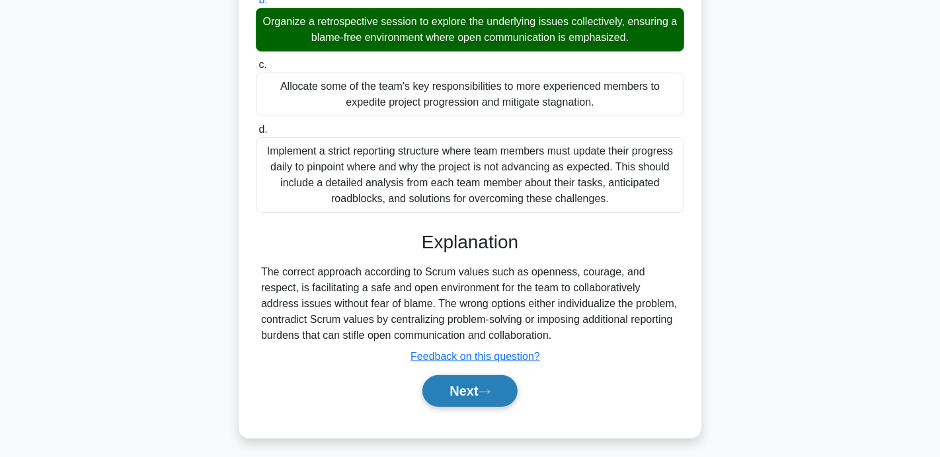
click at [442, 376] on button "Next" at bounding box center [469, 392] width 95 height 32
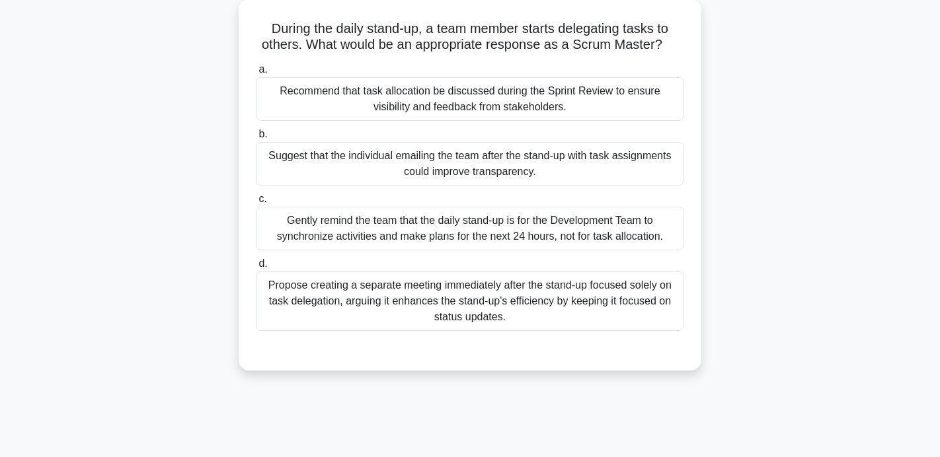
scroll to position [77, 0]
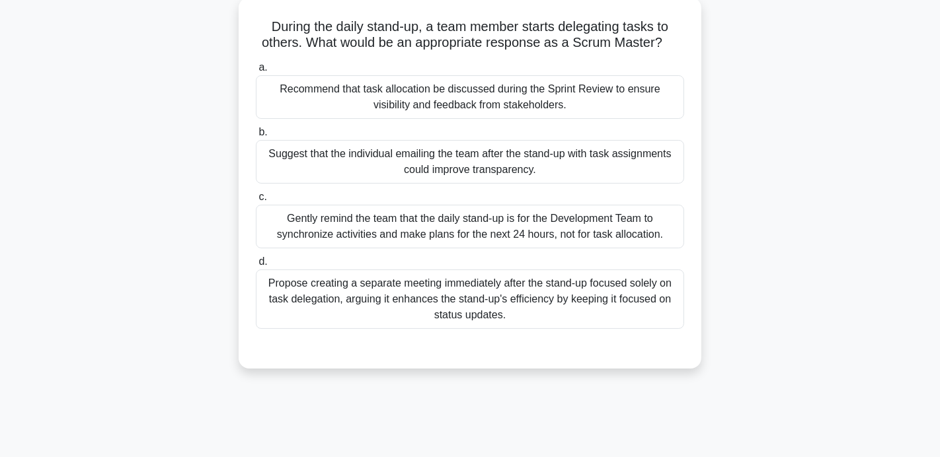
click at [383, 235] on div "Gently remind the team that the daily stand-up is for the Development Team to s…" at bounding box center [470, 227] width 428 height 44
click at [256, 202] on input "c. Gently remind the team that the daily stand-up is for the Development Team t…" at bounding box center [256, 197] width 0 height 9
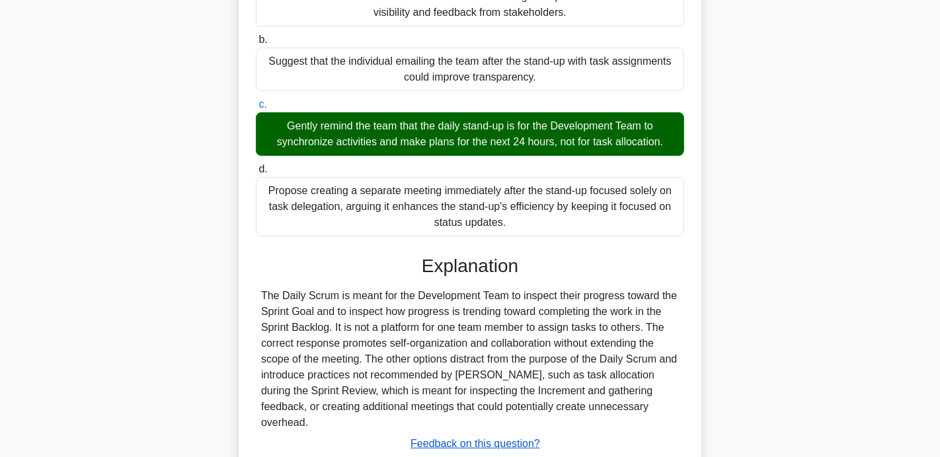
scroll to position [231, 0]
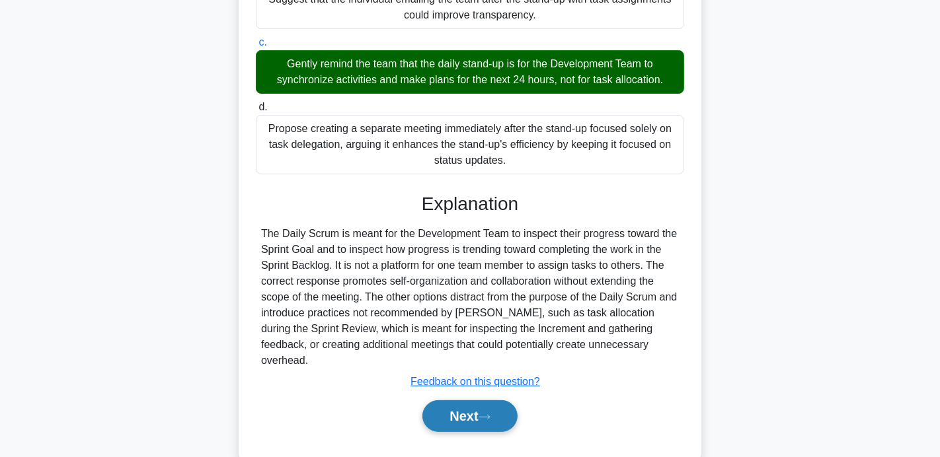
click at [463, 401] on button "Next" at bounding box center [469, 417] width 95 height 32
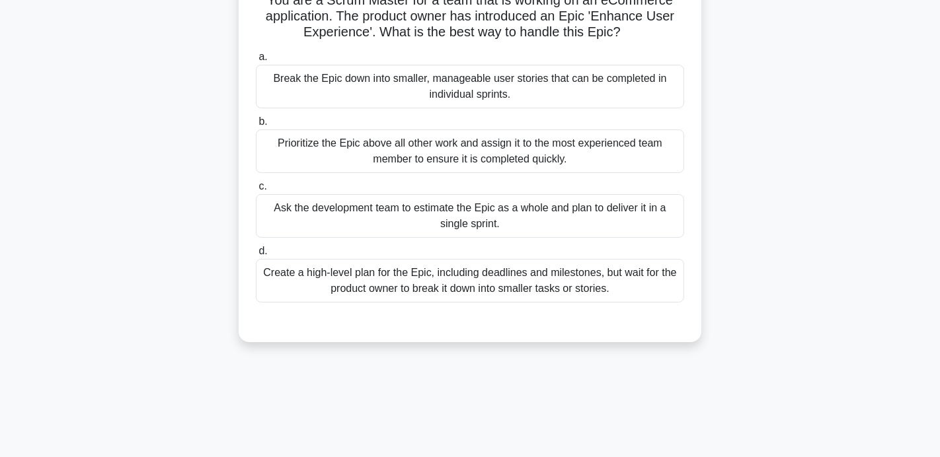
scroll to position [106, 0]
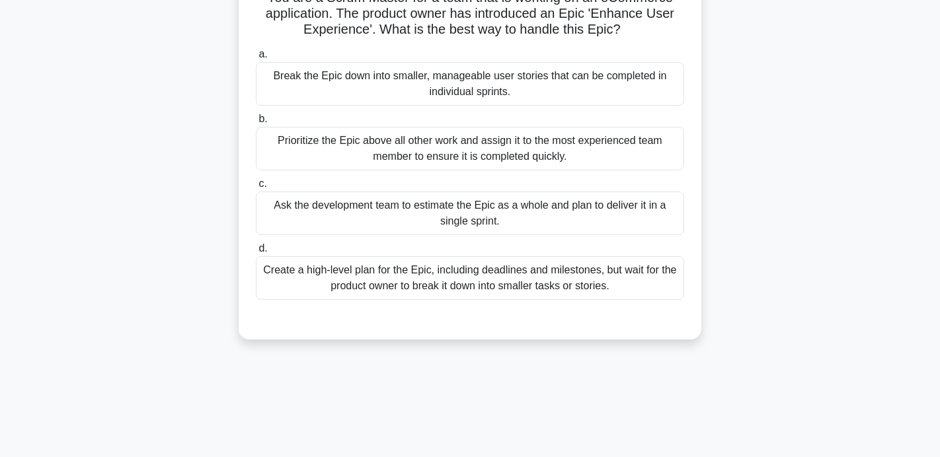
click at [400, 96] on div "Break the Epic down into smaller, manageable user stories that can be completed…" at bounding box center [470, 84] width 428 height 44
click at [256, 59] on input "a. Break the Epic down into smaller, manageable user stories that can be comple…" at bounding box center [256, 54] width 0 height 9
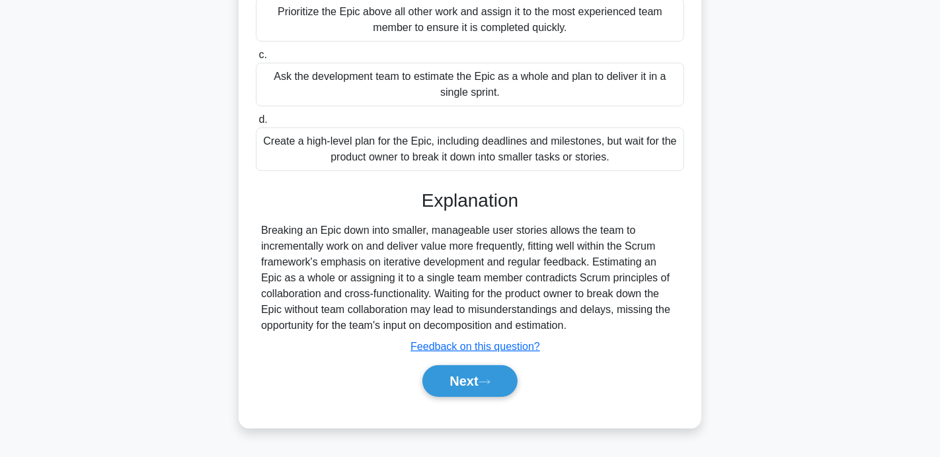
scroll to position [257, 0]
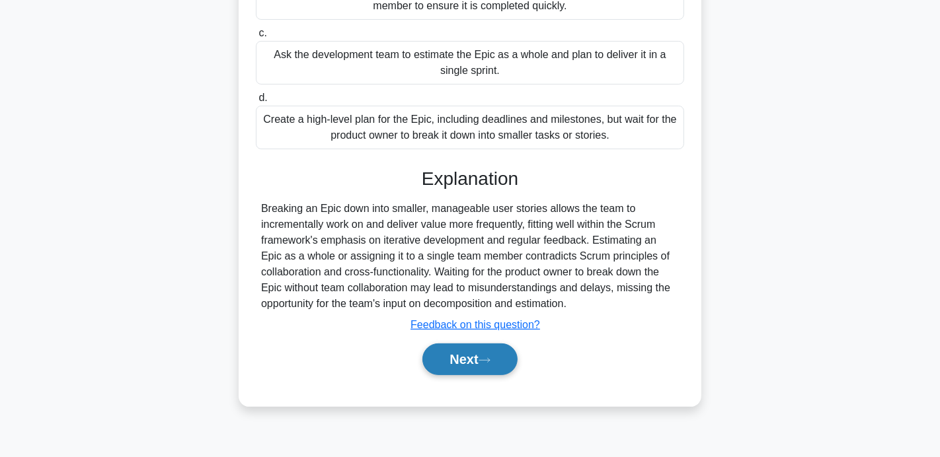
click at [440, 355] on button "Next" at bounding box center [469, 360] width 95 height 32
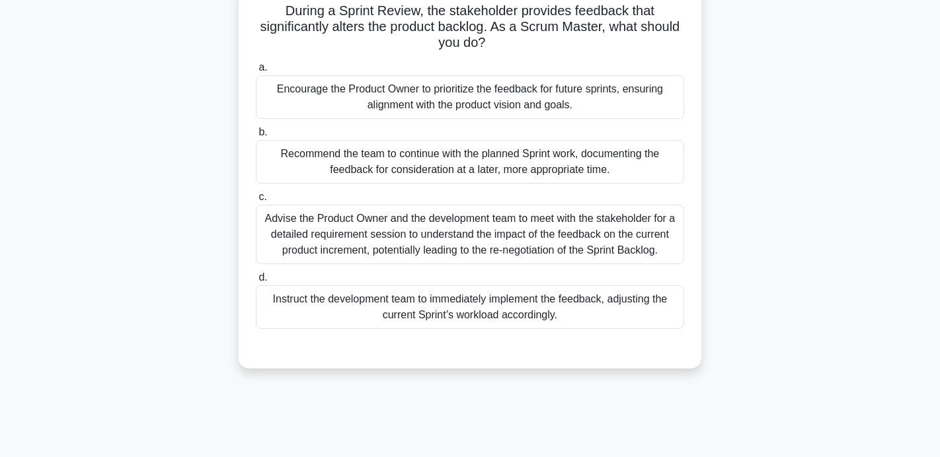
scroll to position [92, 0]
click at [434, 110] on div "Encourage the Product Owner to prioritize the feedback for future sprints, ensu…" at bounding box center [470, 98] width 428 height 44
click at [256, 73] on input "a. Encourage the Product Owner to prioritize the feedback for future sprints, e…" at bounding box center [256, 68] width 0 height 9
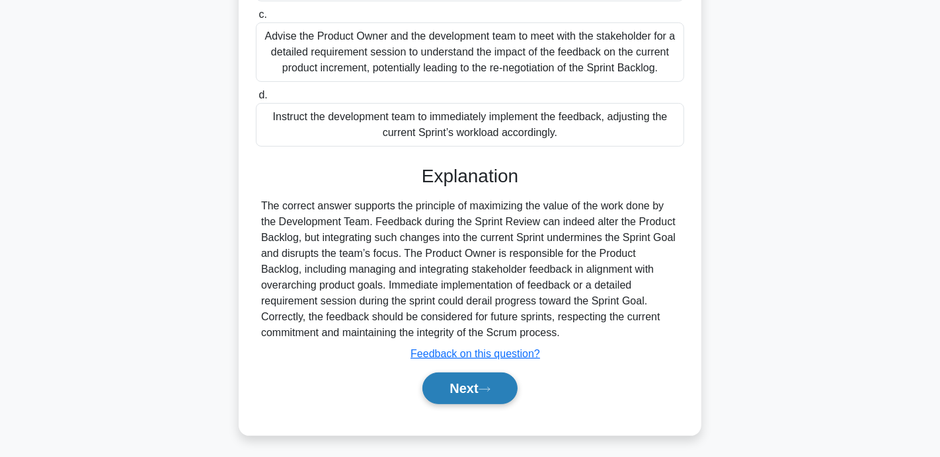
click at [471, 379] on button "Next" at bounding box center [469, 389] width 95 height 32
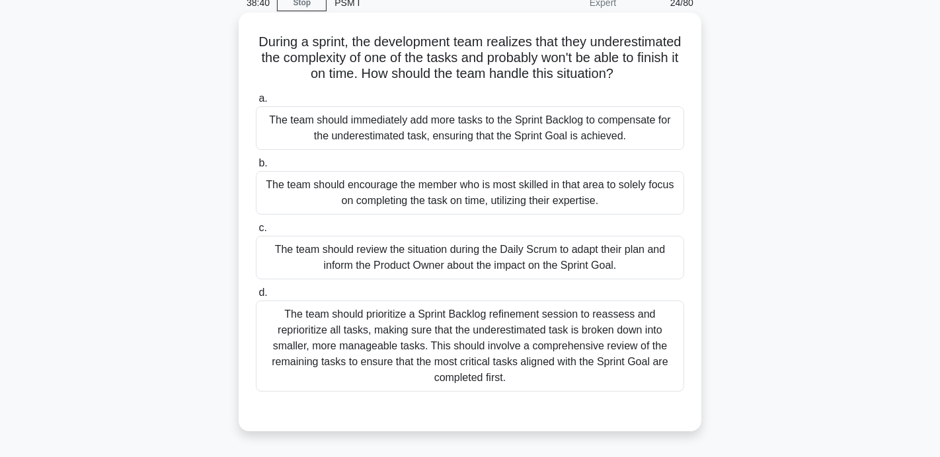
scroll to position [66, 0]
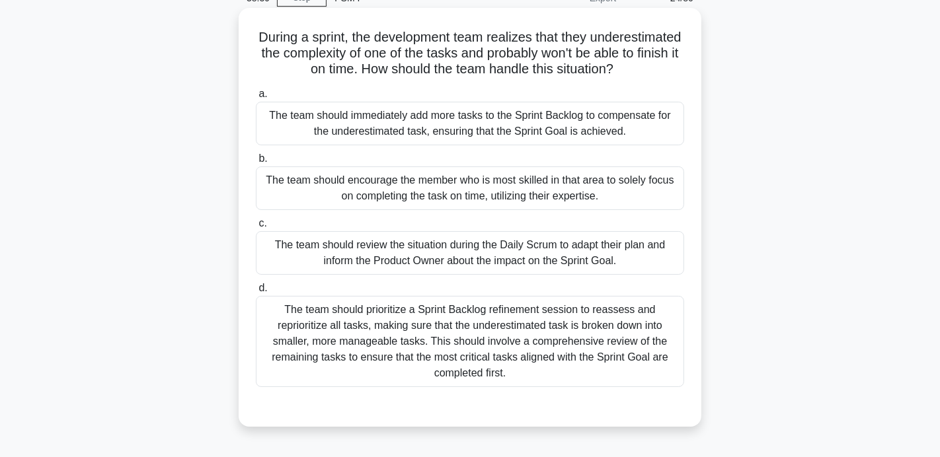
click at [487, 297] on div "The team should prioritize a Sprint Backlog refinement session to reassess and …" at bounding box center [470, 341] width 428 height 91
click at [256, 293] on input "d. The team should prioritize a Sprint Backlog refinement session to reassess a…" at bounding box center [256, 288] width 0 height 9
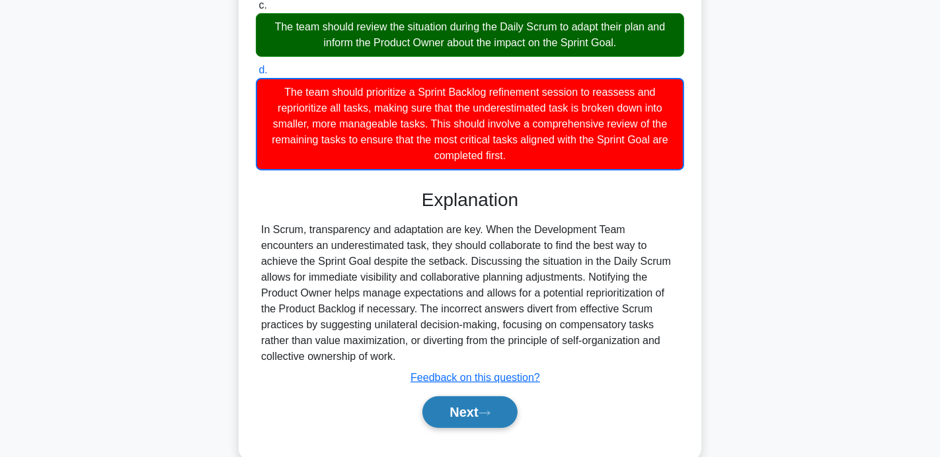
click at [489, 410] on icon at bounding box center [485, 413] width 12 height 7
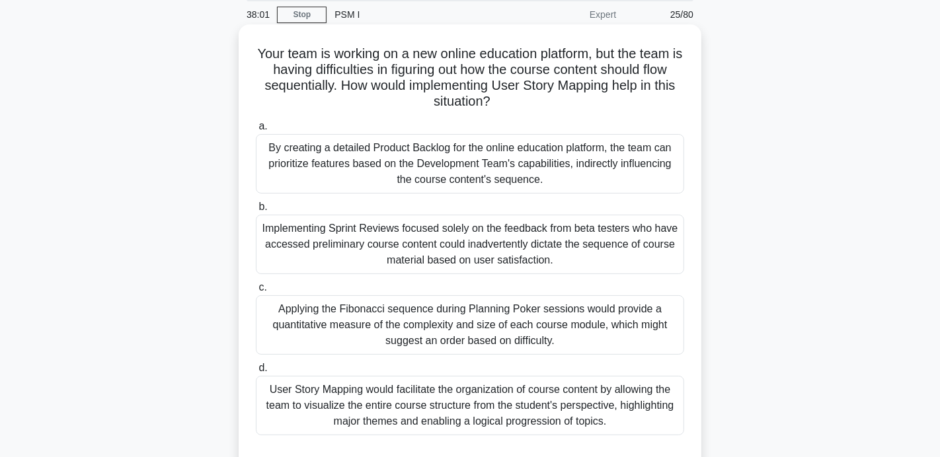
scroll to position [43, 0]
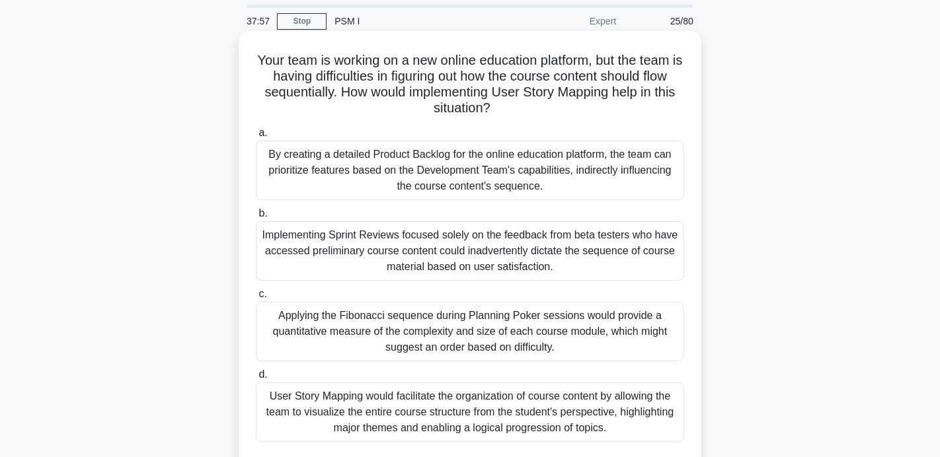
click at [405, 398] on div "User Story Mapping would facilitate the organization of course content by allow…" at bounding box center [470, 413] width 428 height 60
click at [256, 379] on input "d. User Story Mapping would facilitate the organization of course content by al…" at bounding box center [256, 375] width 0 height 9
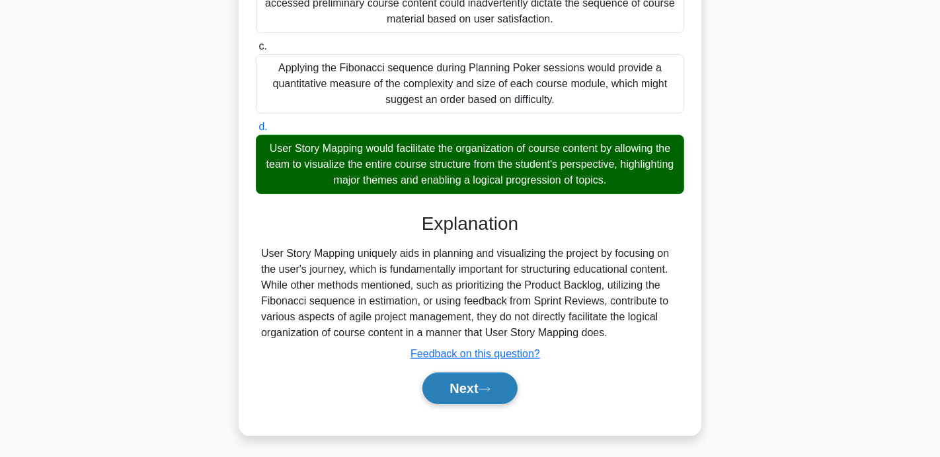
click at [443, 396] on button "Next" at bounding box center [469, 389] width 95 height 32
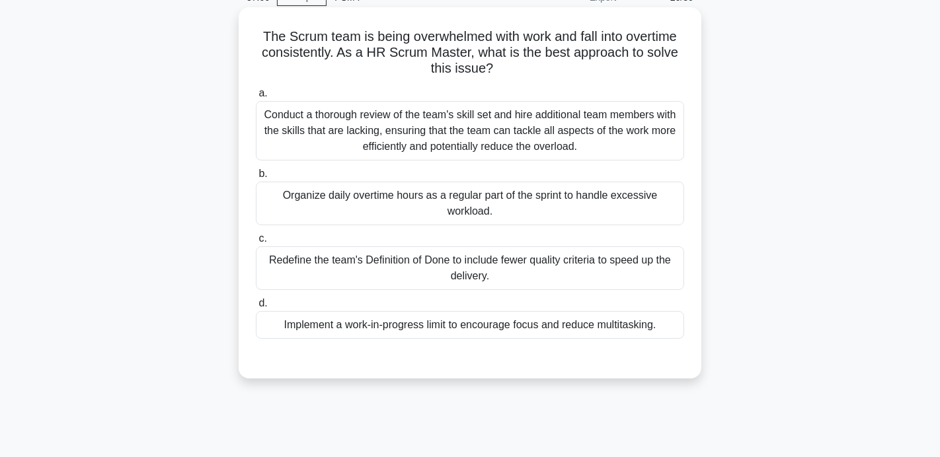
scroll to position [66, 0]
click at [332, 142] on div "Conduct a thorough review of the team's skill set and hire additional team memb…" at bounding box center [470, 132] width 428 height 60
click at [256, 99] on input "a. Conduct a thorough review of the team's skill set and hire additional team m…" at bounding box center [256, 94] width 0 height 9
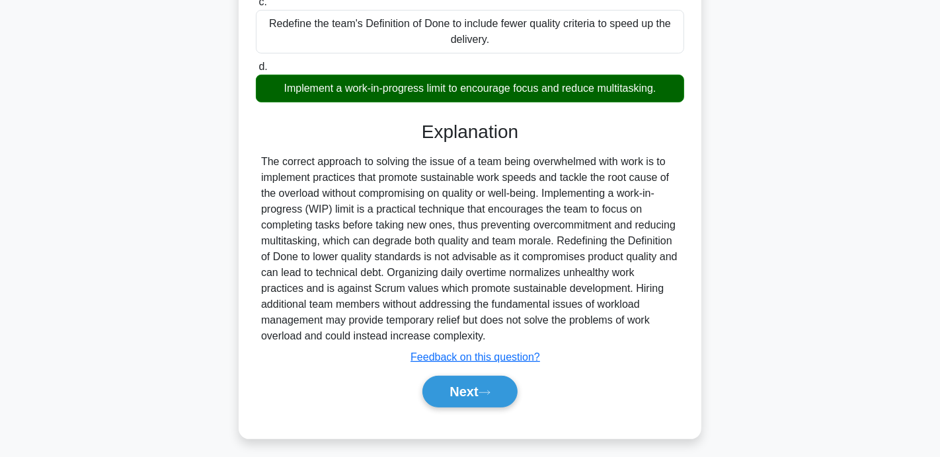
scroll to position [307, 0]
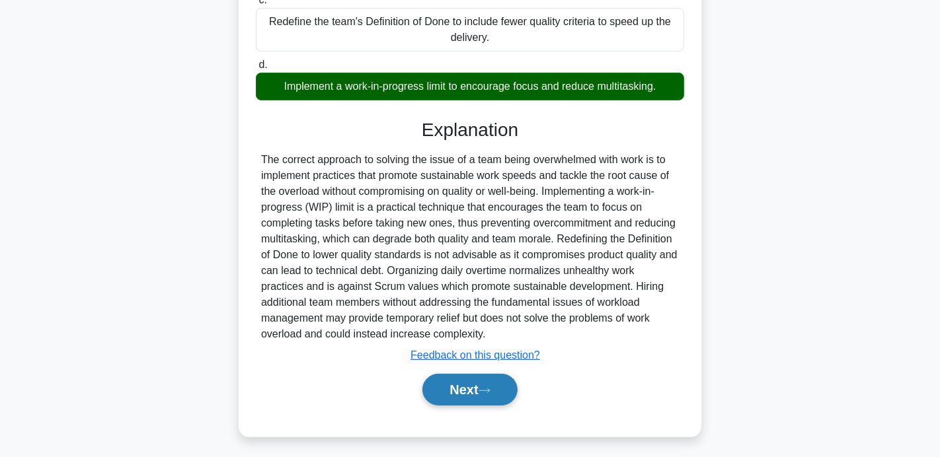
click at [460, 389] on button "Next" at bounding box center [469, 390] width 95 height 32
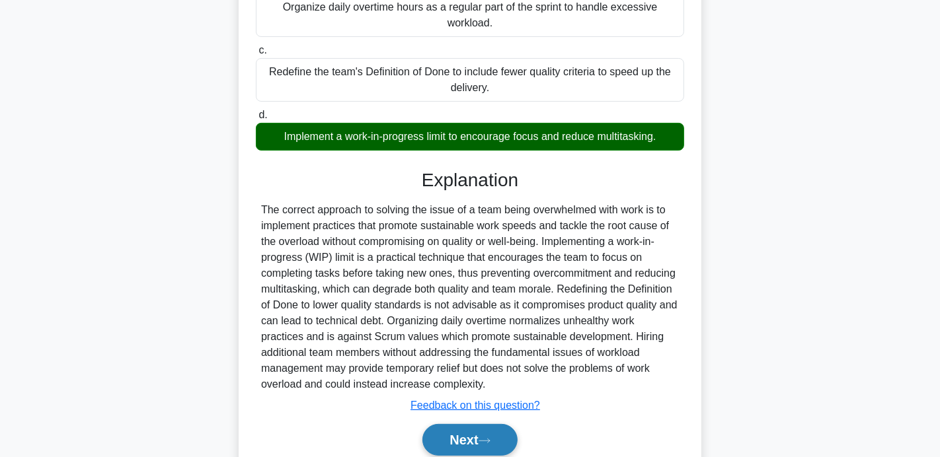
click at [460, 389] on div "36:56 Stop PSM I Expert 27/80 The Scrum team is being overwhelmed with work and…" at bounding box center [470, 148] width 873 height 715
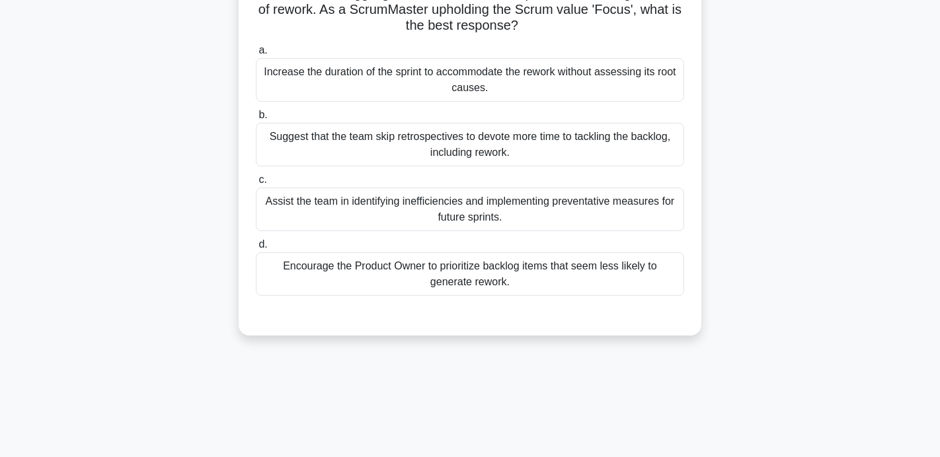
scroll to position [115, 0]
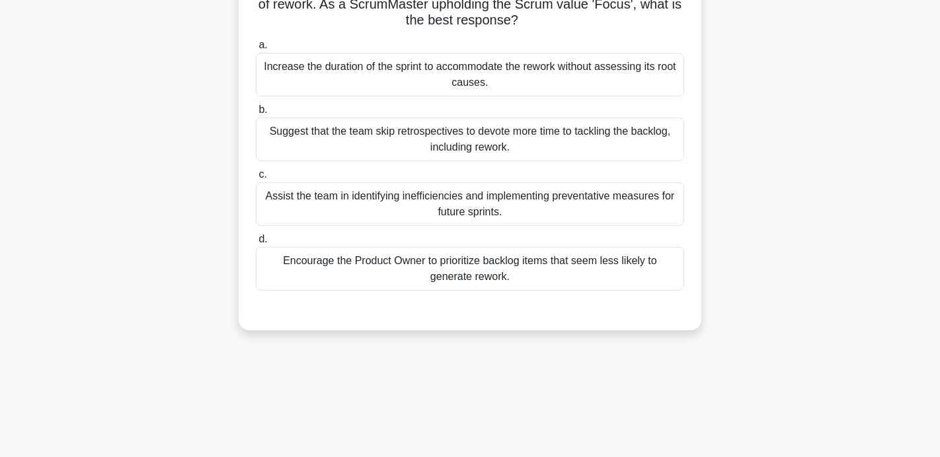
click at [357, 274] on div "Encourage the Product Owner to prioritize backlog items that seem less likely t…" at bounding box center [470, 269] width 428 height 44
click at [256, 244] on input "d. Encourage the Product Owner to prioritize backlog items that seem less likel…" at bounding box center [256, 239] width 0 height 9
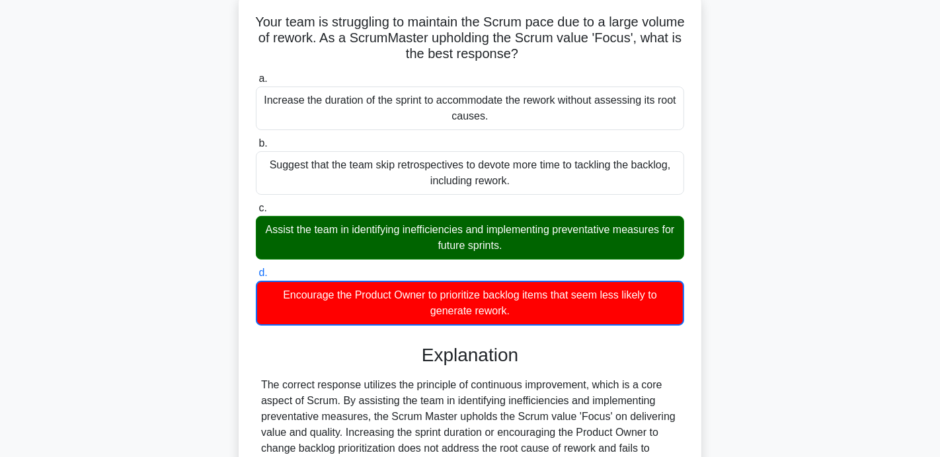
scroll to position [257, 0]
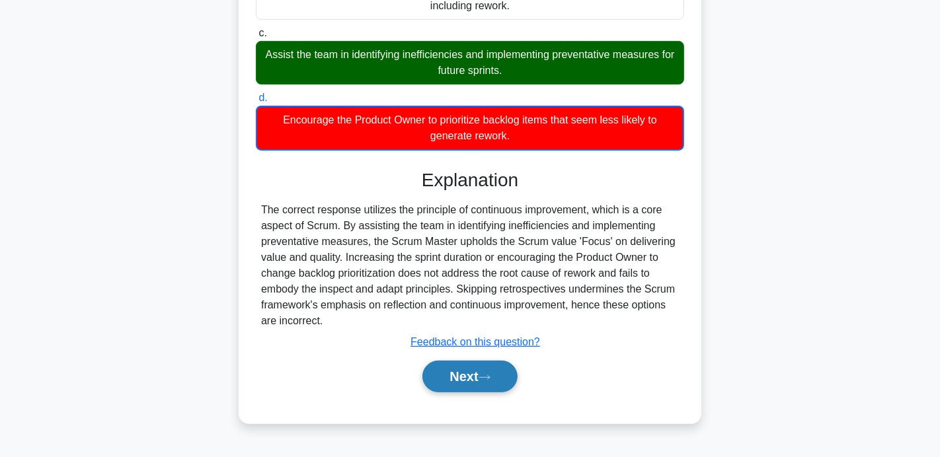
click at [472, 376] on button "Next" at bounding box center [469, 377] width 95 height 32
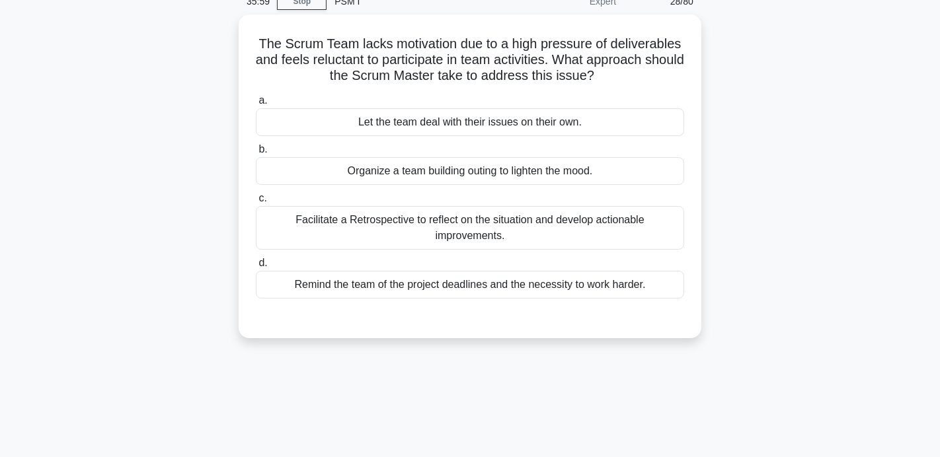
scroll to position [65, 0]
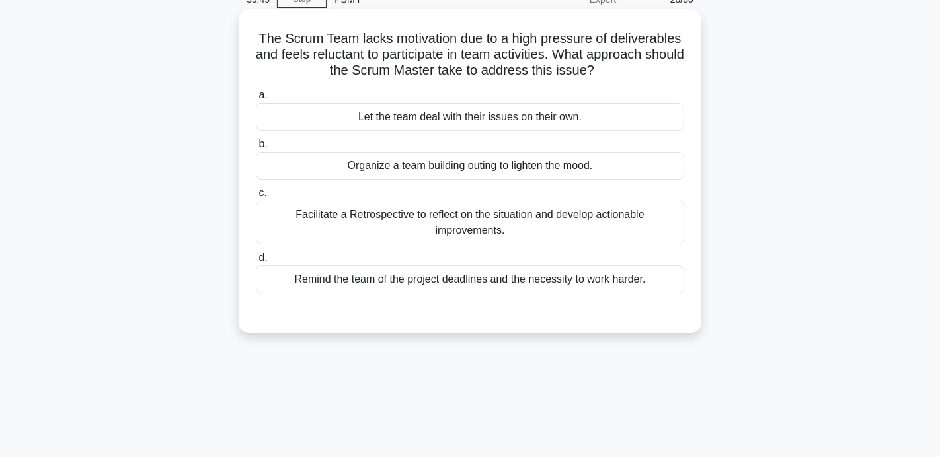
click at [412, 228] on div "Facilitate a Retrospective to reflect on the situation and develop actionable i…" at bounding box center [470, 223] width 428 height 44
click at [256, 198] on input "c. Facilitate a Retrospective to reflect on the situation and develop actionabl…" at bounding box center [256, 193] width 0 height 9
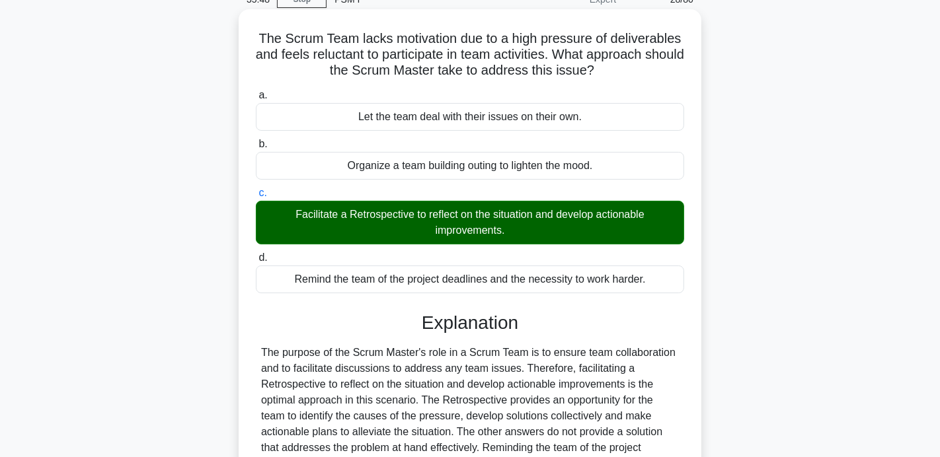
scroll to position [257, 0]
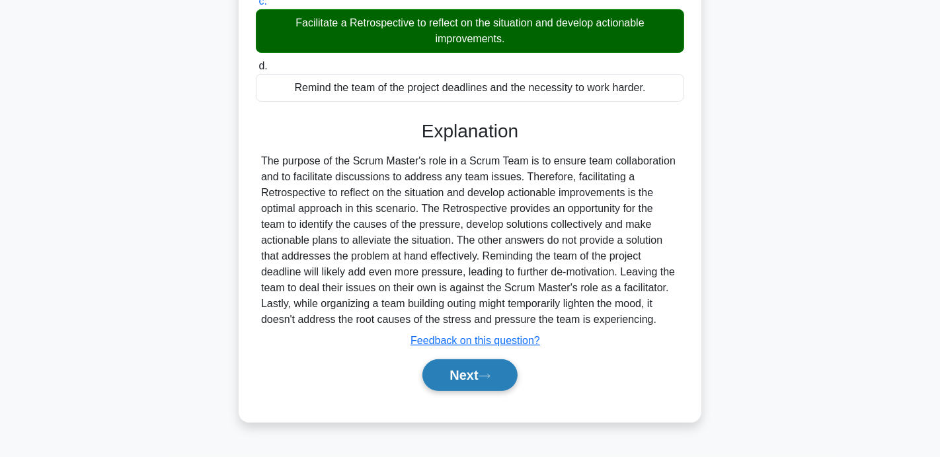
click at [473, 376] on button "Next" at bounding box center [469, 376] width 95 height 32
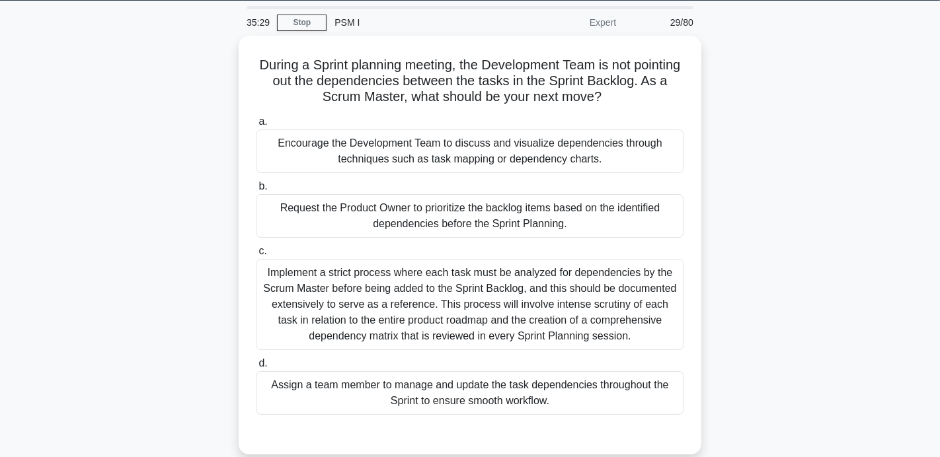
scroll to position [43, 0]
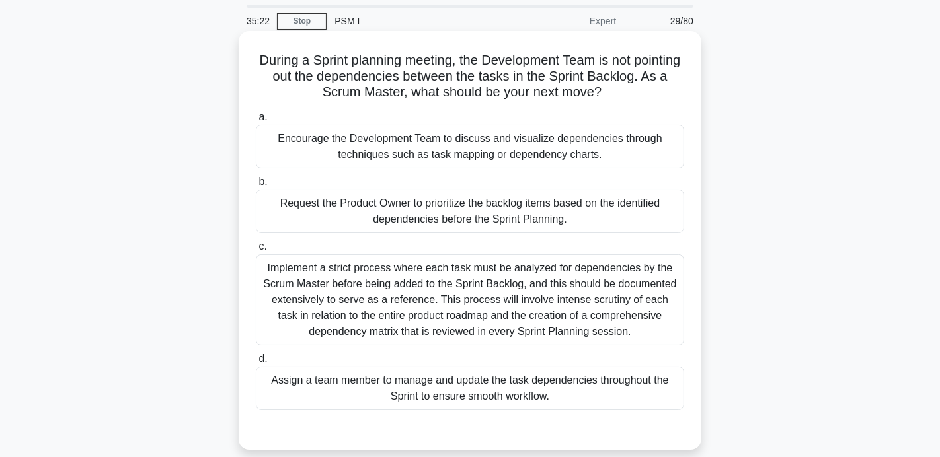
click at [418, 225] on div "Request the Product Owner to prioritize the backlog items based on the identifi…" at bounding box center [470, 212] width 428 height 44
click at [256, 186] on input "b. Request the Product Owner to prioritize the backlog items based on the ident…" at bounding box center [256, 182] width 0 height 9
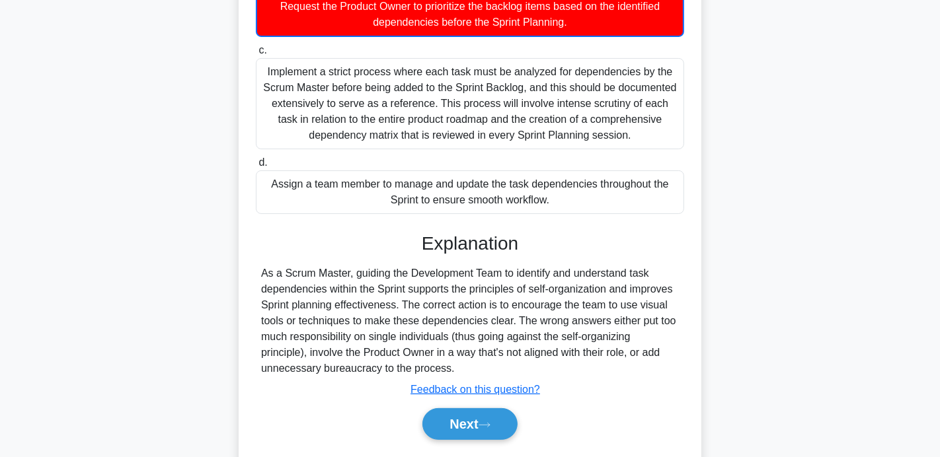
scroll to position [276, 0]
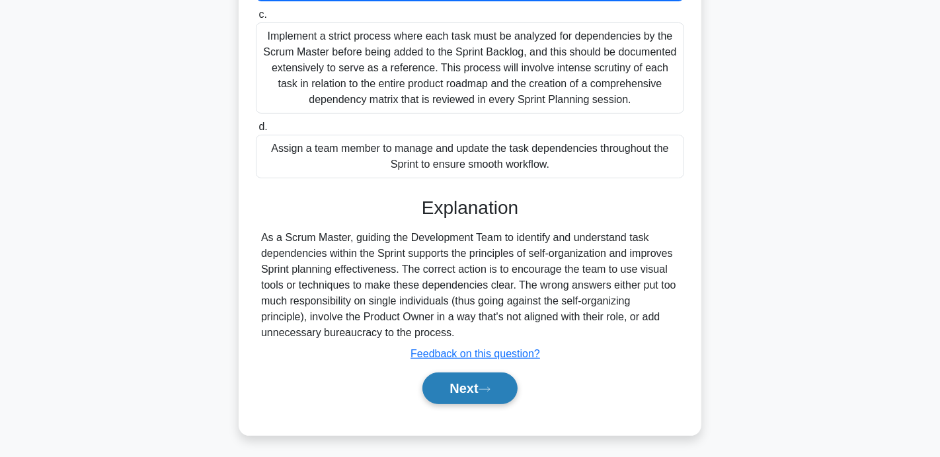
click at [441, 389] on button "Next" at bounding box center [469, 389] width 95 height 32
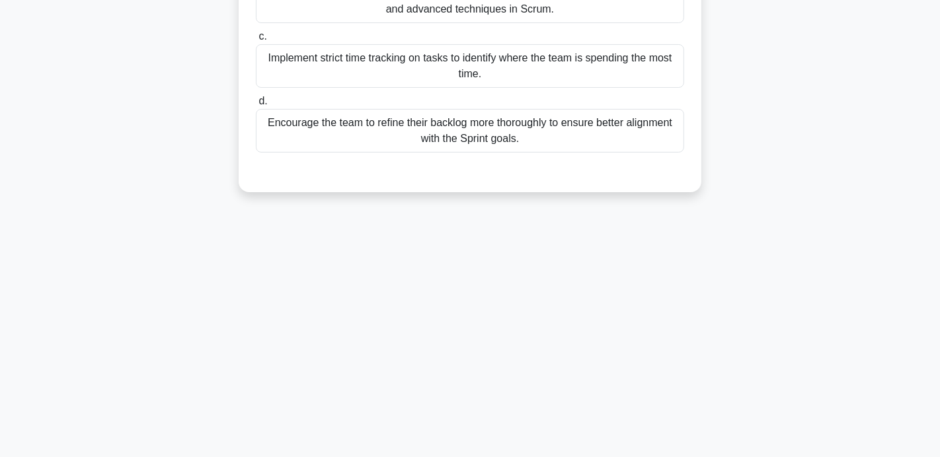
scroll to position [0, 0]
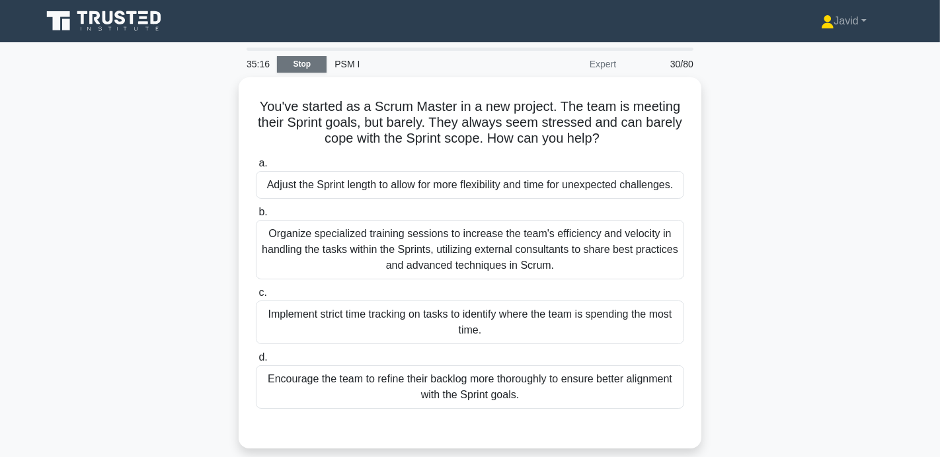
click at [305, 68] on link "Stop" at bounding box center [302, 64] width 50 height 17
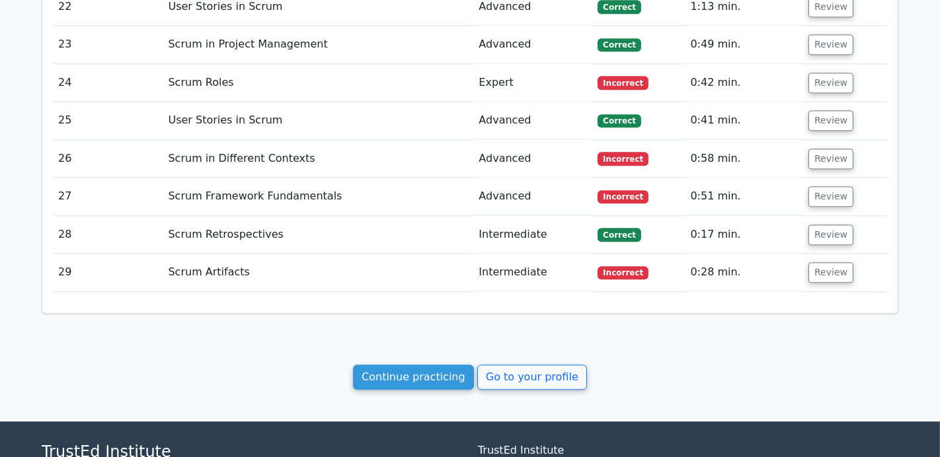
scroll to position [2740, 0]
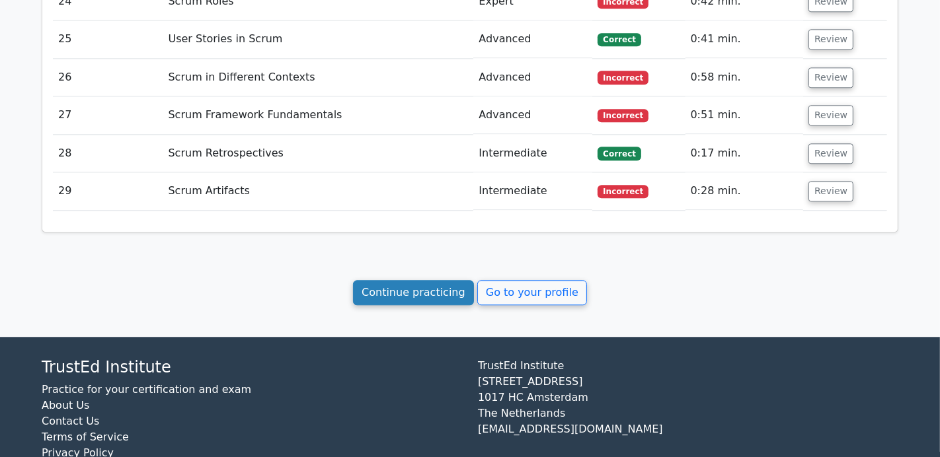
click at [422, 280] on link "Continue practicing" at bounding box center [413, 292] width 121 height 25
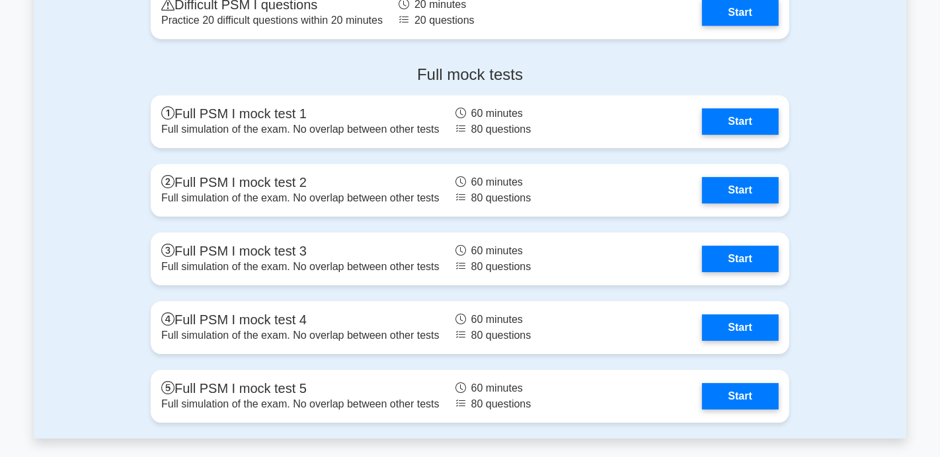
scroll to position [3538, 0]
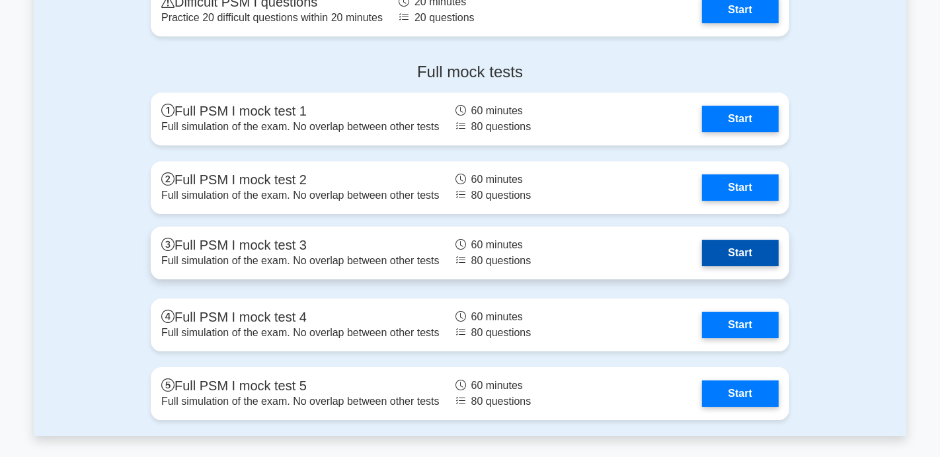
click at [735, 247] on link "Start" at bounding box center [740, 253] width 77 height 26
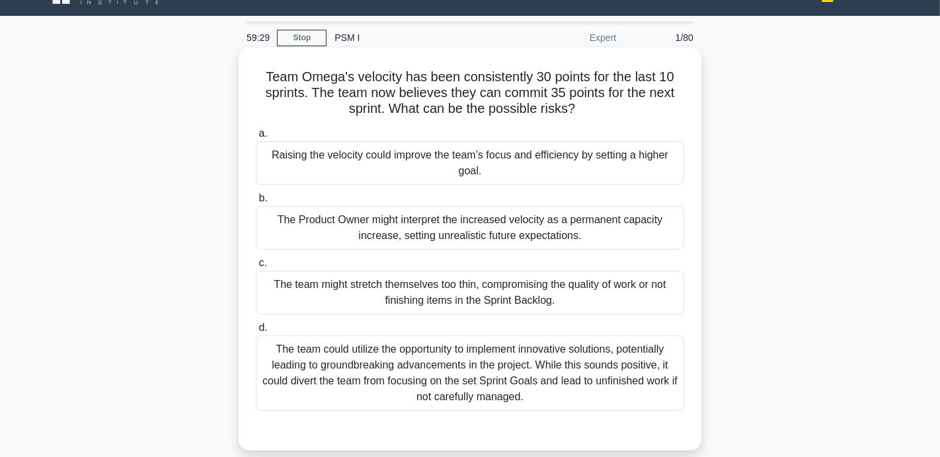
scroll to position [22, 0]
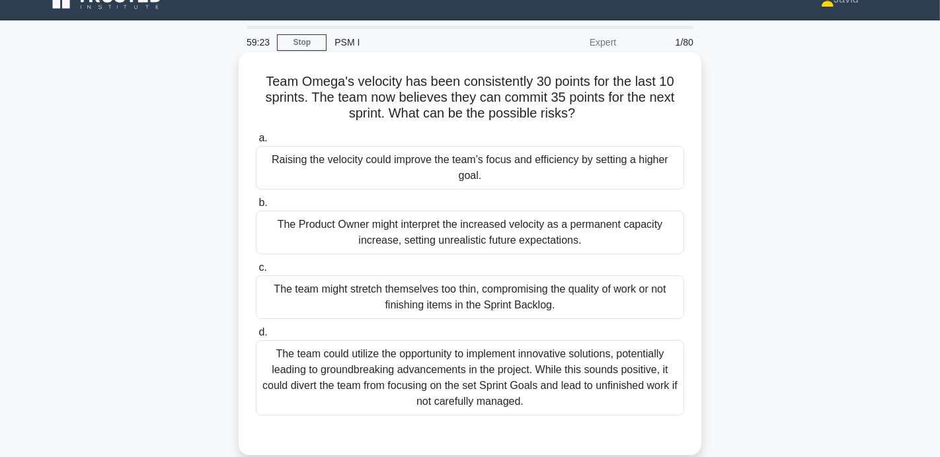
click at [448, 314] on div "The team might stretch themselves too thin, compromising the quality of work or…" at bounding box center [470, 298] width 428 height 44
click at [256, 272] on input "c. The team might stretch themselves too thin, compromising the quality of work…" at bounding box center [256, 268] width 0 height 9
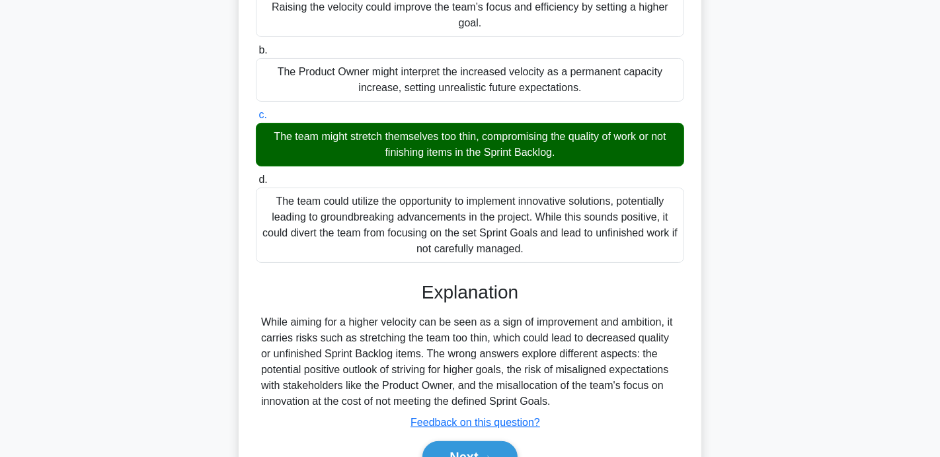
scroll to position [257, 0]
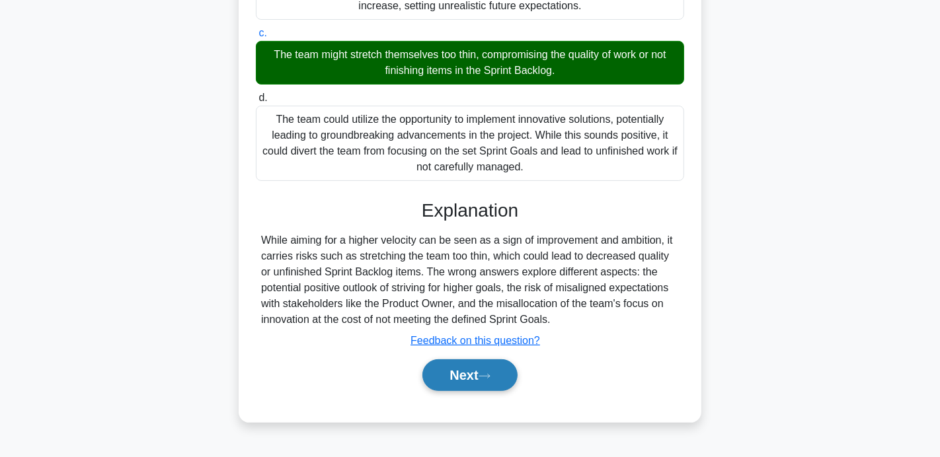
click at [467, 362] on button "Next" at bounding box center [469, 376] width 95 height 32
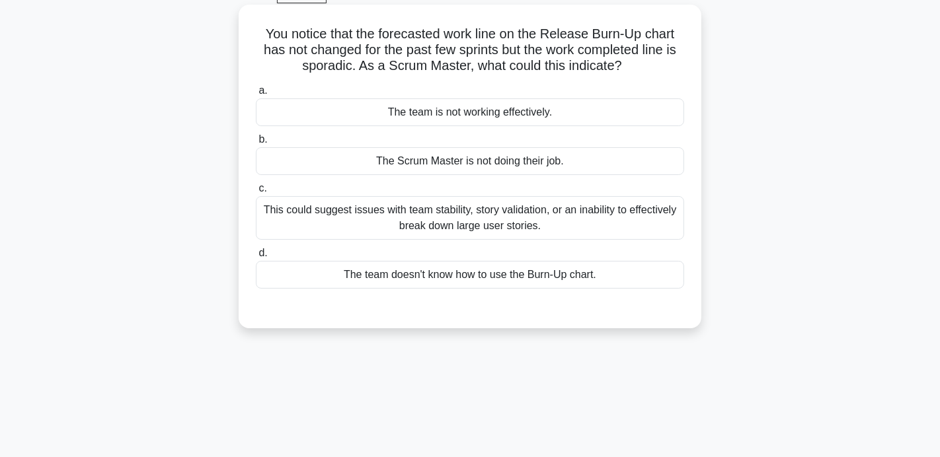
scroll to position [71, 0]
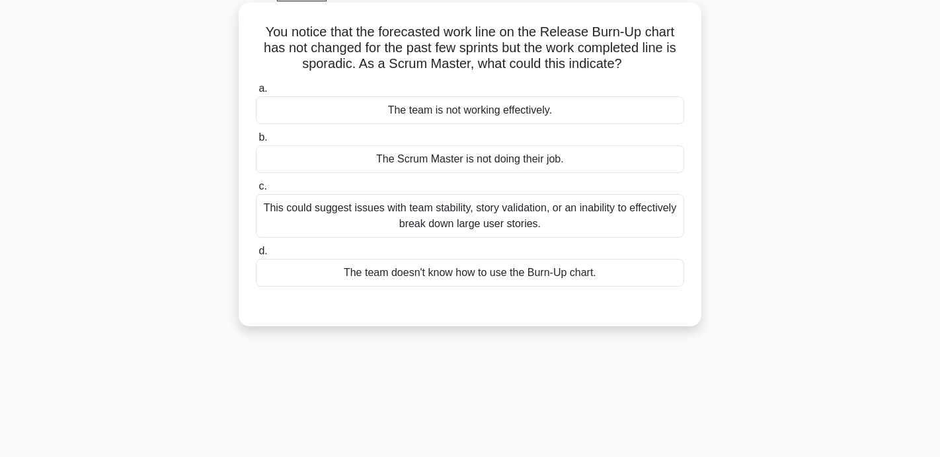
click at [578, 200] on div "This could suggest issues with team stability, story validation, or an inabilit…" at bounding box center [470, 216] width 428 height 44
click at [256, 191] on input "c. This could suggest issues with team stability, story validation, or an inabi…" at bounding box center [256, 186] width 0 height 9
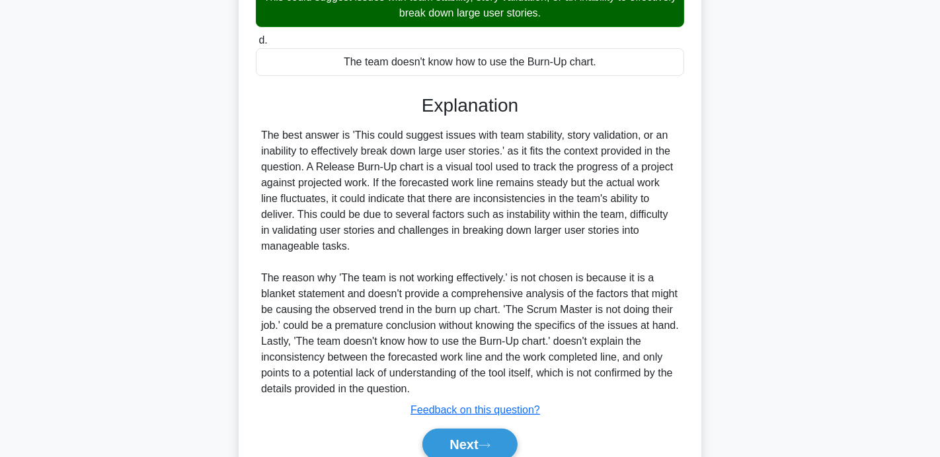
scroll to position [338, 0]
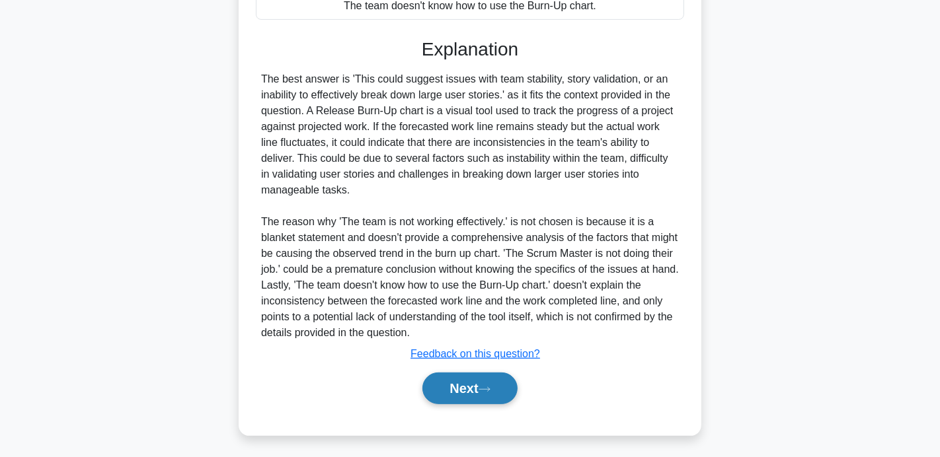
click at [485, 386] on icon at bounding box center [485, 389] width 12 height 7
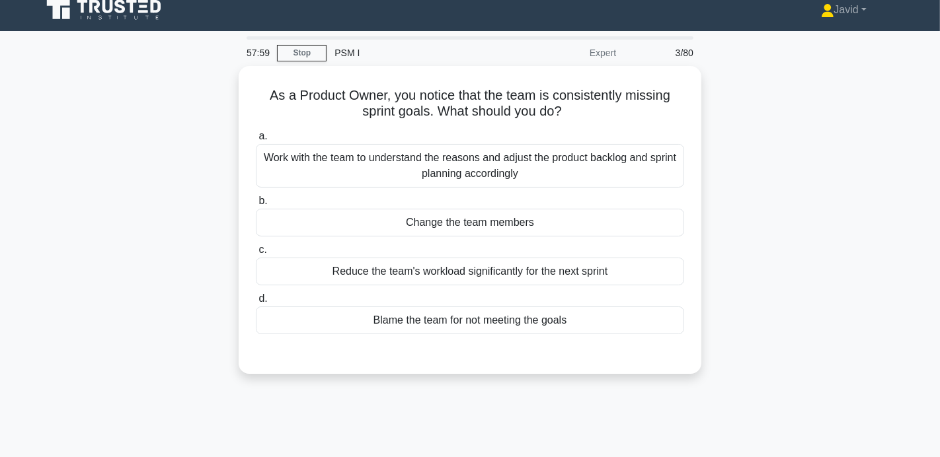
scroll to position [7, 0]
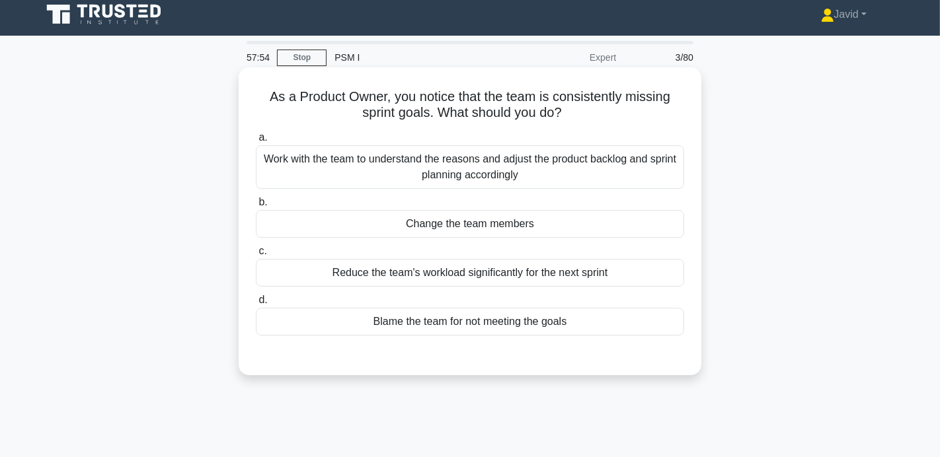
drag, startPoint x: 272, startPoint y: 91, endPoint x: 563, endPoint y: 112, distance: 291.1
click at [563, 112] on h5 "As a Product Owner, you notice that the team is consistently missing sprint goa…" at bounding box center [470, 105] width 431 height 33
click at [563, 112] on icon ".spinner_0XTQ{transform-origin:center;animation:spinner_y6GP .75s linear infini…" at bounding box center [570, 114] width 16 height 16
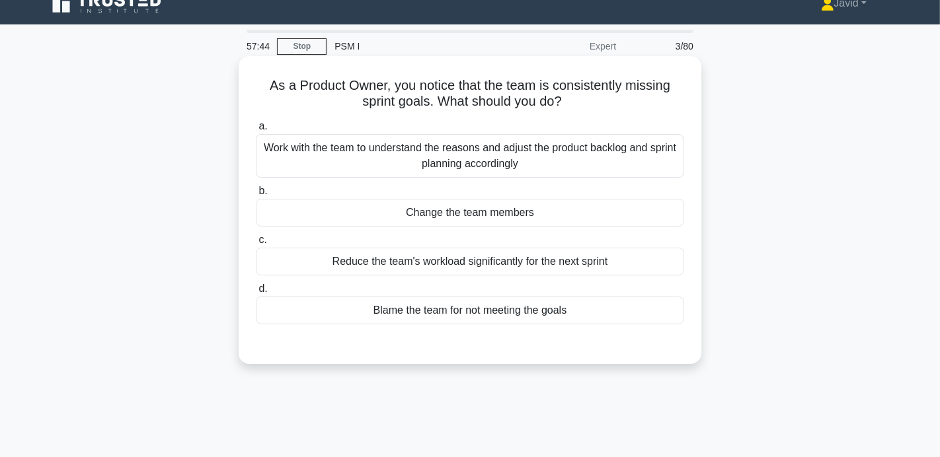
scroll to position [19, 0]
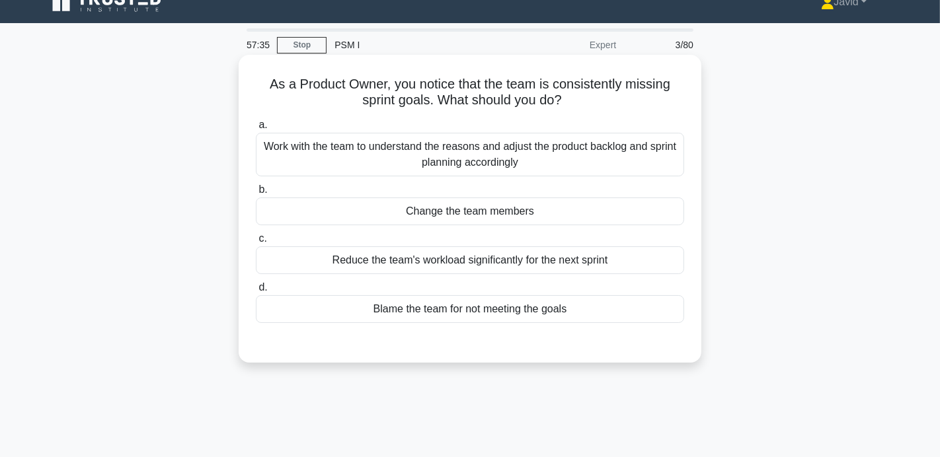
click at [430, 163] on div "Work with the team to understand the reasons and adjust the product backlog and…" at bounding box center [470, 155] width 428 height 44
click at [256, 130] on input "a. Work with the team to understand the reasons and adjust the product backlog …" at bounding box center [256, 125] width 0 height 9
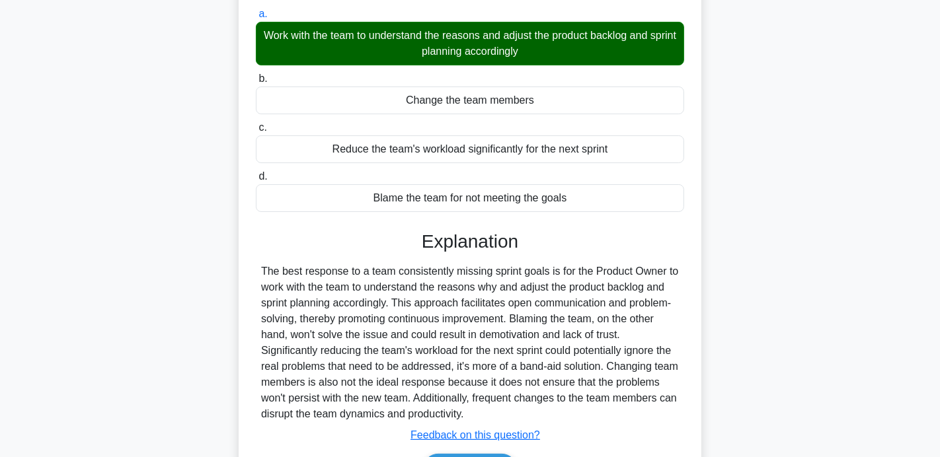
scroll to position [257, 0]
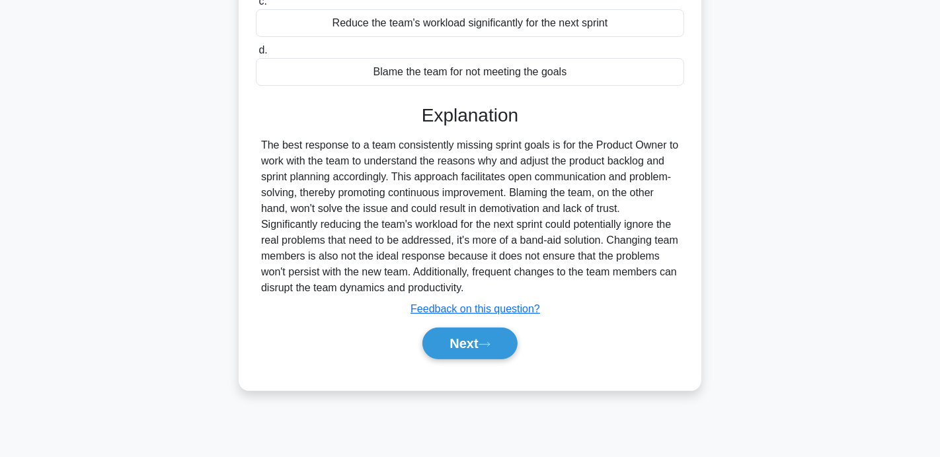
click at [459, 360] on div "Next" at bounding box center [470, 344] width 428 height 42
click at [454, 347] on button "Next" at bounding box center [469, 344] width 95 height 32
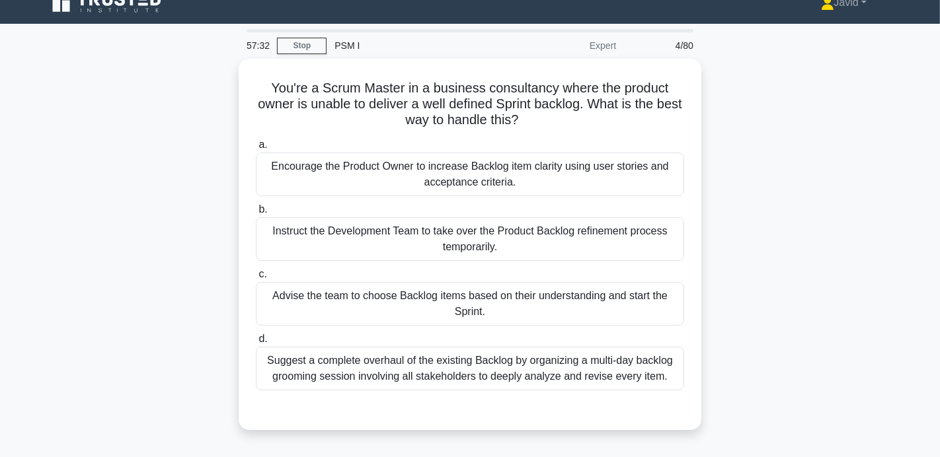
scroll to position [17, 0]
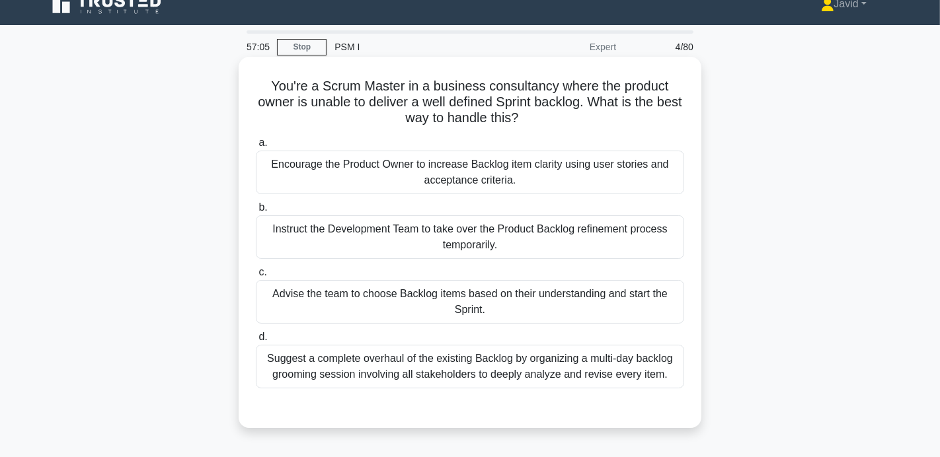
click at [362, 173] on div "Encourage the Product Owner to increase Backlog item clarity using user stories…" at bounding box center [470, 173] width 428 height 44
click at [256, 147] on input "a. Encourage the Product Owner to increase Backlog item clarity using user stor…" at bounding box center [256, 143] width 0 height 9
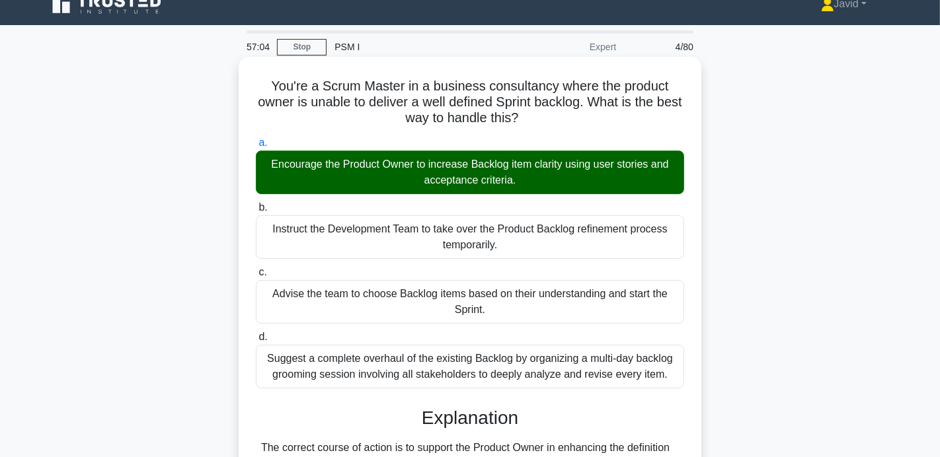
scroll to position [257, 0]
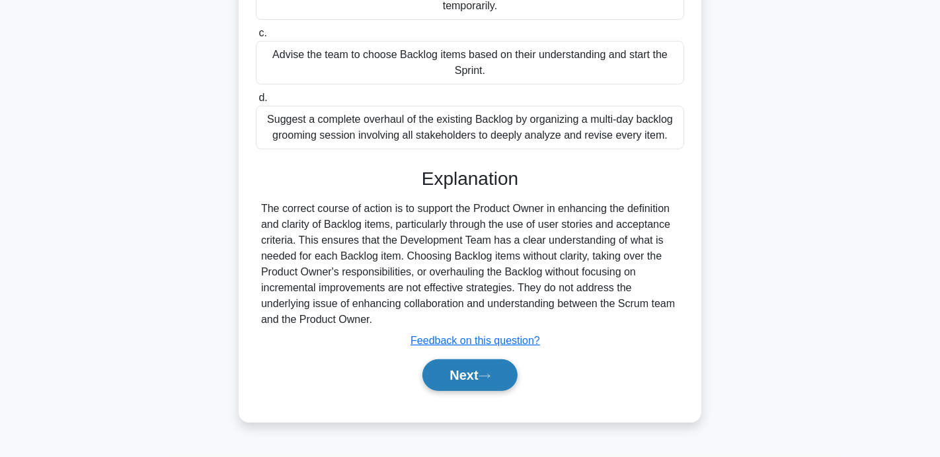
click at [466, 374] on button "Next" at bounding box center [469, 376] width 95 height 32
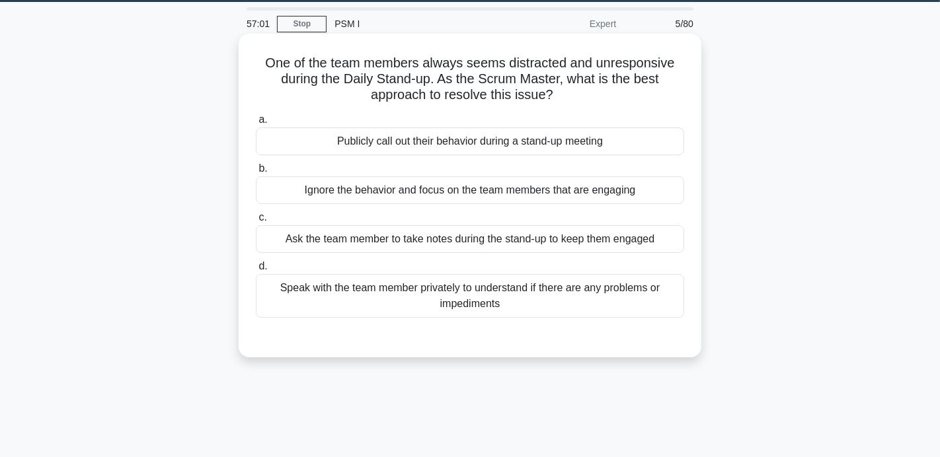
scroll to position [44, 0]
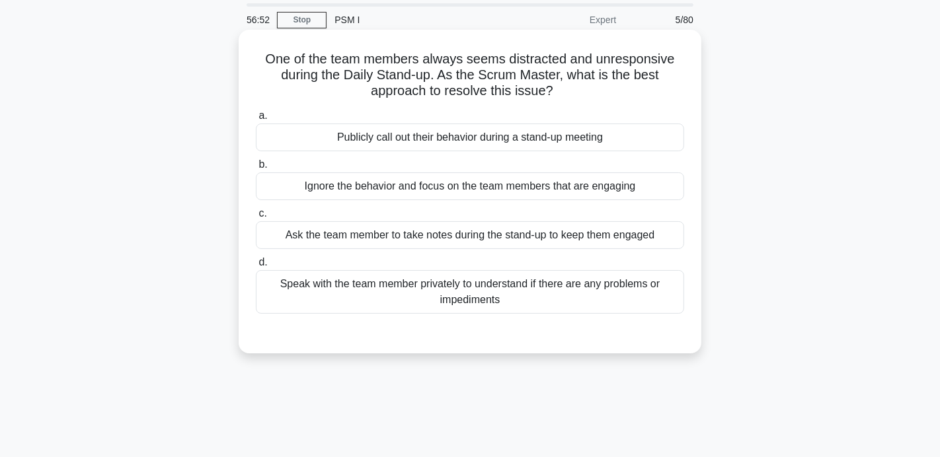
click at [387, 295] on div "Speak with the team member privately to understand if there are any problems or…" at bounding box center [470, 292] width 428 height 44
click at [256, 267] on input "d. Speak with the team member privately to understand if there are any problems…" at bounding box center [256, 262] width 0 height 9
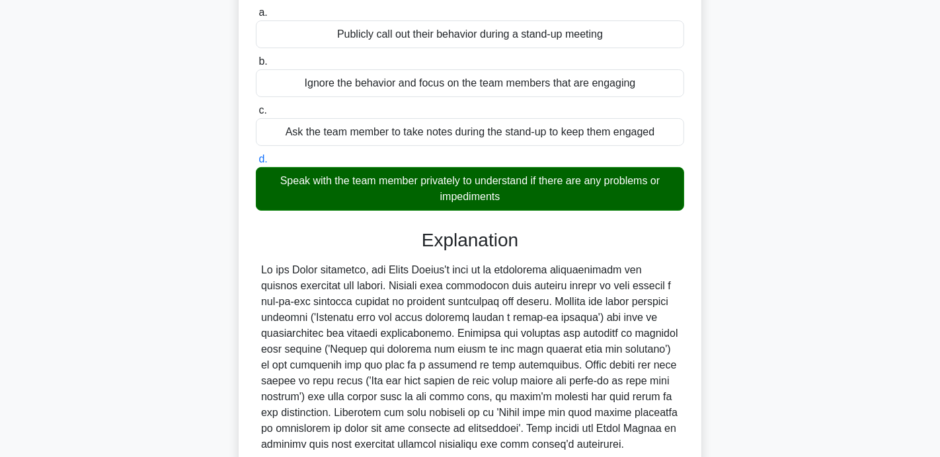
scroll to position [249, 0]
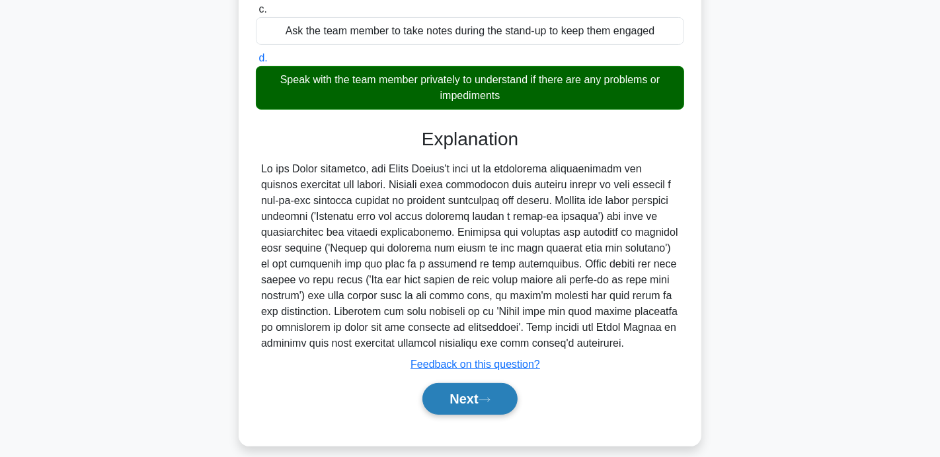
click at [461, 411] on button "Next" at bounding box center [469, 399] width 95 height 32
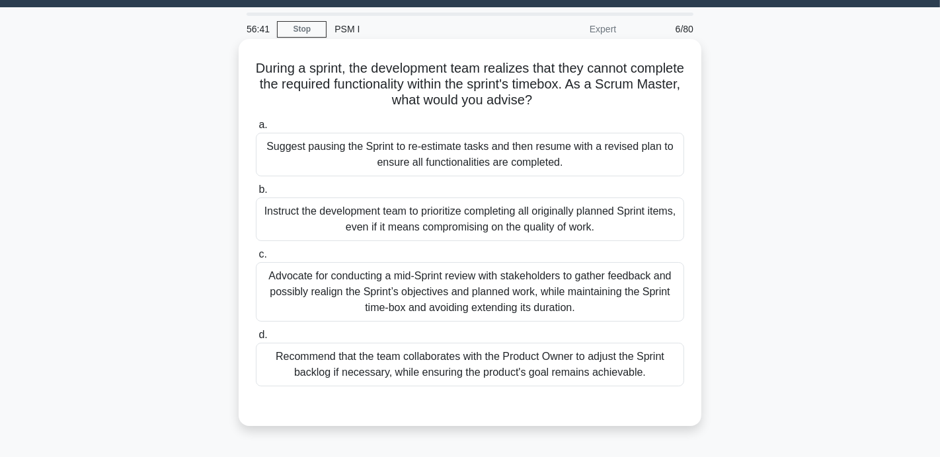
scroll to position [33, 0]
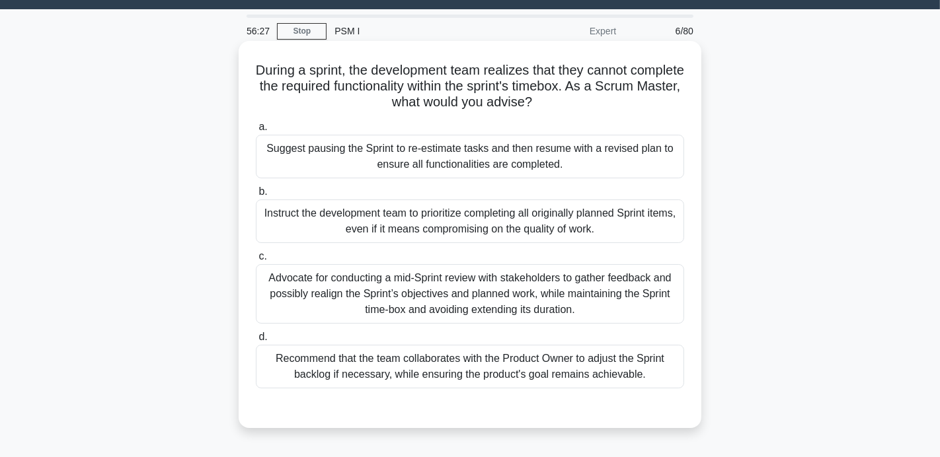
click at [365, 366] on div "Recommend that the team collaborates with the Product Owner to adjust the Sprin…" at bounding box center [470, 367] width 428 height 44
click at [256, 342] on input "d. Recommend that the team collaborates with the Product Owner to adjust the Sp…" at bounding box center [256, 337] width 0 height 9
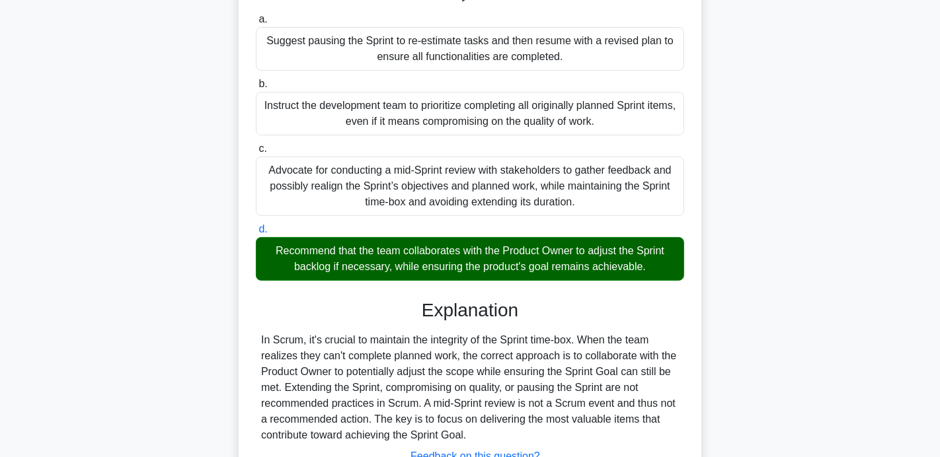
scroll to position [257, 0]
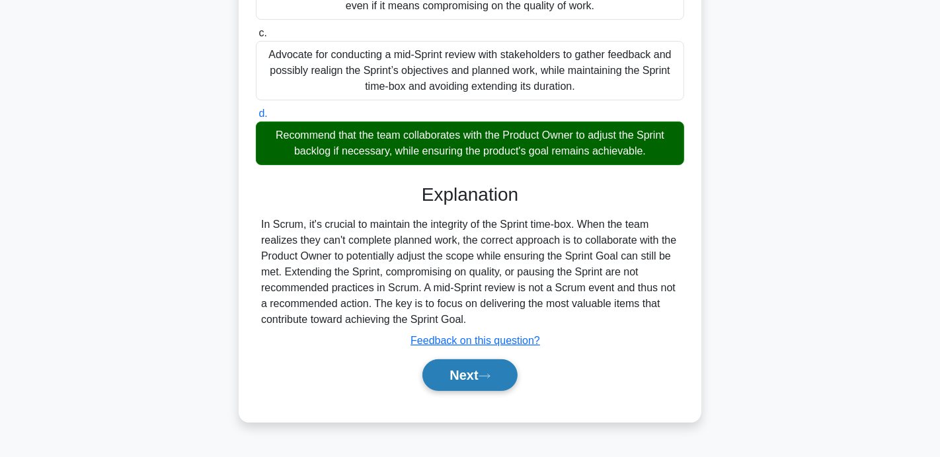
click at [454, 376] on button "Next" at bounding box center [469, 376] width 95 height 32
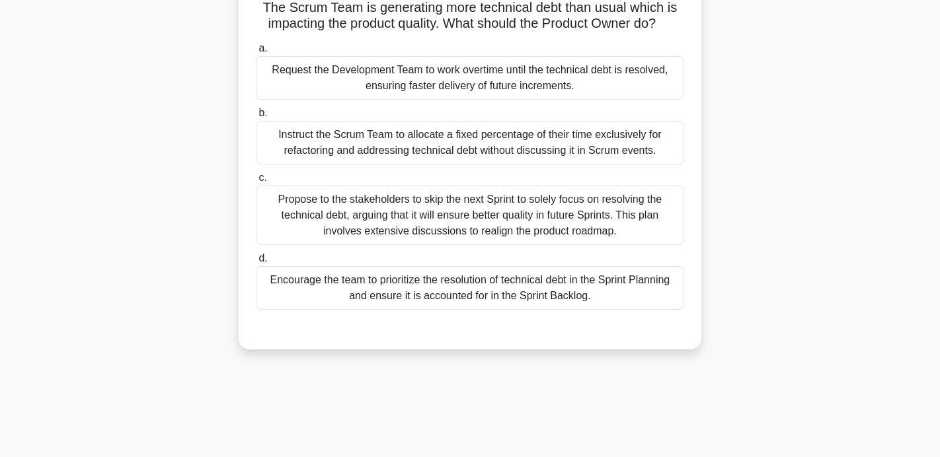
scroll to position [92, 0]
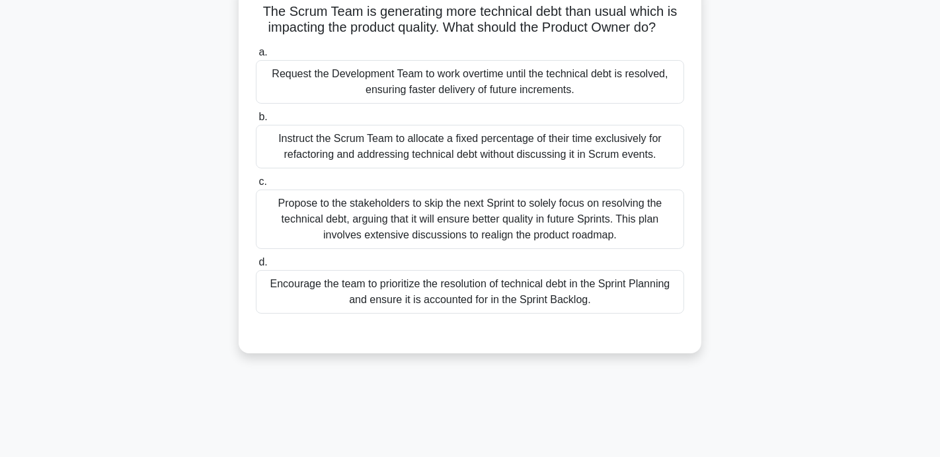
click at [536, 305] on div "Encourage the team to prioritize the resolution of technical debt in the Sprint…" at bounding box center [470, 292] width 428 height 44
click at [256, 267] on input "d. Encourage the team to prioritize the resolution of technical debt in the Spr…" at bounding box center [256, 262] width 0 height 9
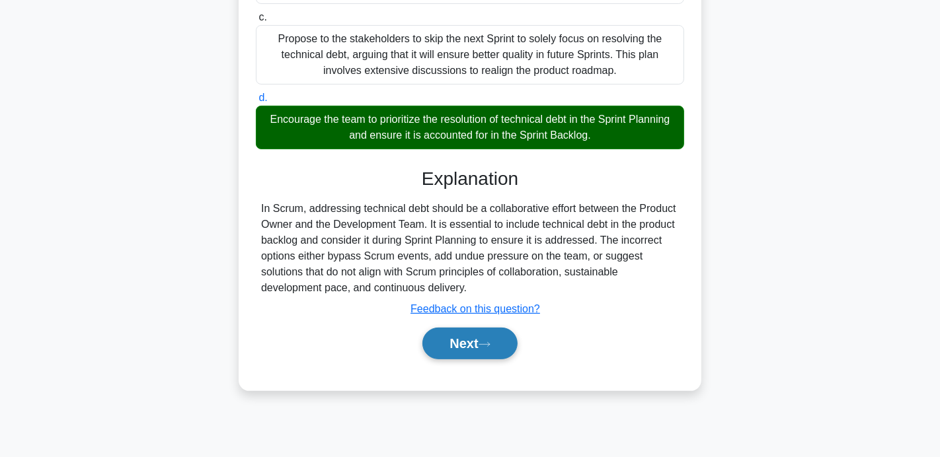
click at [493, 331] on button "Next" at bounding box center [469, 344] width 95 height 32
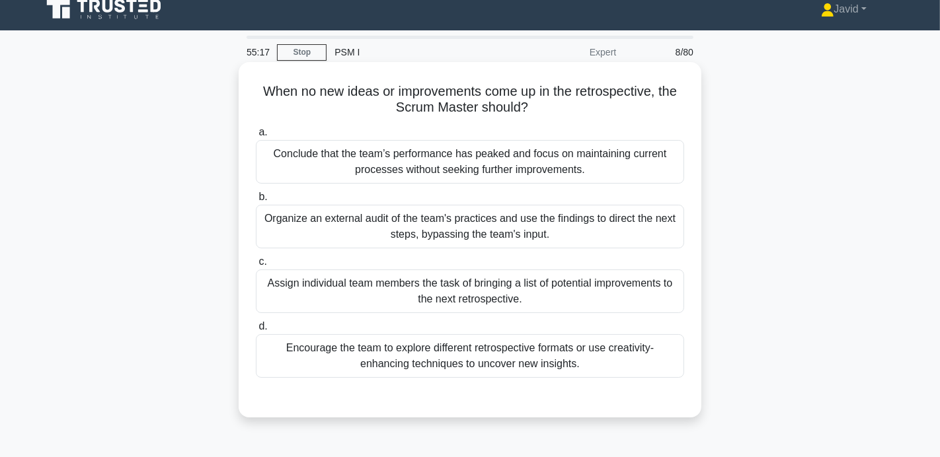
scroll to position [0, 0]
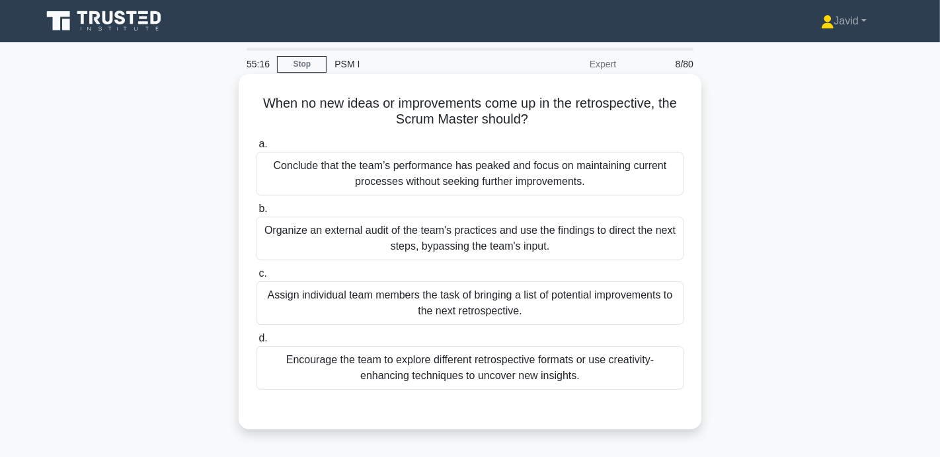
click at [382, 372] on div "Encourage the team to explore different retrospective formats or use creativity…" at bounding box center [470, 368] width 428 height 44
click at [256, 343] on input "d. Encourage the team to explore different retrospective formats or use creativ…" at bounding box center [256, 339] width 0 height 9
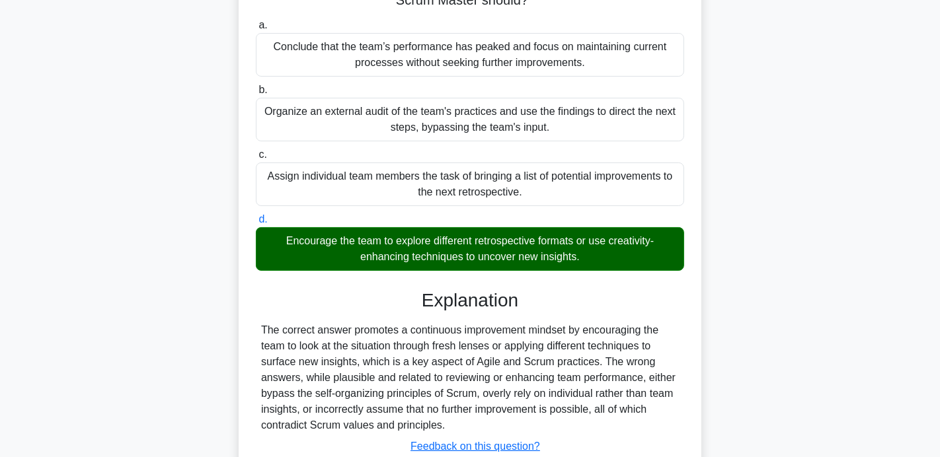
scroll to position [257, 0]
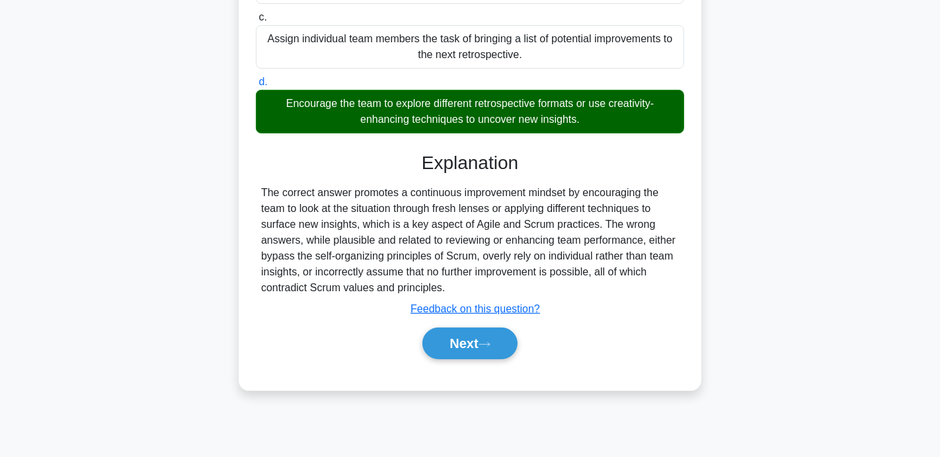
click at [427, 360] on div "Next" at bounding box center [470, 344] width 428 height 42
click at [436, 353] on button "Next" at bounding box center [469, 344] width 95 height 32
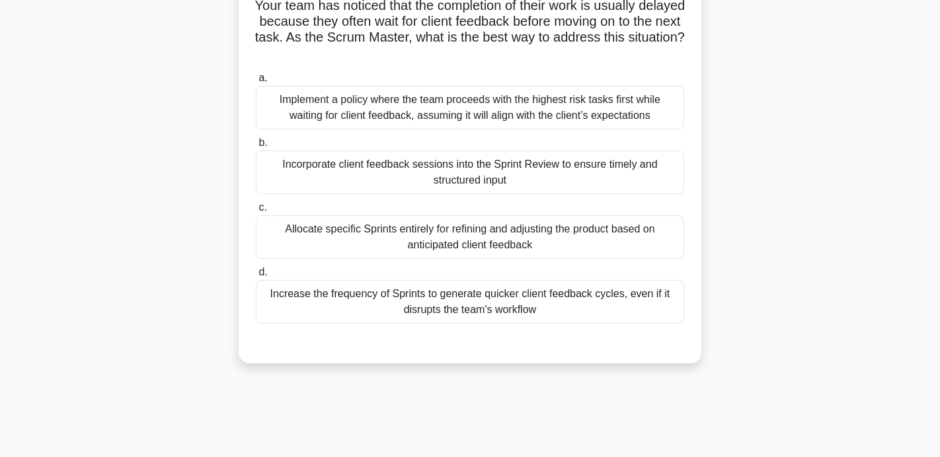
scroll to position [102, 0]
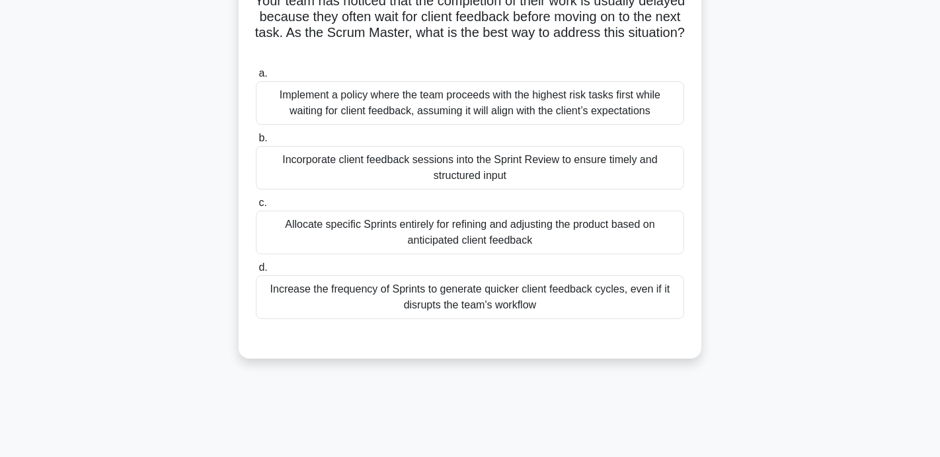
click at [375, 165] on div "Incorporate client feedback sessions into the Sprint Review to ensure timely an…" at bounding box center [470, 168] width 428 height 44
click at [256, 143] on input "b. Incorporate client feedback sessions into the Sprint Review to ensure timely…" at bounding box center [256, 138] width 0 height 9
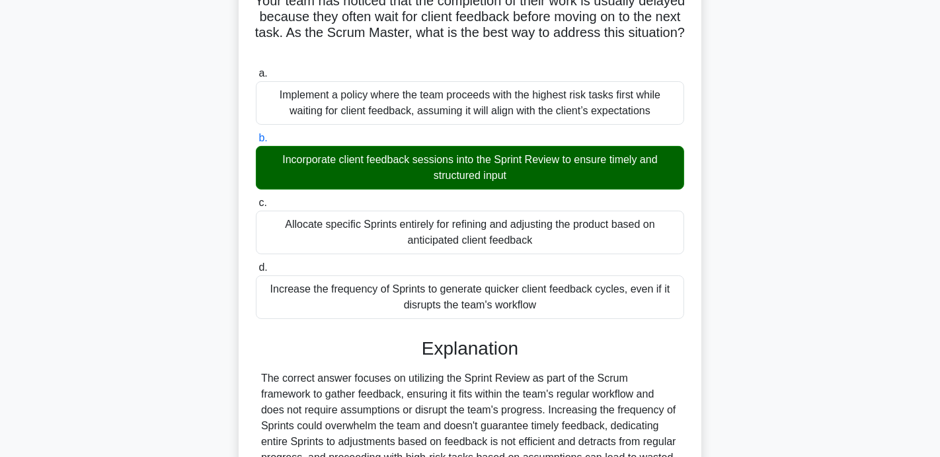
scroll to position [257, 0]
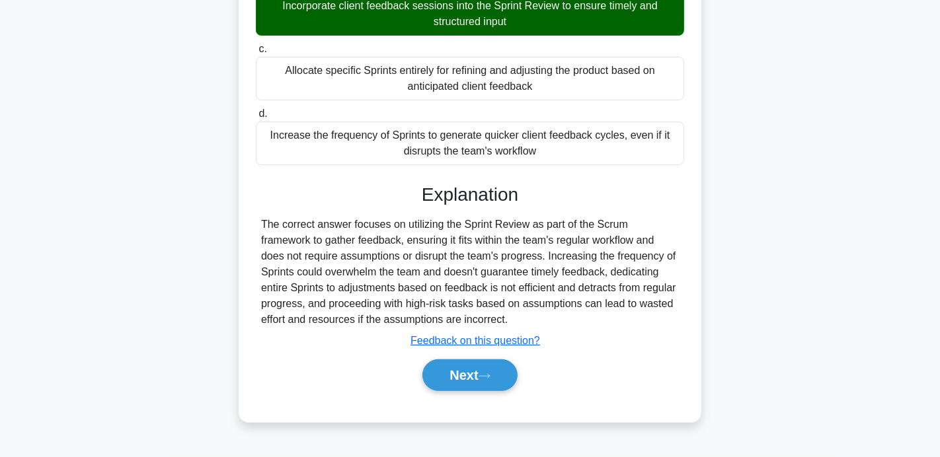
click at [477, 360] on div "Next" at bounding box center [470, 376] width 434 height 32
click at [465, 379] on button "Next" at bounding box center [469, 376] width 95 height 32
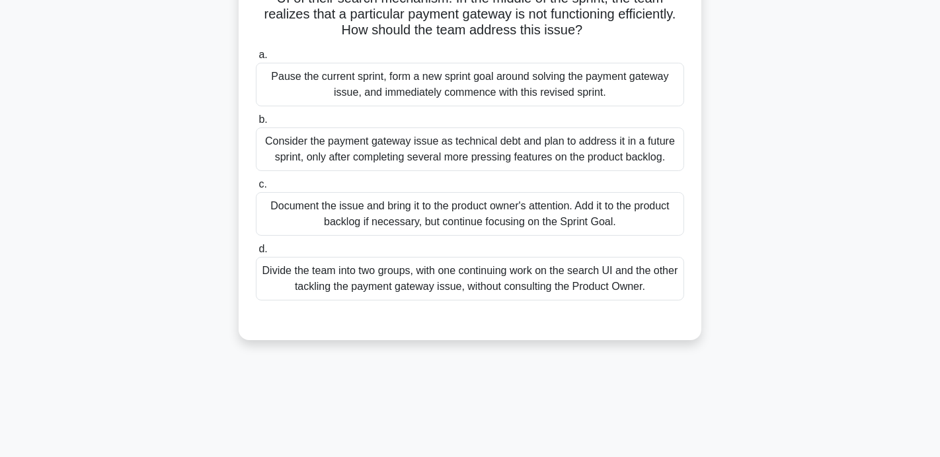
scroll to position [130, 0]
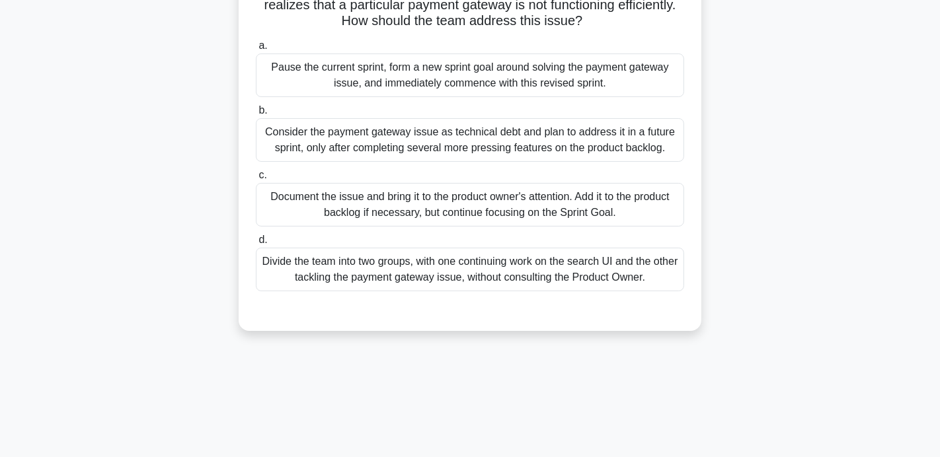
click at [396, 218] on div "Document the issue and bring it to the product owner's attention. Add it to the…" at bounding box center [470, 205] width 428 height 44
click at [256, 180] on input "c. Document the issue and bring it to the product owner's attention. Add it to …" at bounding box center [256, 175] width 0 height 9
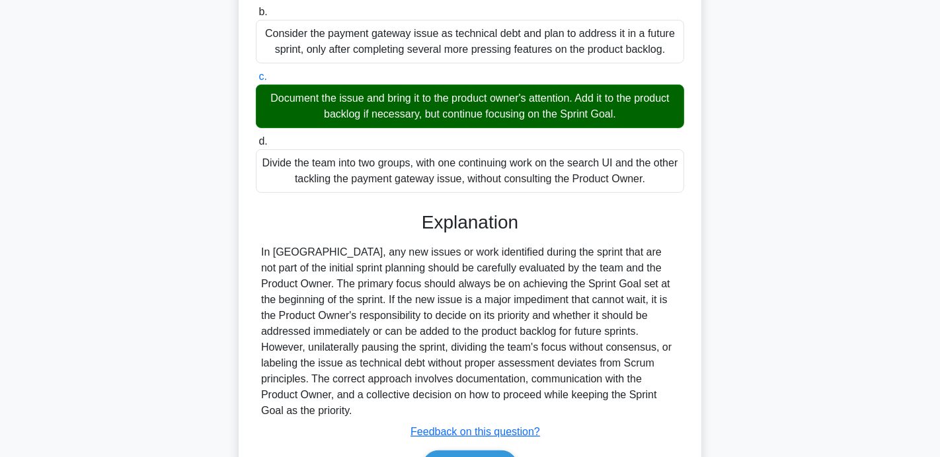
scroll to position [291, 0]
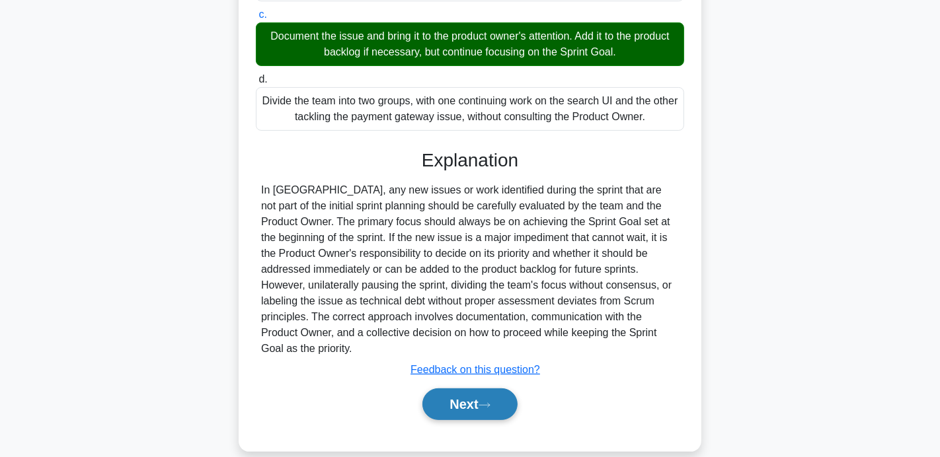
click at [456, 392] on button "Next" at bounding box center [469, 405] width 95 height 32
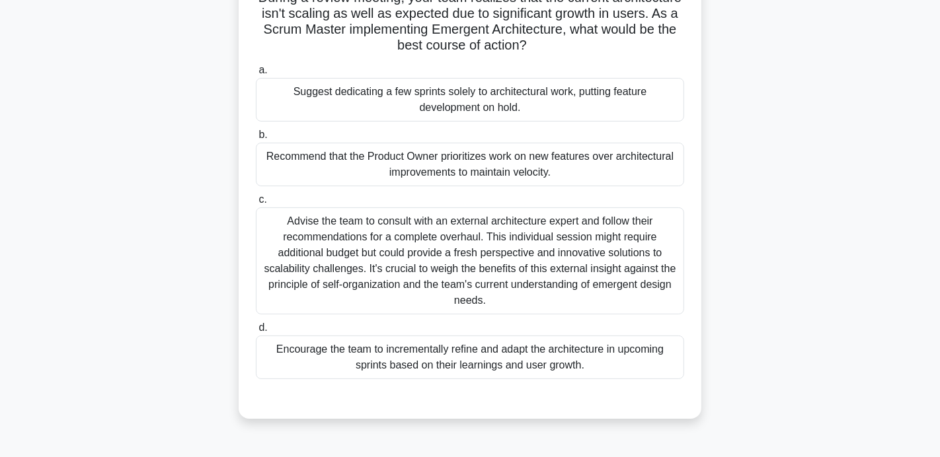
scroll to position [109, 0]
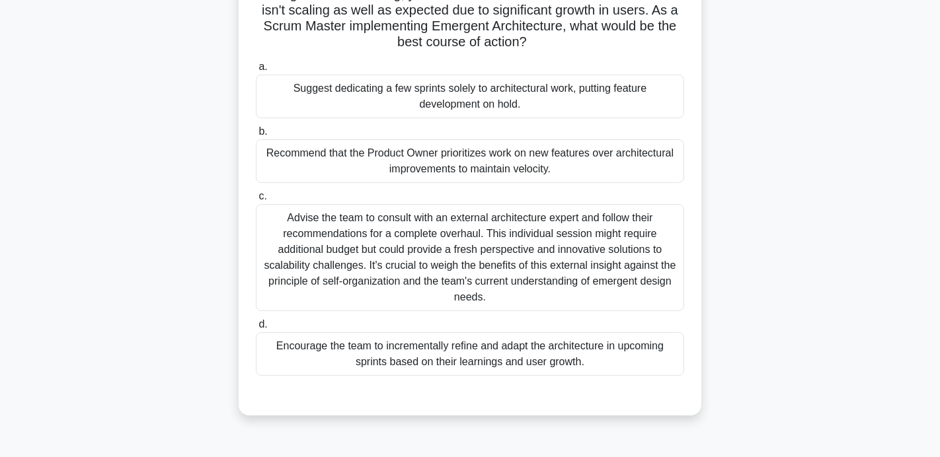
click at [416, 335] on div "Encourage the team to incrementally refine and adapt the architecture in upcomi…" at bounding box center [470, 355] width 428 height 44
click at [256, 329] on input "d. Encourage the team to incrementally refine and adapt the architecture in upc…" at bounding box center [256, 325] width 0 height 9
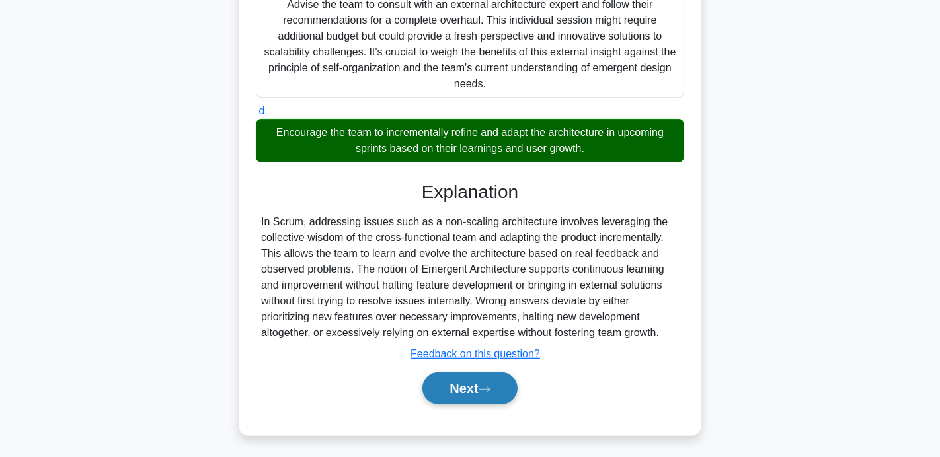
click at [442, 389] on button "Next" at bounding box center [469, 389] width 95 height 32
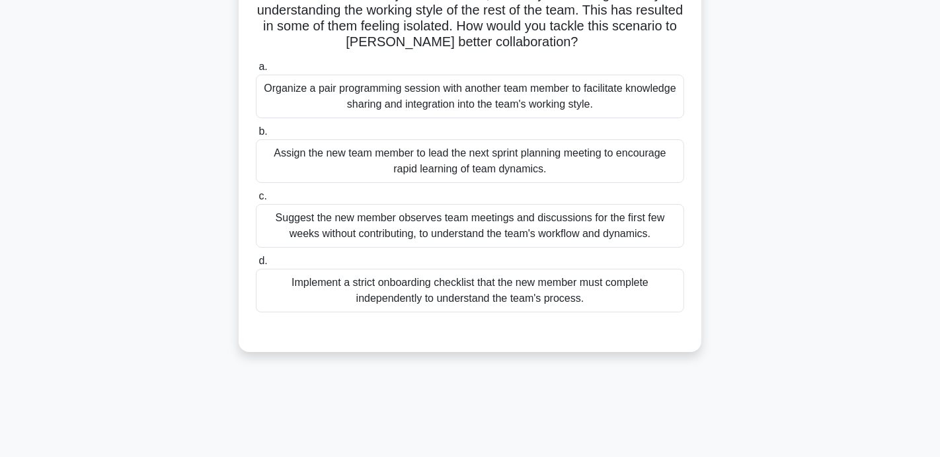
click at [383, 96] on div "Organize a pair programming session with another team member to facilitate know…" at bounding box center [470, 97] width 428 height 44
click at [256, 71] on input "a. Organize a pair programming session with another team member to facilitate k…" at bounding box center [256, 67] width 0 height 9
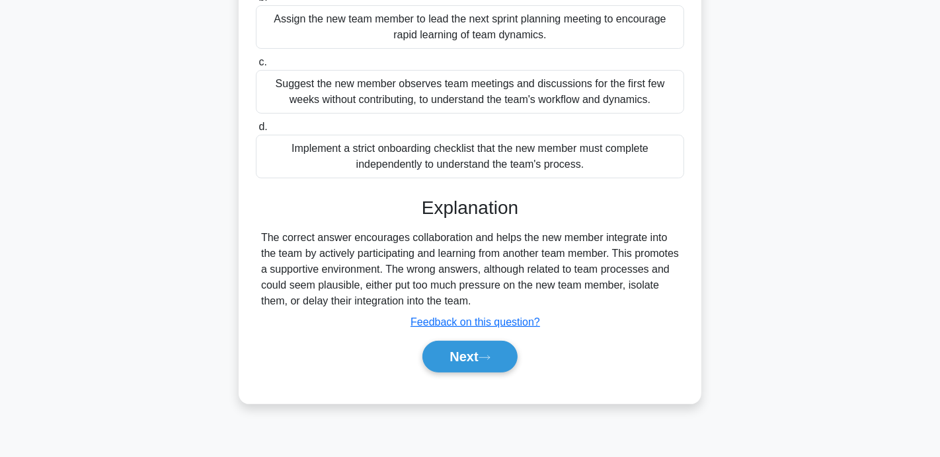
scroll to position [257, 0]
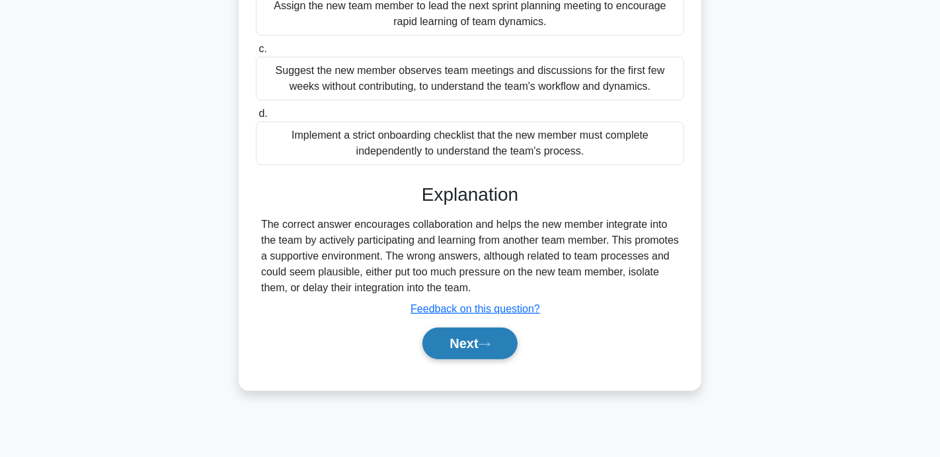
click at [481, 346] on button "Next" at bounding box center [469, 344] width 95 height 32
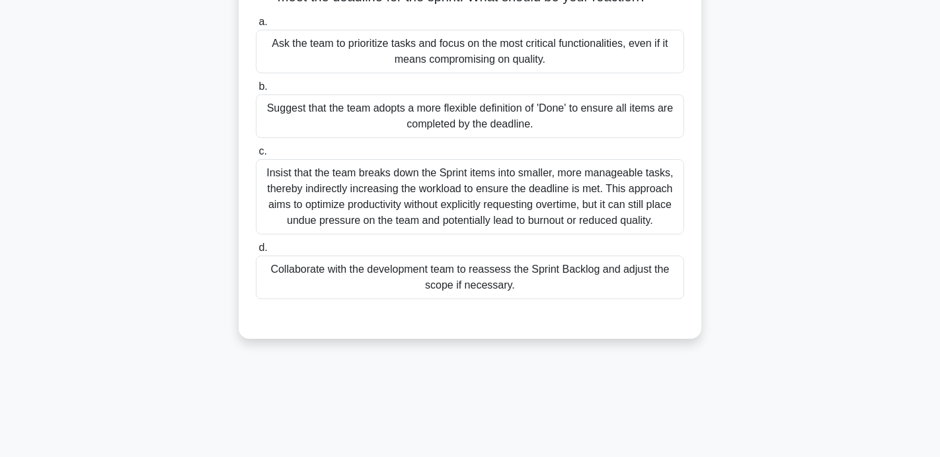
scroll to position [126, 0]
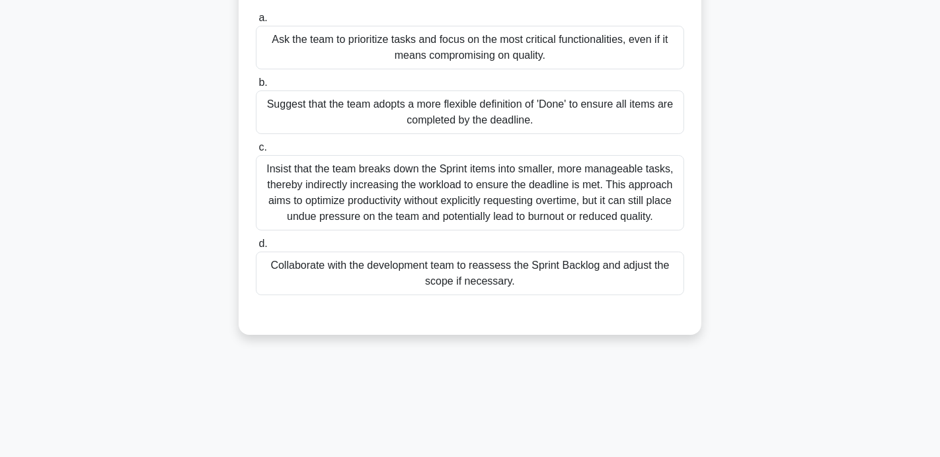
click at [476, 274] on div "Collaborate with the development team to reassess the Sprint Backlog and adjust…" at bounding box center [470, 274] width 428 height 44
click at [256, 249] on input "d. Collaborate with the development team to reassess the Sprint Backlog and adj…" at bounding box center [256, 244] width 0 height 9
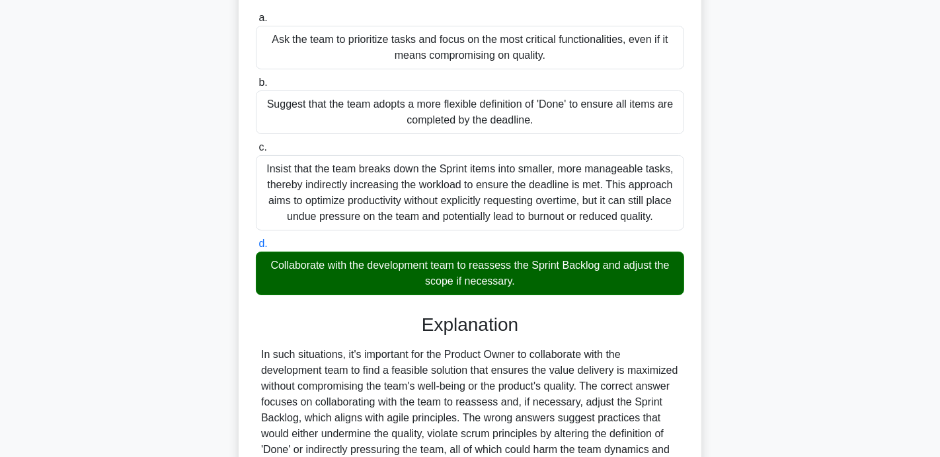
scroll to position [259, 0]
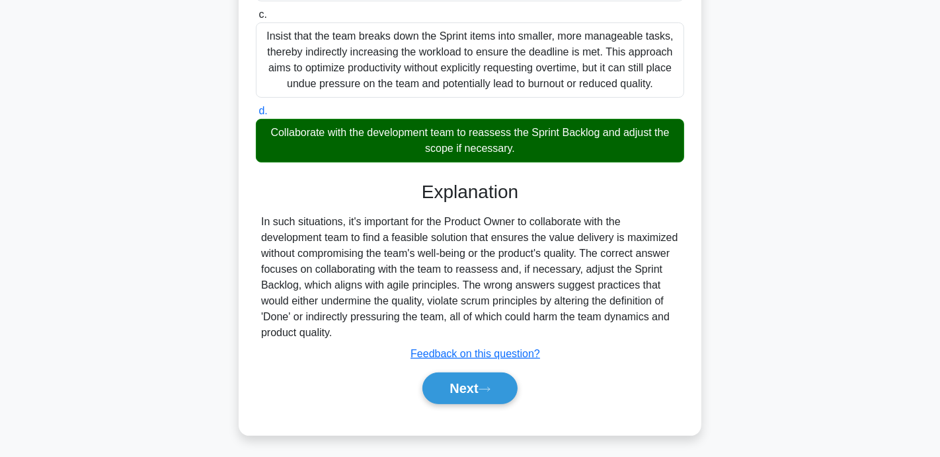
click at [471, 403] on div "Next" at bounding box center [470, 389] width 428 height 42
click at [468, 392] on button "Next" at bounding box center [469, 389] width 95 height 32
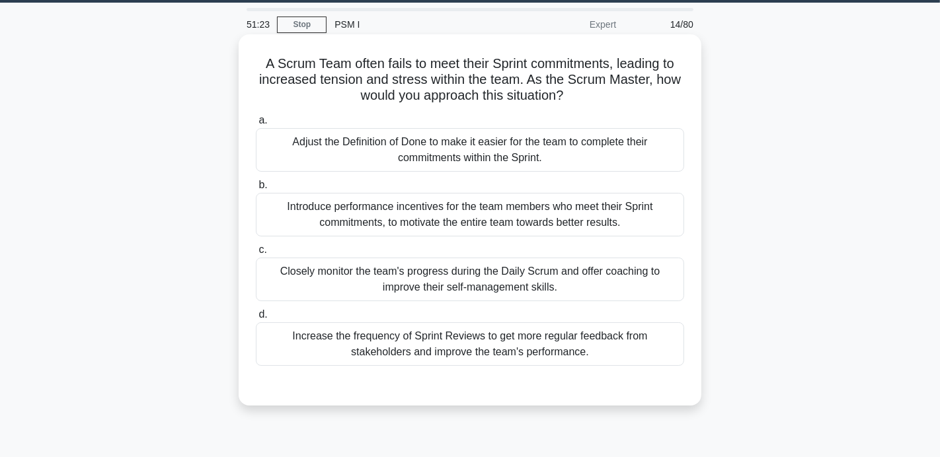
scroll to position [38, 0]
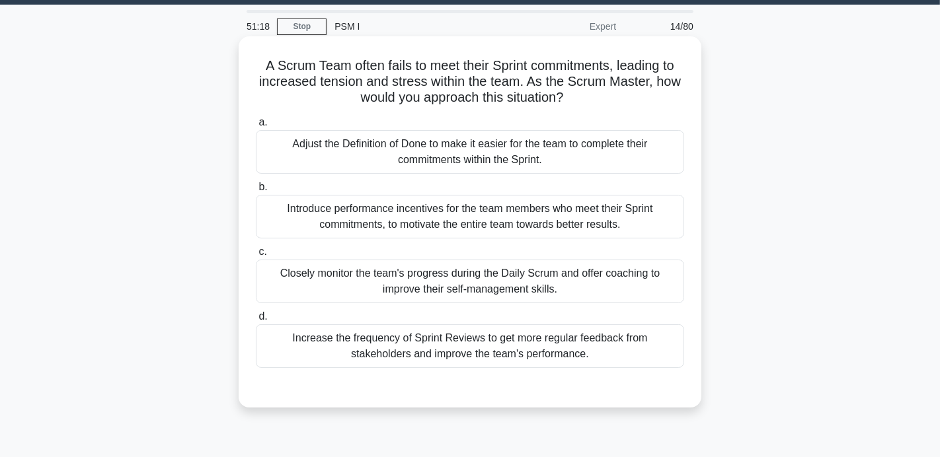
click at [415, 335] on div "Increase the frequency of Sprint Reviews to get more regular feedback from stak…" at bounding box center [470, 347] width 428 height 44
click at [256, 321] on input "d. Increase the frequency of Sprint Reviews to get more regular feedback from s…" at bounding box center [256, 317] width 0 height 9
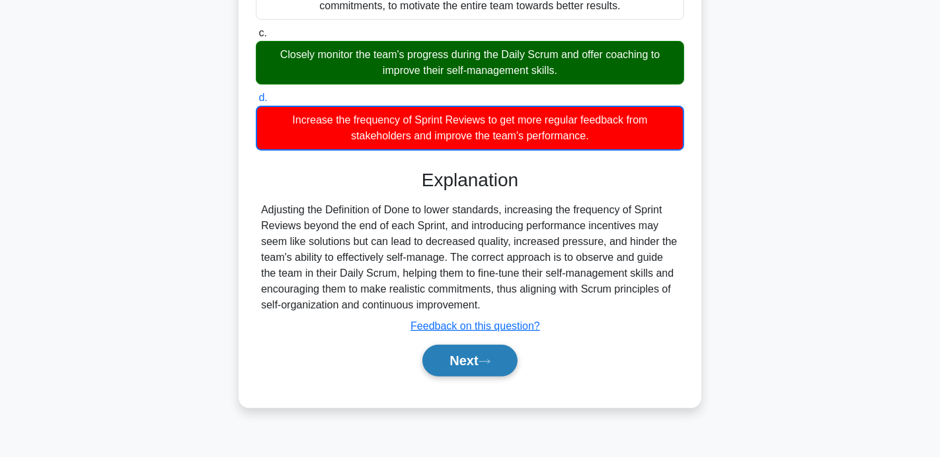
click at [439, 351] on button "Next" at bounding box center [469, 361] width 95 height 32
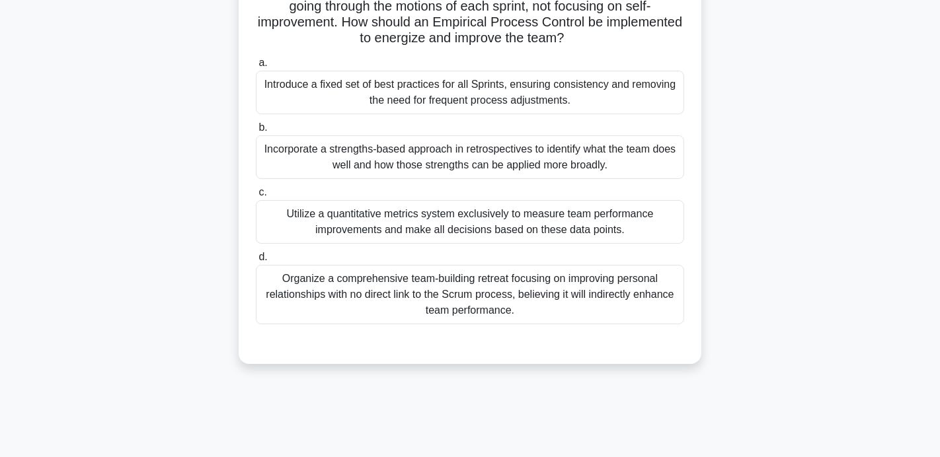
scroll to position [116, 0]
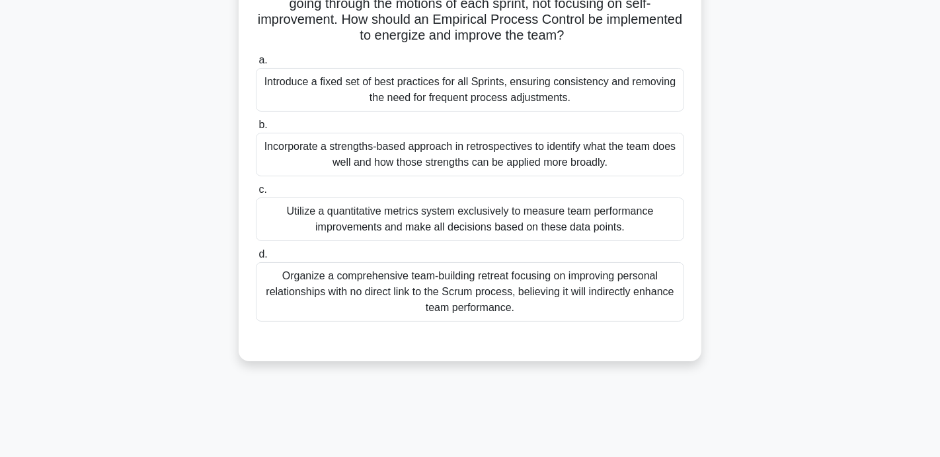
click at [442, 155] on div "Incorporate a strengths-based approach in retrospectives to identify what the t…" at bounding box center [470, 155] width 428 height 44
click at [256, 130] on input "b. Incorporate a strengths-based approach in retrospectives to identify what th…" at bounding box center [256, 125] width 0 height 9
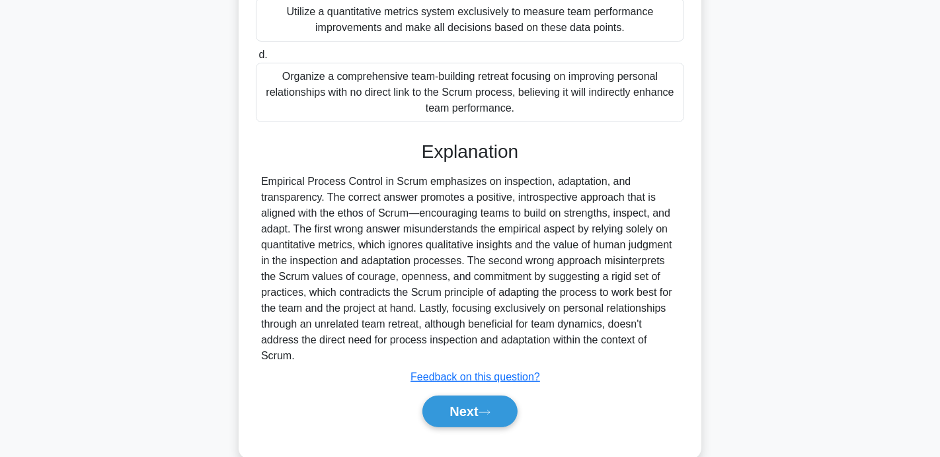
scroll to position [338, 0]
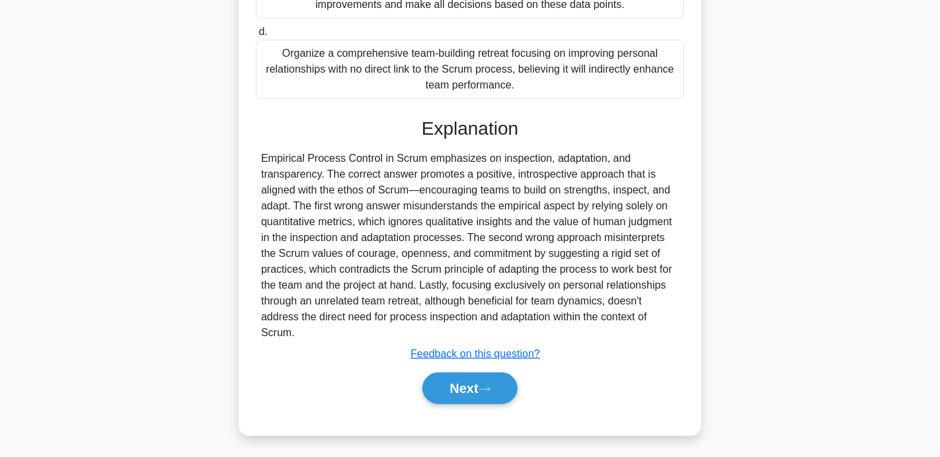
click at [466, 368] on div "Next" at bounding box center [470, 389] width 428 height 42
click at [466, 374] on button "Next" at bounding box center [469, 389] width 95 height 32
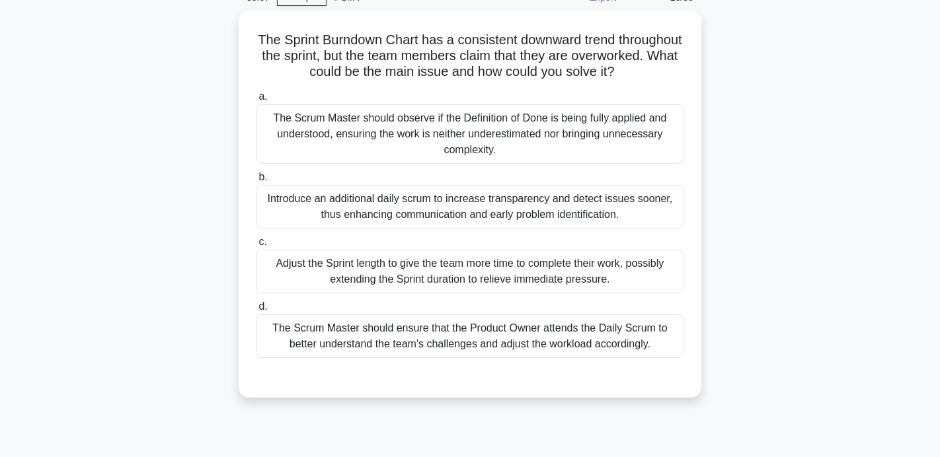
scroll to position [72, 0]
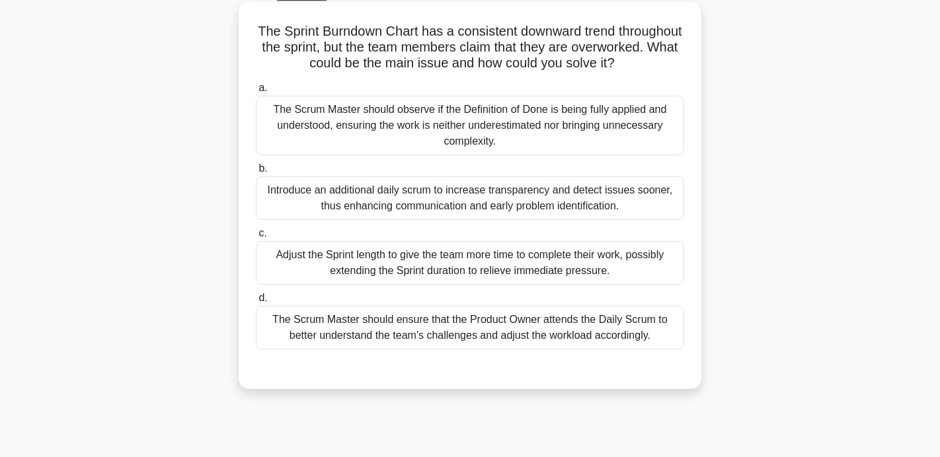
click at [446, 313] on div "The Scrum Master should ensure that the Product Owner attends the Daily Scrum t…" at bounding box center [470, 328] width 428 height 44
click at [256, 303] on input "d. The Scrum Master should ensure that the Product Owner attends the Daily Scru…" at bounding box center [256, 298] width 0 height 9
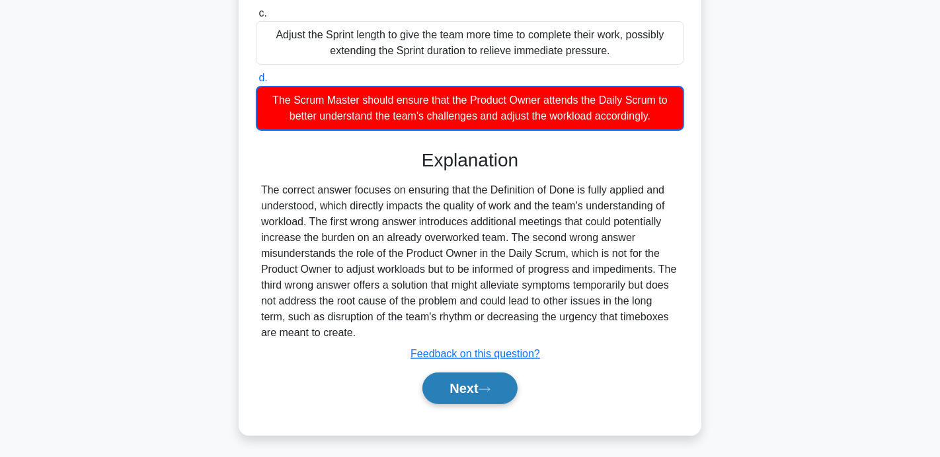
click at [456, 388] on button "Next" at bounding box center [469, 389] width 95 height 32
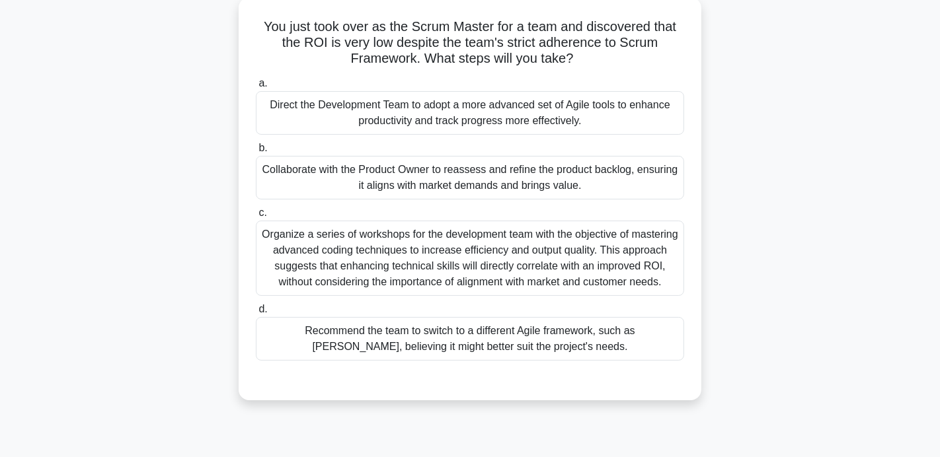
scroll to position [78, 0]
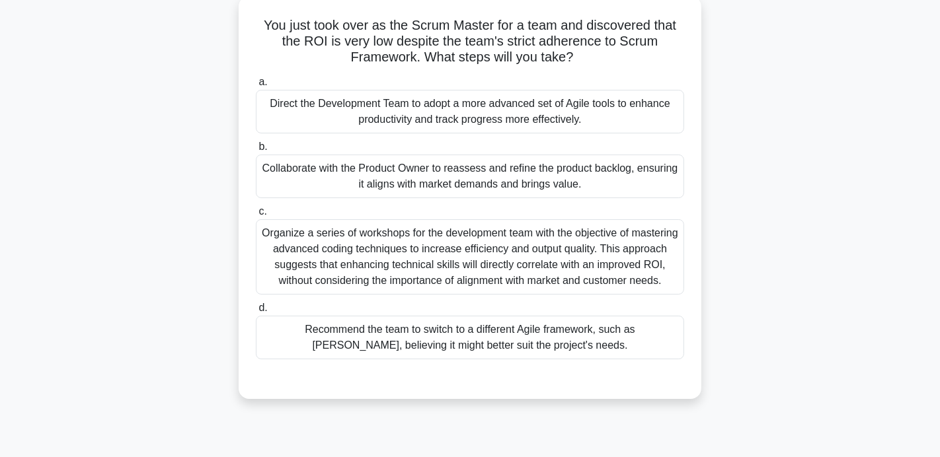
click at [358, 181] on div "Collaborate with the Product Owner to reassess and refine the product backlog, …" at bounding box center [470, 177] width 428 height 44
click at [256, 151] on input "b. Collaborate with the Product Owner to reassess and refine the product backlo…" at bounding box center [256, 147] width 0 height 9
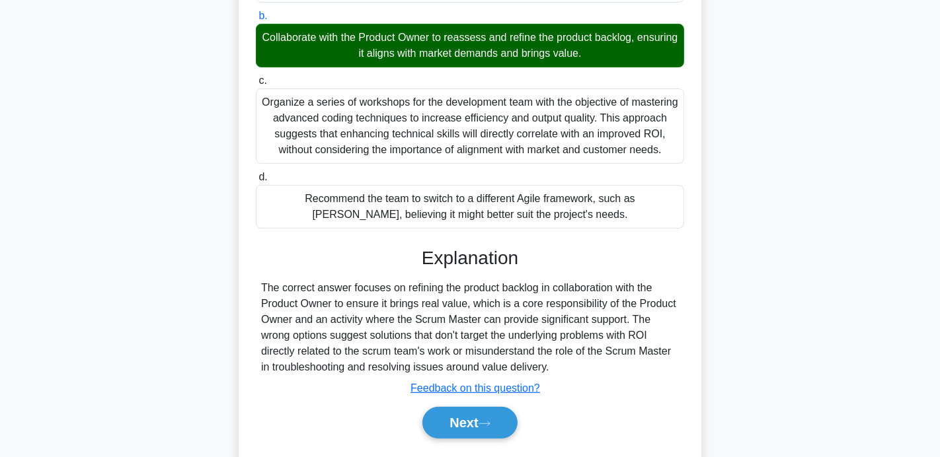
scroll to position [257, 0]
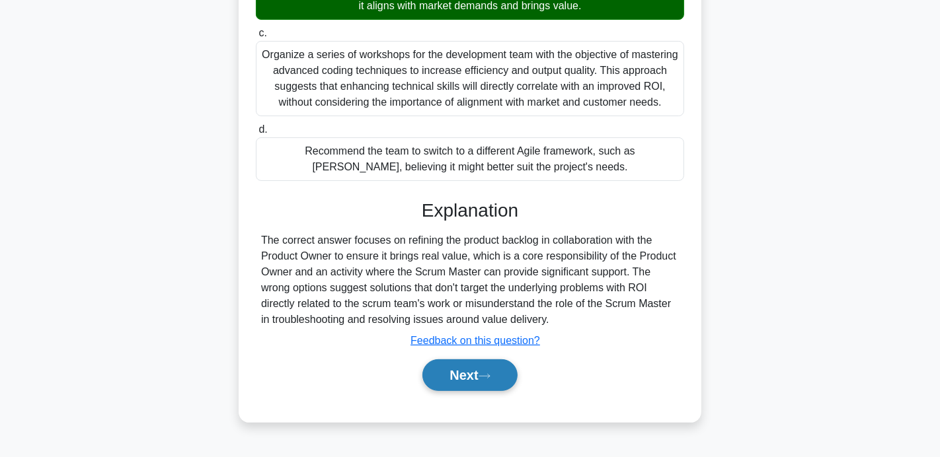
click at [441, 374] on button "Next" at bounding box center [469, 376] width 95 height 32
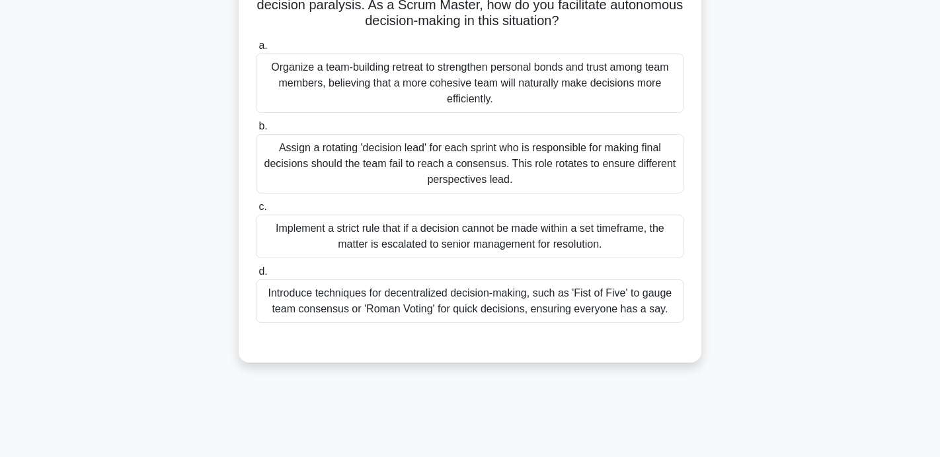
scroll to position [117, 0]
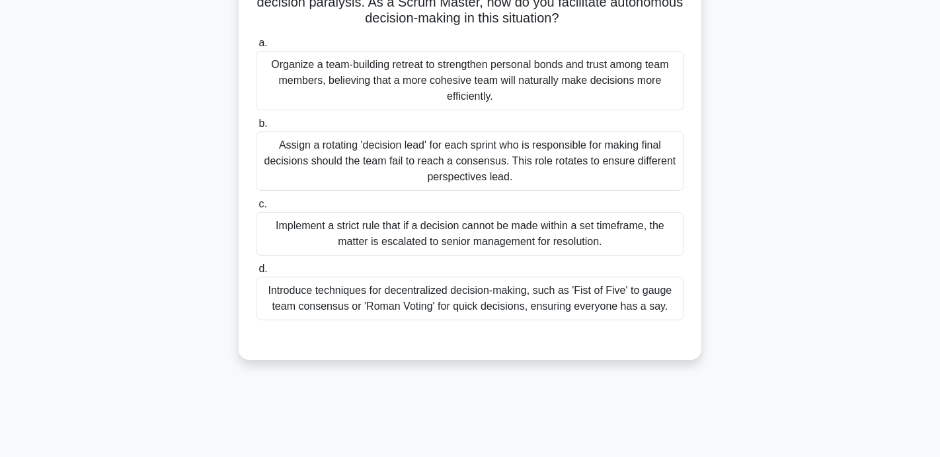
click at [473, 295] on div "Introduce techniques for decentralized decision-making, such as 'Fist of Five' …" at bounding box center [470, 299] width 428 height 44
click at [256, 274] on input "d. Introduce techniques for decentralized decision-making, such as 'Fist of Fiv…" at bounding box center [256, 269] width 0 height 9
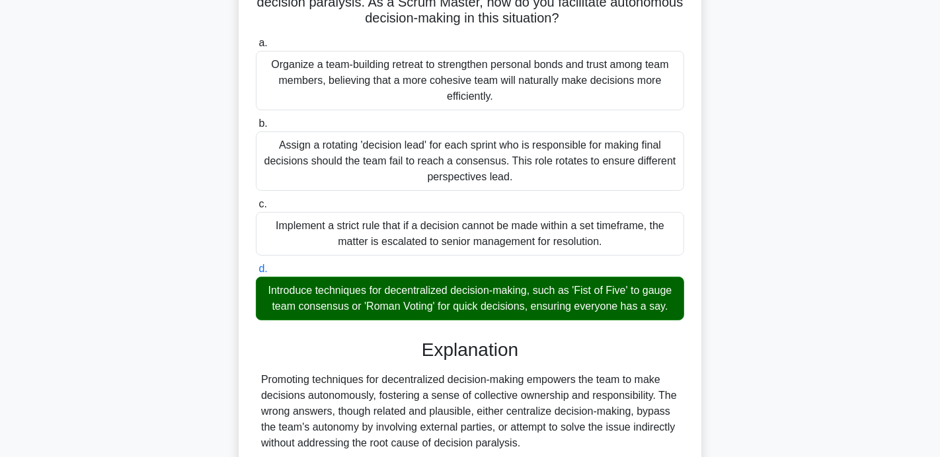
scroll to position [257, 0]
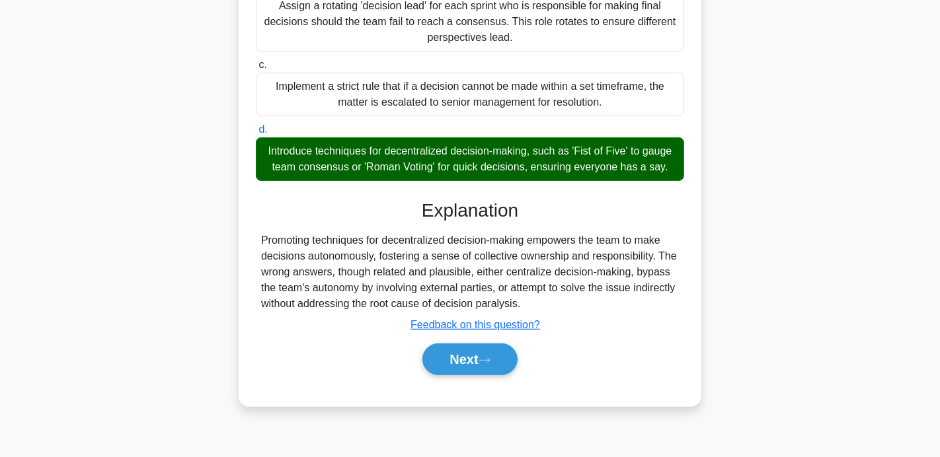
click at [475, 372] on button "Next" at bounding box center [469, 360] width 95 height 32
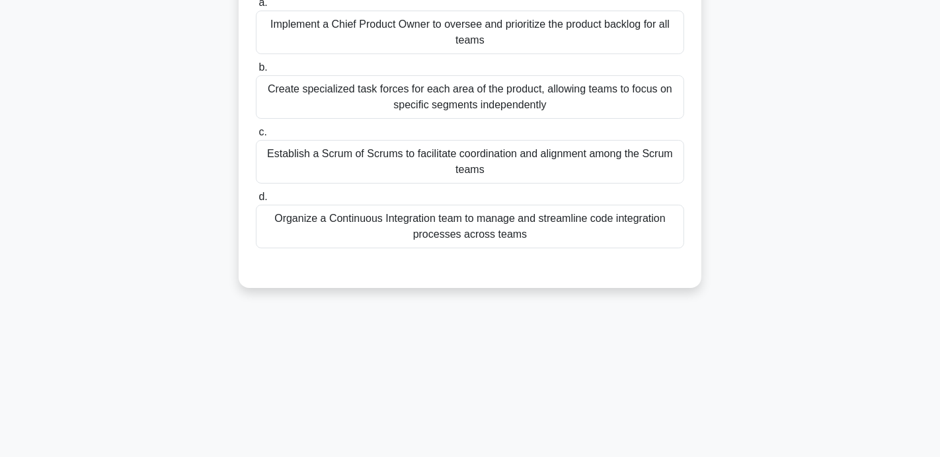
scroll to position [177, 0]
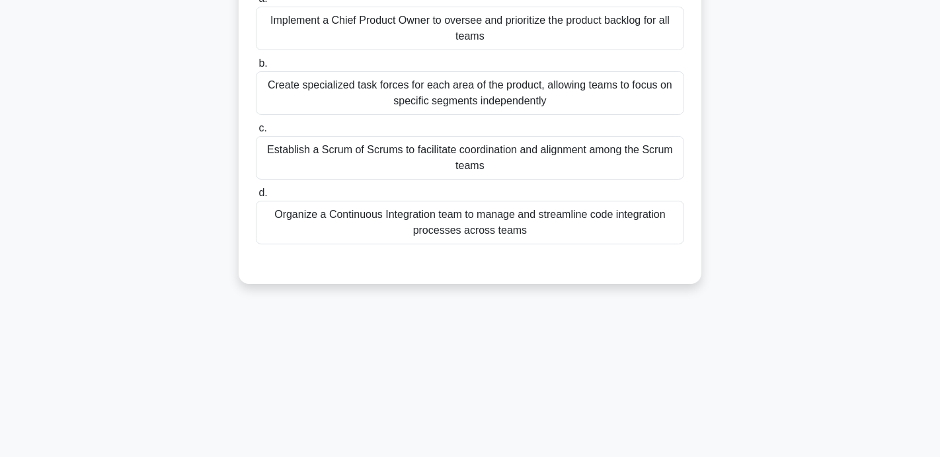
click at [469, 172] on div "Establish a Scrum of Scrums to facilitate coordination and alignment among the …" at bounding box center [470, 158] width 428 height 44
click at [256, 133] on input "c. Establish a Scrum of Scrums to facilitate coordination and alignment among t…" at bounding box center [256, 128] width 0 height 9
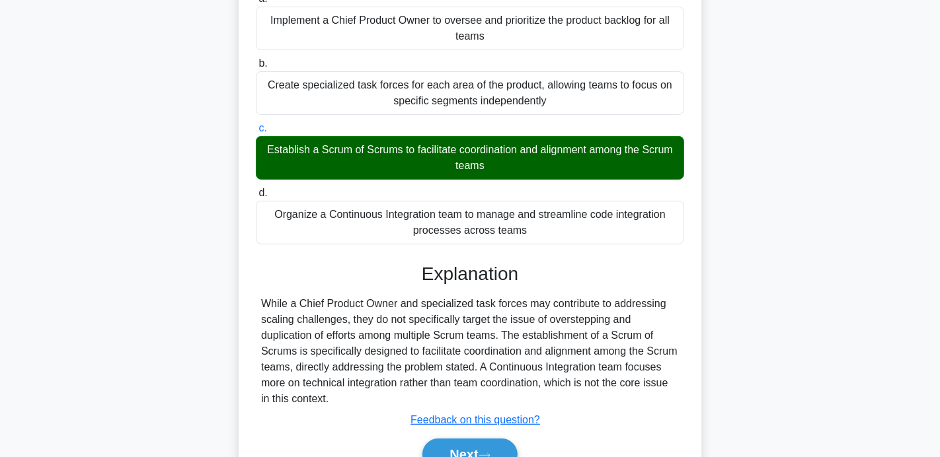
scroll to position [257, 0]
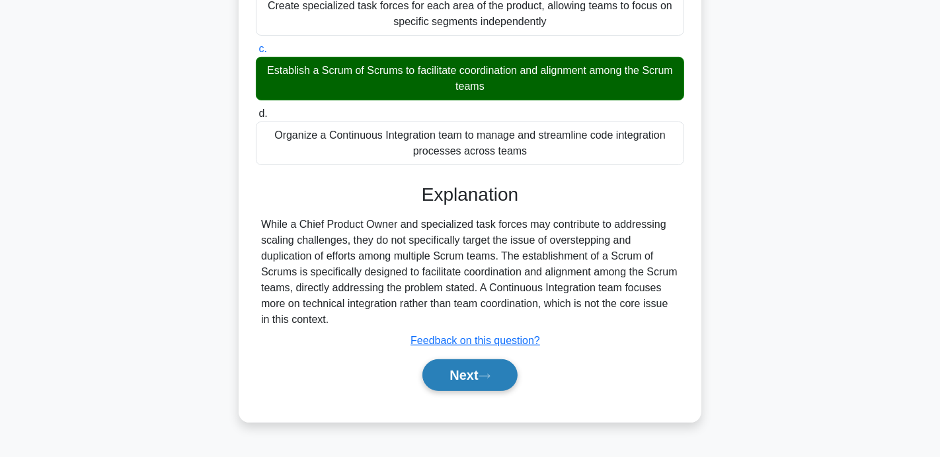
click at [456, 372] on button "Next" at bounding box center [469, 376] width 95 height 32
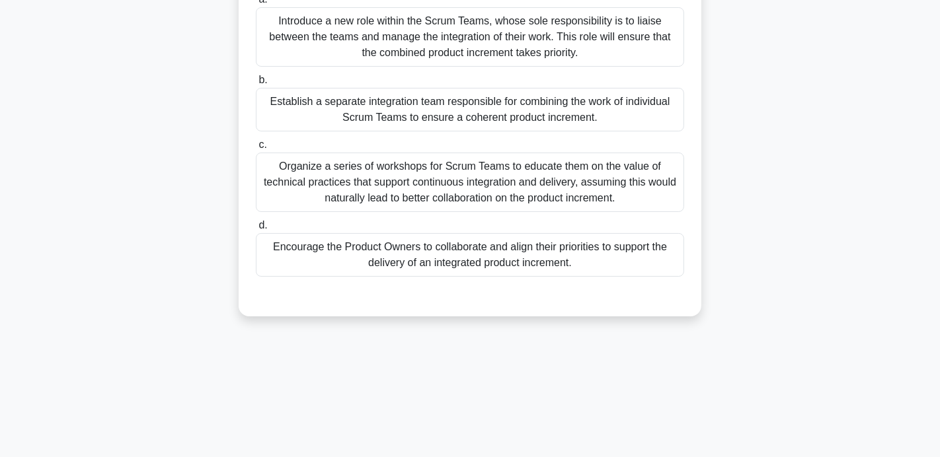
scroll to position [163, 0]
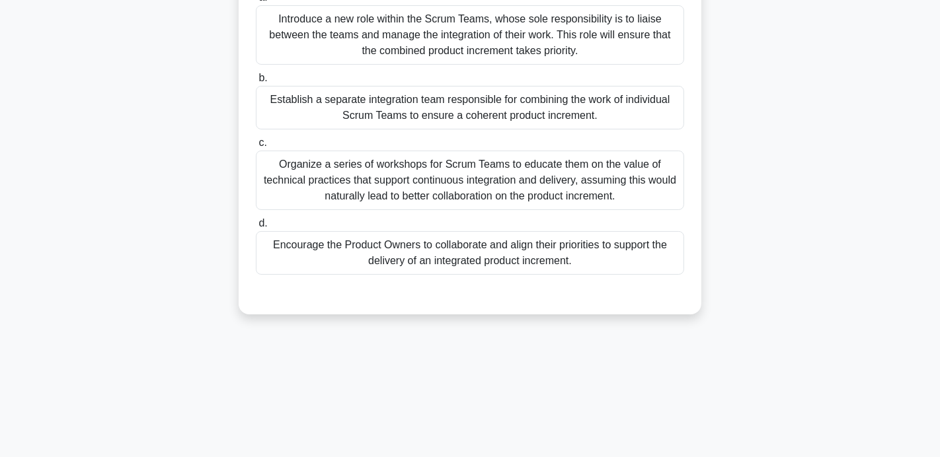
click at [435, 178] on div "Organize a series of workshops for Scrum Teams to educate them on the value of …" at bounding box center [470, 181] width 428 height 60
click at [256, 147] on input "c. Organize a series of workshops for Scrum Teams to educate them on the value …" at bounding box center [256, 143] width 0 height 9
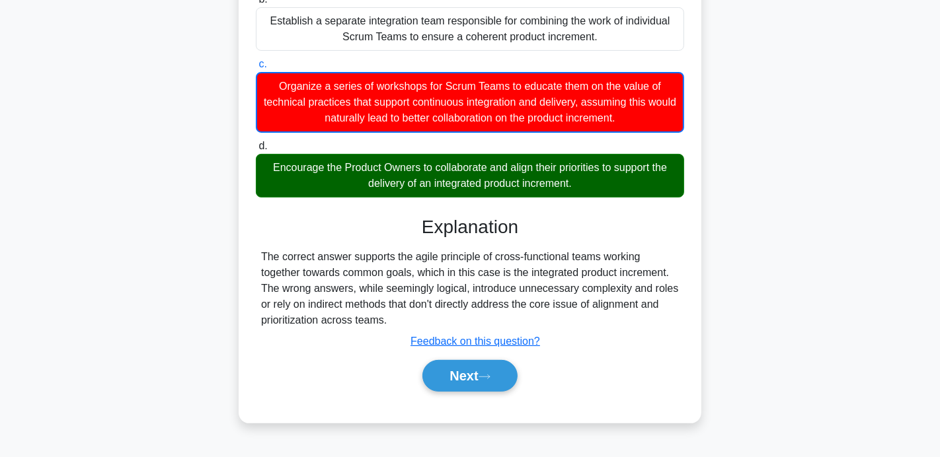
scroll to position [257, 0]
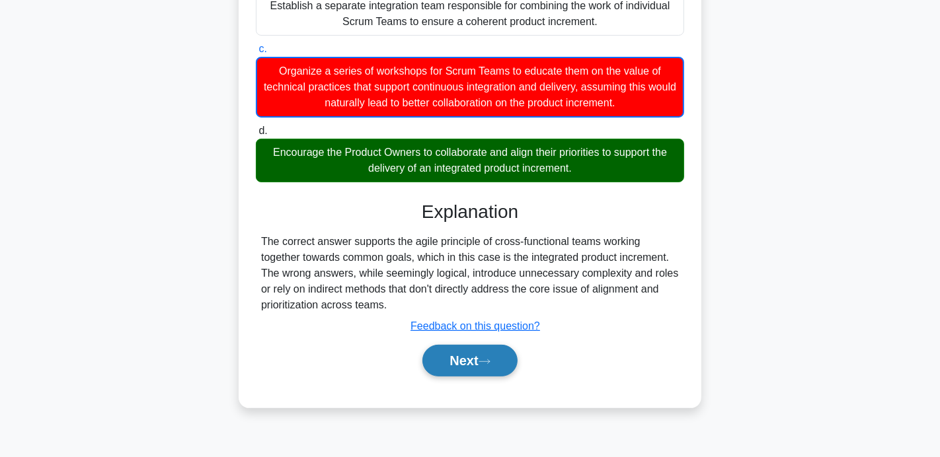
click at [446, 359] on button "Next" at bounding box center [469, 361] width 95 height 32
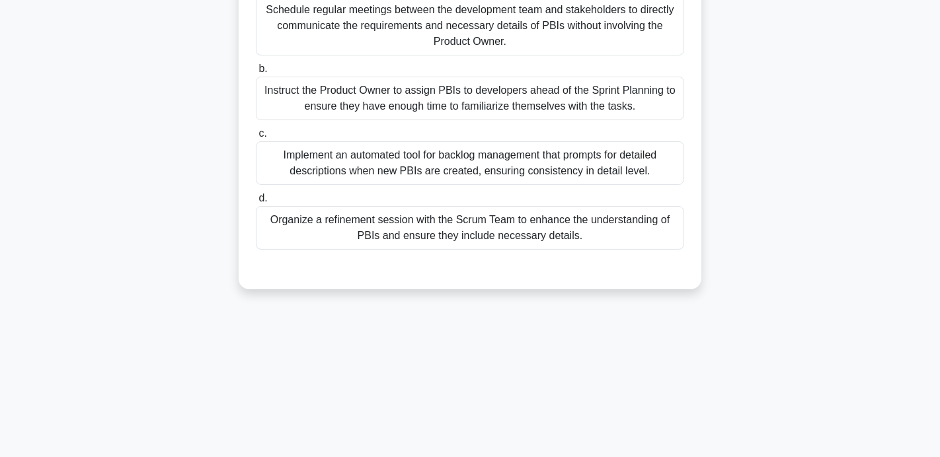
scroll to position [0, 0]
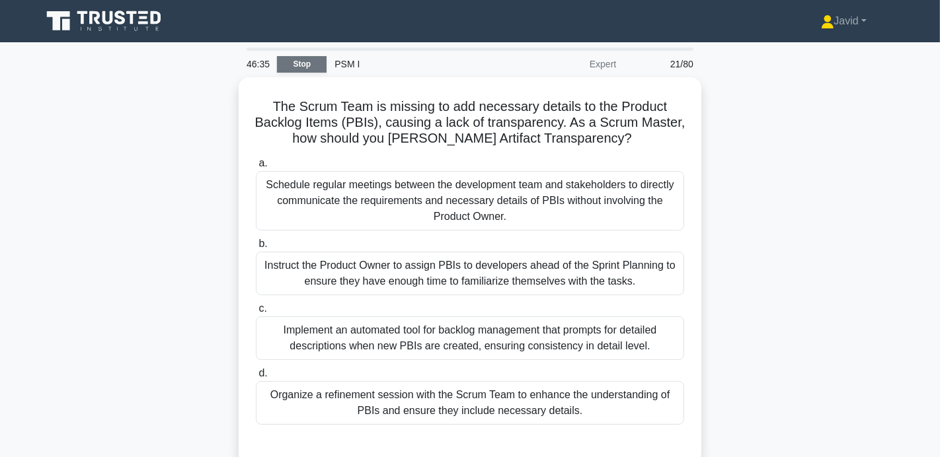
click at [311, 70] on link "Stop" at bounding box center [302, 64] width 50 height 17
